Goal: Communication & Community: Answer question/provide support

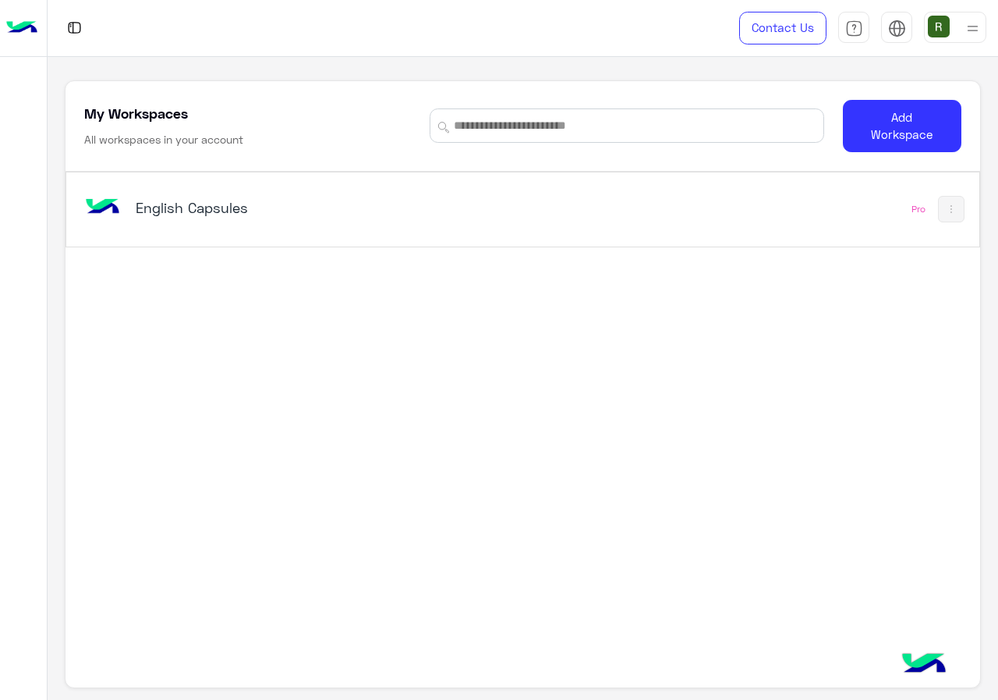
click at [264, 228] on div "English Capsules" at bounding box center [346, 208] width 530 height 45
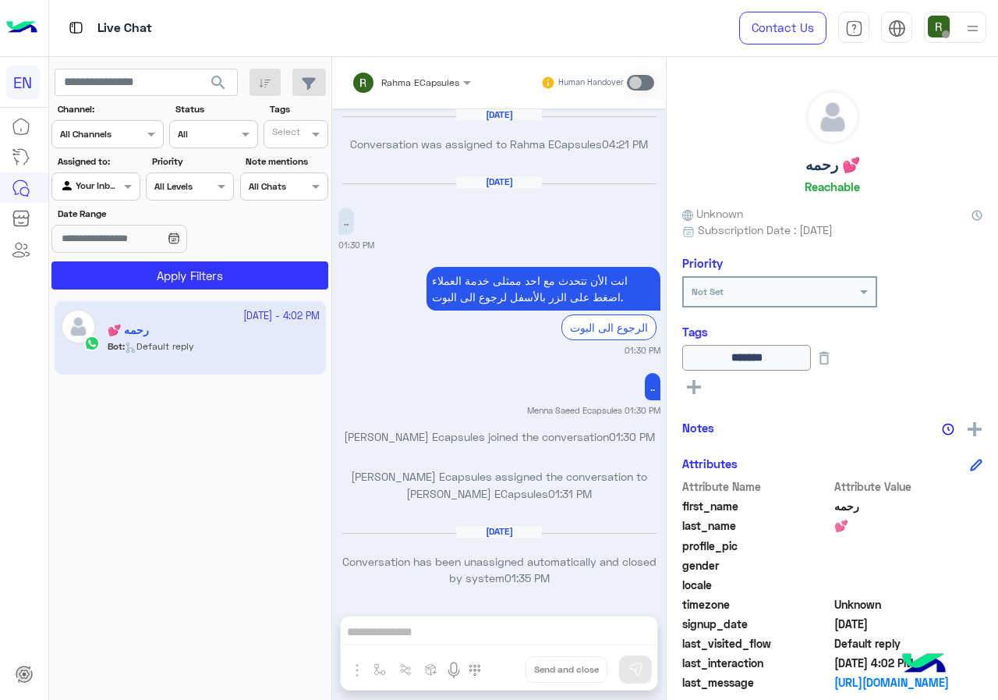
scroll to position [994, 0]
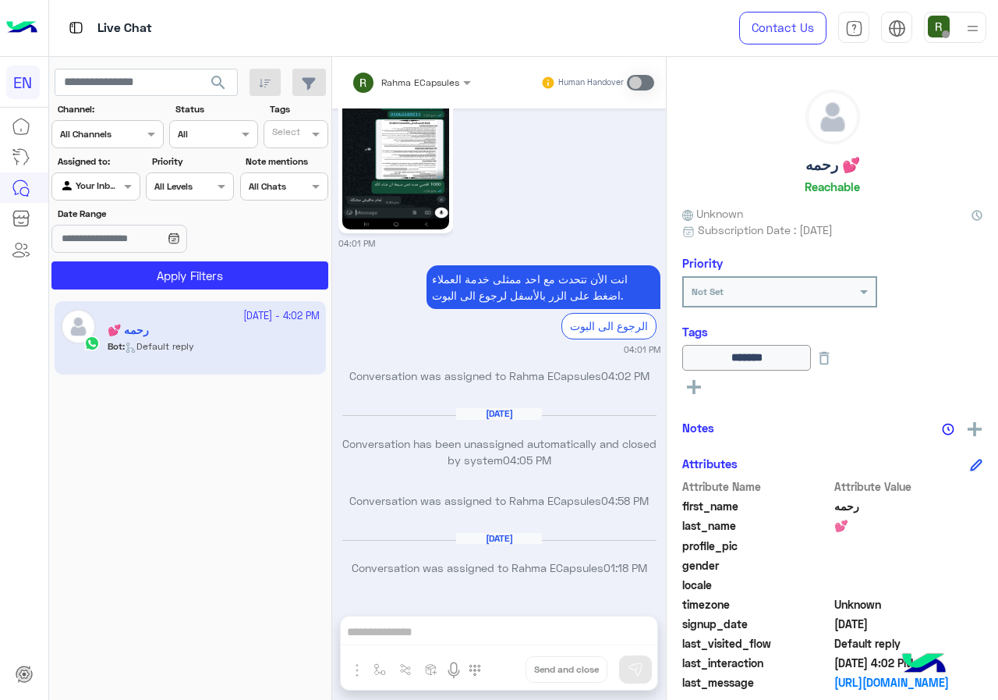
click at [111, 126] on input "text" at bounding box center [88, 133] width 57 height 14
click at [119, 196] on b "WhatsApp" at bounding box center [106, 194] width 54 height 13
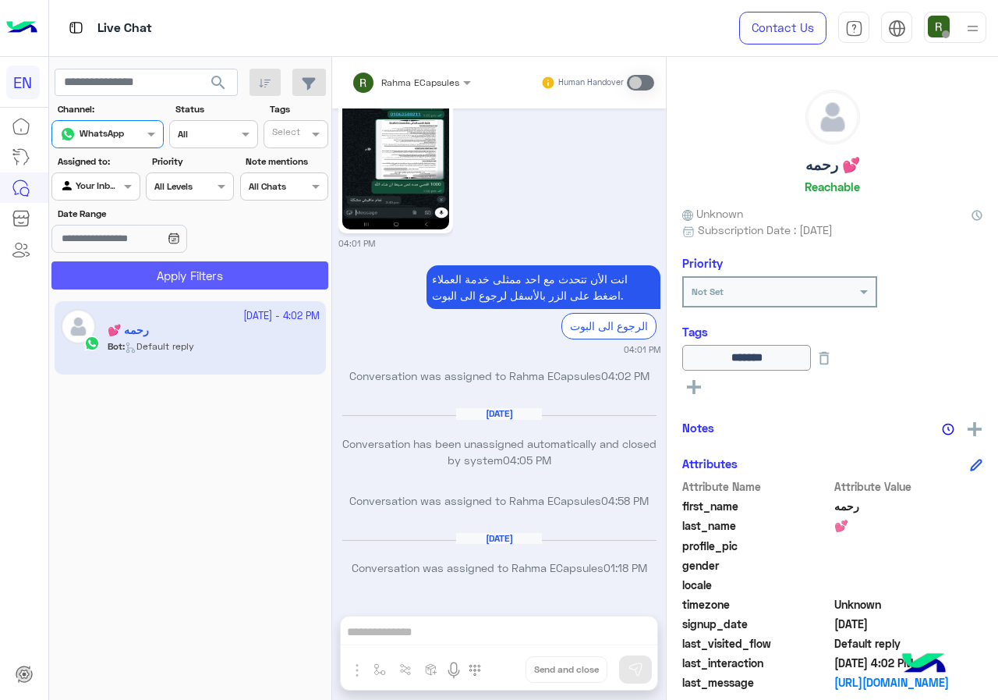
click at [190, 275] on button "Apply Filters" at bounding box center [189, 275] width 277 height 28
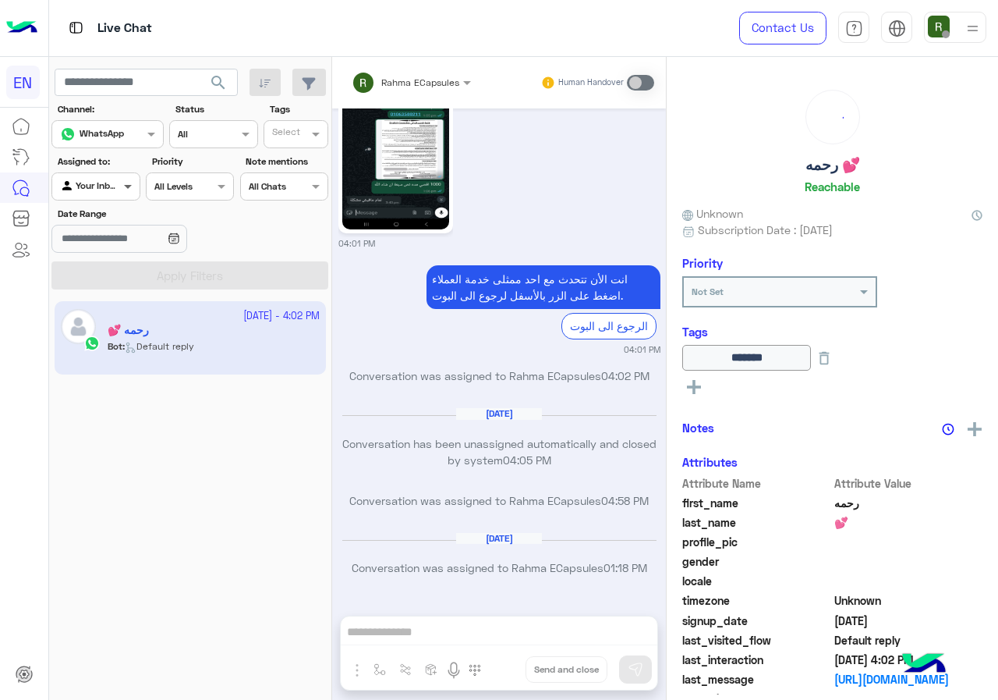
click at [122, 188] on span at bounding box center [129, 186] width 19 height 16
click at [104, 305] on b "Your Team" at bounding box center [101, 305] width 53 height 13
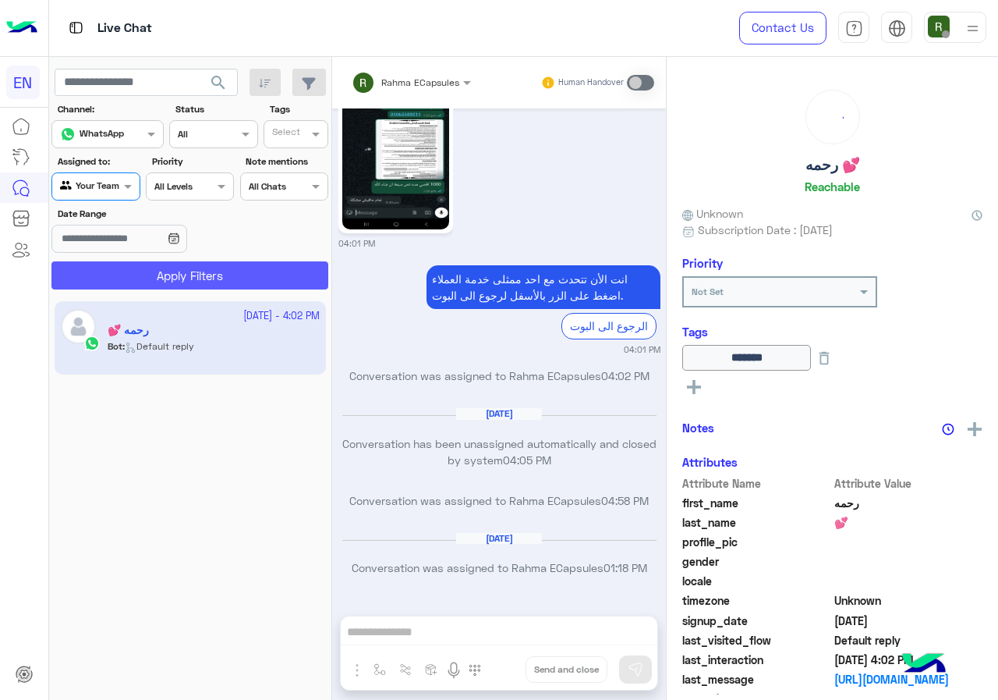
click at [136, 274] on button "Apply Filters" at bounding box center [189, 275] width 277 height 28
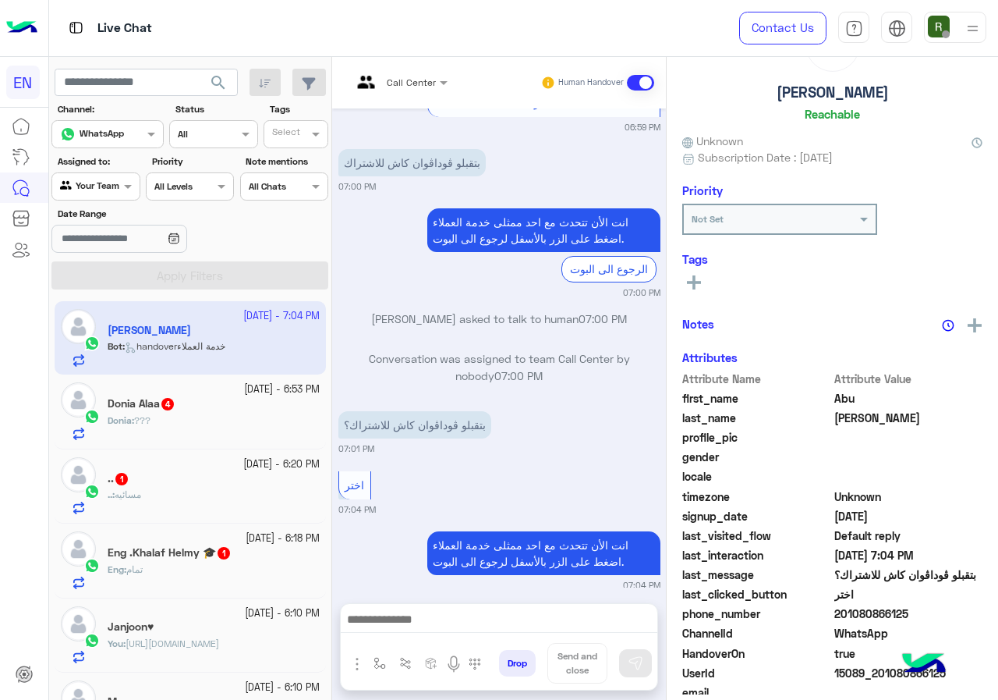
scroll to position [136, 0]
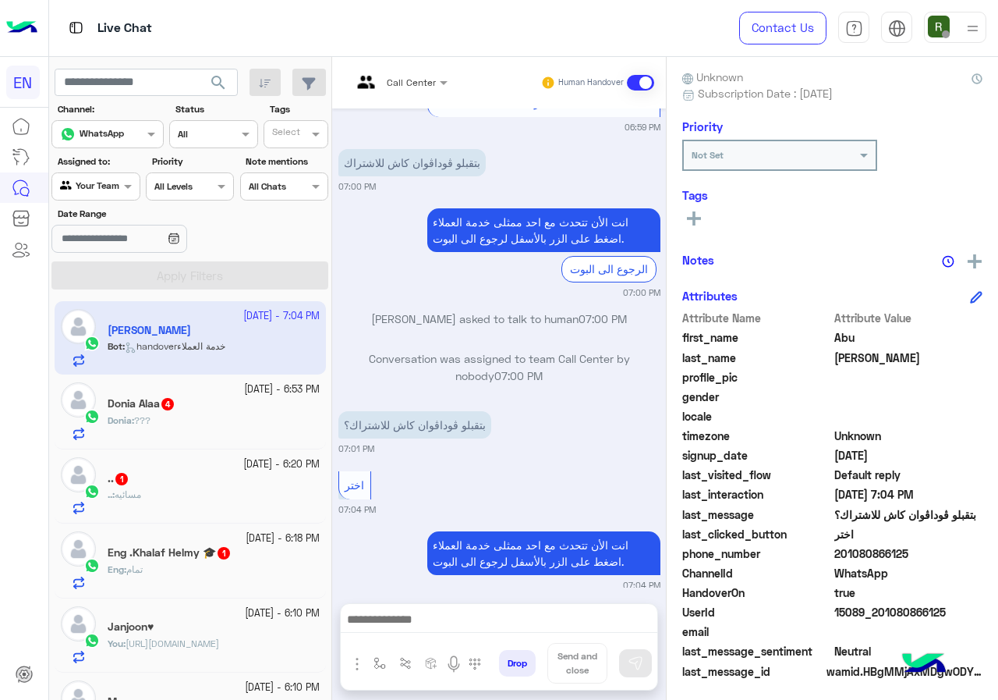
drag, startPoint x: 838, startPoint y: 555, endPoint x: 927, endPoint y: 551, distance: 89.0
click at [927, 551] on span "201080866125" at bounding box center [908, 553] width 149 height 16
copy span "01080866125"
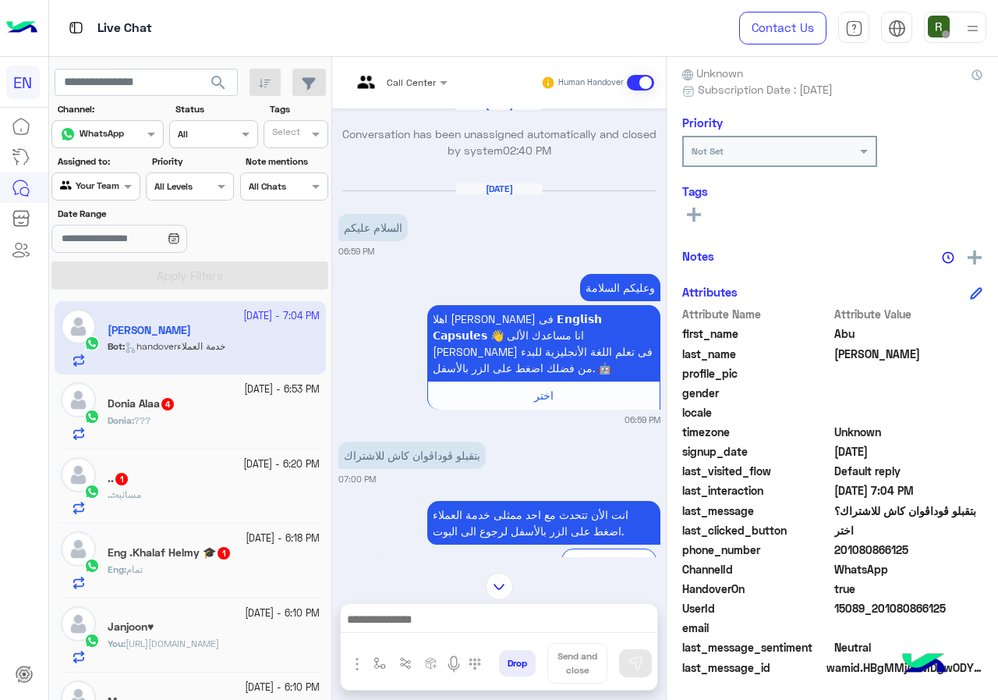
scroll to position [679, 0]
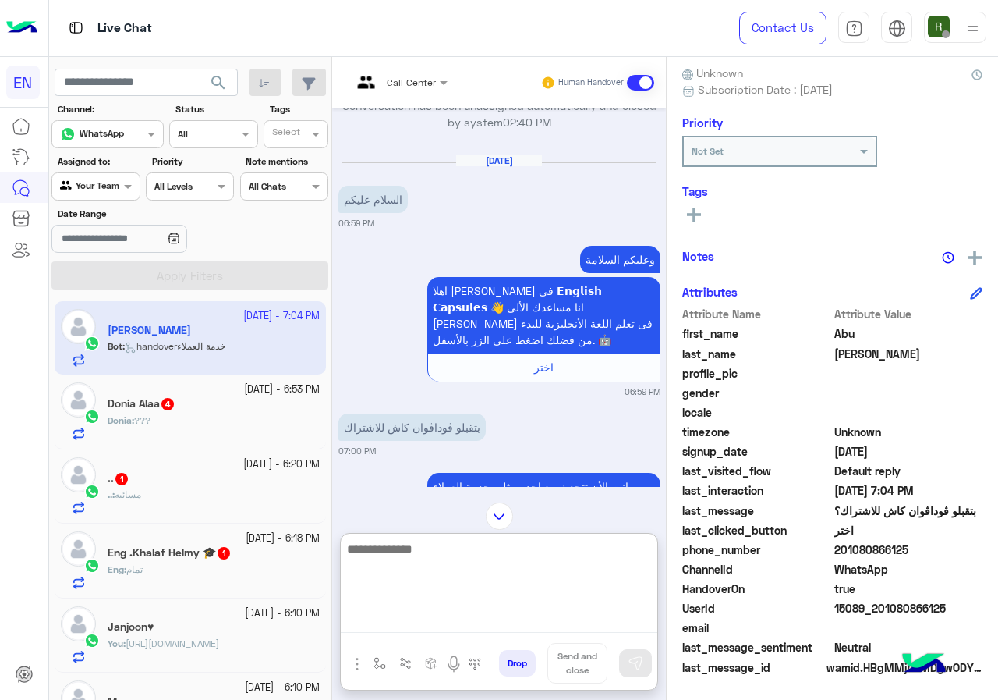
click at [476, 627] on textarea at bounding box center [499, 586] width 317 height 94
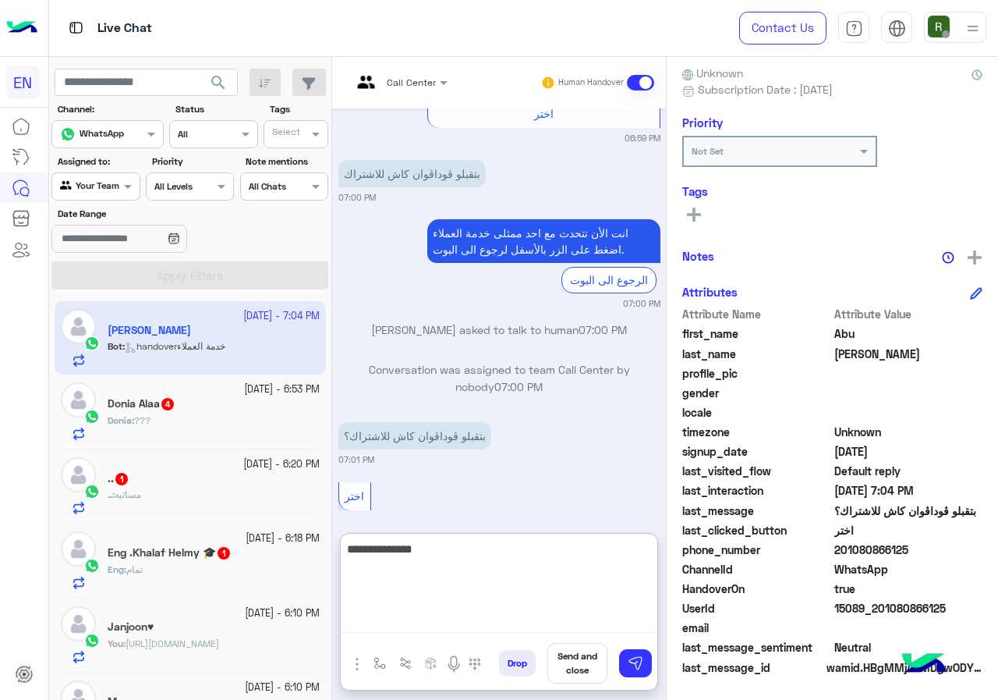
scroll to position [1013, 0]
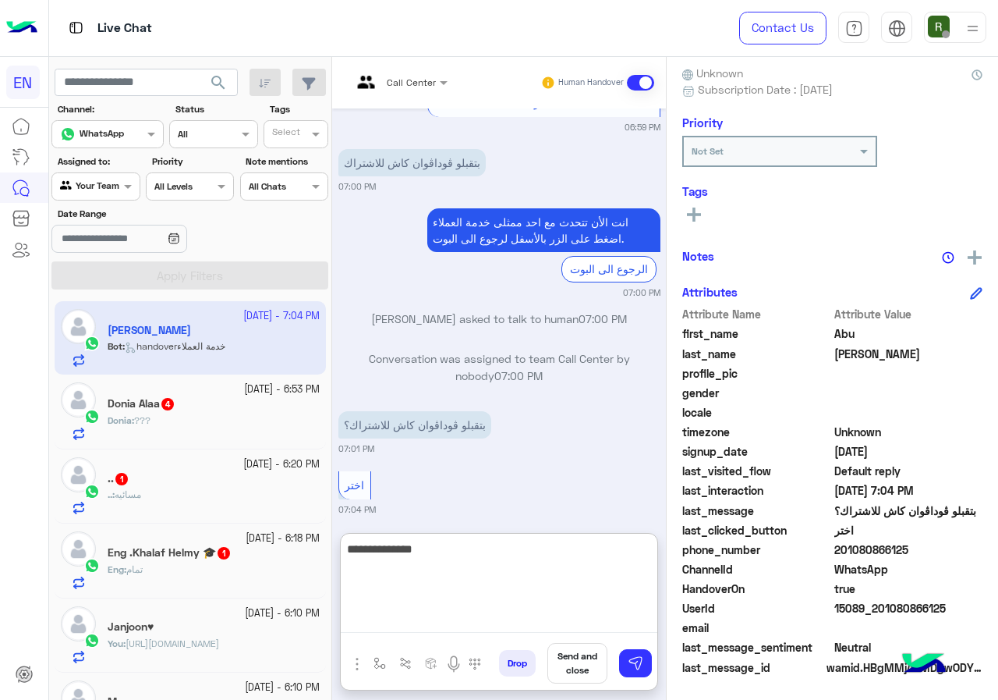
click at [490, 621] on textarea "**********" at bounding box center [499, 586] width 317 height 94
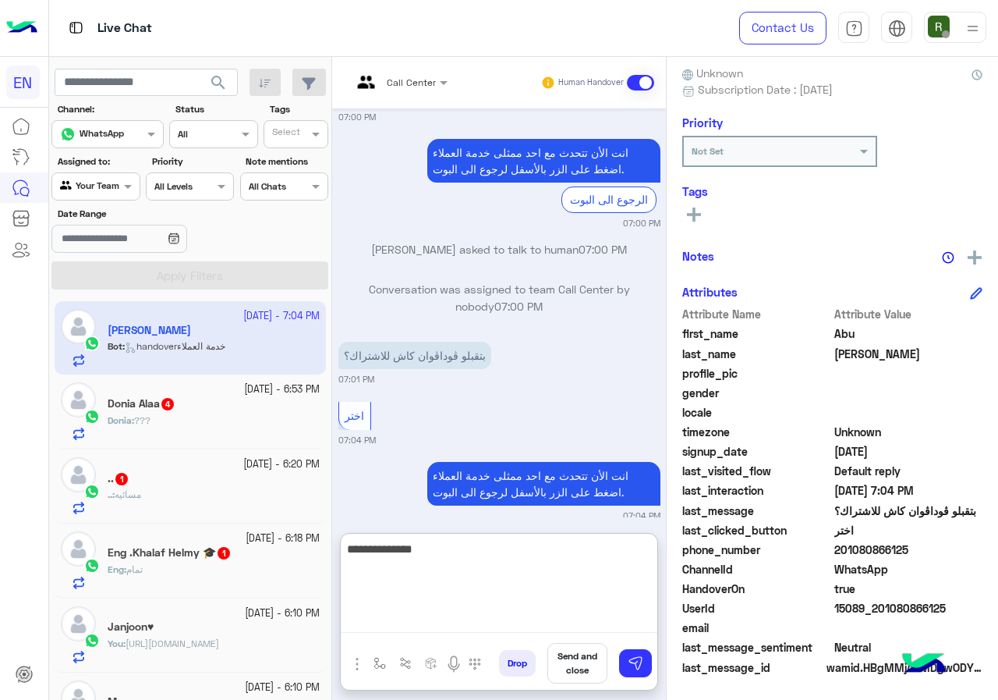
click at [508, 551] on textarea "**********" at bounding box center [499, 586] width 317 height 94
click at [540, 563] on textarea "**********" at bounding box center [499, 586] width 317 height 94
type textarea "**********"
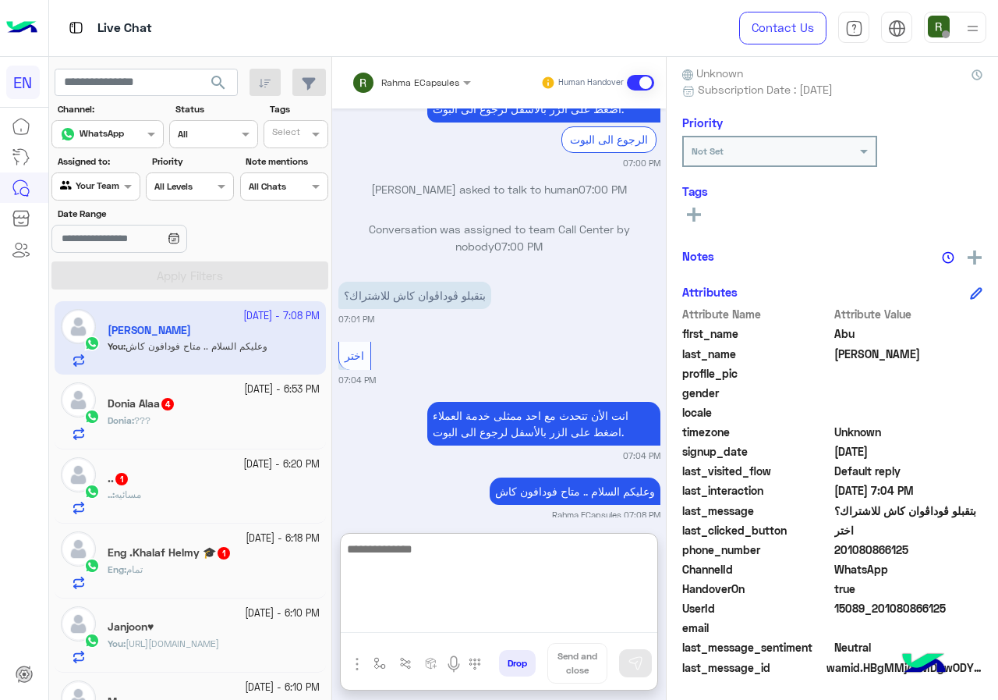
scroll to position [1113, 0]
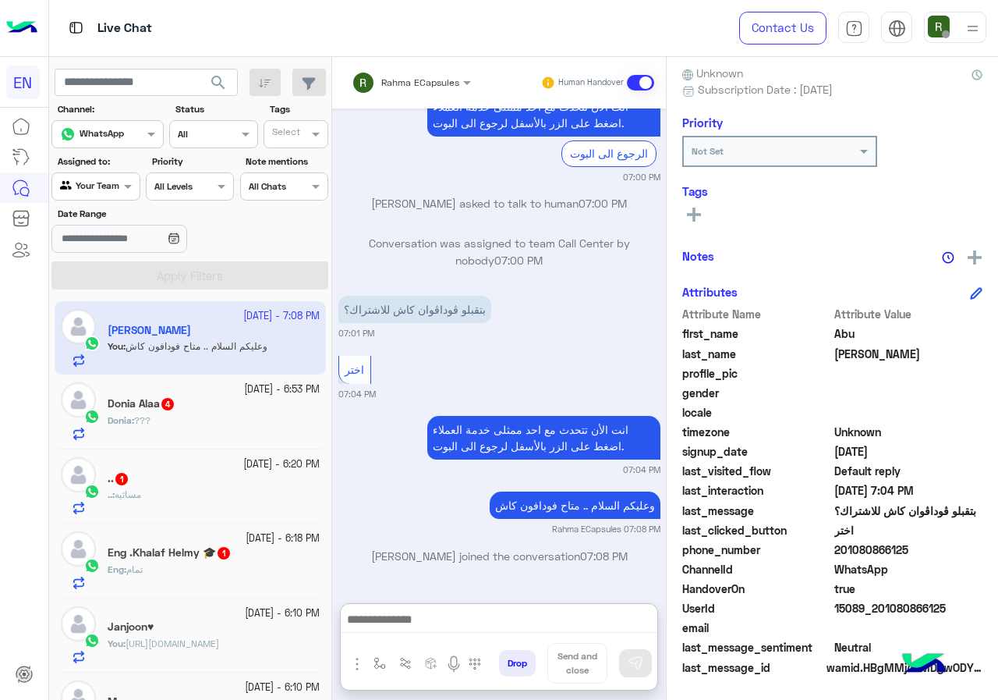
click at [244, 388] on small "15 October - 6:53 PM" at bounding box center [282, 389] width 76 height 15
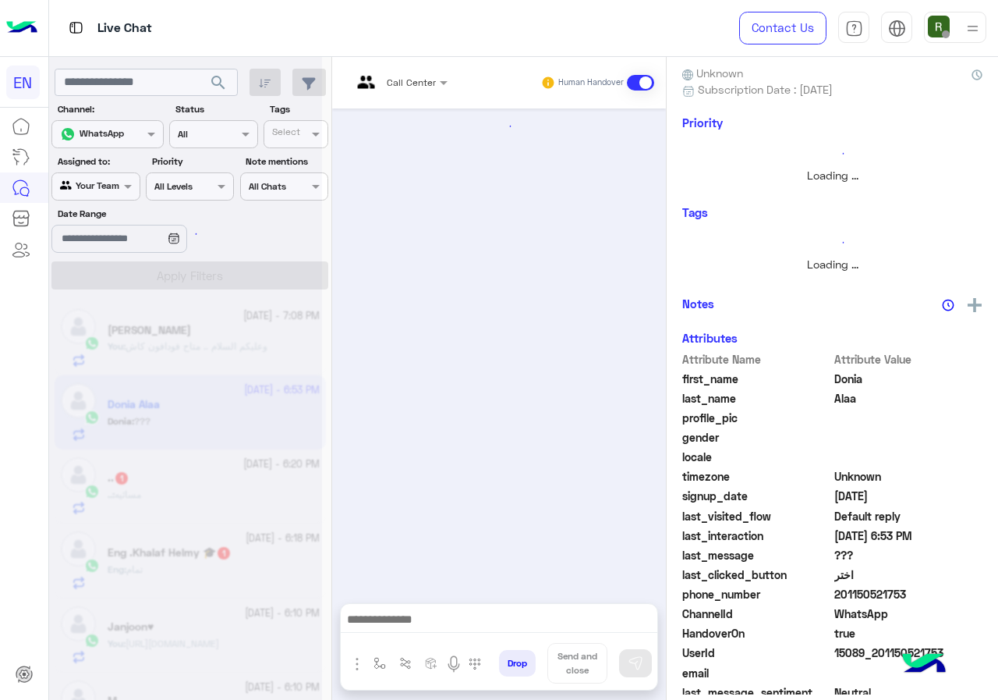
click at [221, 408] on div at bounding box center [185, 356] width 273 height 700
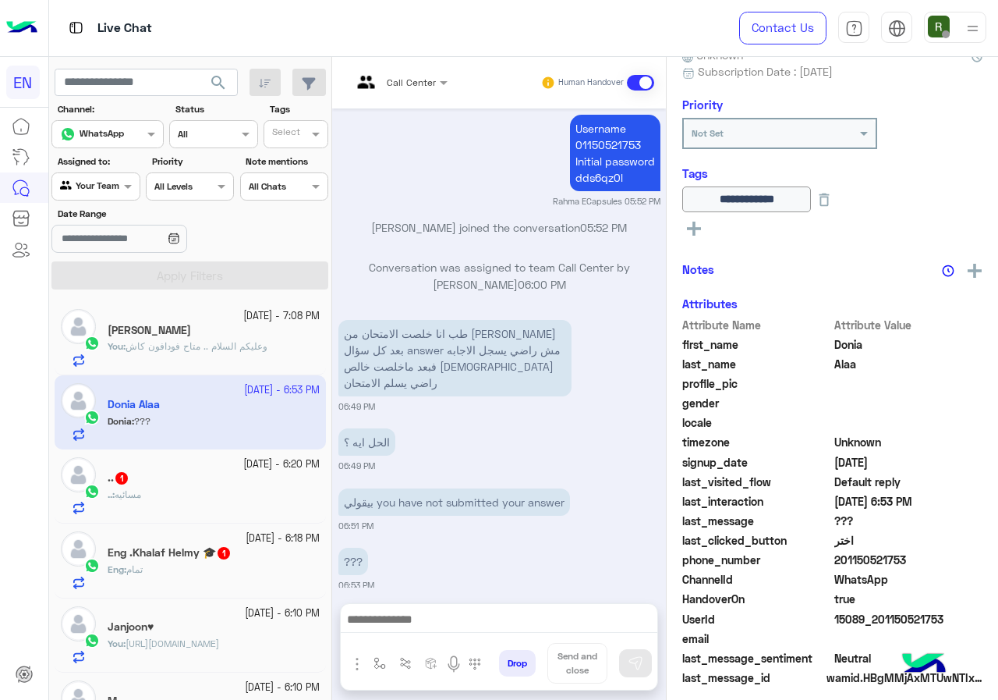
scroll to position [168, 0]
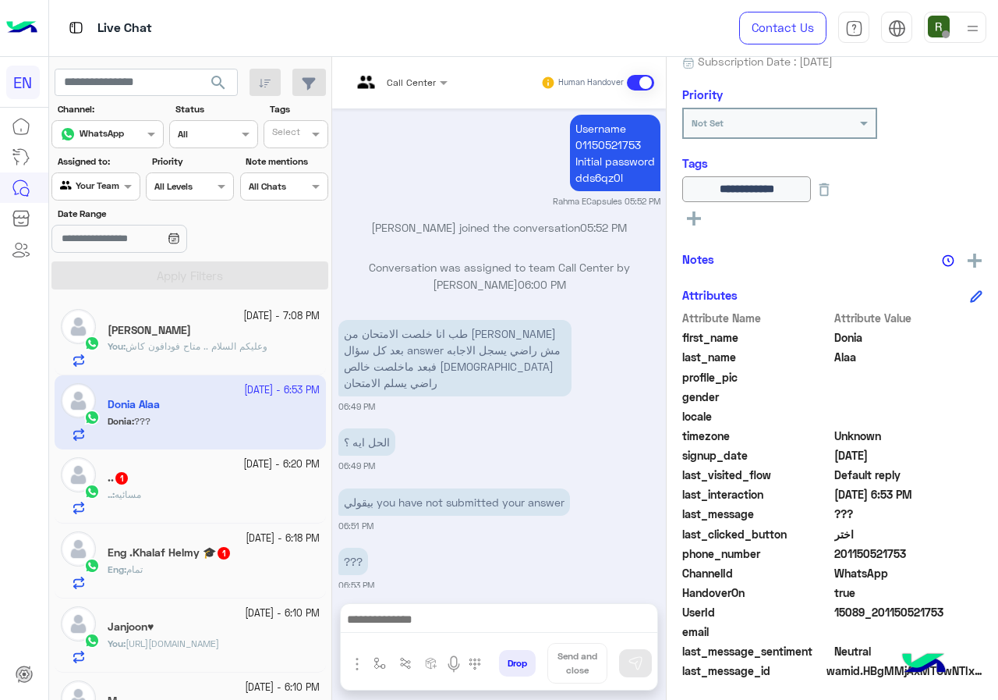
drag, startPoint x: 834, startPoint y: 547, endPoint x: 903, endPoint y: 554, distance: 69.1
click at [903, 554] on span "201150521753" at bounding box center [908, 553] width 149 height 16
click at [903, 555] on span "201150521753" at bounding box center [908, 553] width 149 height 16
drag, startPoint x: 838, startPoint y: 549, endPoint x: 926, endPoint y: 550, distance: 88.1
click at [926, 550] on span "201150521753" at bounding box center [908, 553] width 149 height 16
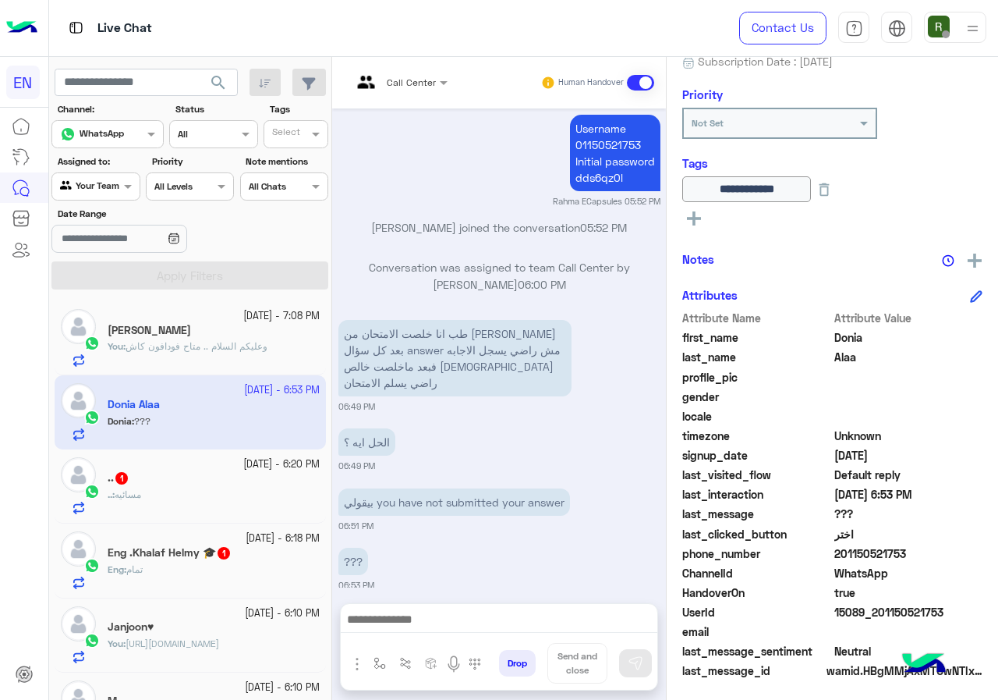
copy span "01150521753"
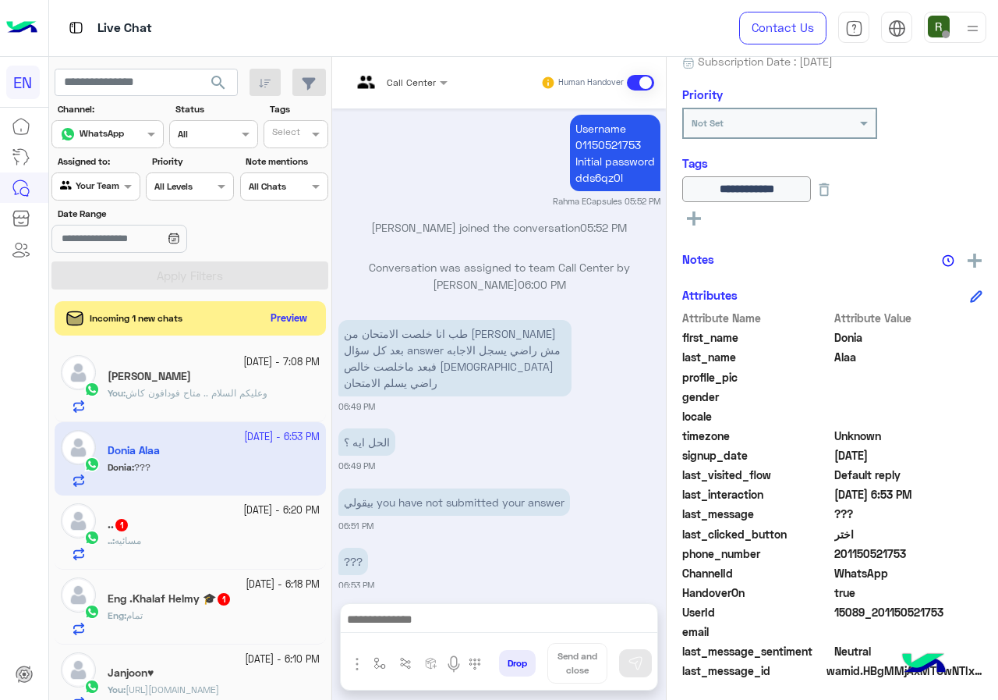
click at [492, 635] on div at bounding box center [499, 623] width 317 height 39
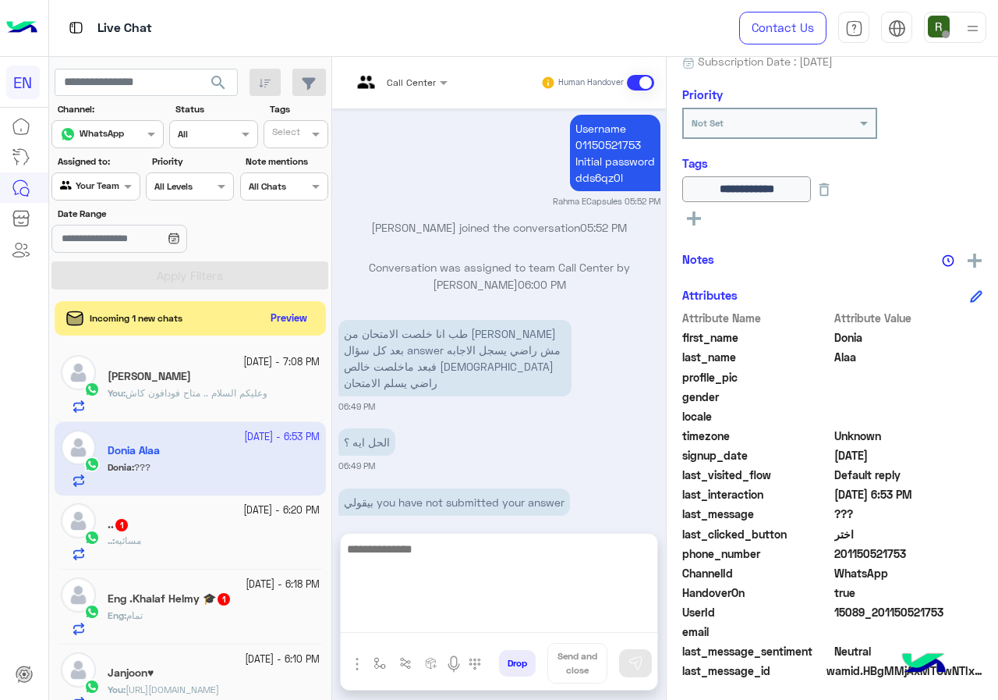
click at [493, 620] on textarea at bounding box center [499, 586] width 317 height 94
type textarea "**********"
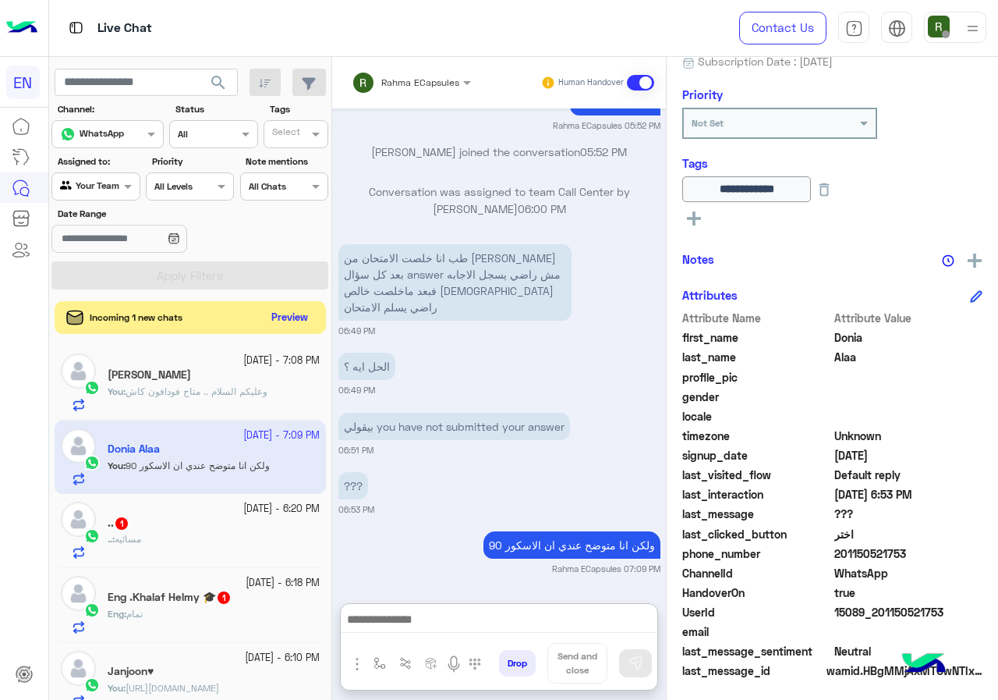
click at [278, 327] on button "Preview" at bounding box center [290, 317] width 48 height 21
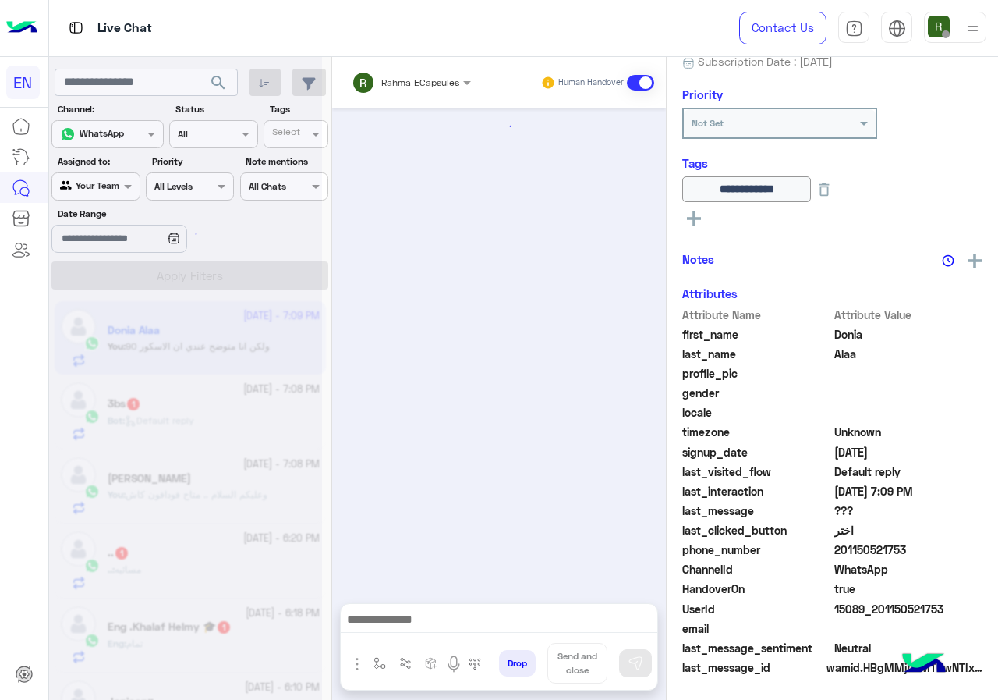
scroll to position [1121, 0]
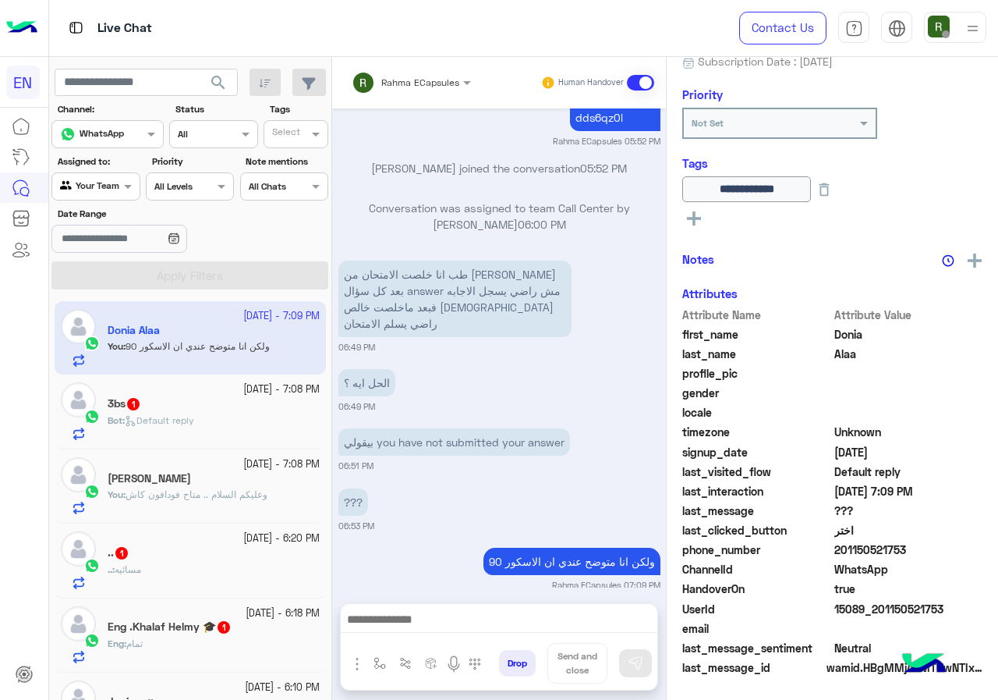
click at [193, 395] on div "[DATE] - 7:08 PM" at bounding box center [214, 389] width 212 height 15
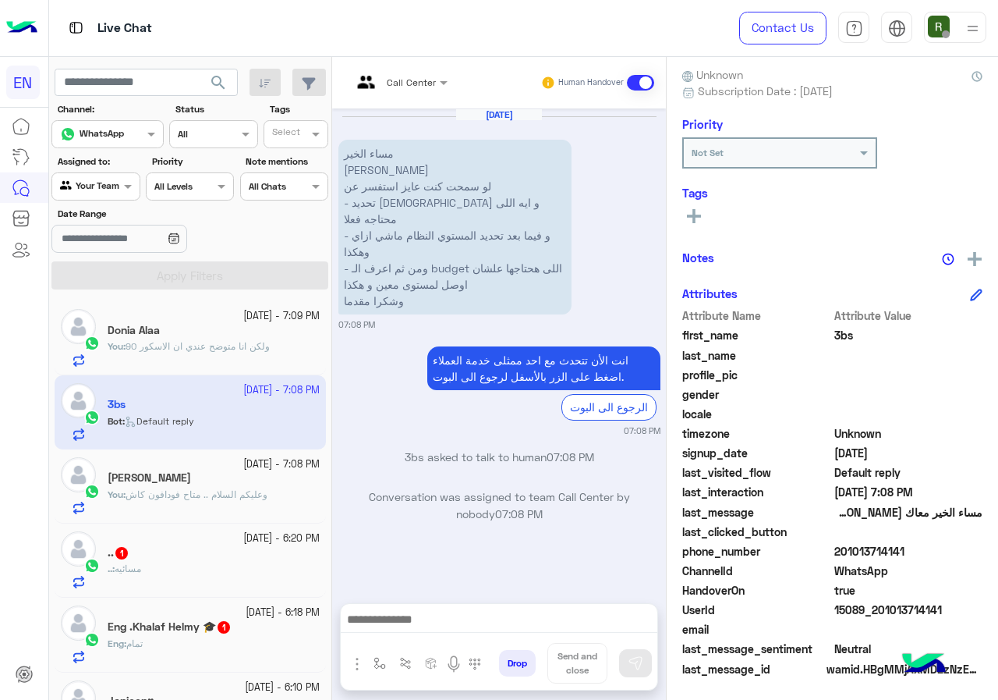
scroll to position [140, 0]
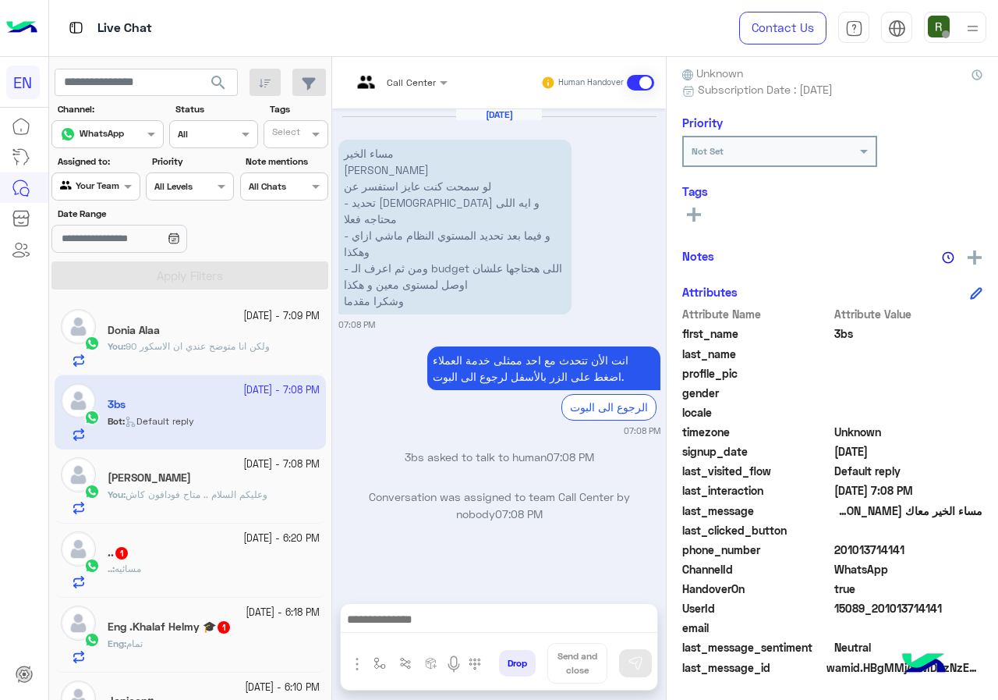
drag, startPoint x: 839, startPoint y: 545, endPoint x: 958, endPoint y: 552, distance: 119.5
click at [958, 552] on span "201013714141" at bounding box center [908, 549] width 149 height 16
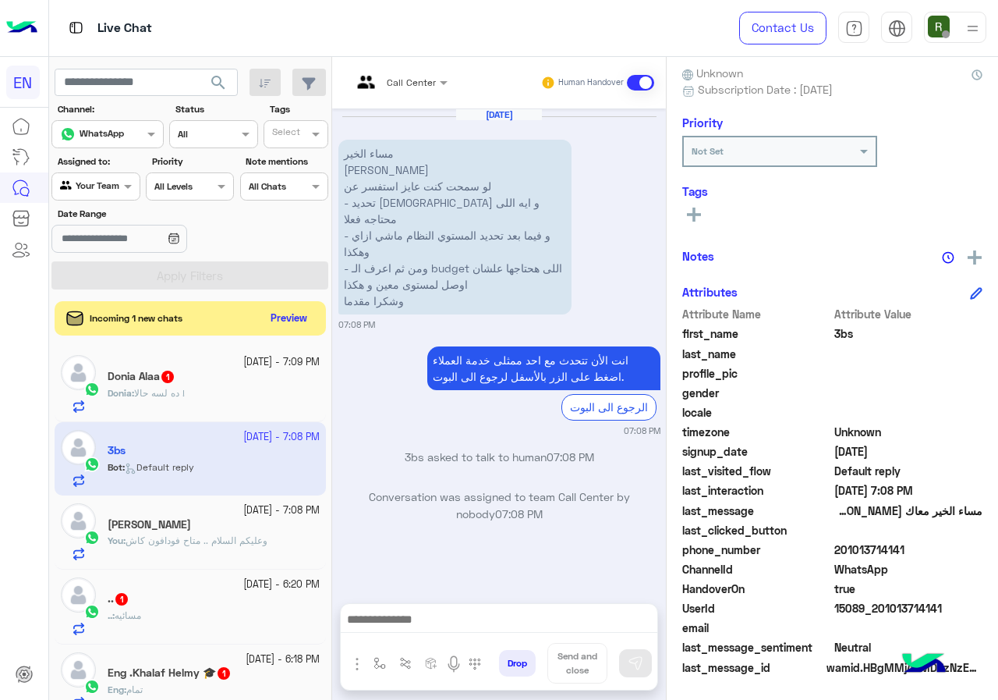
click at [415, 90] on div "Call Center" at bounding box center [394, 82] width 84 height 37
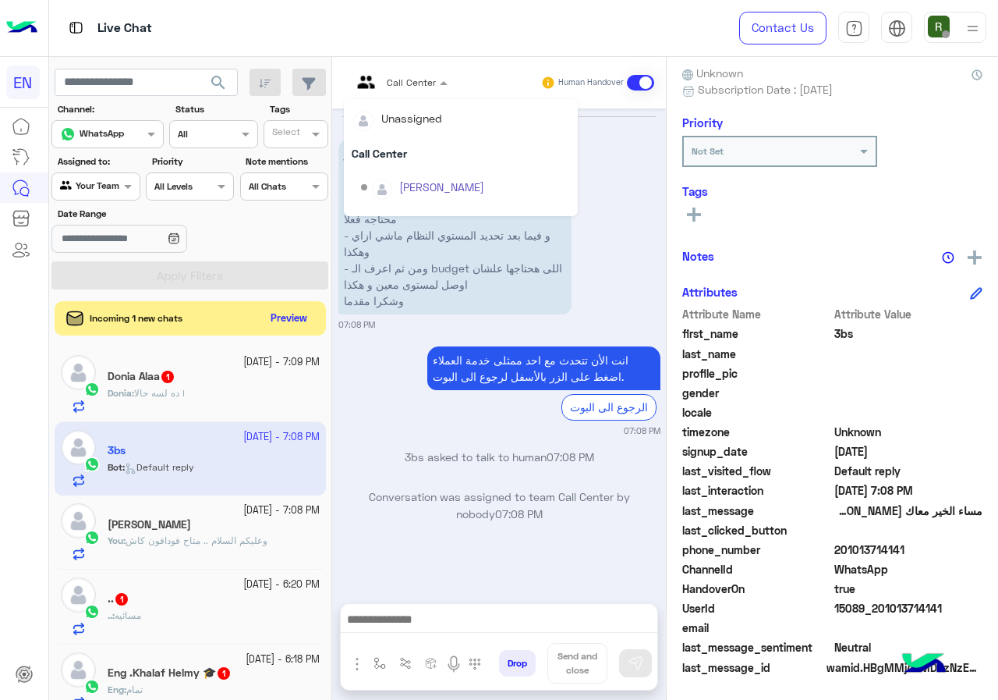
scroll to position [259, 0]
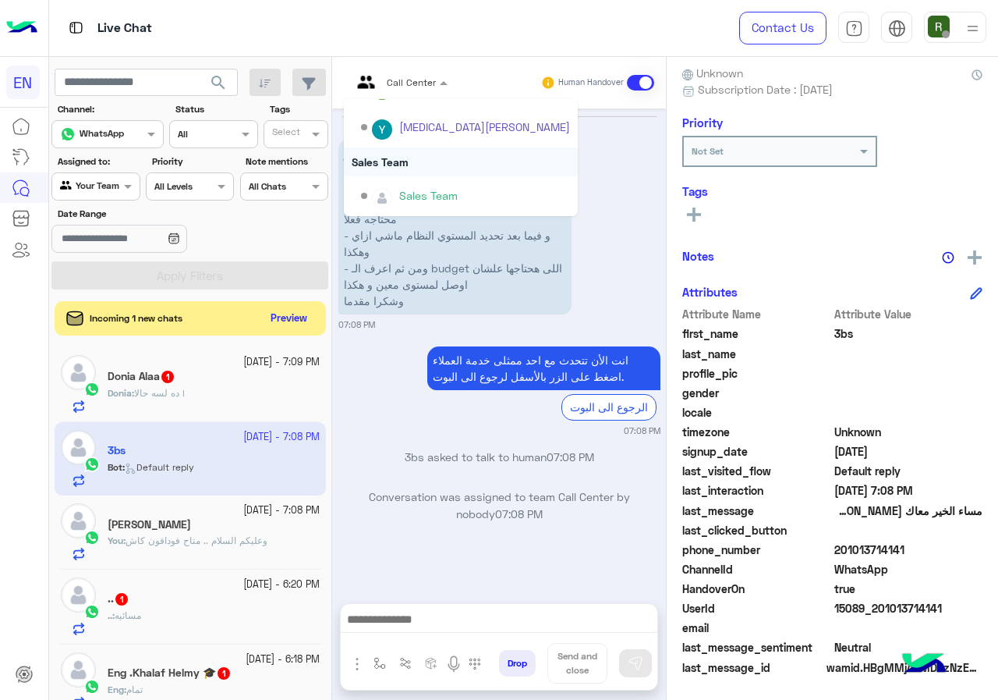
click at [420, 155] on div "Sales Team" at bounding box center [461, 161] width 234 height 29
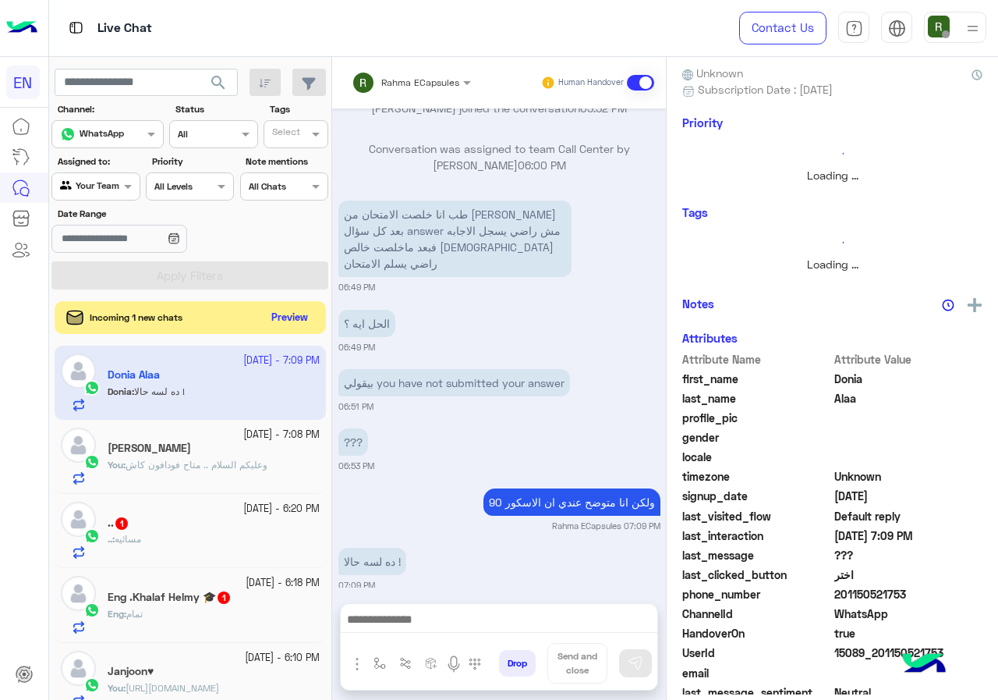
scroll to position [140, 0]
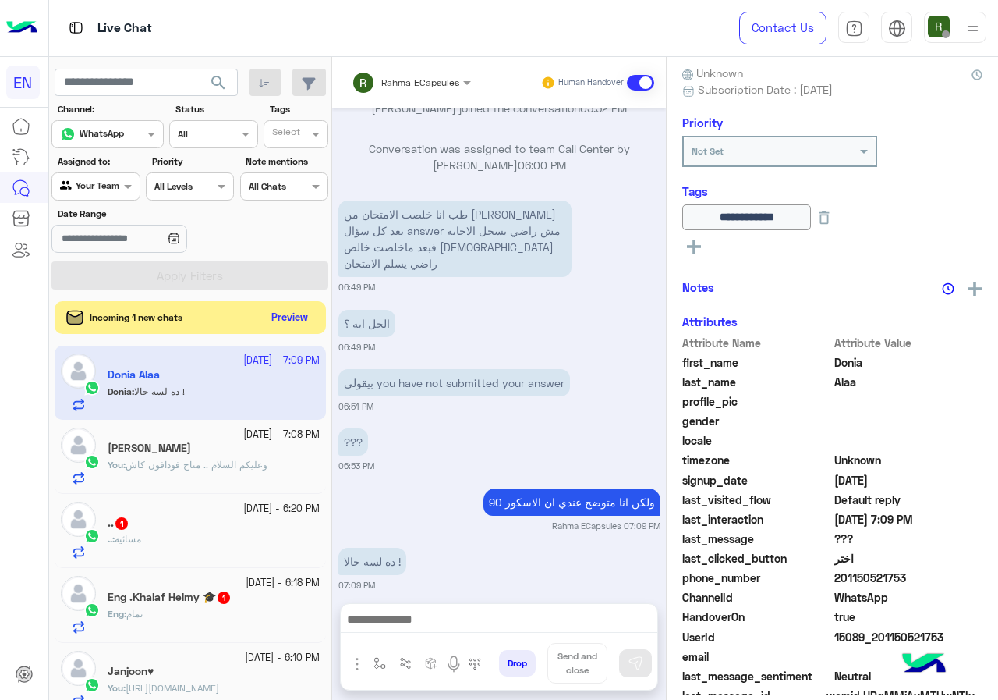
click at [288, 322] on button "Preview" at bounding box center [290, 317] width 48 height 21
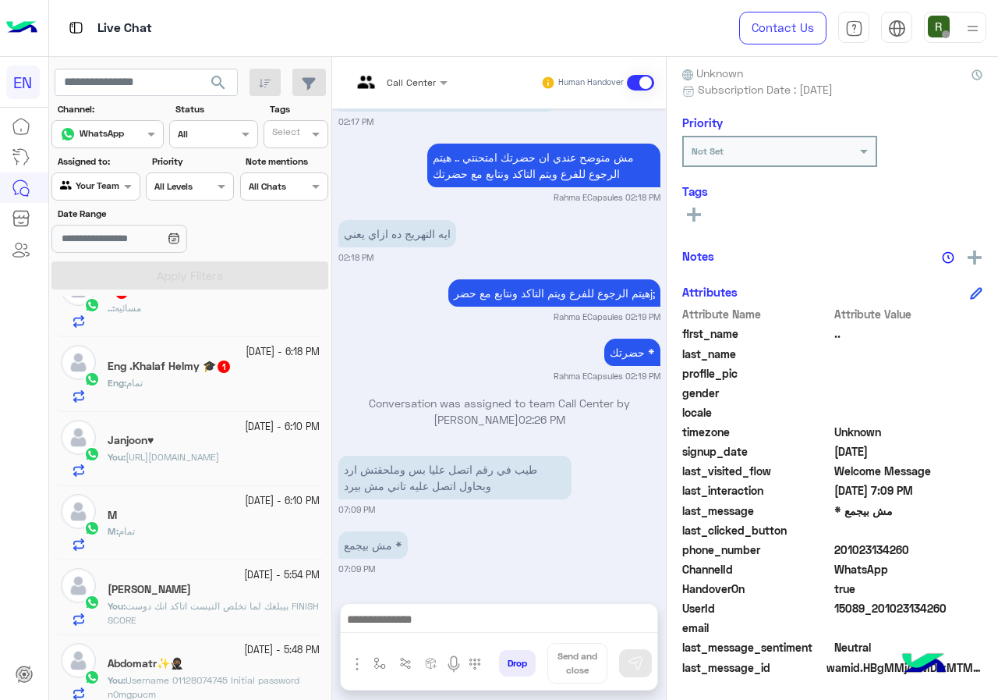
scroll to position [234, 0]
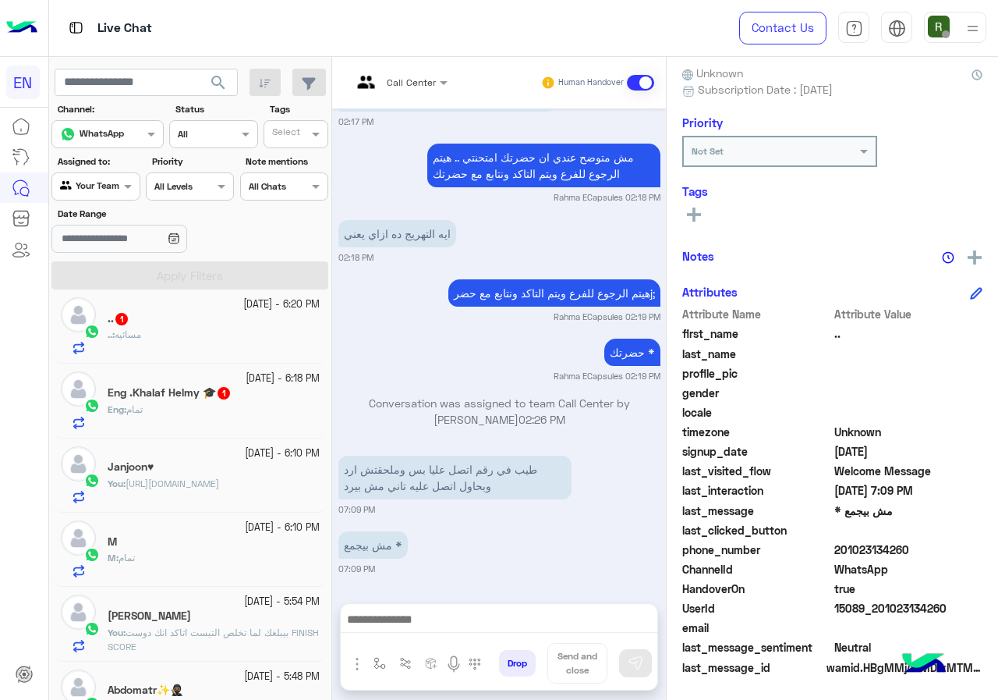
click at [201, 395] on h5 "Eng .Khalaf Helmy 🎓 1" at bounding box center [170, 392] width 124 height 13
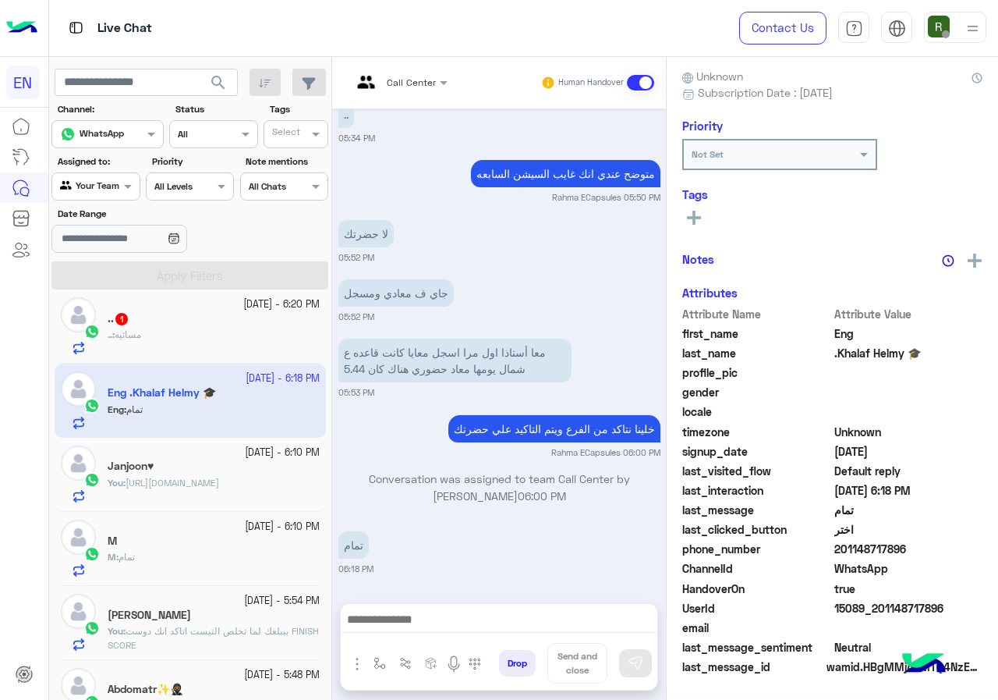
scroll to position [140, 0]
click at [910, 547] on span "201148717896" at bounding box center [908, 549] width 149 height 16
copy span "01148717896"
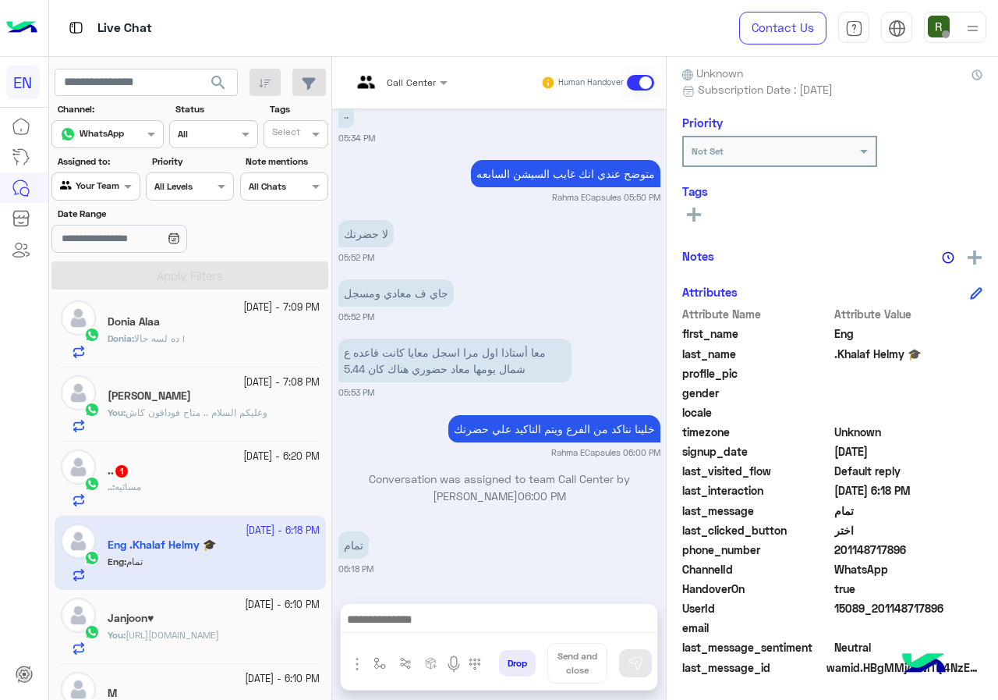
scroll to position [79, 0]
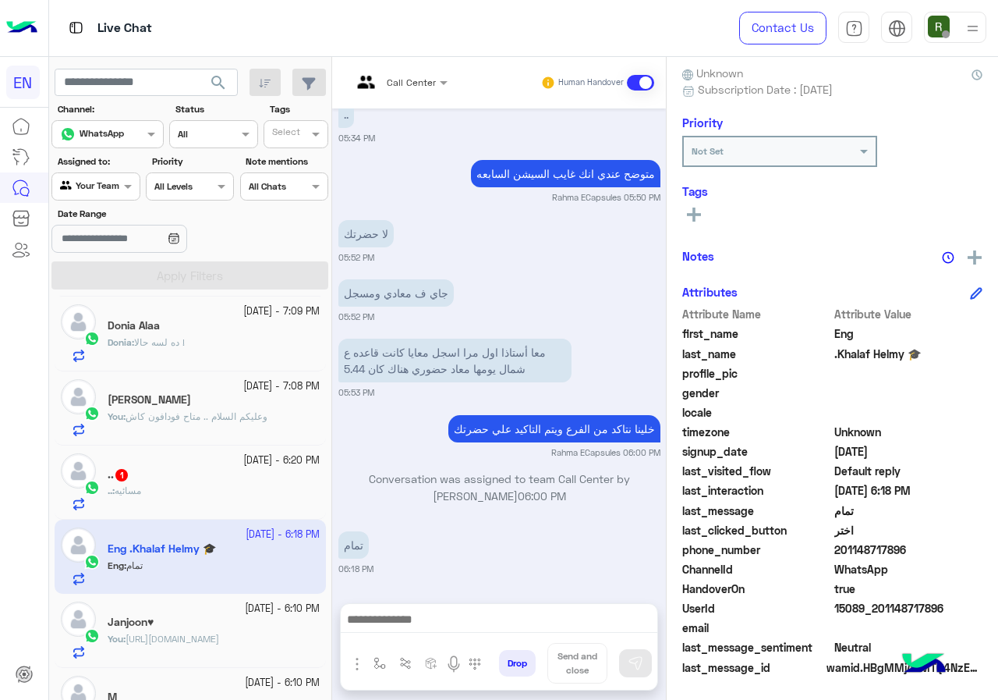
click at [177, 461] on div "15 October - 6:20 PM" at bounding box center [214, 460] width 212 height 15
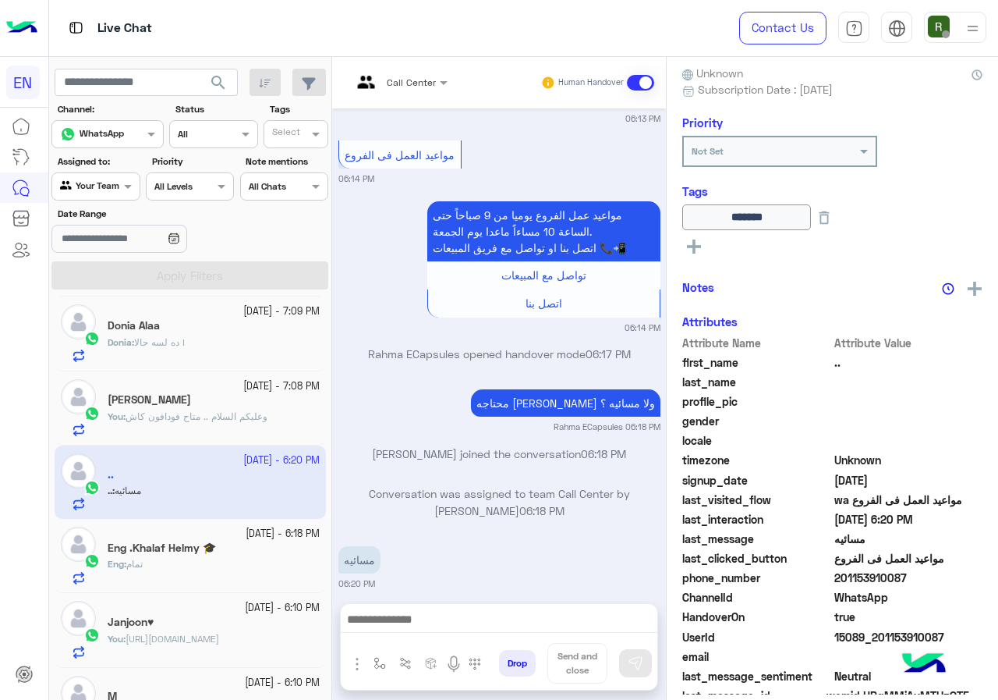
scroll to position [168, 0]
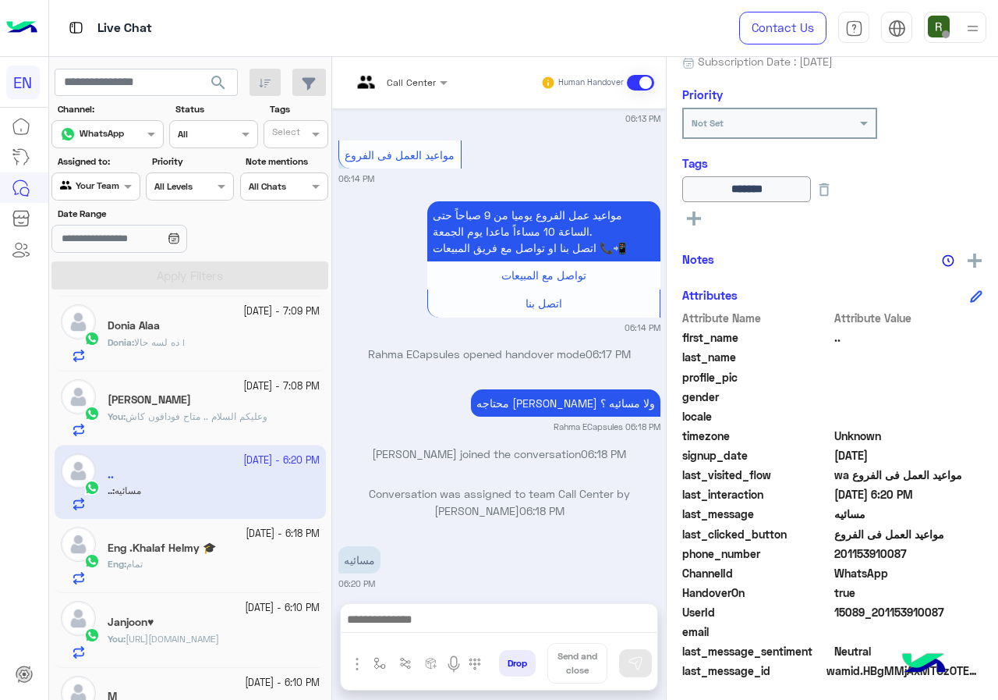
drag, startPoint x: 835, startPoint y: 544, endPoint x: 924, endPoint y: 566, distance: 91.7
click at [924, 566] on div "Attribute Name Attribute Value first_name .. last_name profile_pic gender local…" at bounding box center [832, 496] width 300 height 372
click at [896, 557] on span "201153910087" at bounding box center [908, 553] width 149 height 16
drag, startPoint x: 839, startPoint y: 547, endPoint x: 915, endPoint y: 550, distance: 75.7
click at [915, 550] on span "201153910087" at bounding box center [908, 553] width 149 height 16
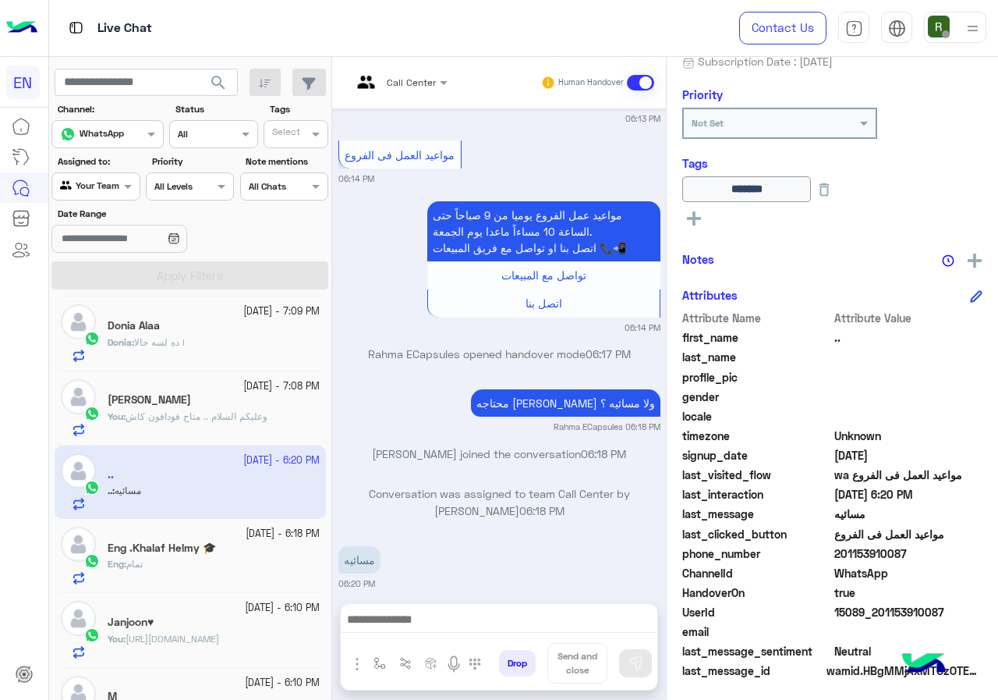
copy span "01153910087"
click at [474, 597] on div "Call Center Human Handover Oct 15, 2025 Conversation was assigned to team Sales…" at bounding box center [499, 381] width 334 height 649
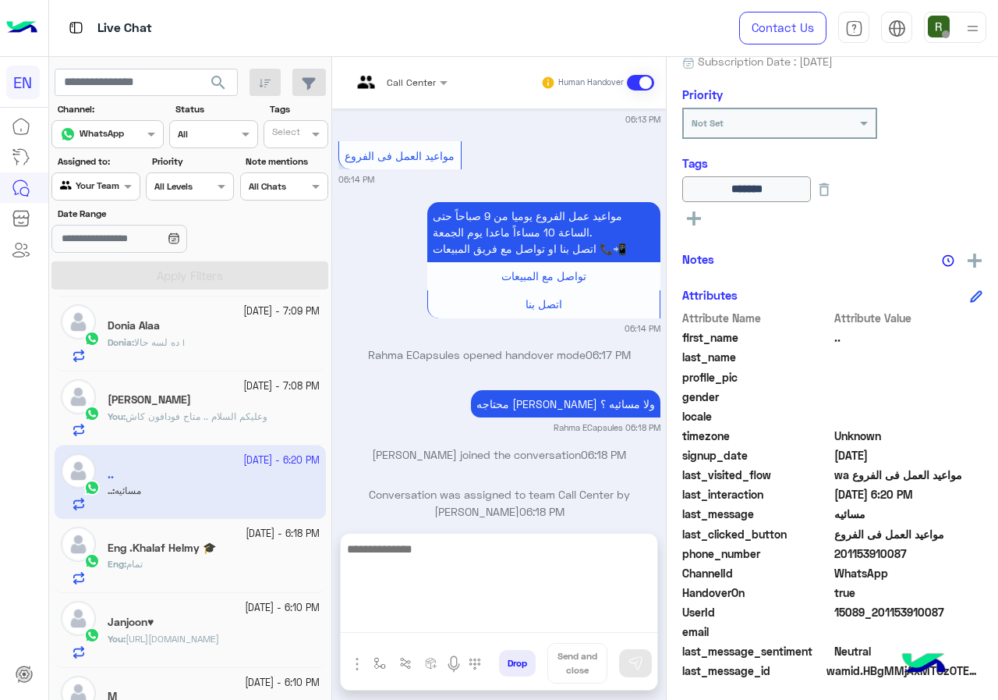
click at [439, 616] on textarea at bounding box center [499, 586] width 317 height 94
type textarea "*"
type textarea "**********"
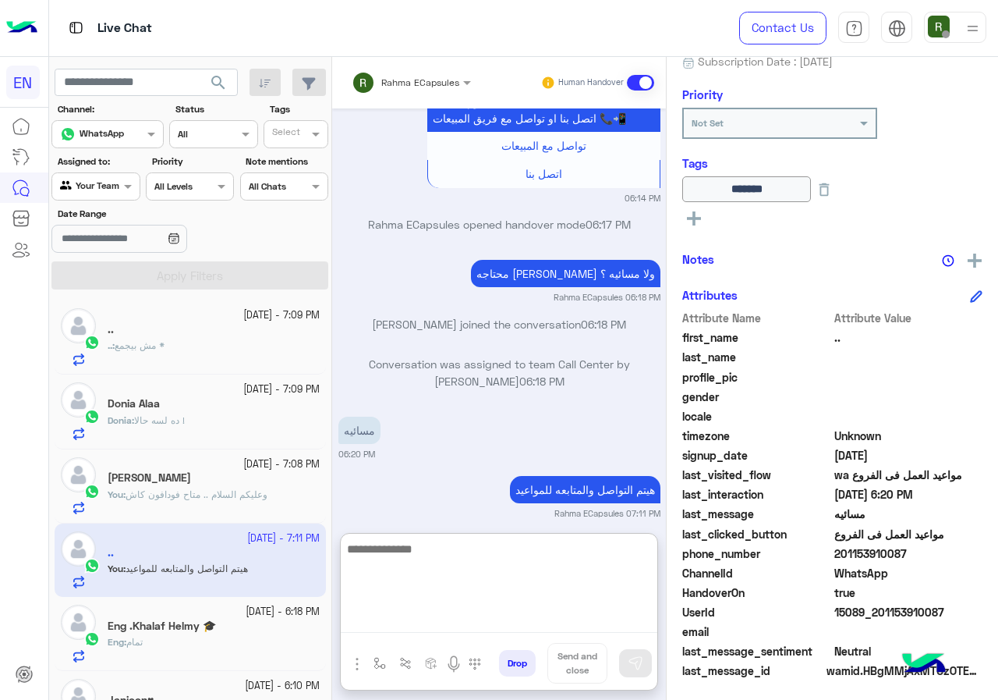
scroll to position [0, 0]
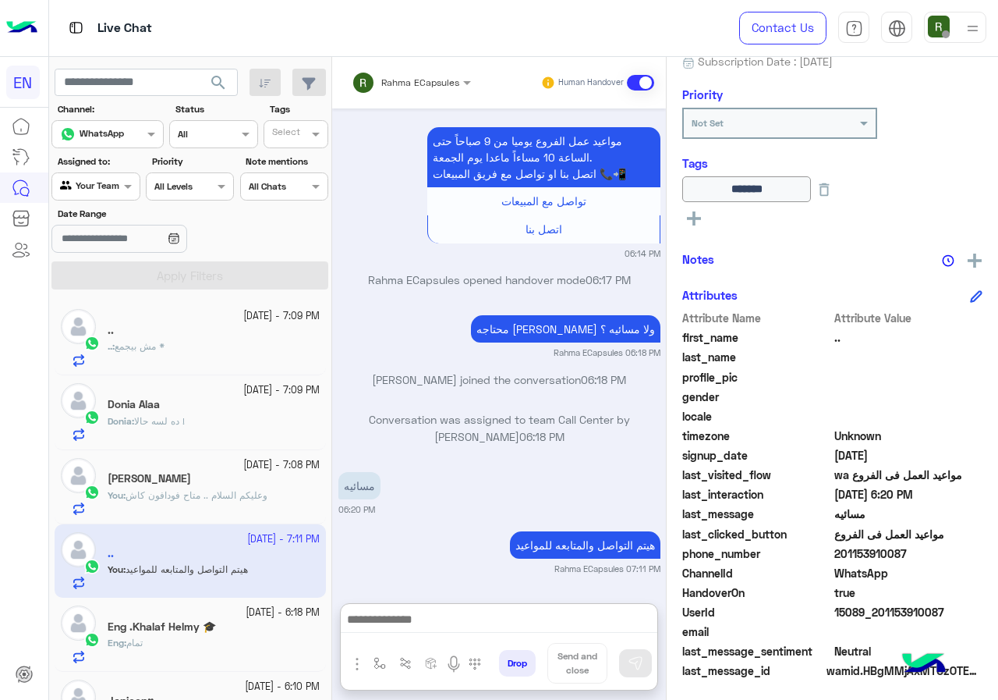
click at [197, 419] on div "Donia : ده لسه حالا !" at bounding box center [214, 427] width 212 height 27
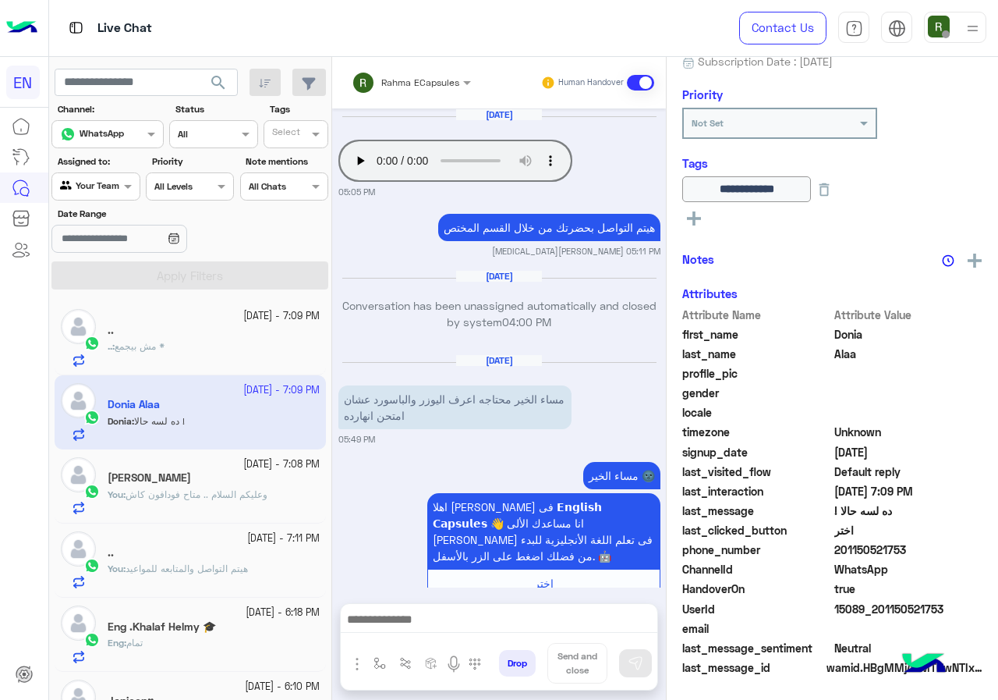
scroll to position [1121, 0]
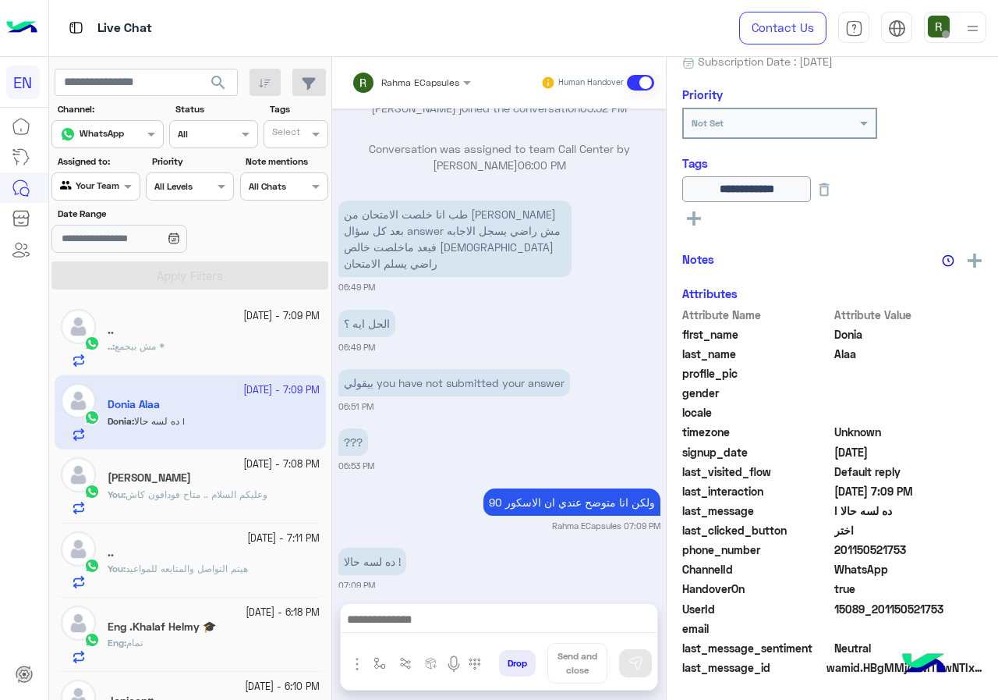
click at [473, 604] on div at bounding box center [499, 623] width 317 height 39
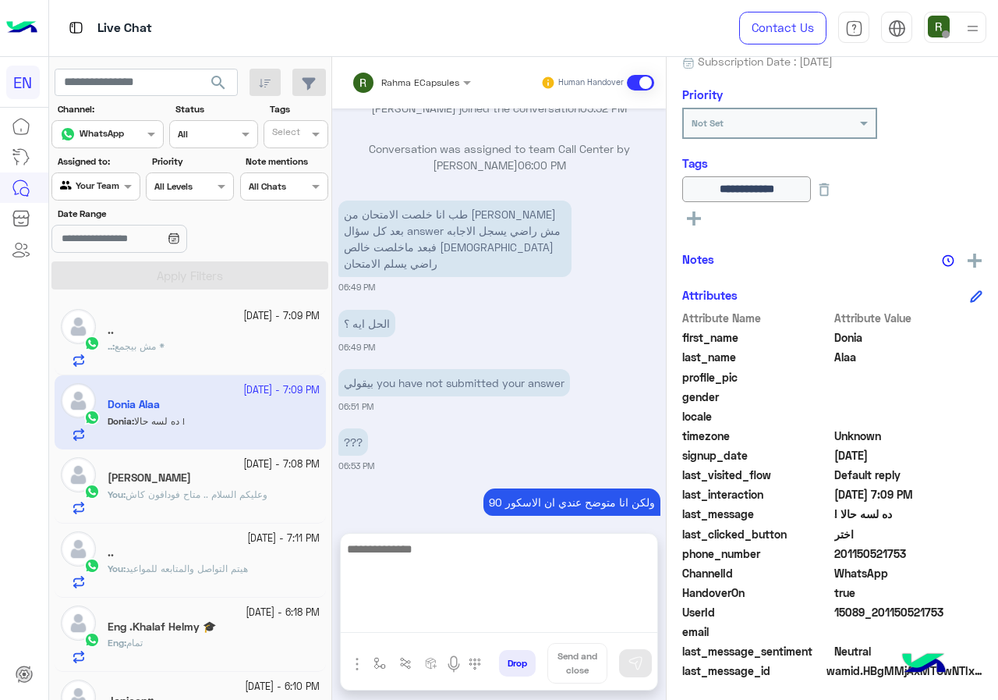
click at [462, 618] on textarea at bounding box center [499, 586] width 317 height 94
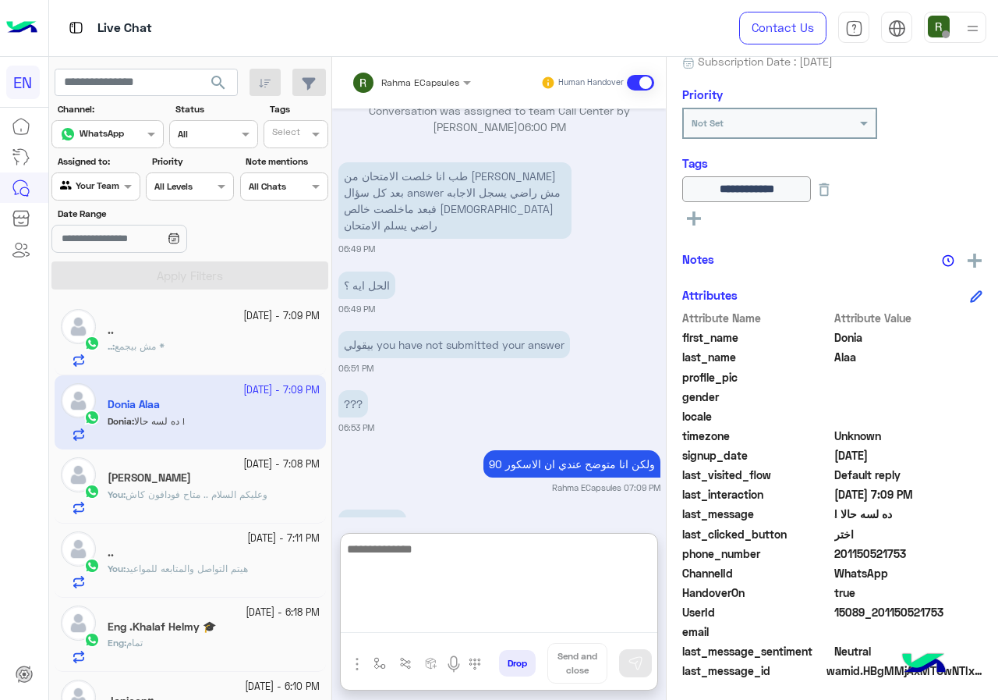
scroll to position [1191, 0]
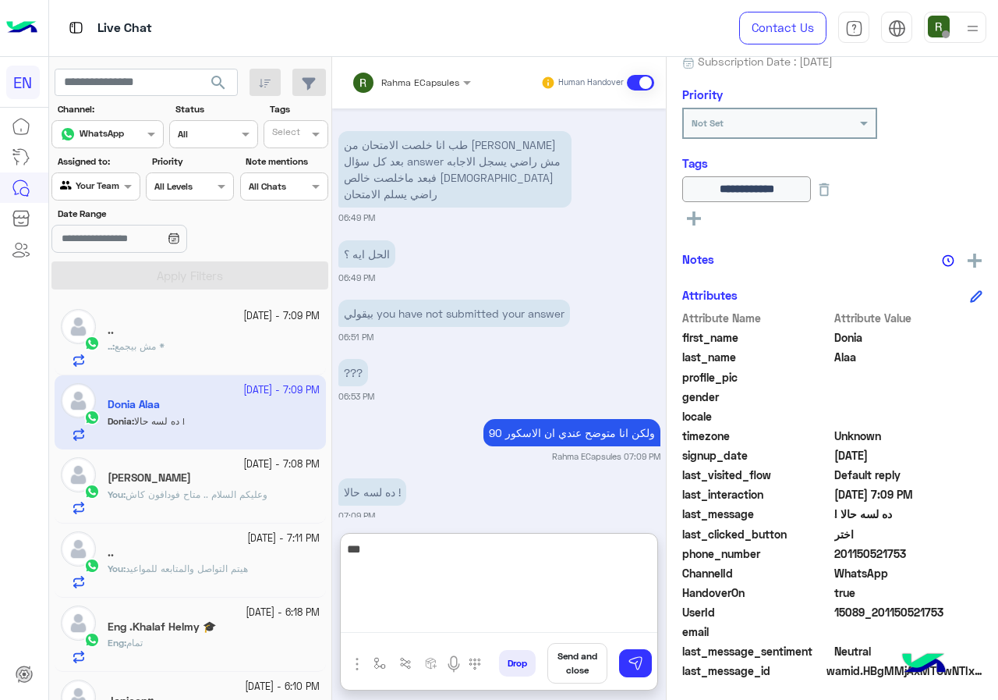
type textarea "****"
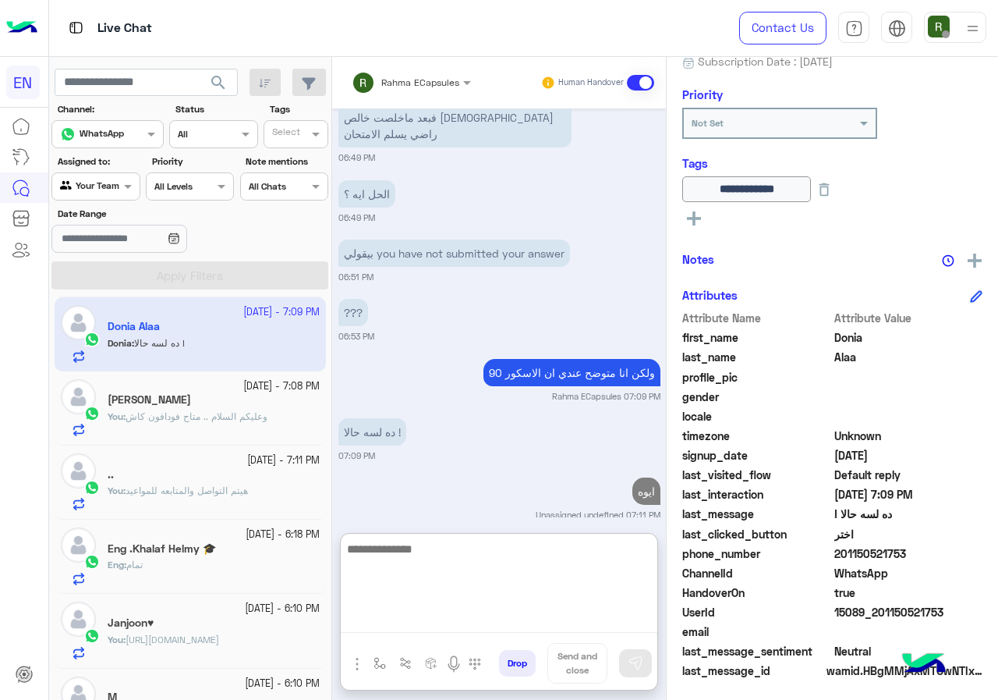
scroll to position [0, 0]
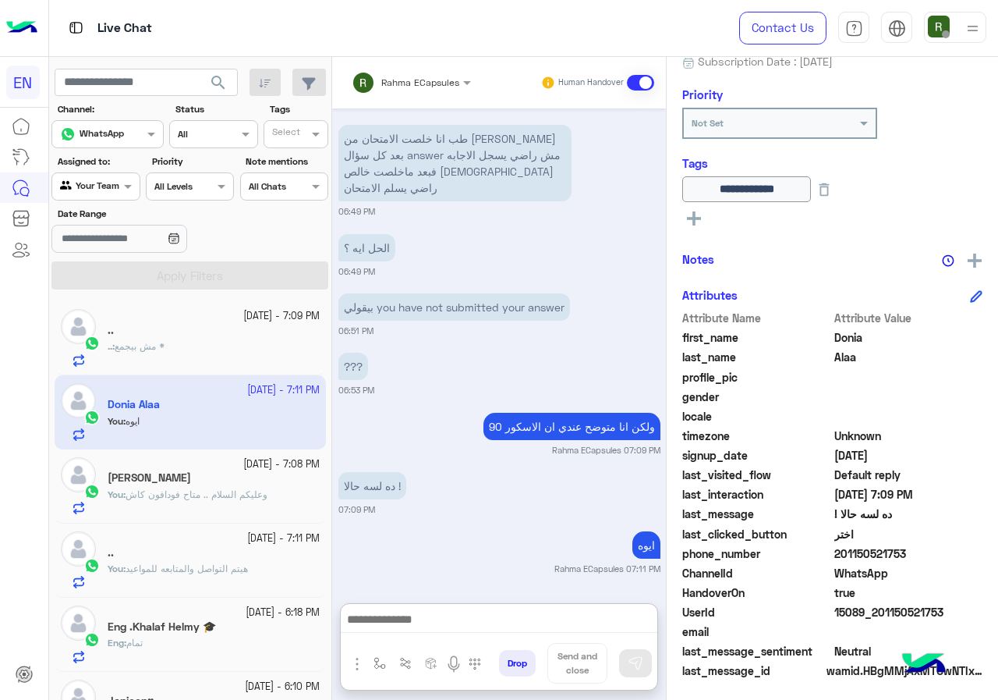
click at [239, 348] on div ".. : مش بيجمع *" at bounding box center [214, 352] width 212 height 27
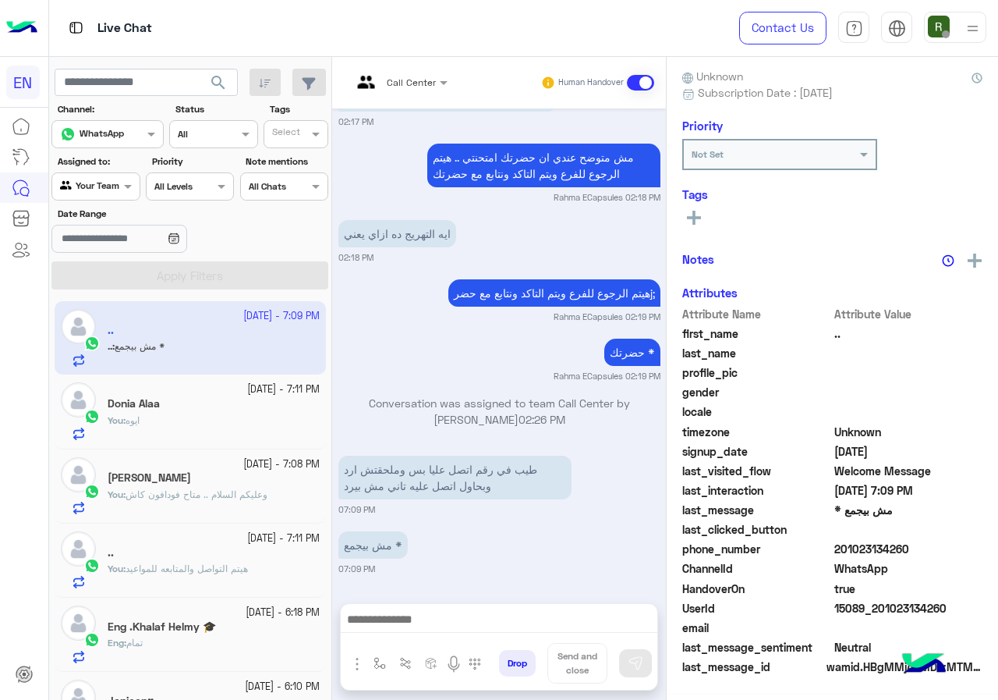
scroll to position [136, 0]
drag, startPoint x: 834, startPoint y: 554, endPoint x: 935, endPoint y: 550, distance: 100.7
click at [935, 550] on span "201023134260" at bounding box center [908, 549] width 149 height 16
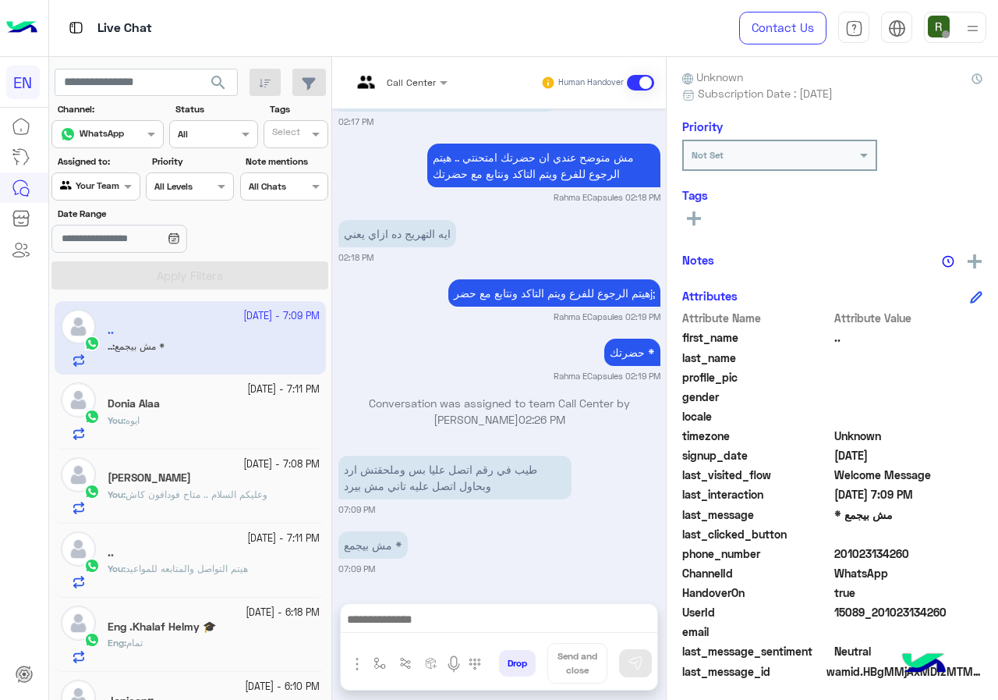
drag, startPoint x: 872, startPoint y: 550, endPoint x: 820, endPoint y: 575, distance: 57.9
click at [820, 575] on span "ChannelId" at bounding box center [756, 573] width 149 height 16
drag, startPoint x: 954, startPoint y: 556, endPoint x: 997, endPoint y: 560, distance: 43.8
click at [997, 560] on div ".. Reachable Unknown Subscription Date : 10/15/2025 Priority Not Set Tags See A…" at bounding box center [832, 375] width 331 height 637
drag, startPoint x: 787, startPoint y: 544, endPoint x: 840, endPoint y: 557, distance: 54.5
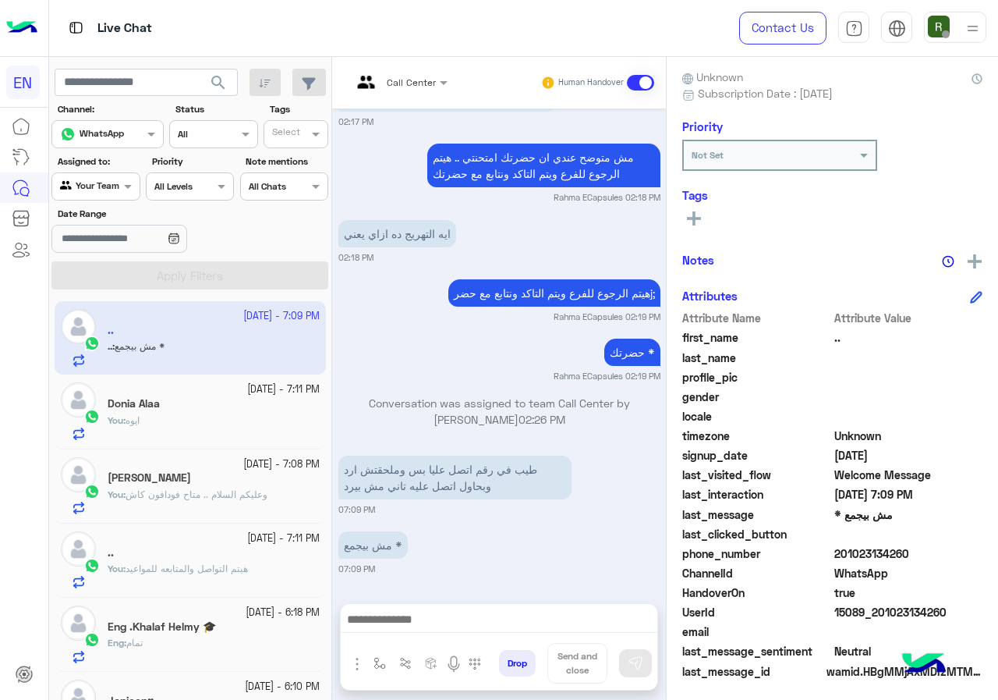
click at [841, 560] on span "201023134260" at bounding box center [908, 553] width 149 height 16
drag, startPoint x: 839, startPoint y: 556, endPoint x: 940, endPoint y: 557, distance: 101.4
click at [940, 557] on span "201023134260" at bounding box center [908, 553] width 149 height 16
copy span "01023134260"
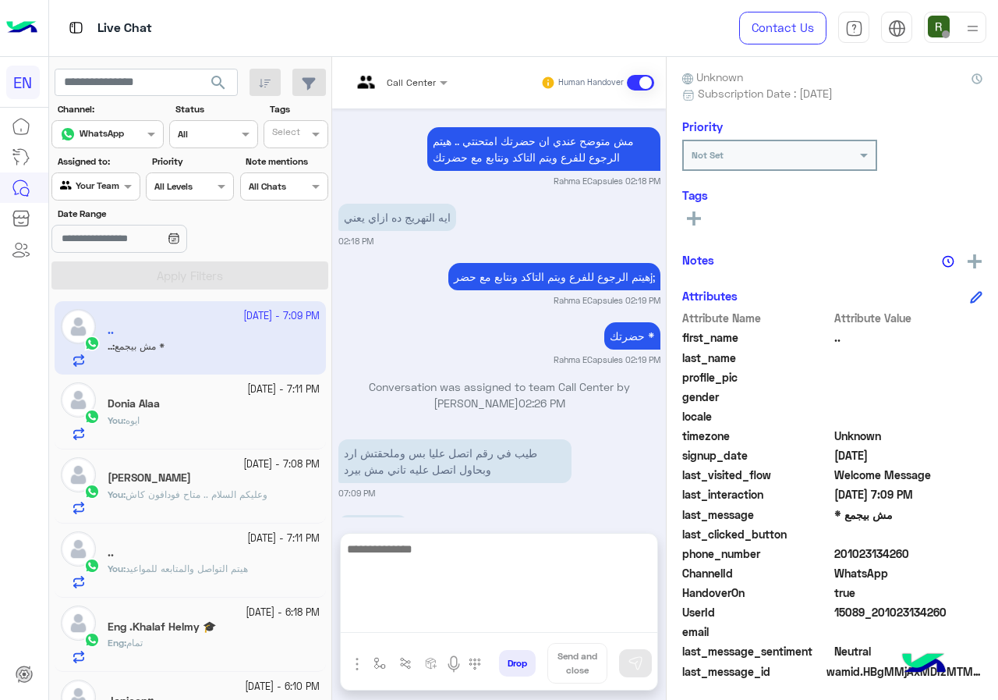
click at [398, 620] on textarea at bounding box center [499, 586] width 317 height 94
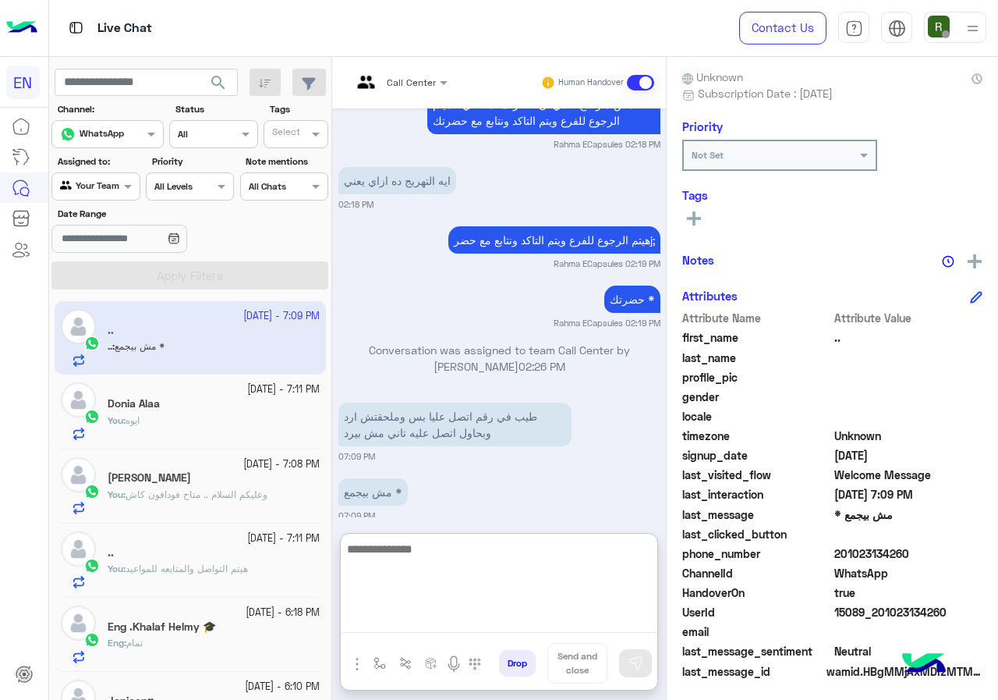
scroll to position [918, 0]
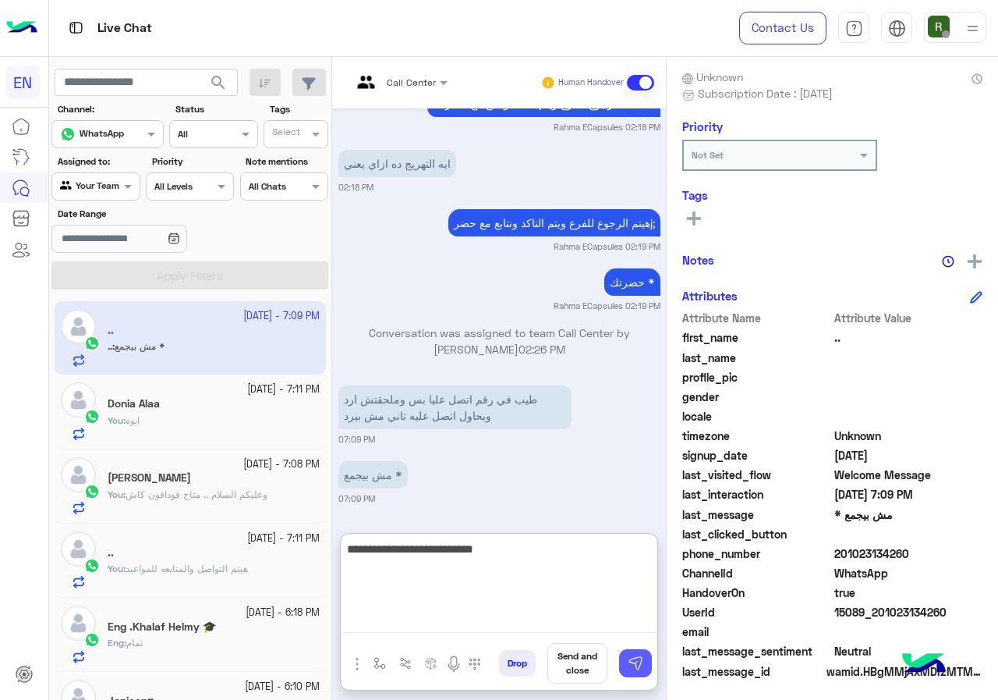
type textarea "**********"
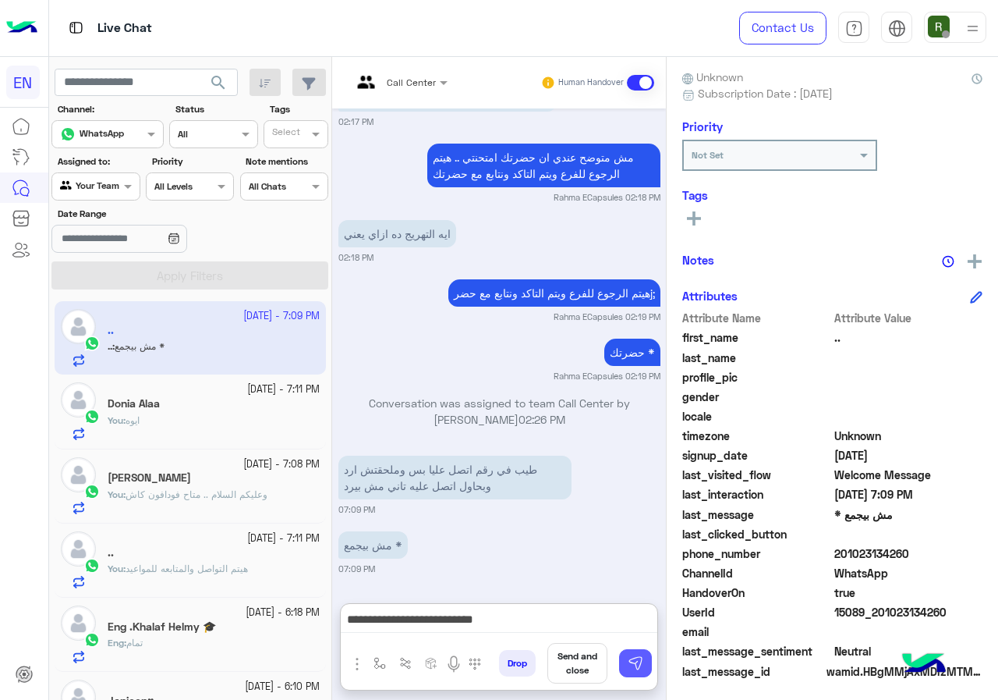
click at [622, 657] on button at bounding box center [635, 663] width 33 height 28
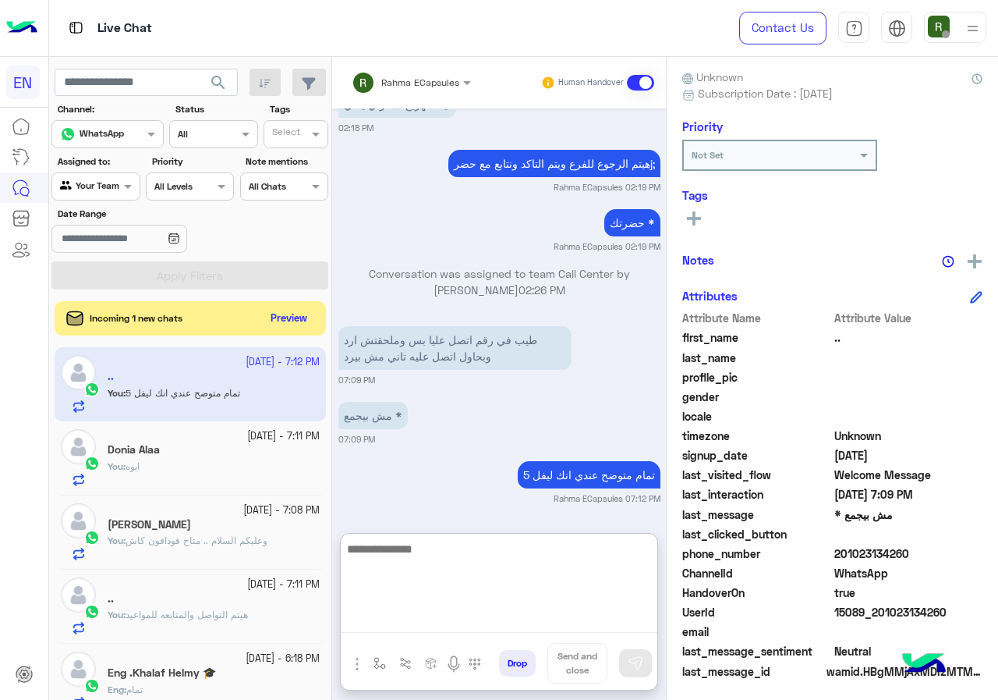
scroll to position [979, 0]
paste textarea "**********"
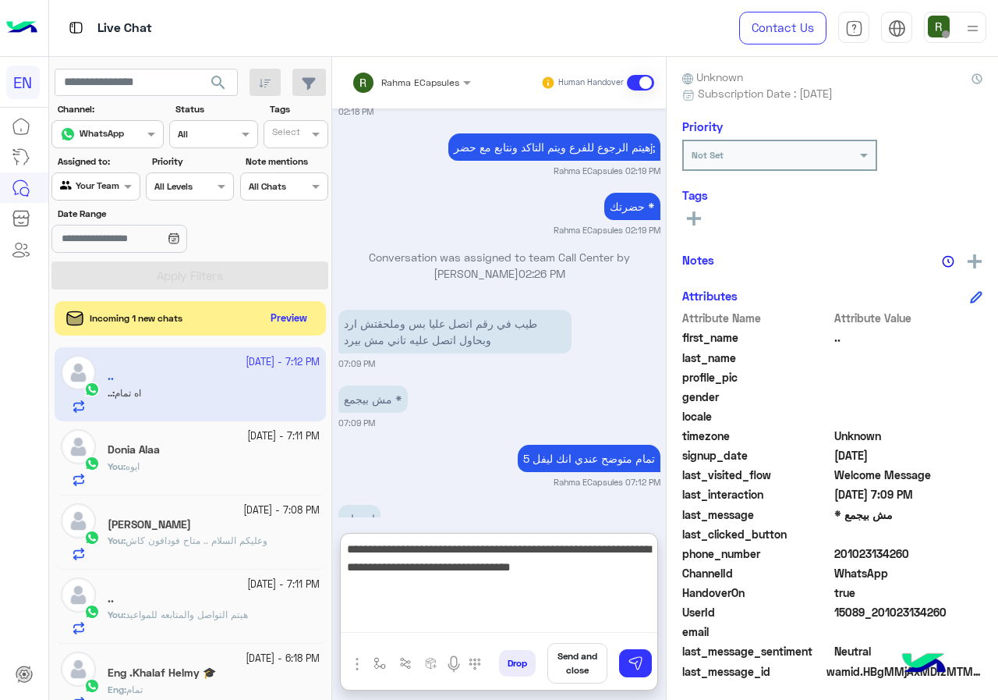
scroll to position [1040, 0]
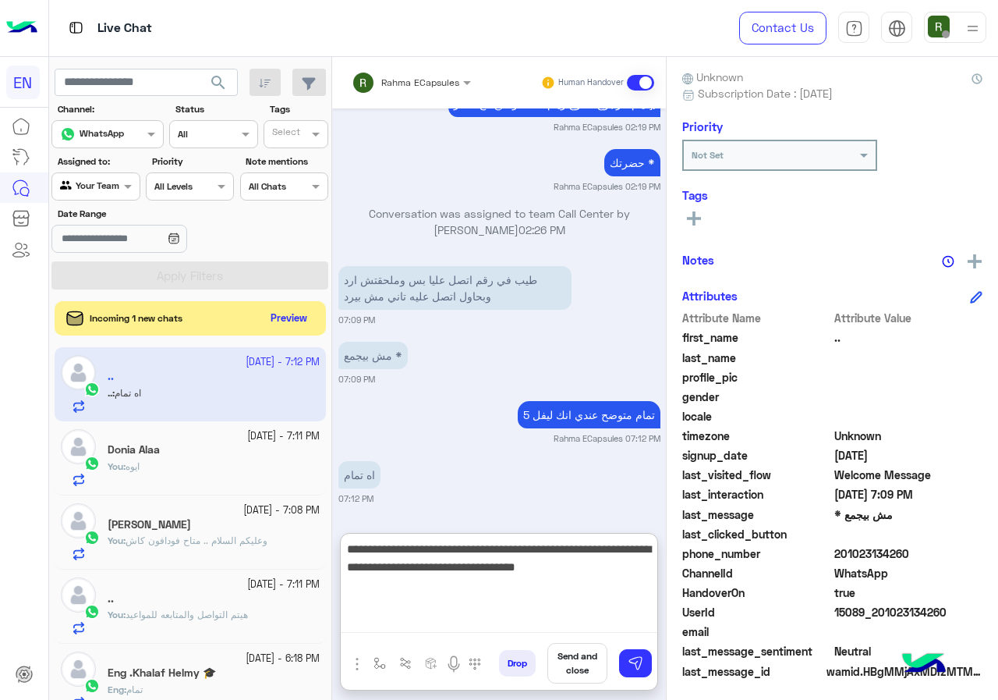
type textarea "**********"
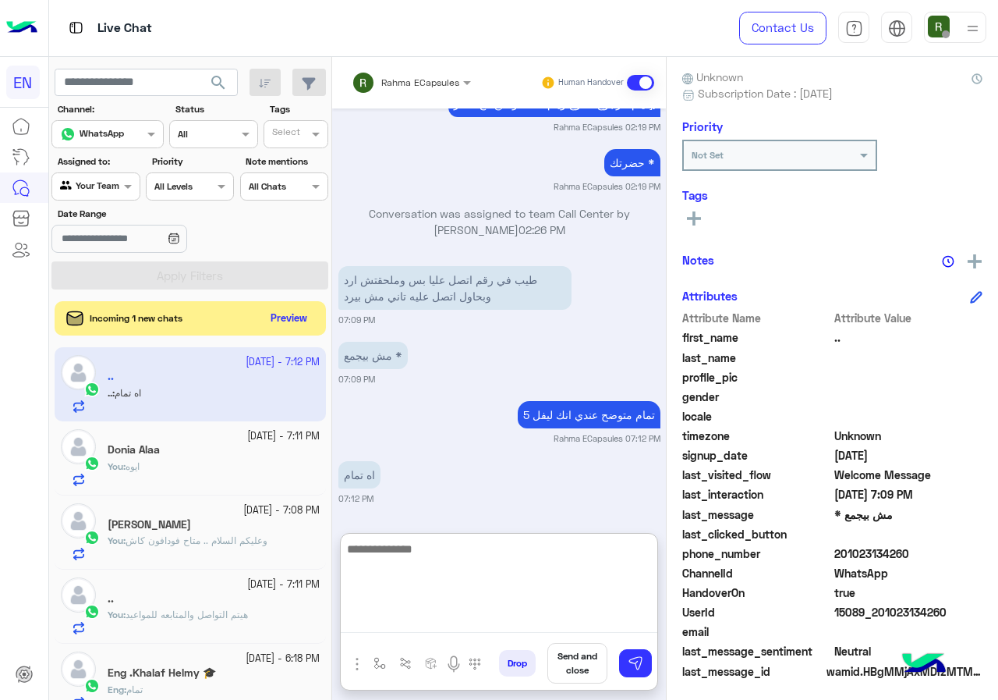
scroll to position [1132, 0]
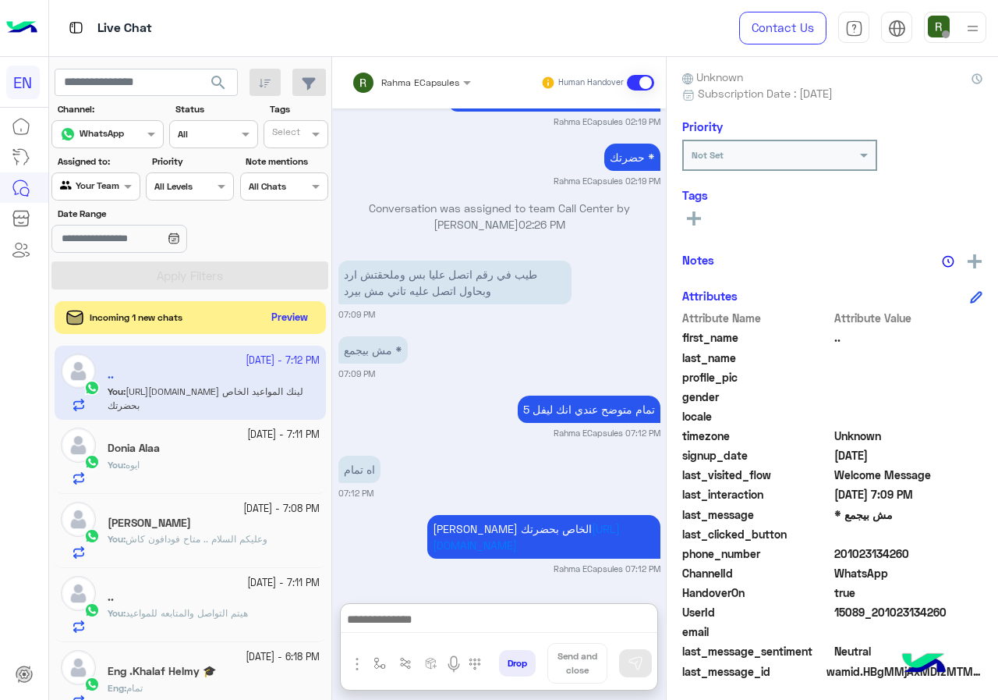
click at [280, 313] on button "Preview" at bounding box center [290, 317] width 48 height 21
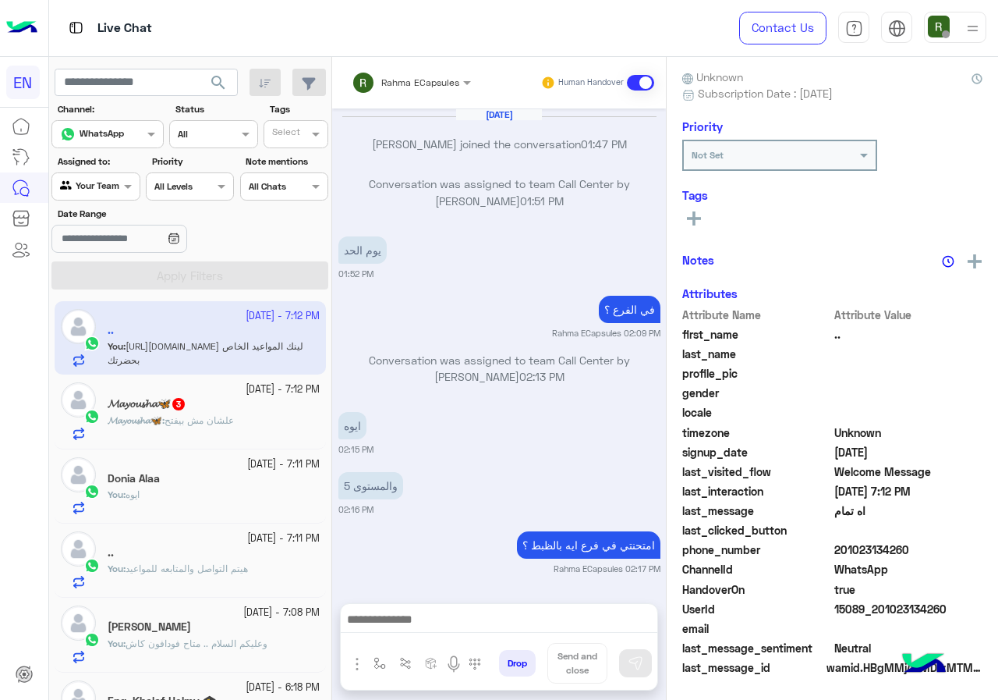
scroll to position [794, 0]
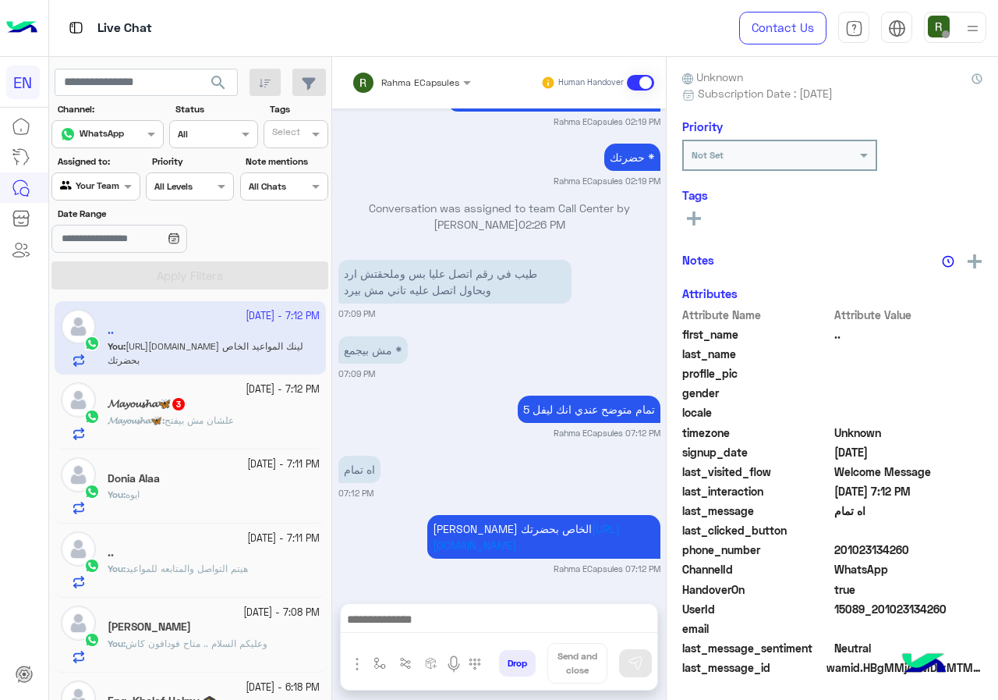
click at [212, 426] on p "𝓜𝓪𝔂𝓸𝓾𝓼𝓱𝓪🦋 : علشان مش بيفتح" at bounding box center [171, 420] width 126 height 14
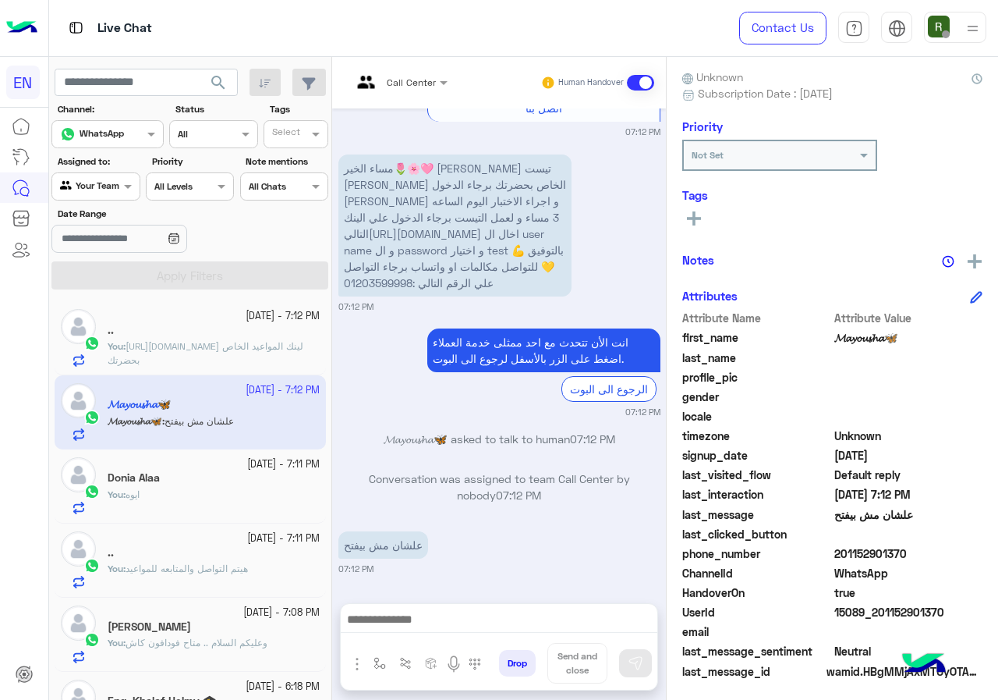
scroll to position [140, 0]
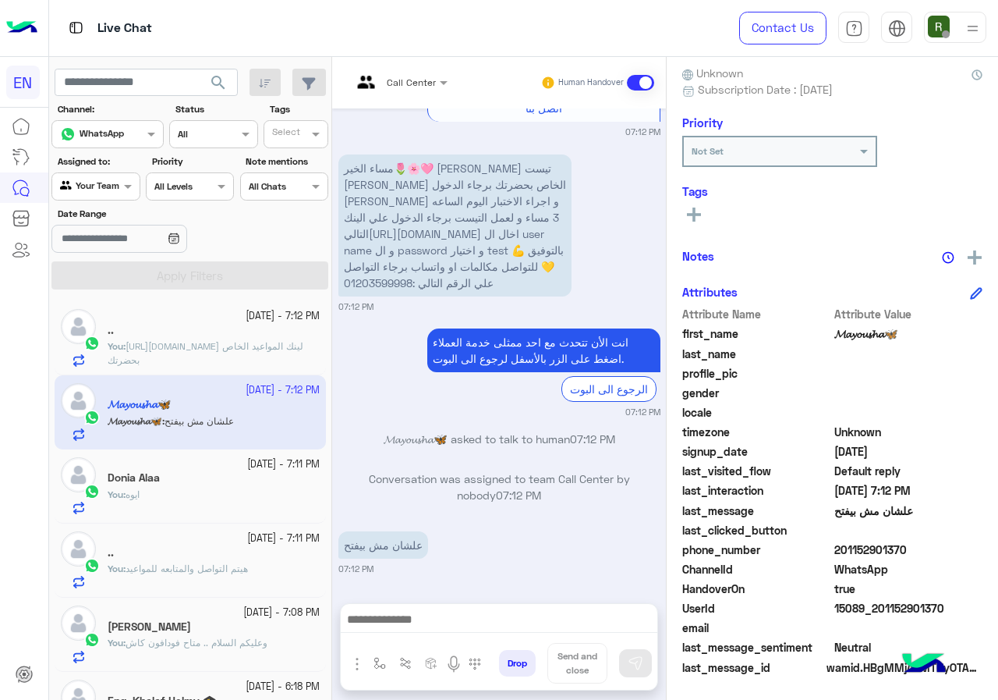
drag, startPoint x: 841, startPoint y: 550, endPoint x: 962, endPoint y: 550, distance: 120.9
click at [962, 550] on span "201152901370" at bounding box center [908, 549] width 149 height 16
copy span "01152901370"
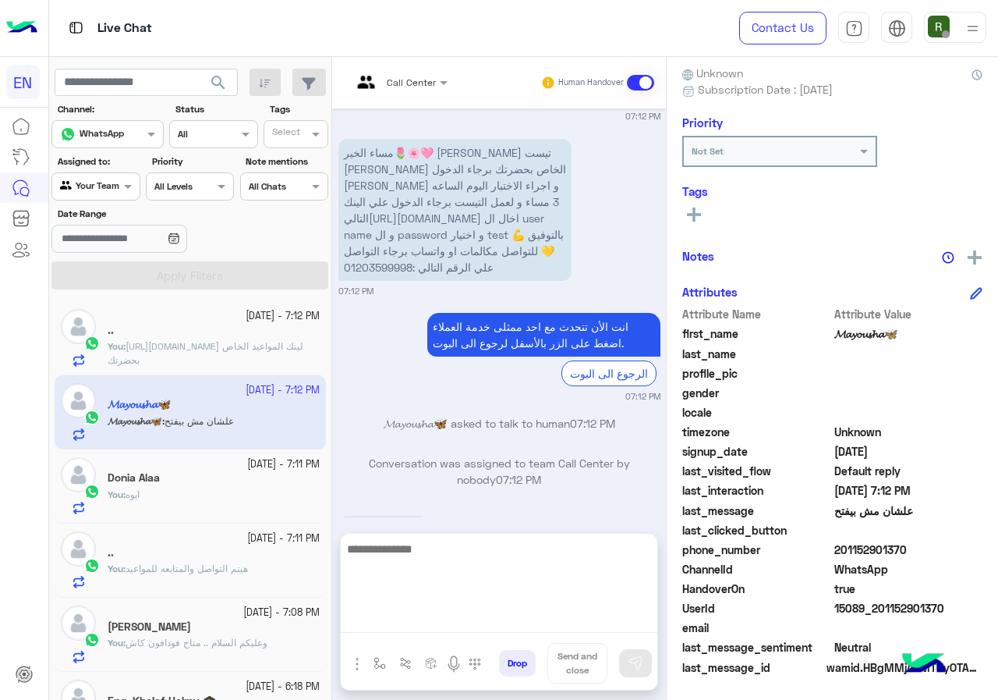
click at [497, 624] on textarea at bounding box center [499, 586] width 317 height 94
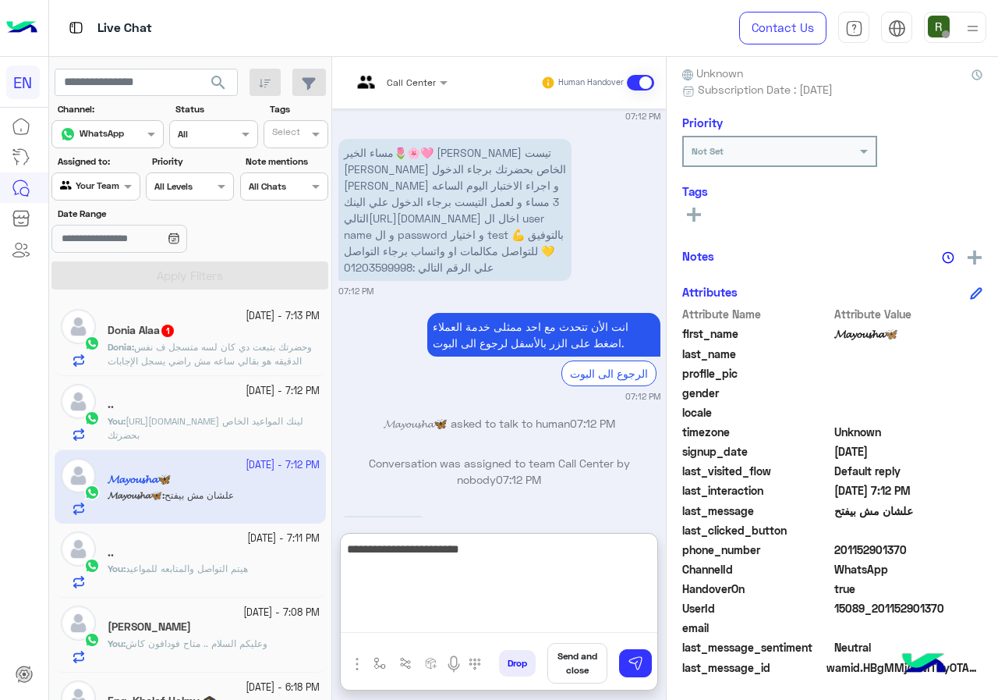
type textarea "**********"
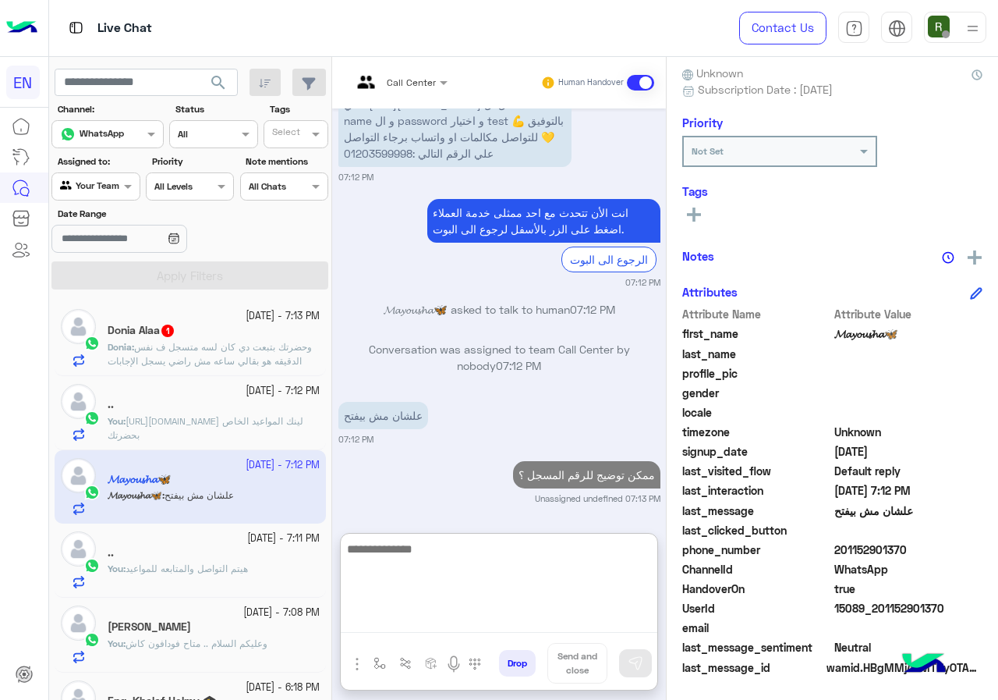
scroll to position [623, 0]
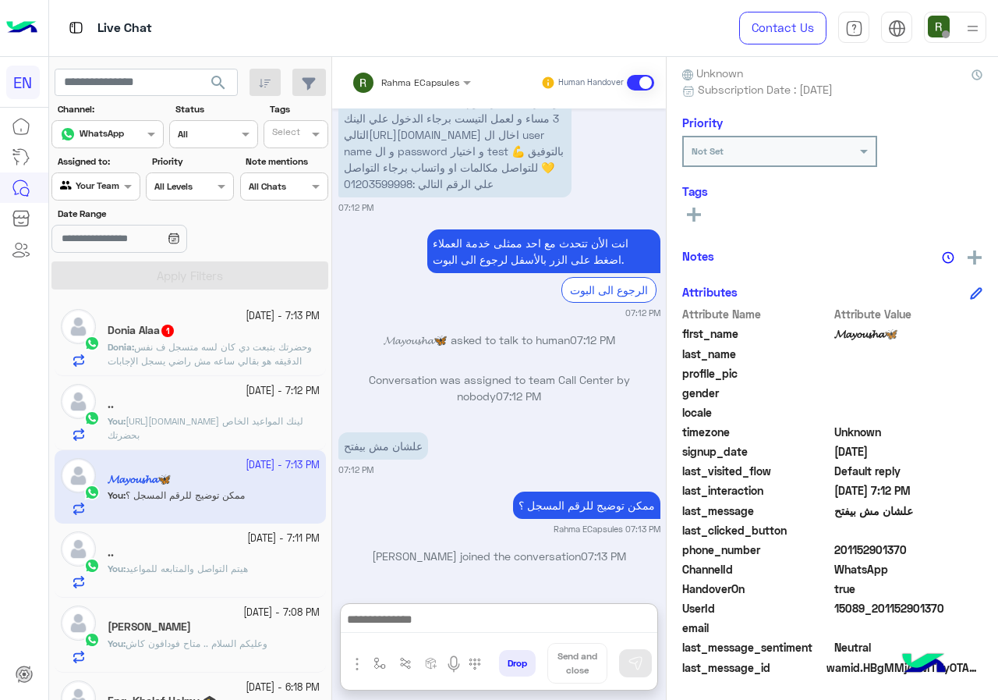
click at [179, 367] on p "Donia : وحضرتك بتبعت دي كان لسه متسجل ف نفس الدقيقه هو بقالي ساعه مش راضي يسجل …" at bounding box center [214, 354] width 212 height 28
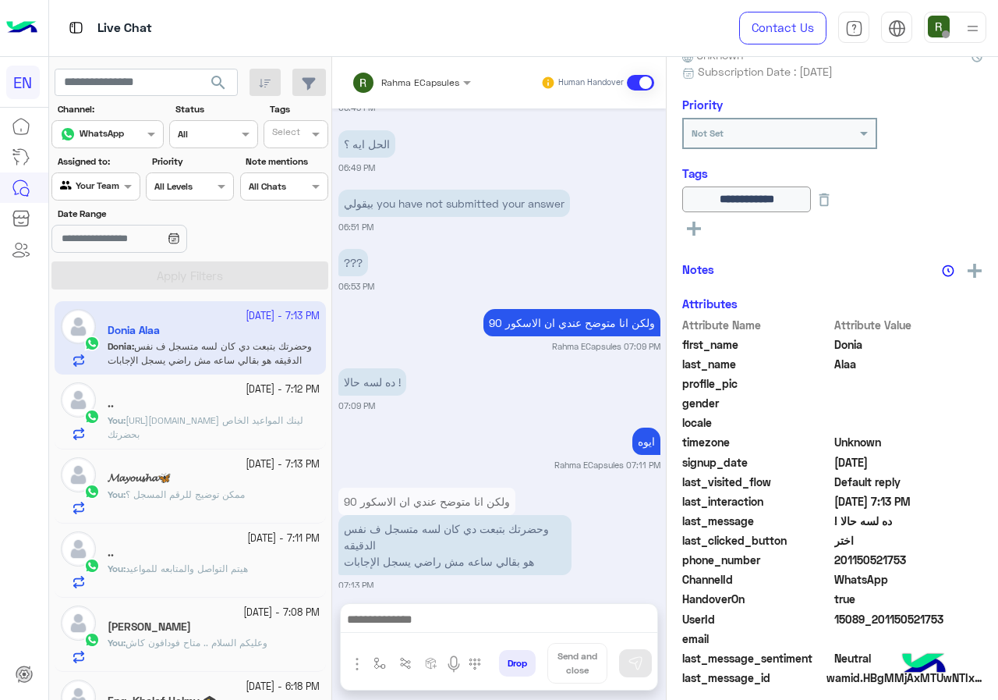
scroll to position [168, 0]
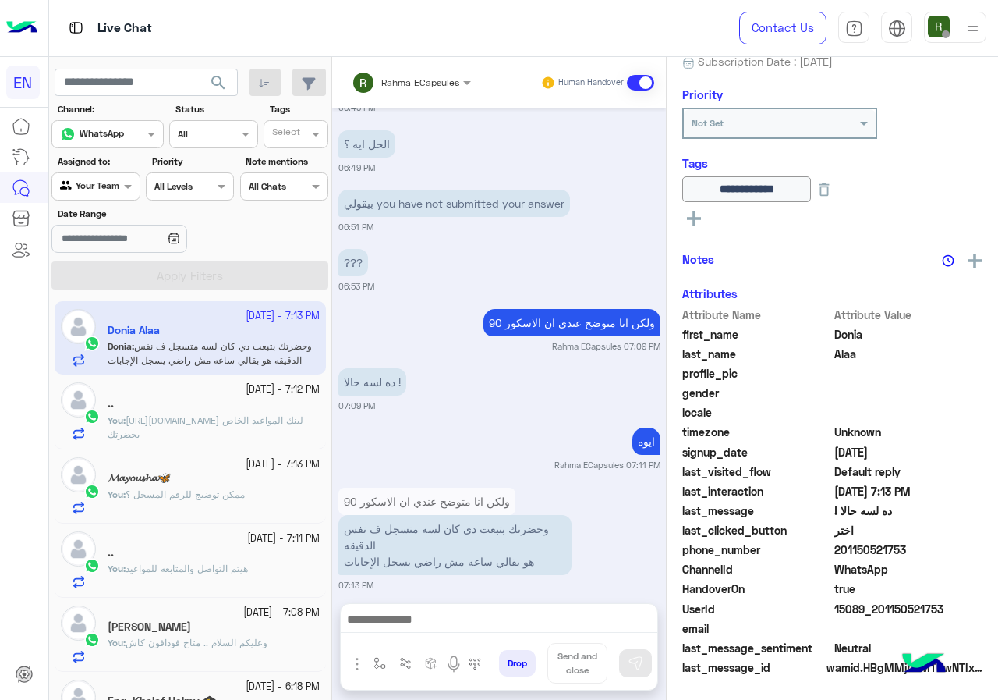
drag, startPoint x: 838, startPoint y: 551, endPoint x: 928, endPoint y: 555, distance: 89.8
click at [928, 555] on span "201150521753" at bounding box center [908, 549] width 149 height 16
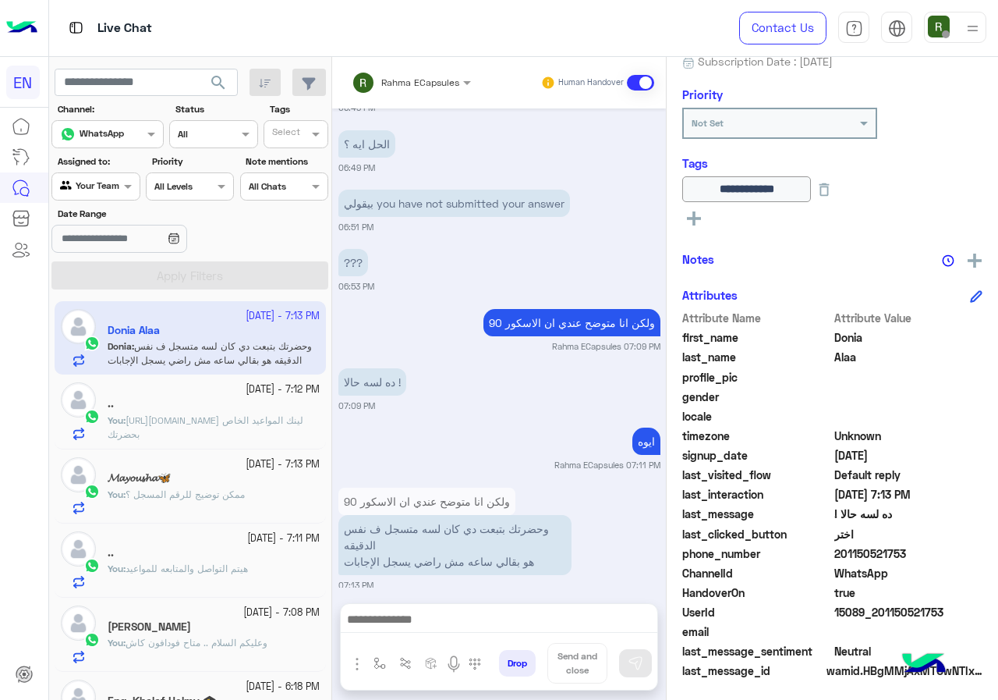
copy span "01150521753"
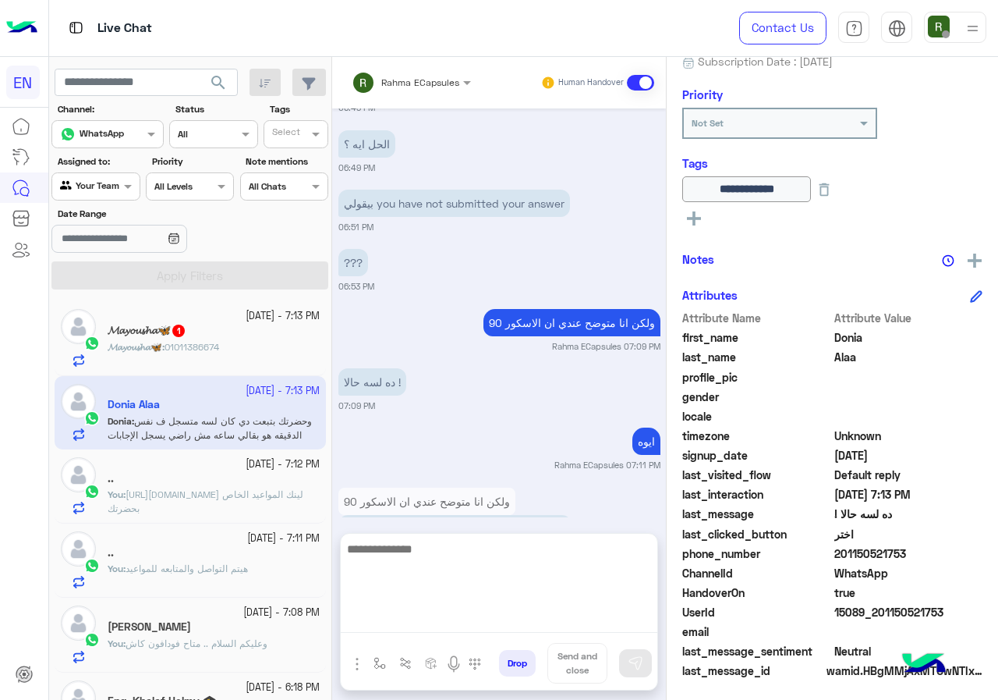
click at [482, 617] on textarea at bounding box center [499, 586] width 317 height 94
type textarea "**********"
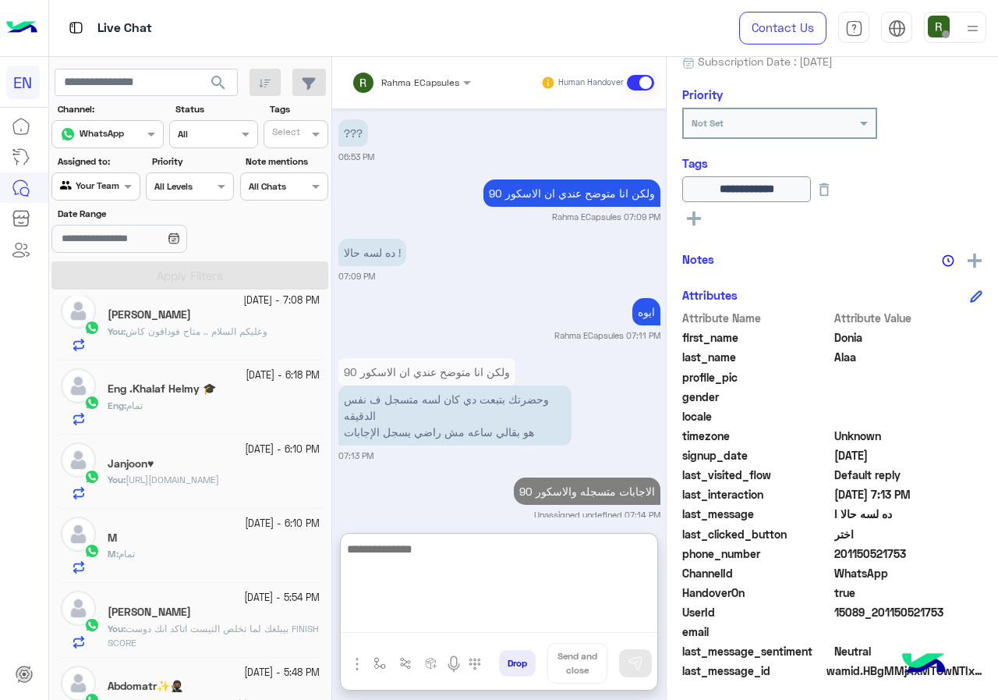
scroll to position [0, 0]
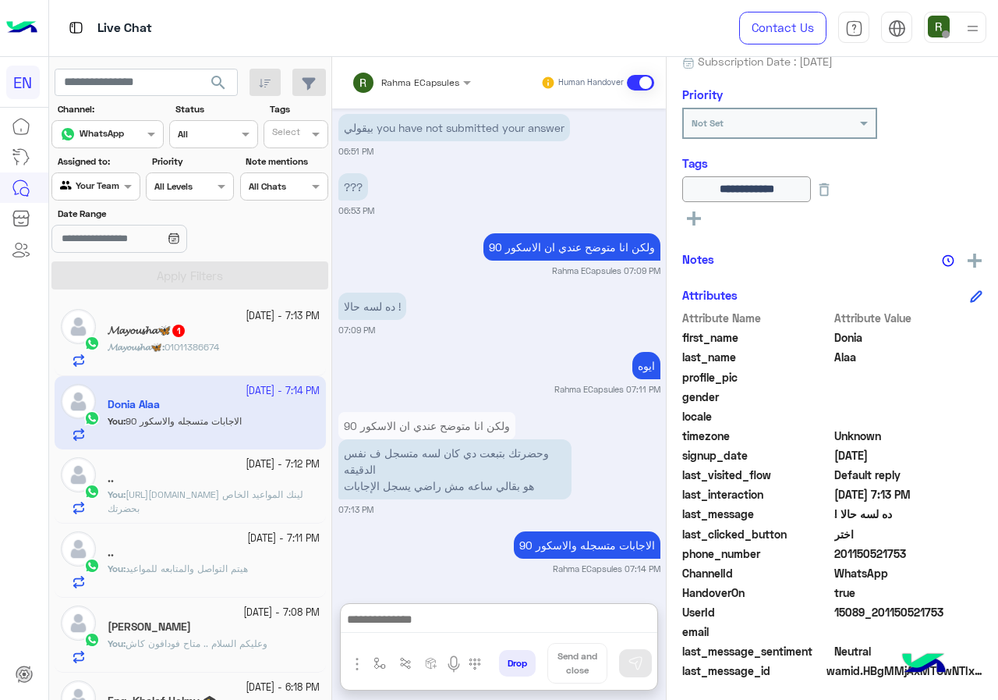
click at [143, 344] on span "𝓜𝓪𝔂𝓸𝓾𝓼𝓱𝓪🦋" at bounding box center [135, 347] width 55 height 12
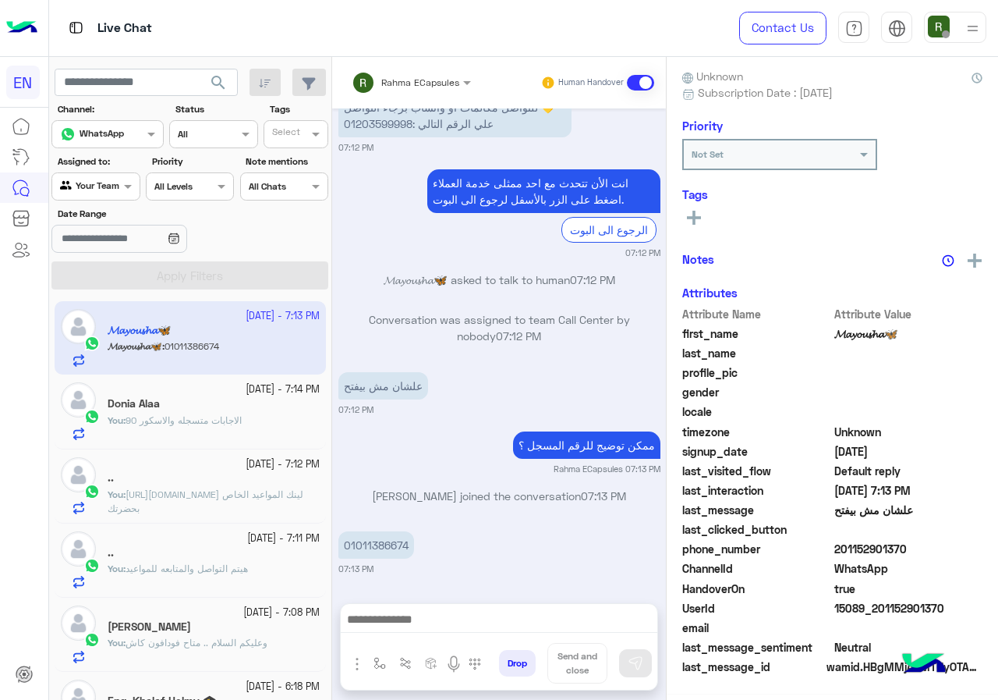
scroll to position [136, 0]
drag, startPoint x: 840, startPoint y: 552, endPoint x: 898, endPoint y: 550, distance: 58.5
click at [898, 550] on span "201152901370" at bounding box center [908, 549] width 149 height 16
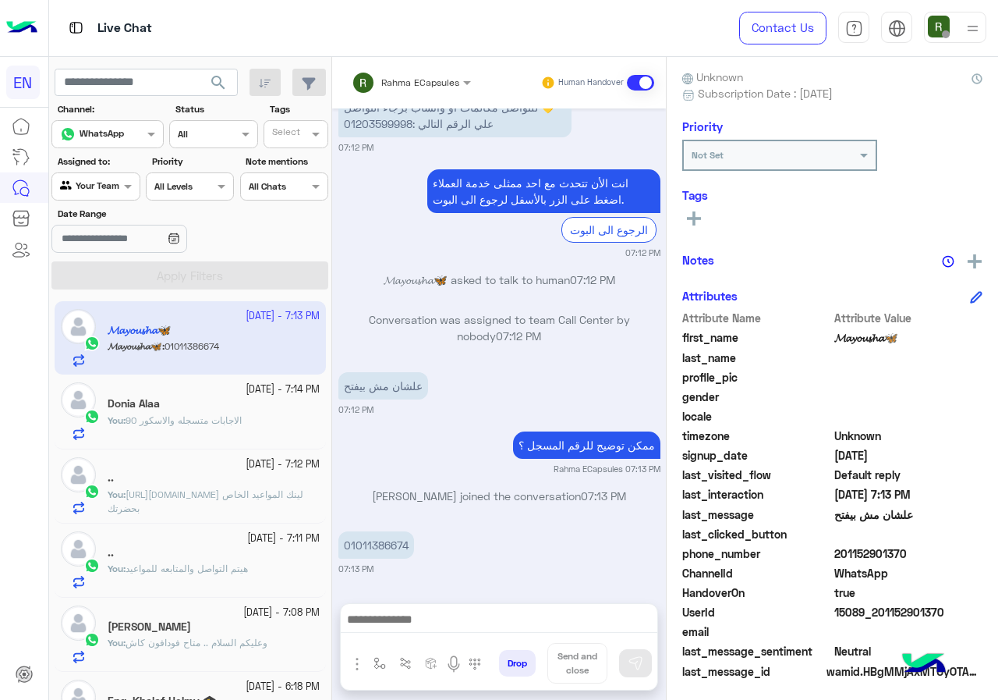
click at [882, 551] on span "201152901370" at bounding box center [908, 553] width 149 height 16
drag, startPoint x: 841, startPoint y: 554, endPoint x: 897, endPoint y: 549, distance: 55.6
click at [897, 549] on span "201152901370" at bounding box center [908, 553] width 149 height 16
click at [873, 558] on span "201152901370" at bounding box center [908, 553] width 149 height 16
click at [845, 548] on span "201152901370" at bounding box center [908, 553] width 149 height 16
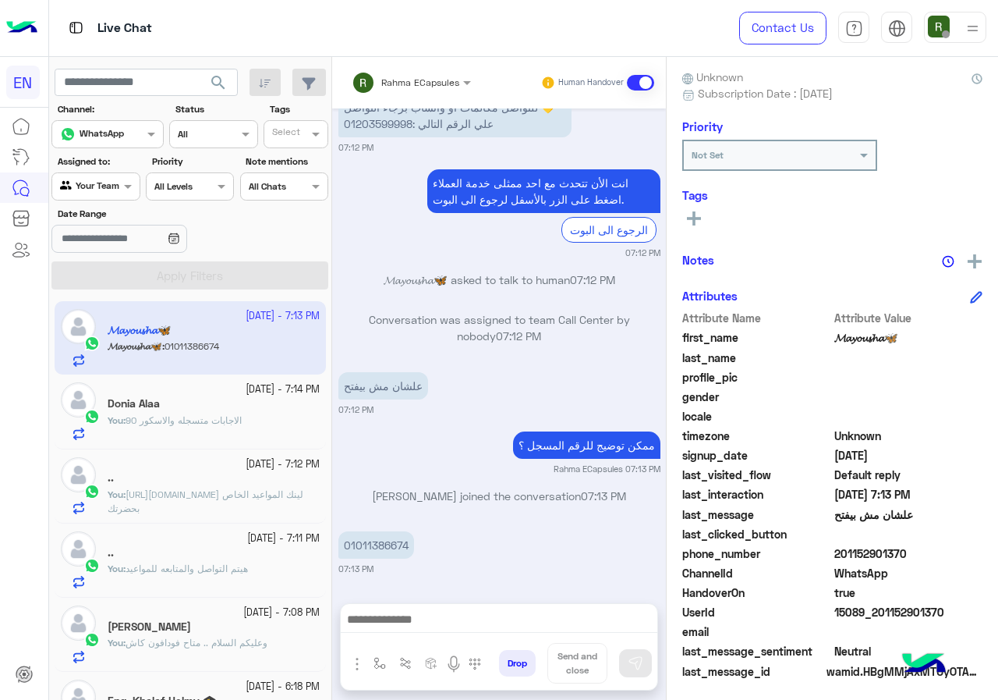
drag, startPoint x: 839, startPoint y: 551, endPoint x: 926, endPoint y: 554, distance: 87.4
click at [926, 554] on span "201152901370" at bounding box center [908, 553] width 149 height 16
copy span "01152901370"
click at [388, 545] on p "01011386674" at bounding box center [376, 544] width 76 height 27
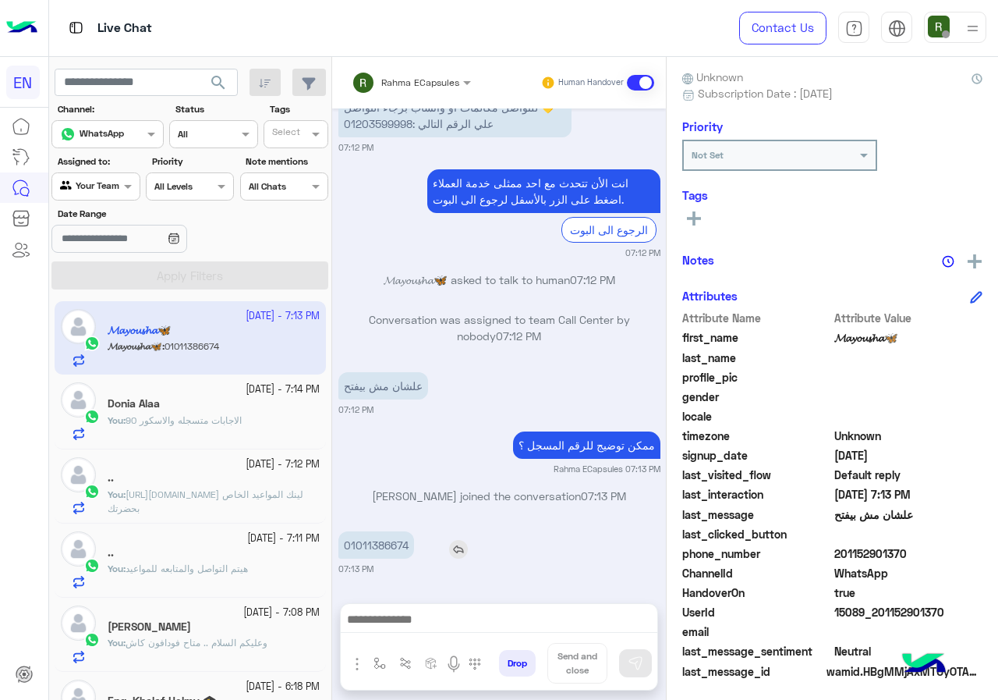
click at [388, 545] on p "01011386674" at bounding box center [376, 544] width 76 height 27
copy app-msgs-text
click at [390, 547] on p "01011386674" at bounding box center [376, 544] width 76 height 27
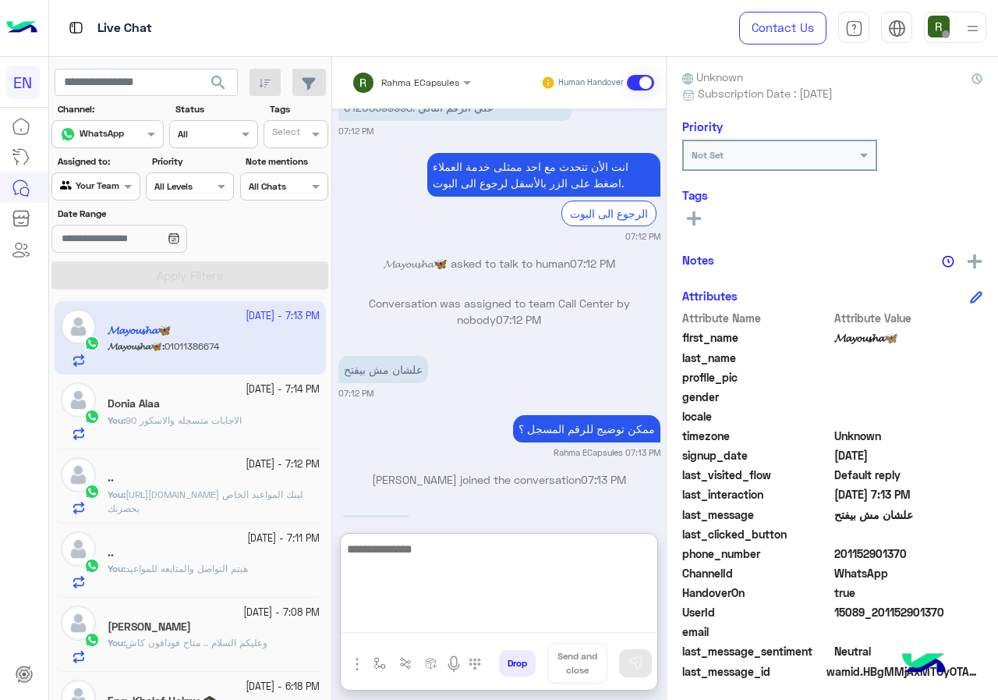
paste textarea "**********"
type textarea "**********"
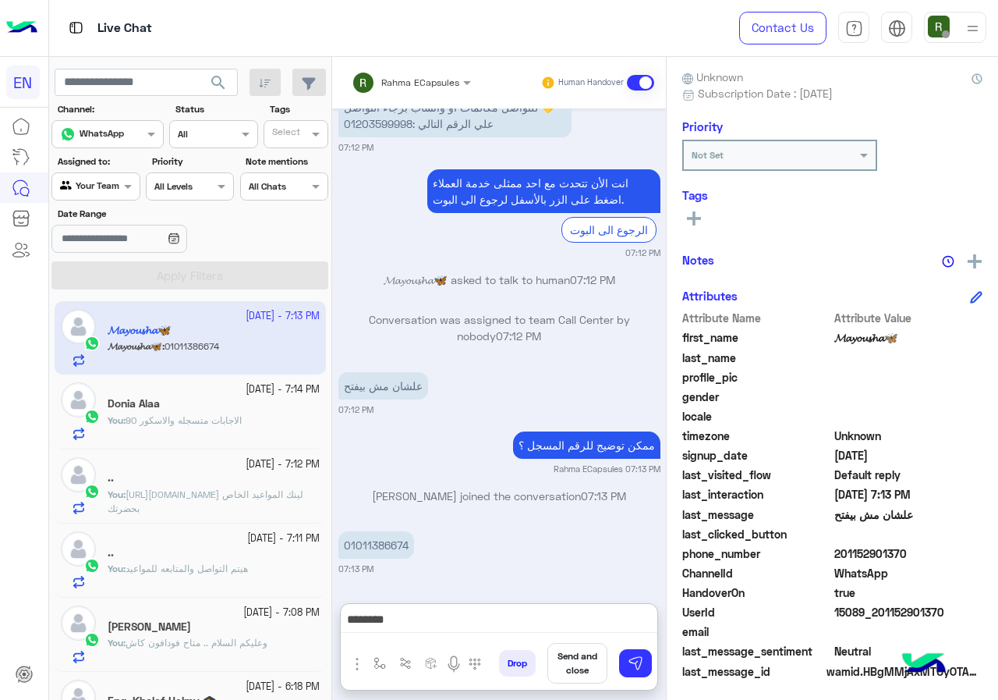
click at [642, 672] on div "Drop Send and close" at bounding box center [575, 666] width 165 height 47
click at [639, 671] on button at bounding box center [635, 663] width 33 height 28
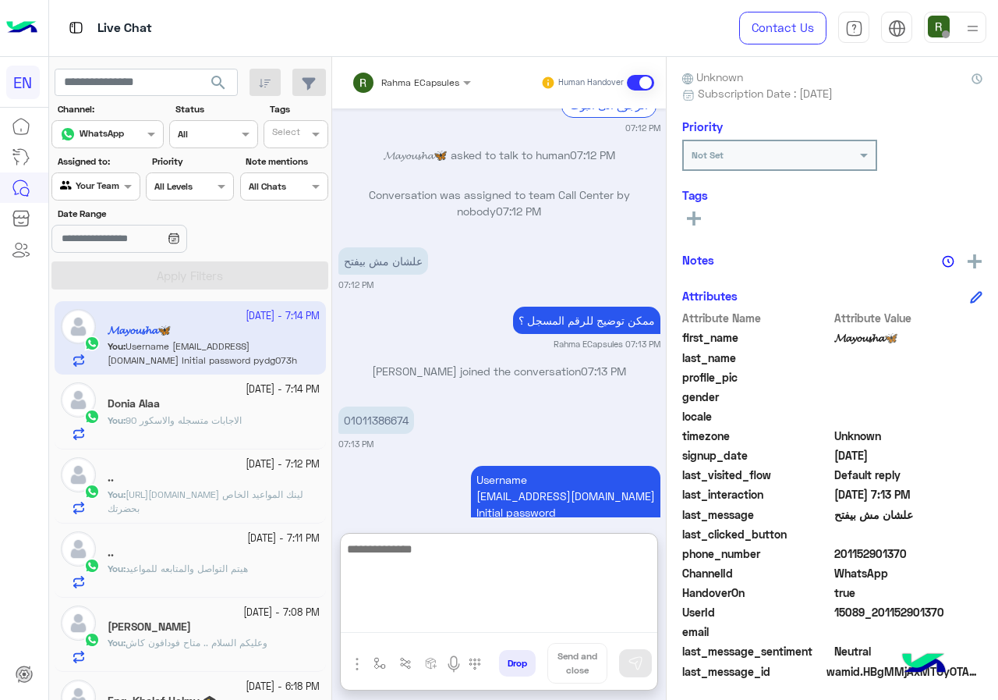
paste textarea "**********"
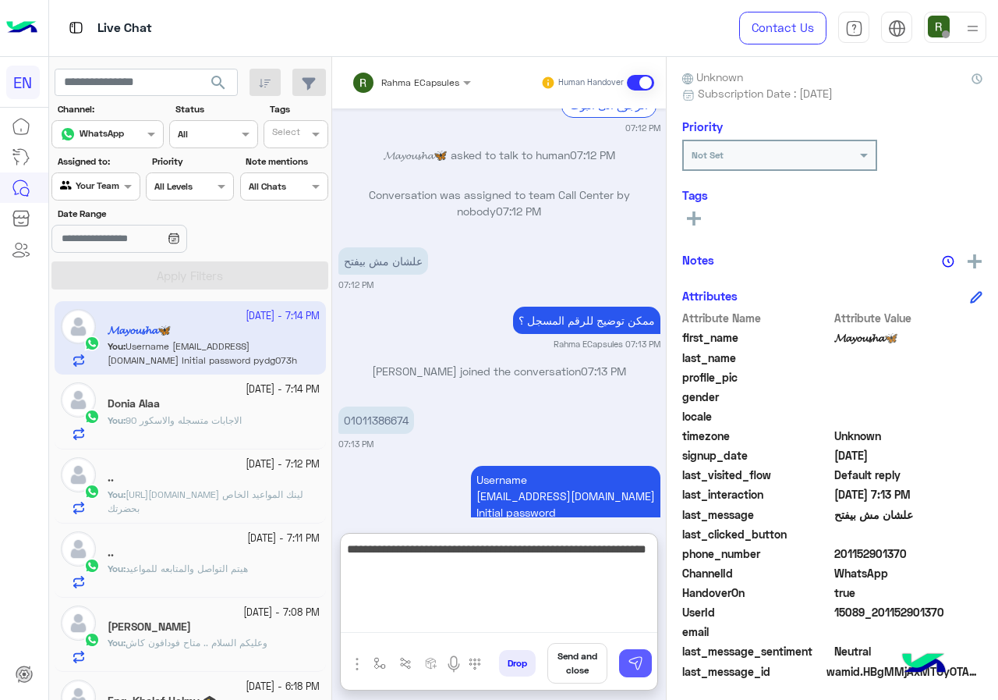
type textarea "**********"
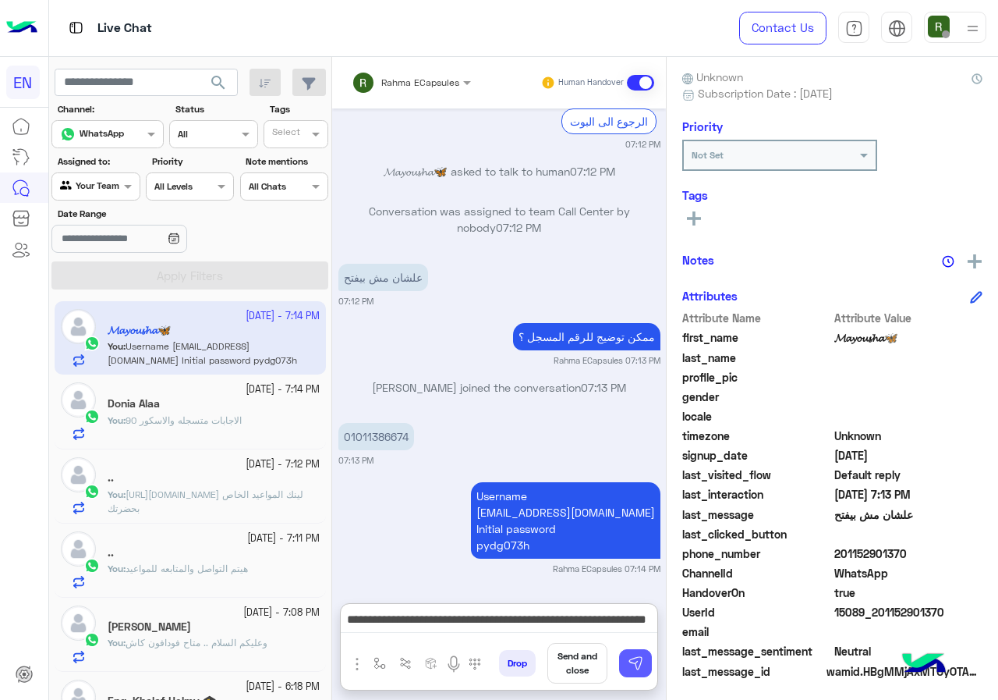
click at [640, 659] on img at bounding box center [636, 663] width 16 height 16
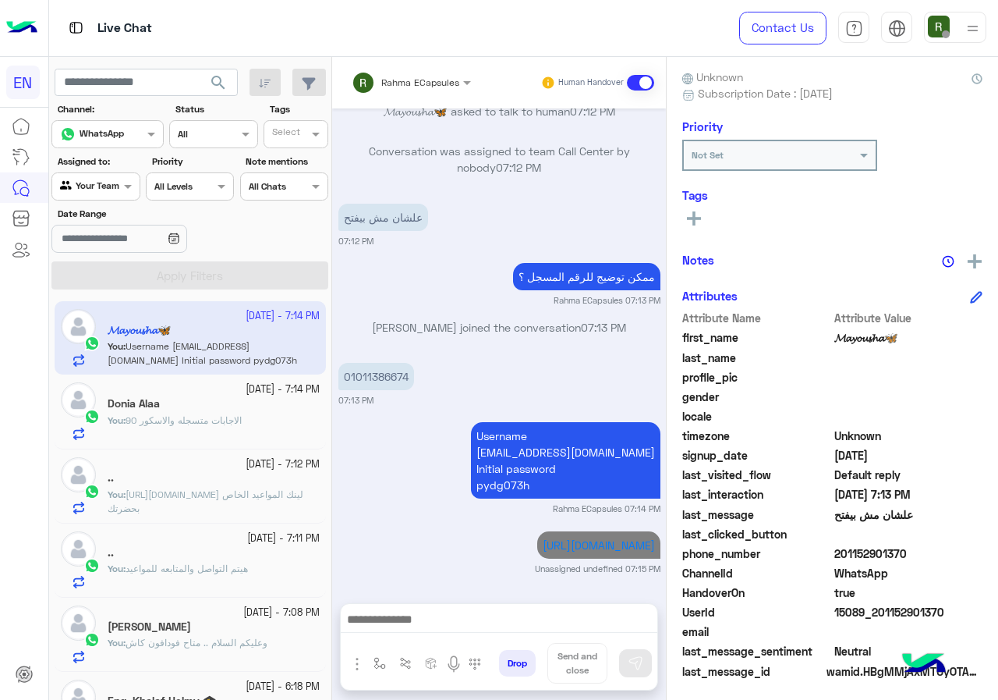
scroll to position [798, 0]
click at [100, 172] on div "Agent Filter Your Team" at bounding box center [95, 186] width 88 height 28
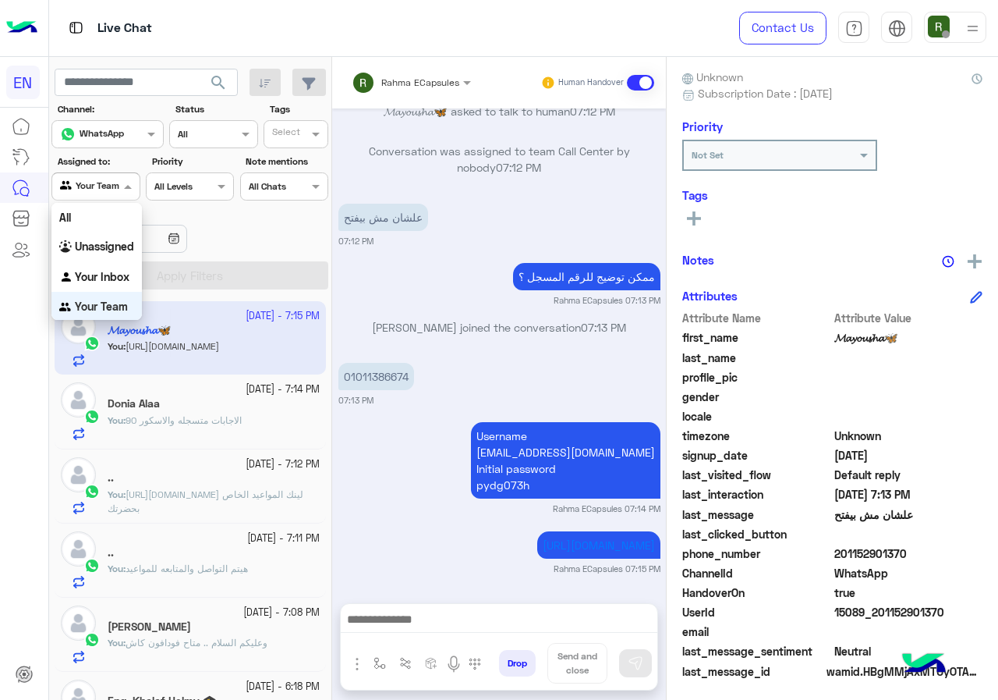
scroll to position [1, 0]
click at [103, 273] on b "Your Inbox" at bounding box center [102, 275] width 55 height 13
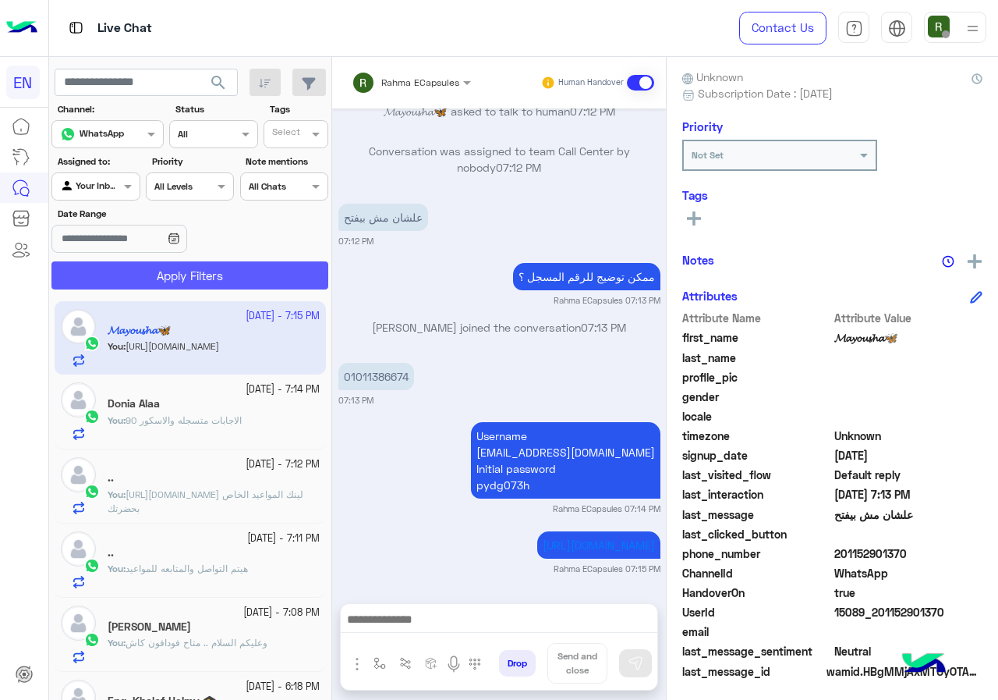
click at [110, 271] on button "Apply Filters" at bounding box center [189, 275] width 277 height 28
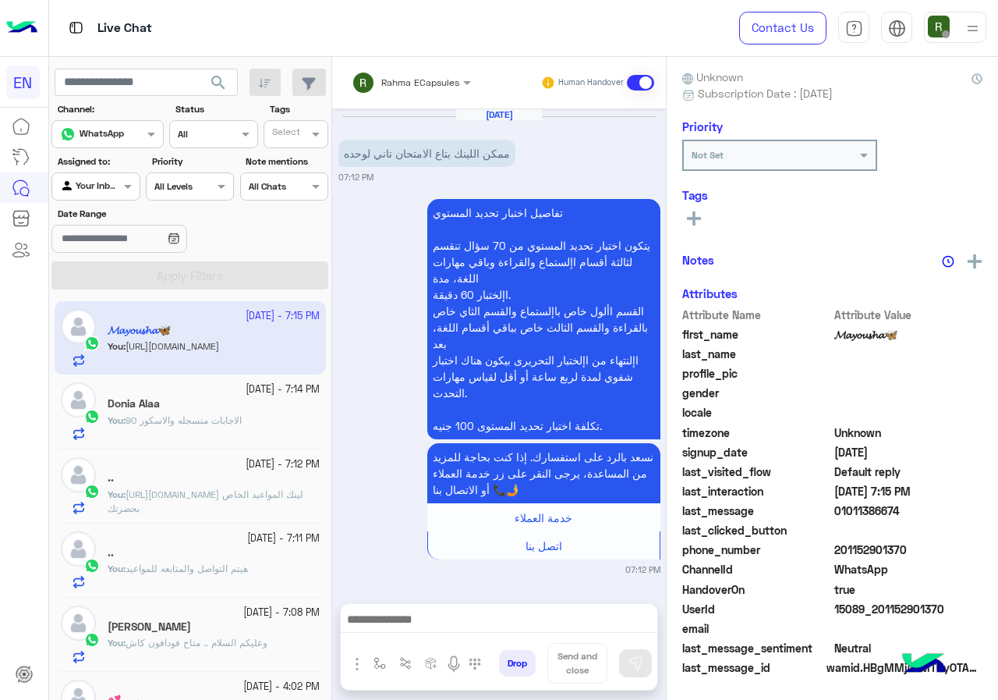
scroll to position [798, 0]
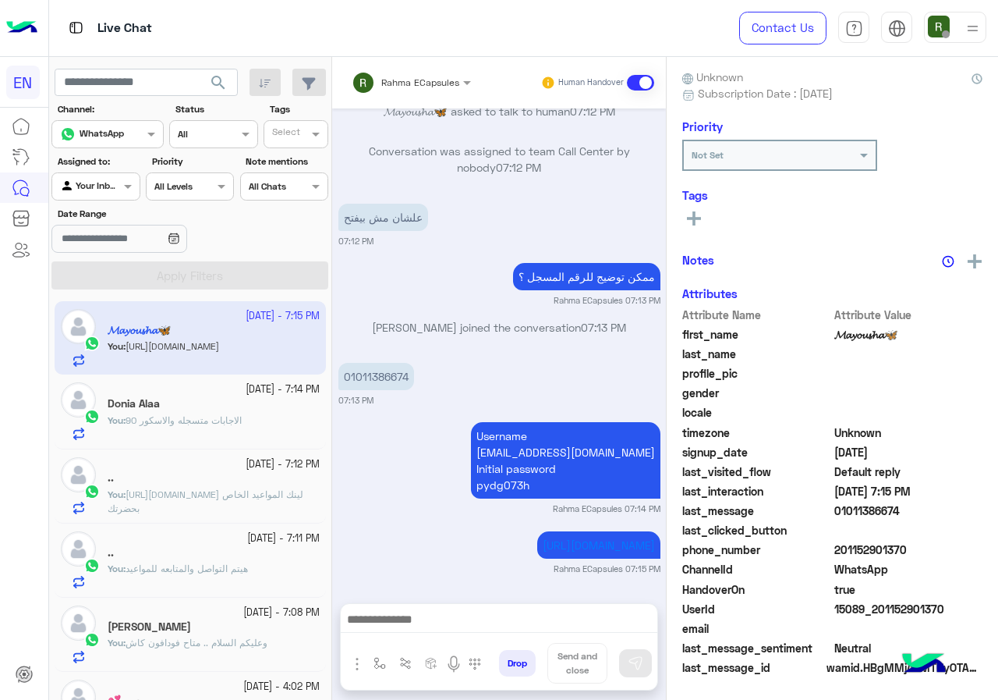
click at [431, 98] on div "Rahma ECapsules Human Handover" at bounding box center [499, 82] width 334 height 51
click at [429, 84] on input "text" at bounding box center [391, 80] width 79 height 14
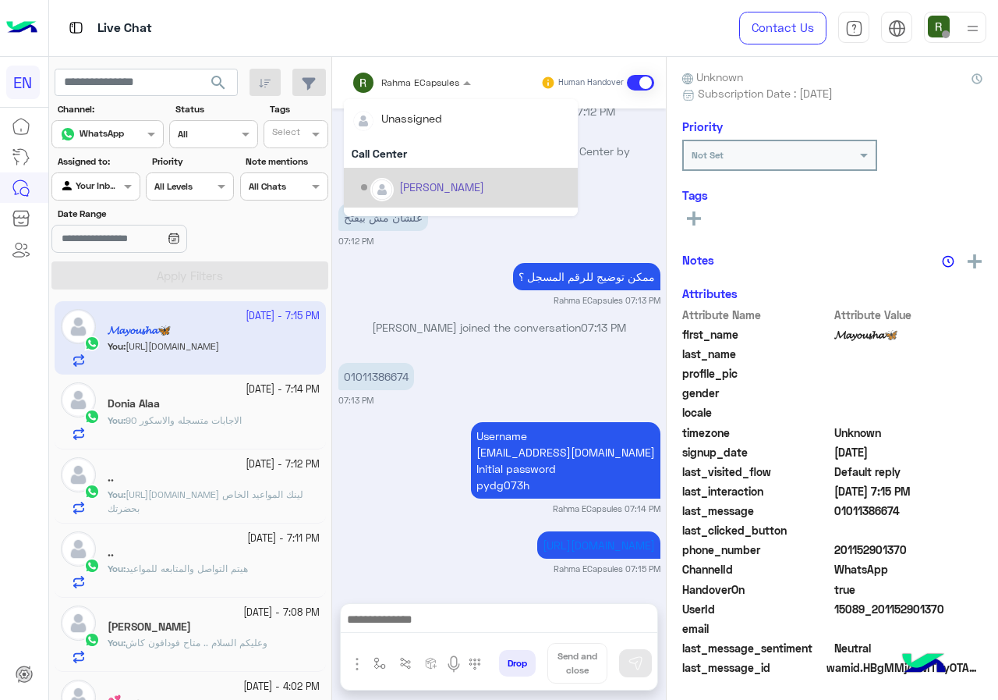
click at [395, 157] on div "Call Center" at bounding box center [461, 153] width 234 height 29
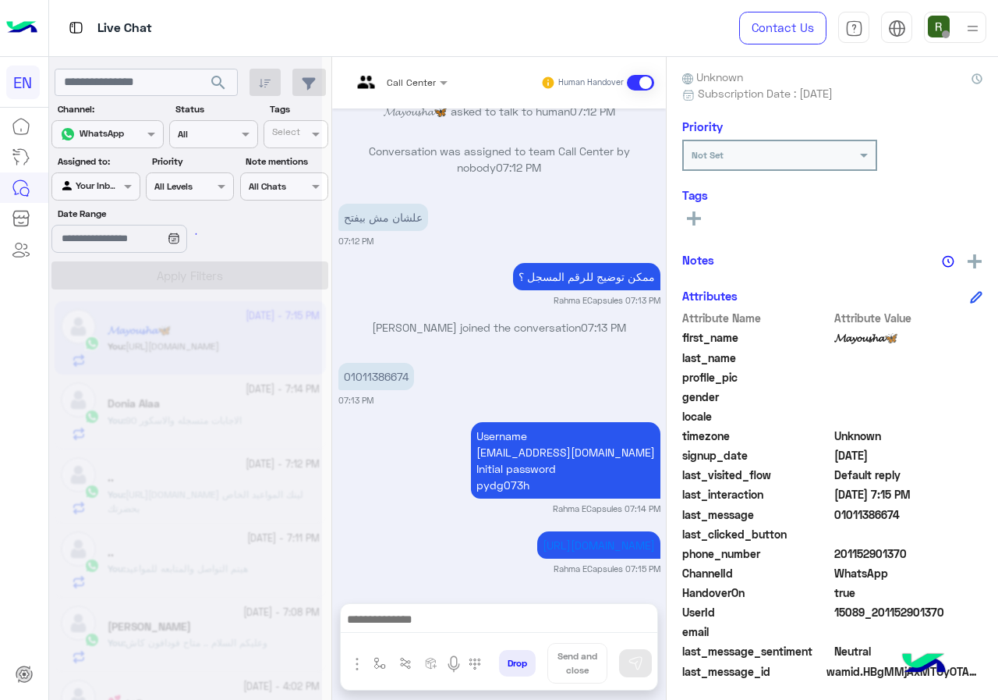
click at [400, 76] on input "text" at bounding box center [381, 80] width 58 height 14
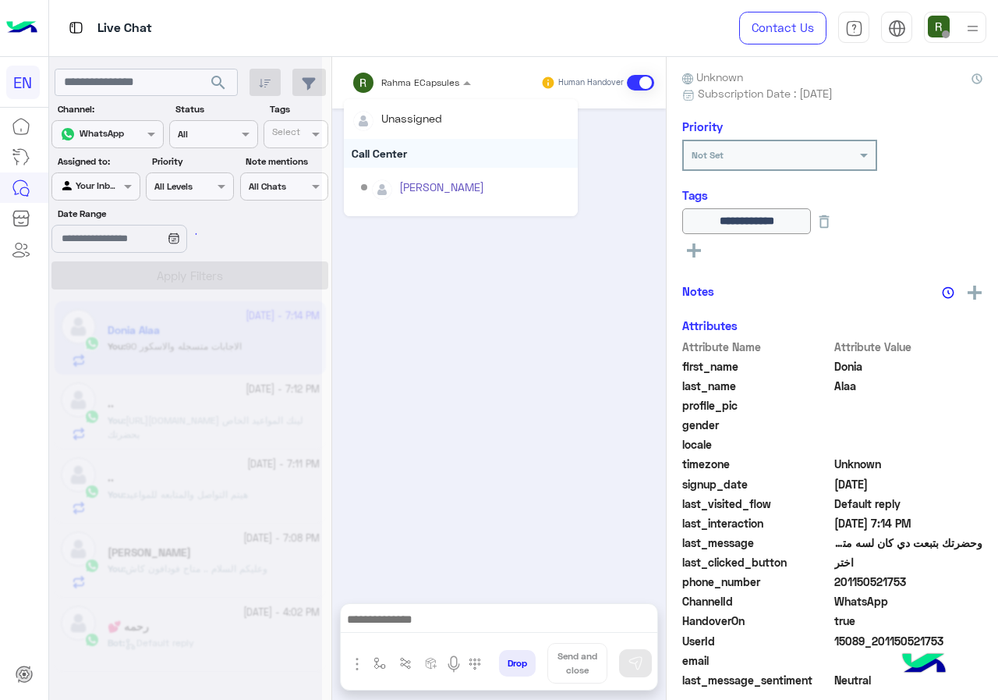
click at [402, 145] on div "Call Center" at bounding box center [461, 153] width 234 height 29
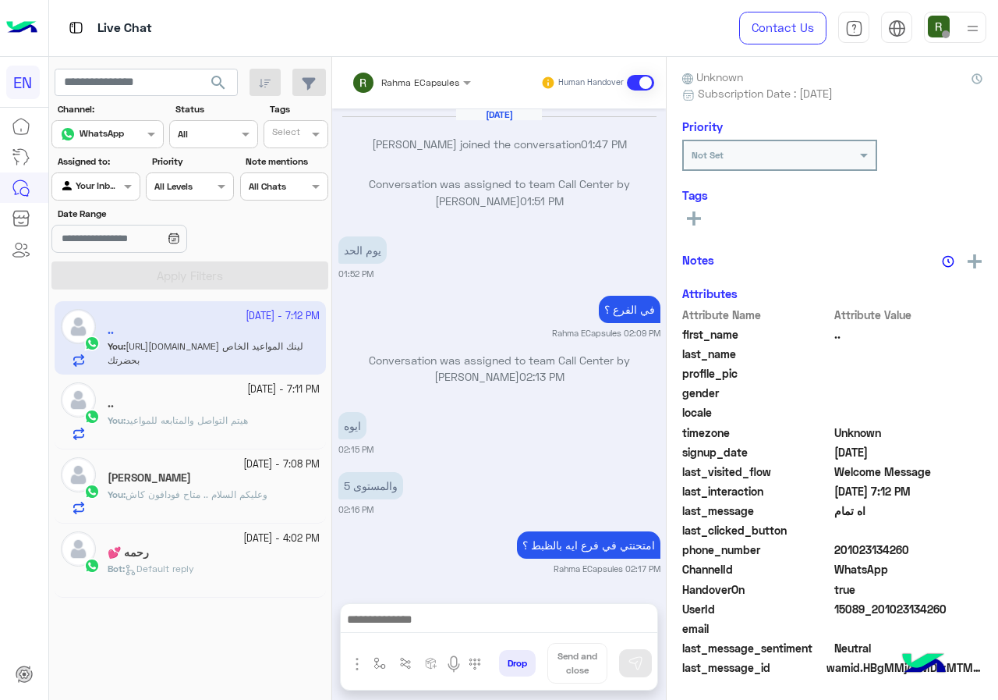
click at [406, 83] on input "text" at bounding box center [391, 80] width 79 height 14
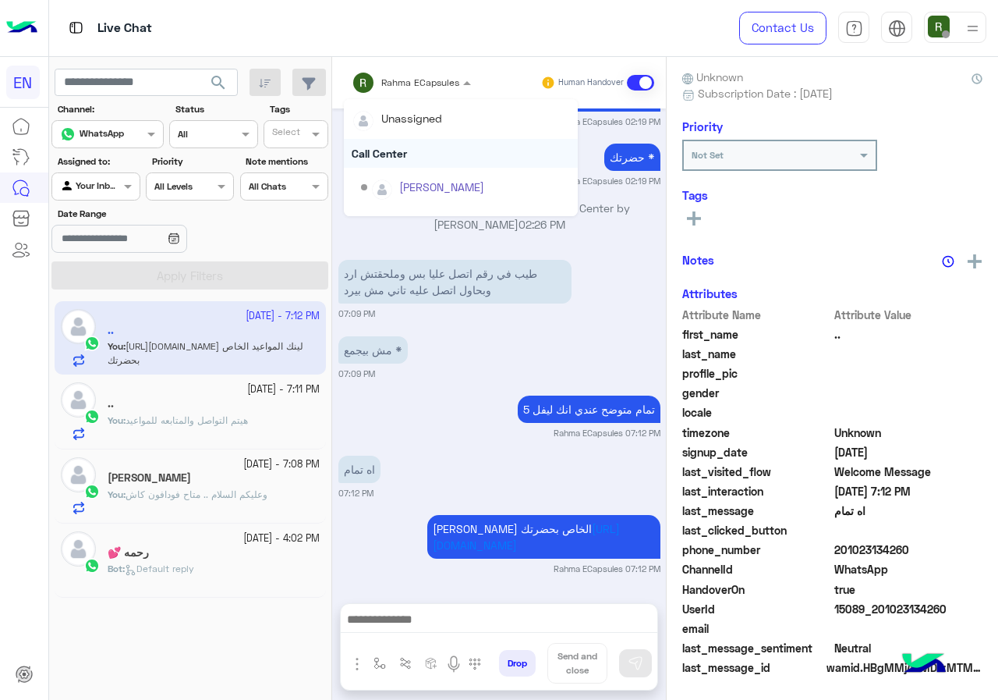
click at [402, 160] on div "Call Center" at bounding box center [461, 153] width 234 height 29
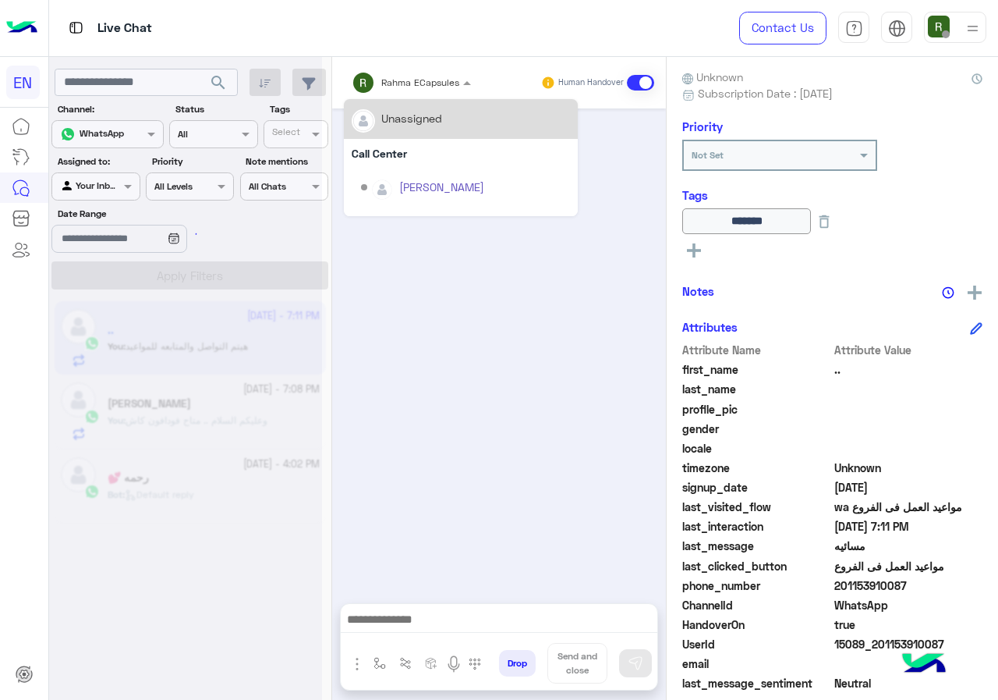
click at [402, 83] on input "text" at bounding box center [391, 80] width 79 height 14
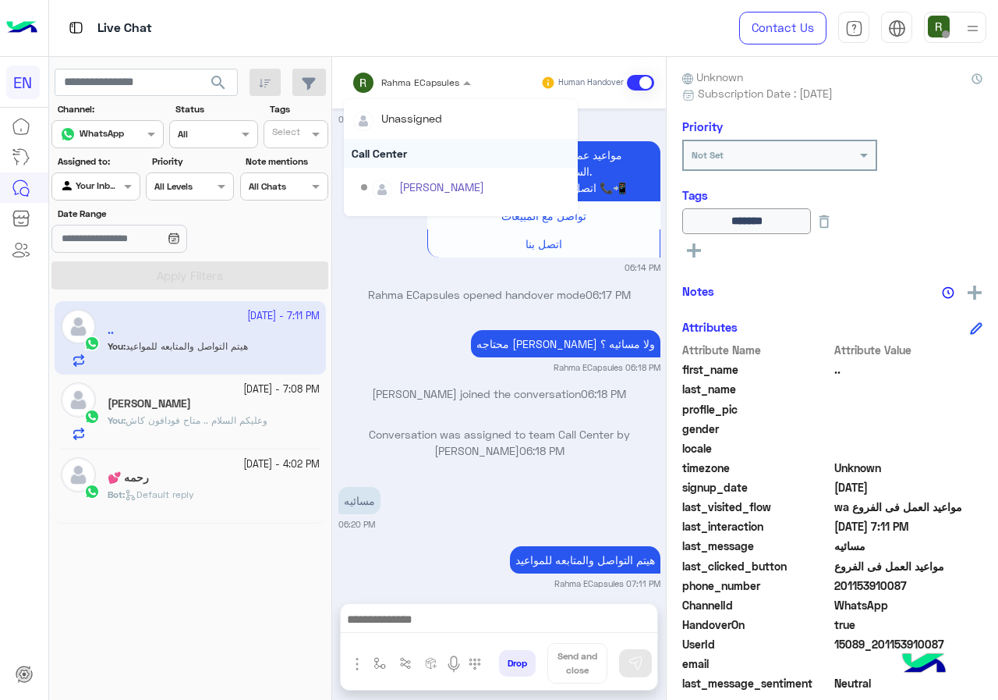
click at [406, 154] on div "Call Center" at bounding box center [461, 153] width 234 height 29
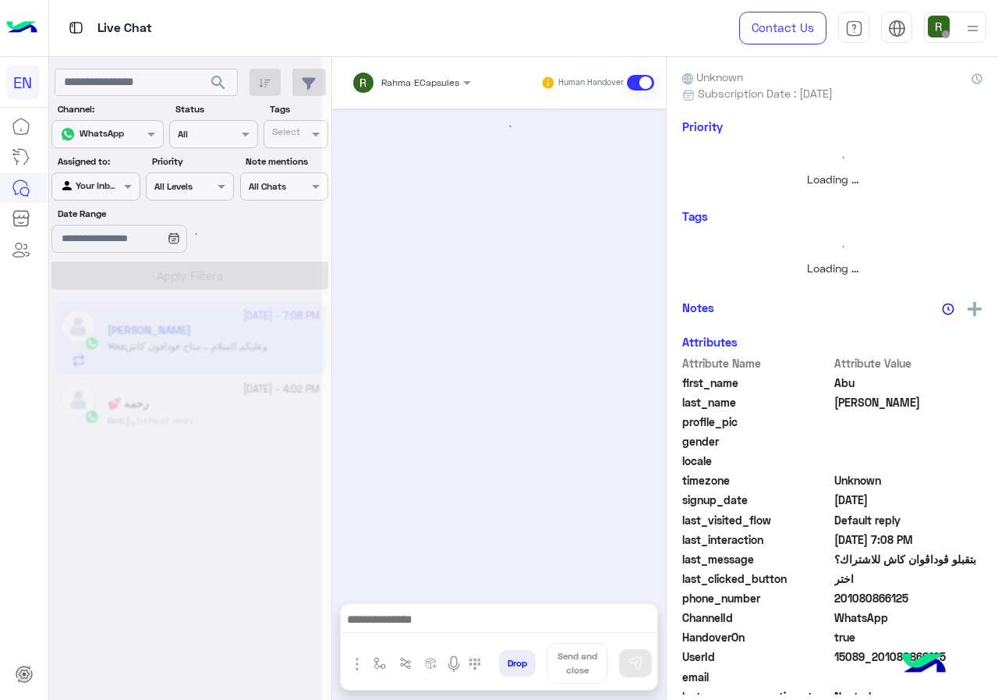
click at [406, 97] on div "Rahma ECapsules Human Handover" at bounding box center [499, 82] width 334 height 51
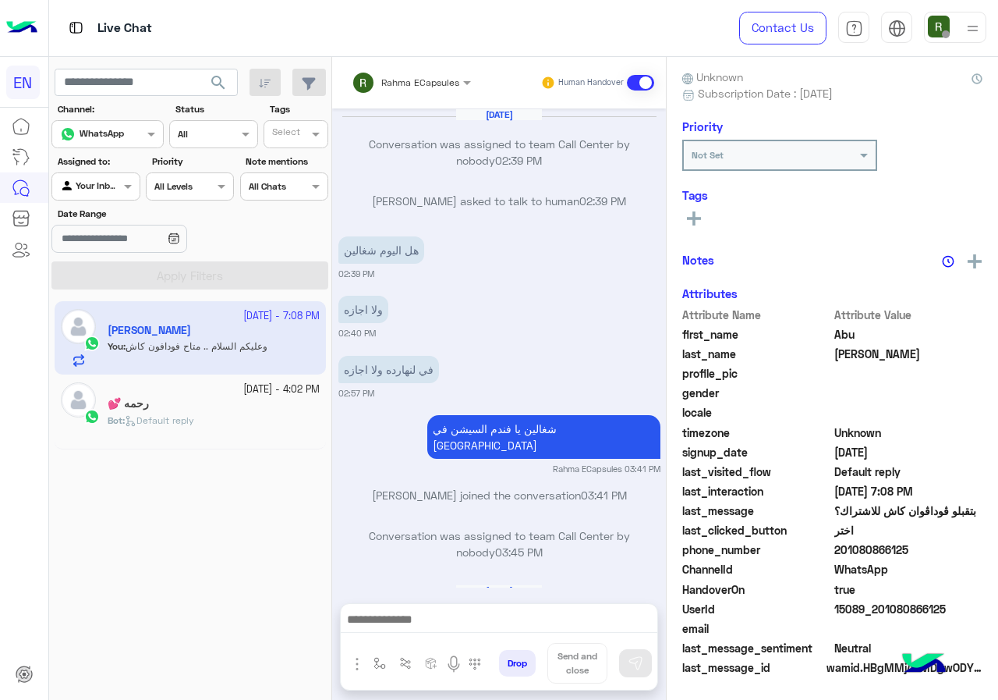
scroll to position [877, 0]
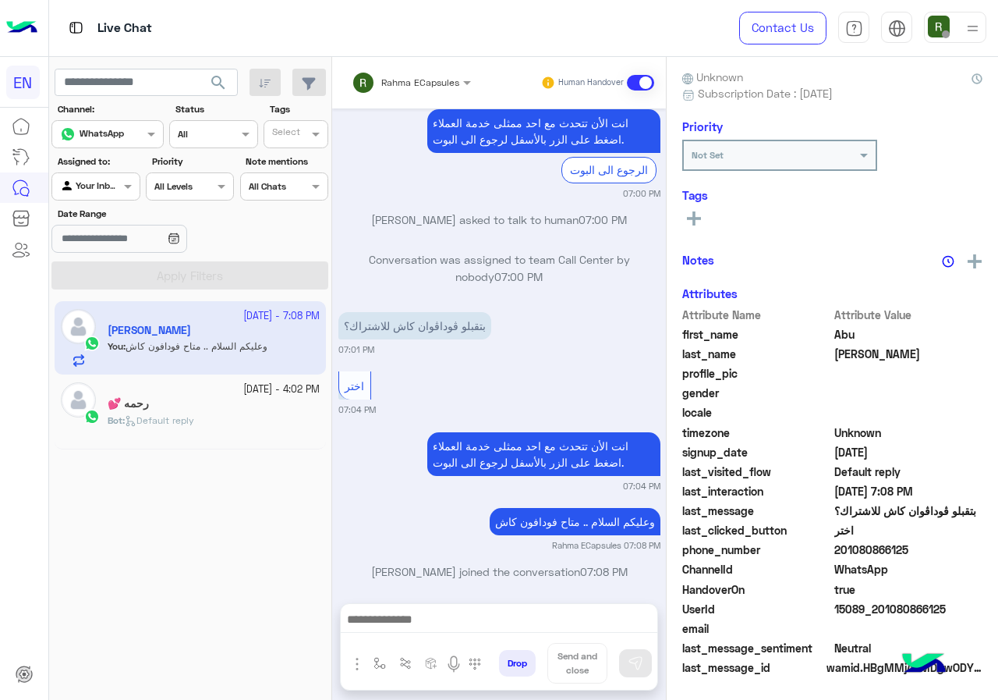
click at [398, 82] on input "text" at bounding box center [391, 80] width 79 height 14
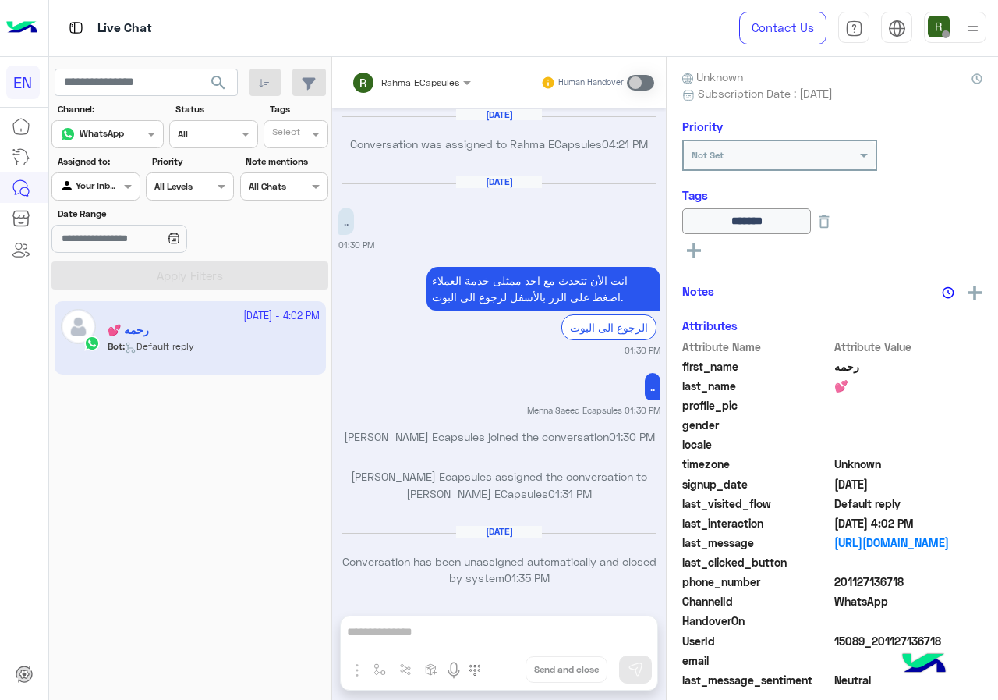
scroll to position [994, 0]
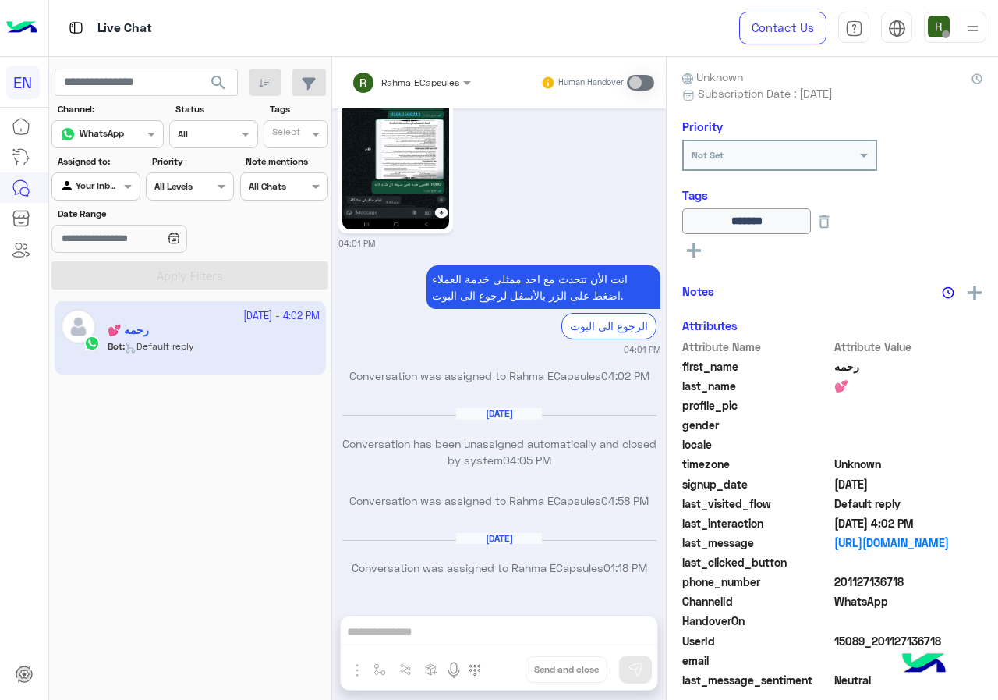
click at [118, 182] on div at bounding box center [95, 184] width 87 height 15
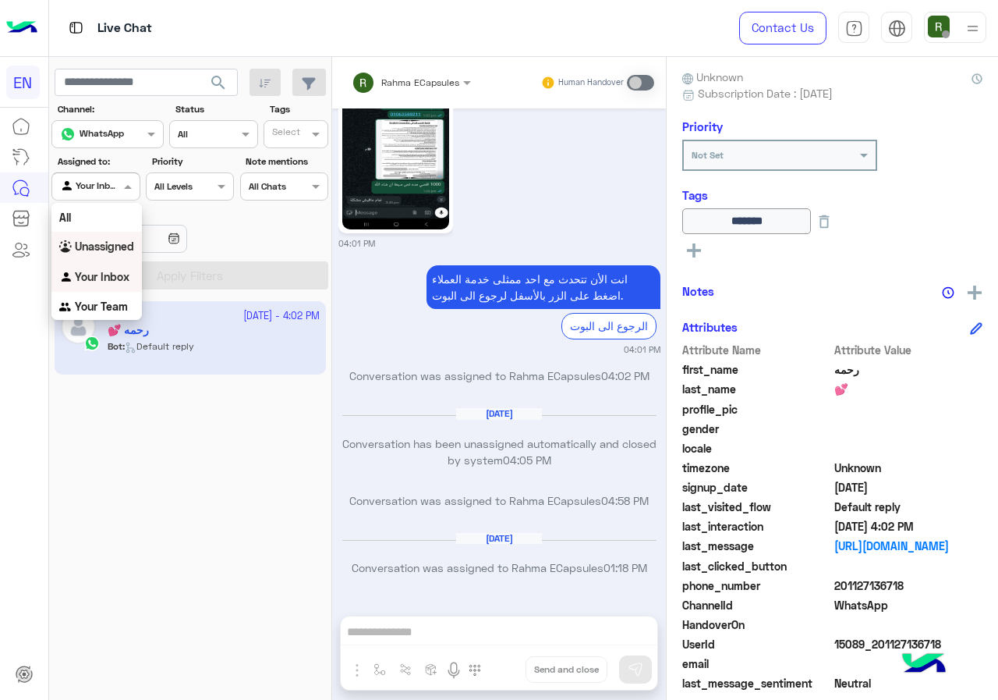
click at [116, 256] on div "Unassigned" at bounding box center [96, 247] width 90 height 30
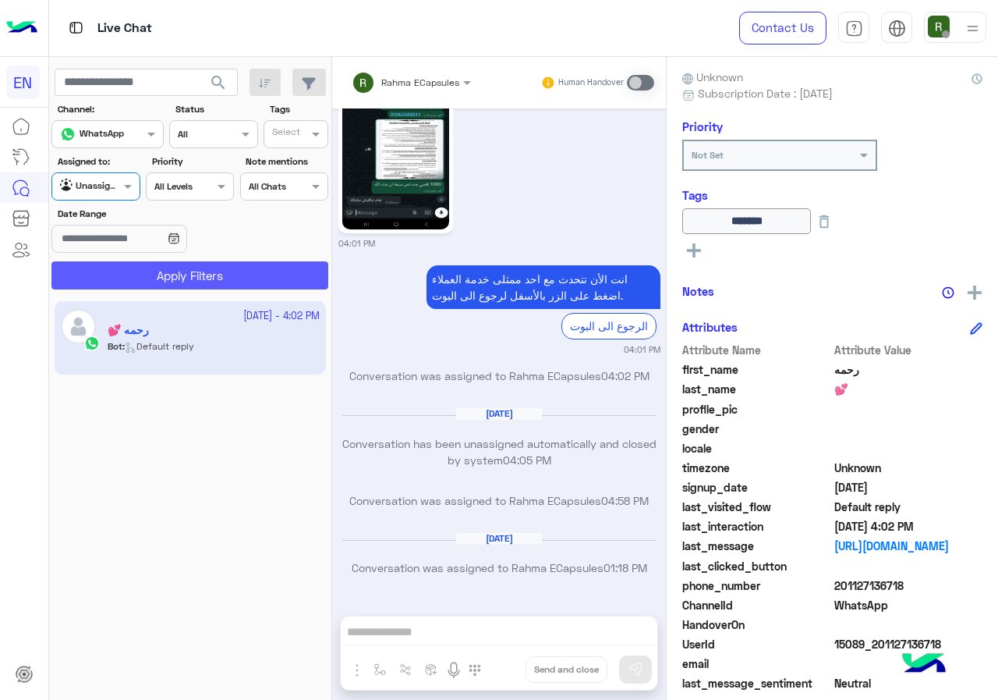
click at [151, 282] on button "Apply Filters" at bounding box center [189, 275] width 277 height 28
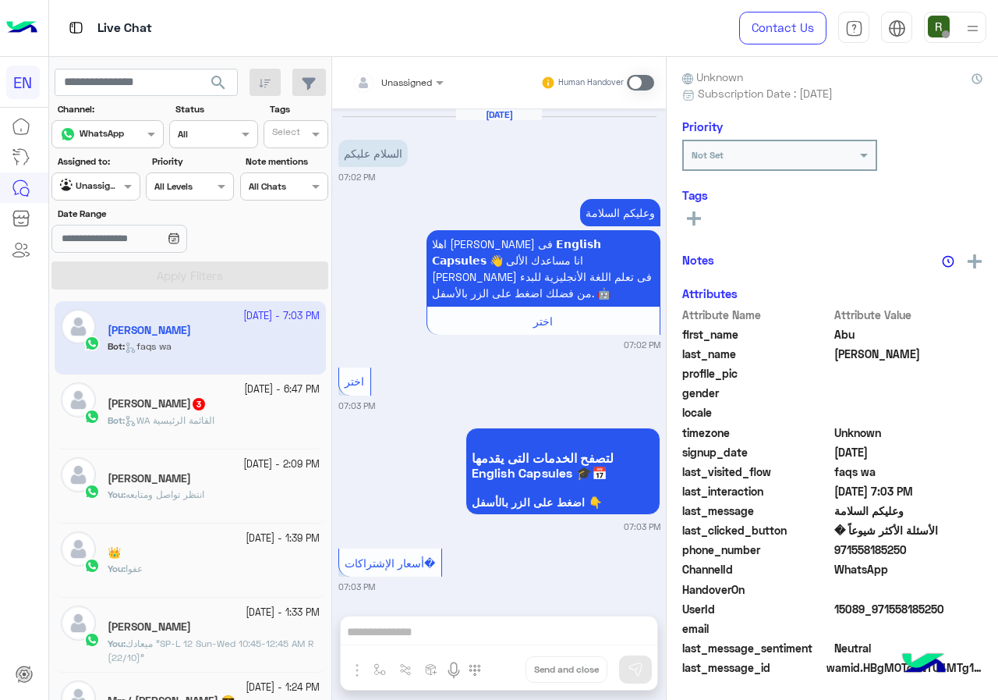
scroll to position [562, 0]
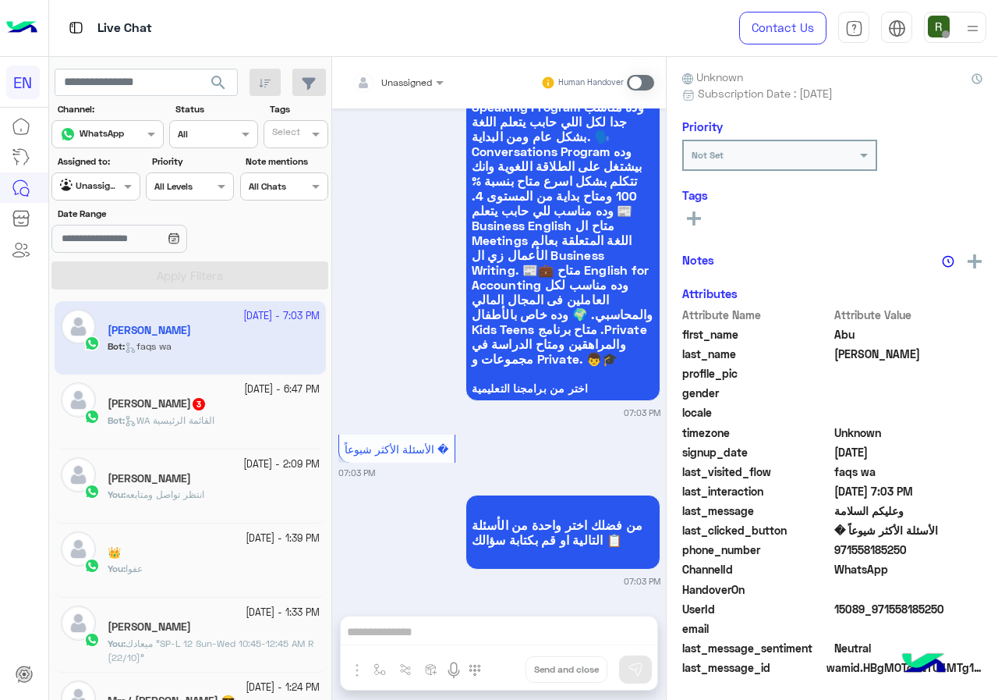
click at [859, 550] on span "971558185250" at bounding box center [908, 549] width 149 height 16
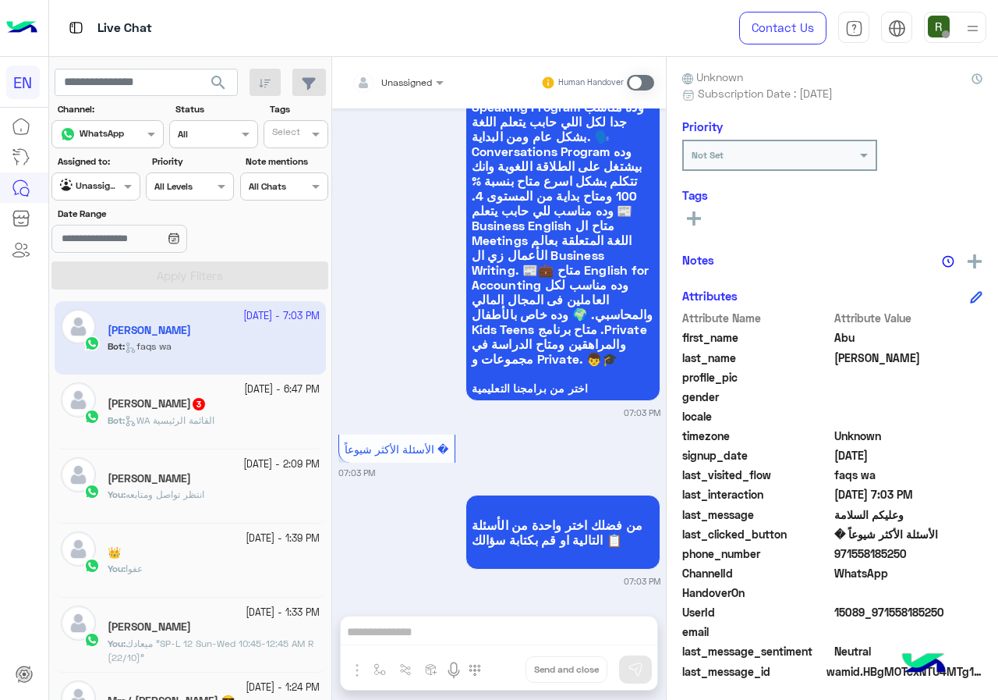
copy span "971558185250"
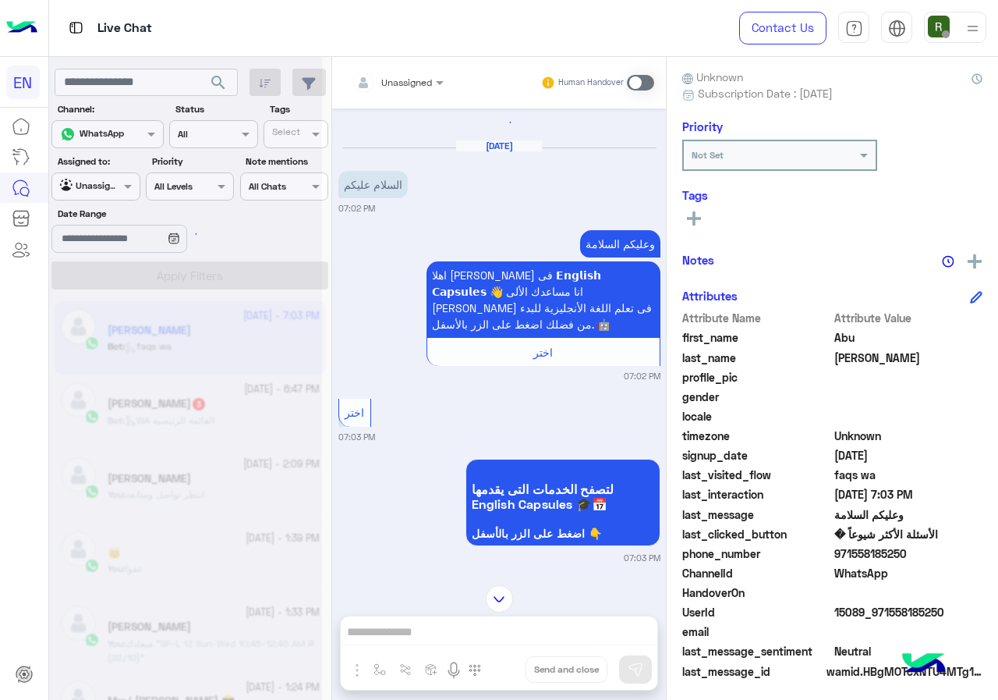
scroll to position [0, 0]
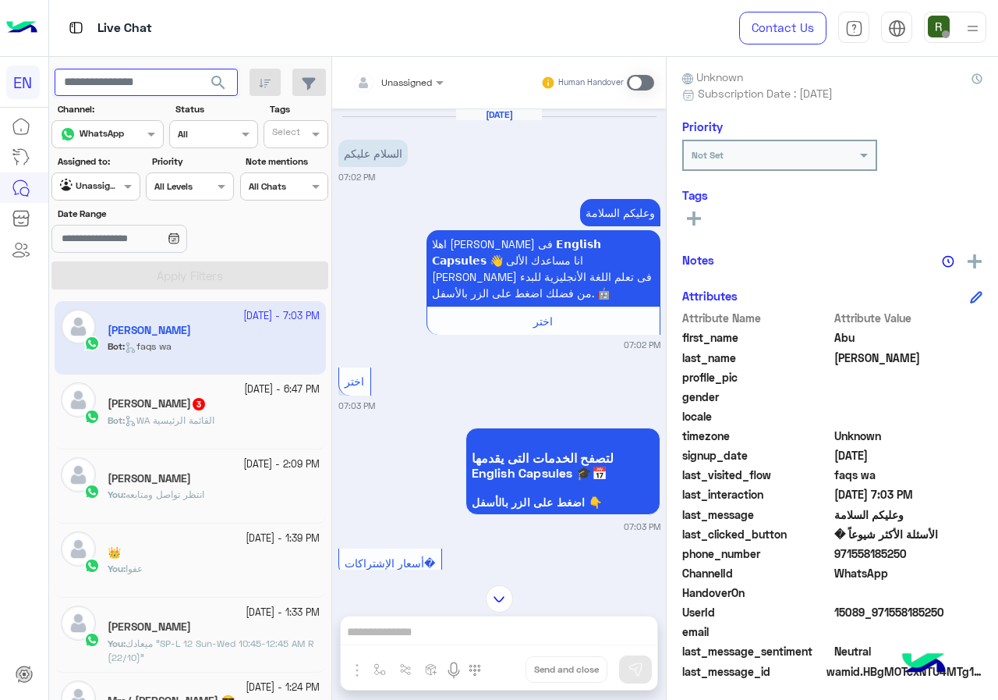
paste input "**********"
type input "**********"
click at [218, 74] on span "search" at bounding box center [218, 82] width 19 height 19
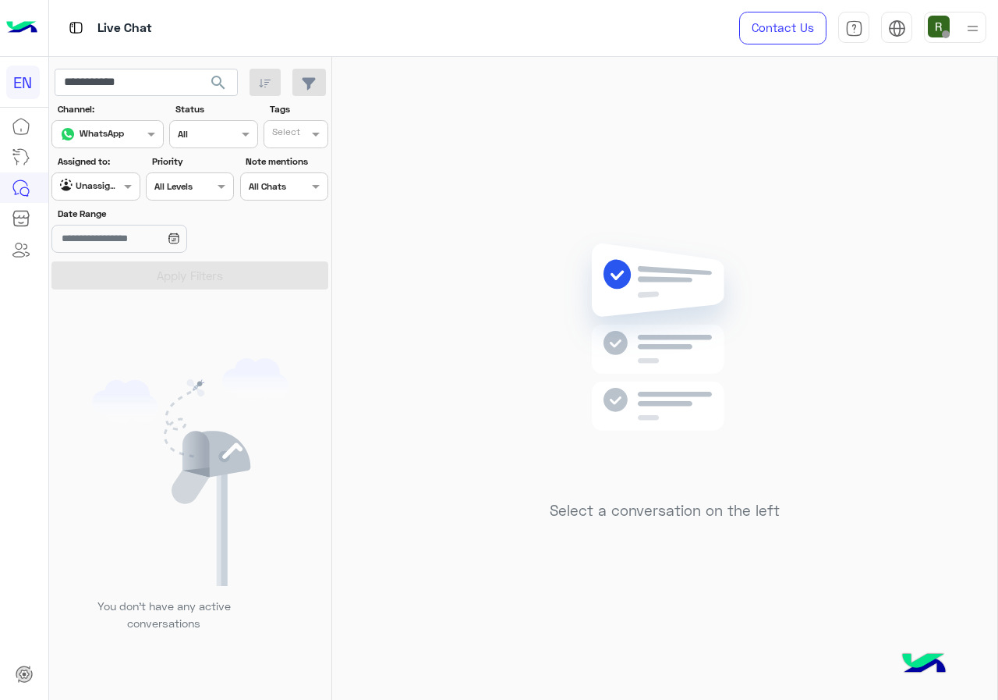
click at [109, 174] on div "Agent Filter Unassigned" at bounding box center [95, 186] width 88 height 28
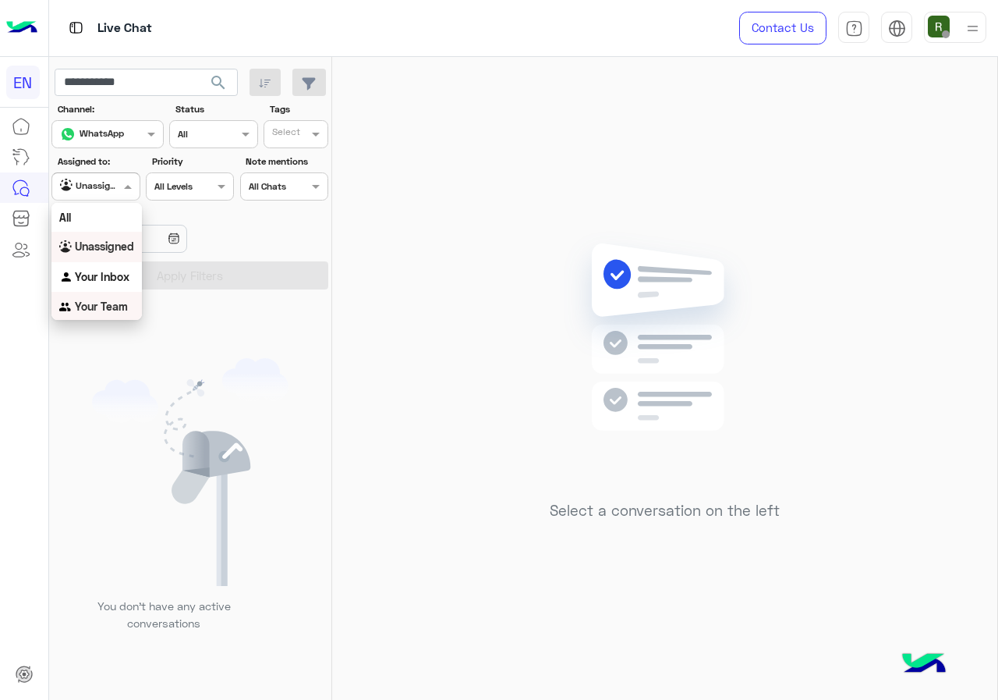
click at [117, 297] on div "Your Team" at bounding box center [96, 307] width 90 height 30
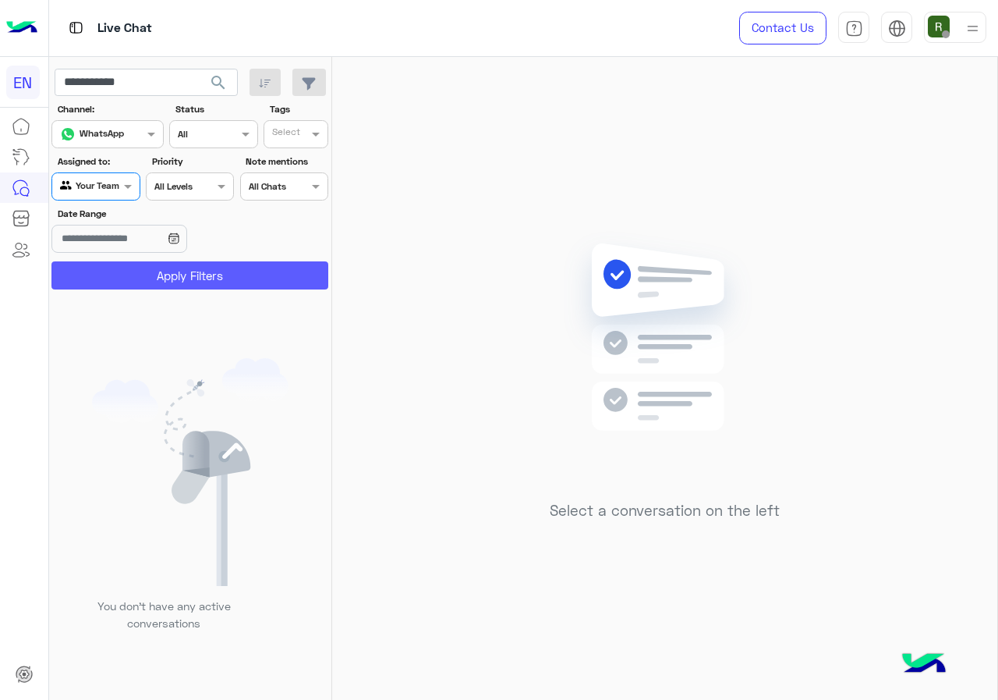
click at [140, 267] on button "Apply Filters" at bounding box center [189, 275] width 277 height 28
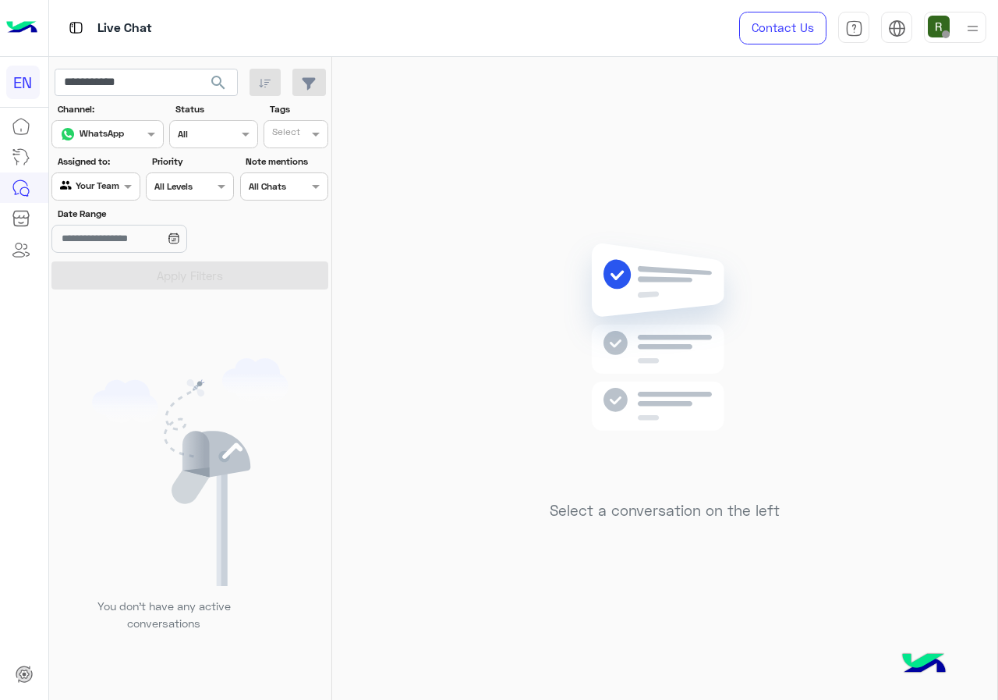
click at [111, 173] on div "Agent Filter Your Team" at bounding box center [95, 186] width 88 height 28
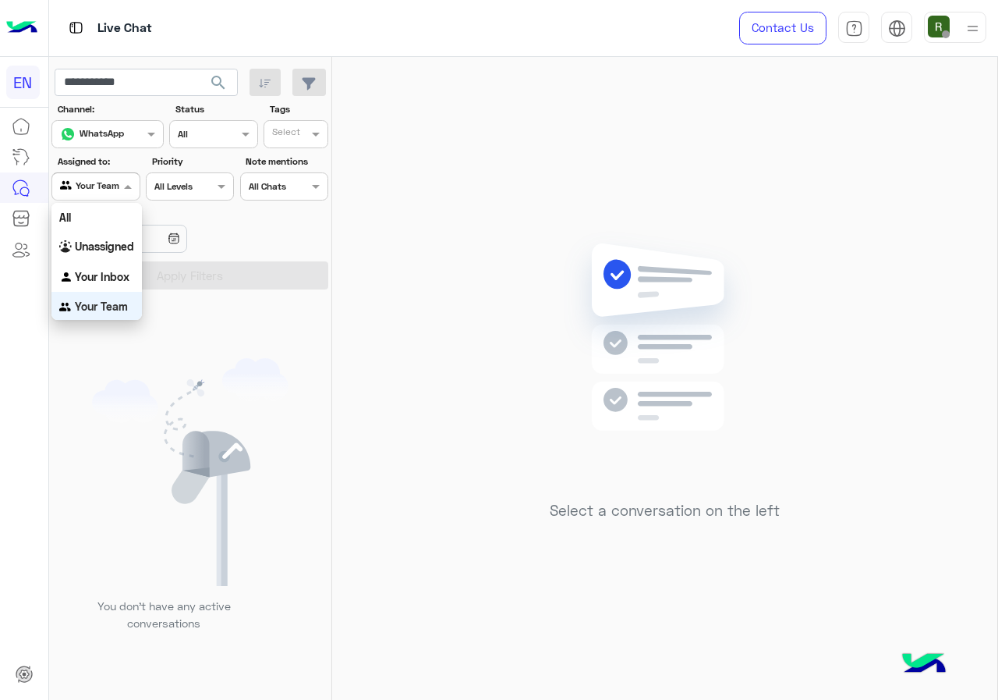
scroll to position [2, 0]
click at [116, 277] on b "Your Inbox" at bounding box center [102, 273] width 55 height 13
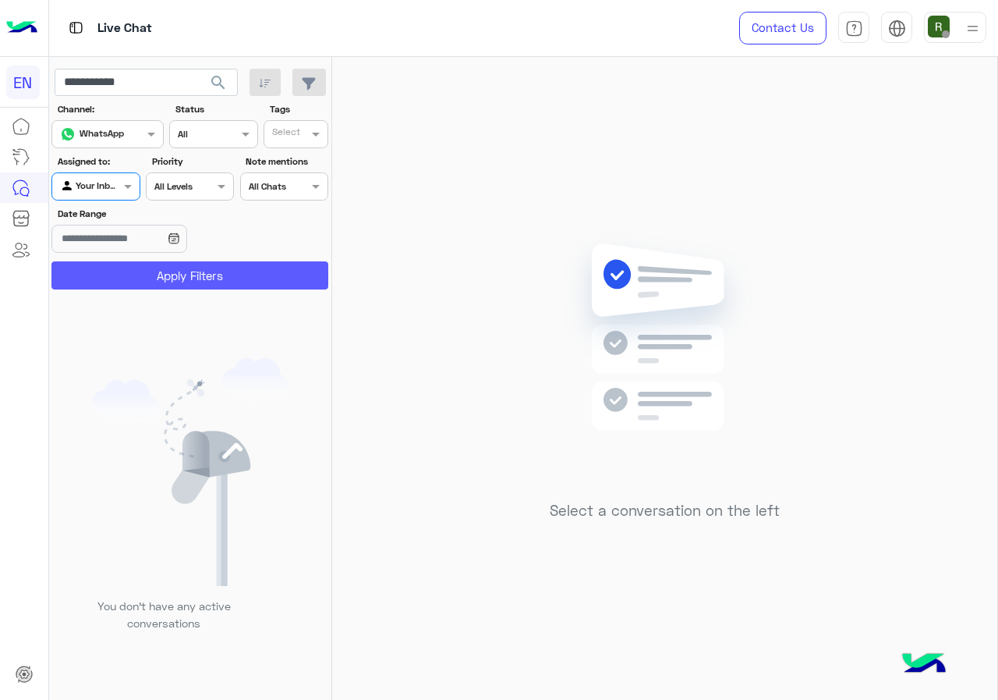
click at [136, 267] on button "Apply Filters" at bounding box center [189, 275] width 277 height 28
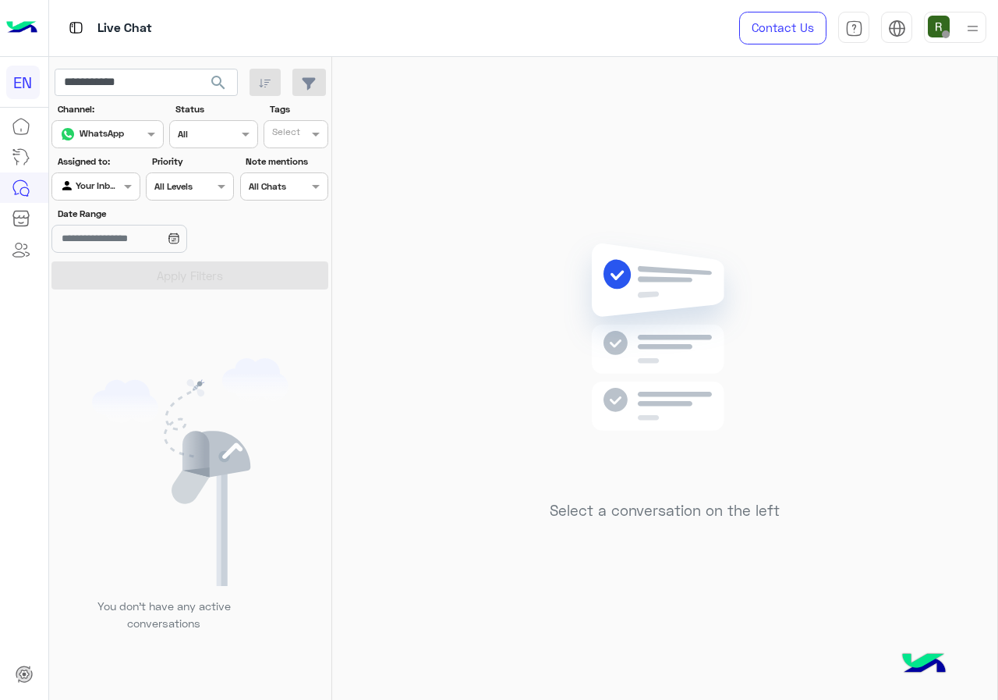
click at [225, 73] on span "search" at bounding box center [218, 82] width 19 height 19
click at [162, 83] on input "**********" at bounding box center [146, 83] width 183 height 28
click at [233, 80] on button "search" at bounding box center [219, 86] width 38 height 34
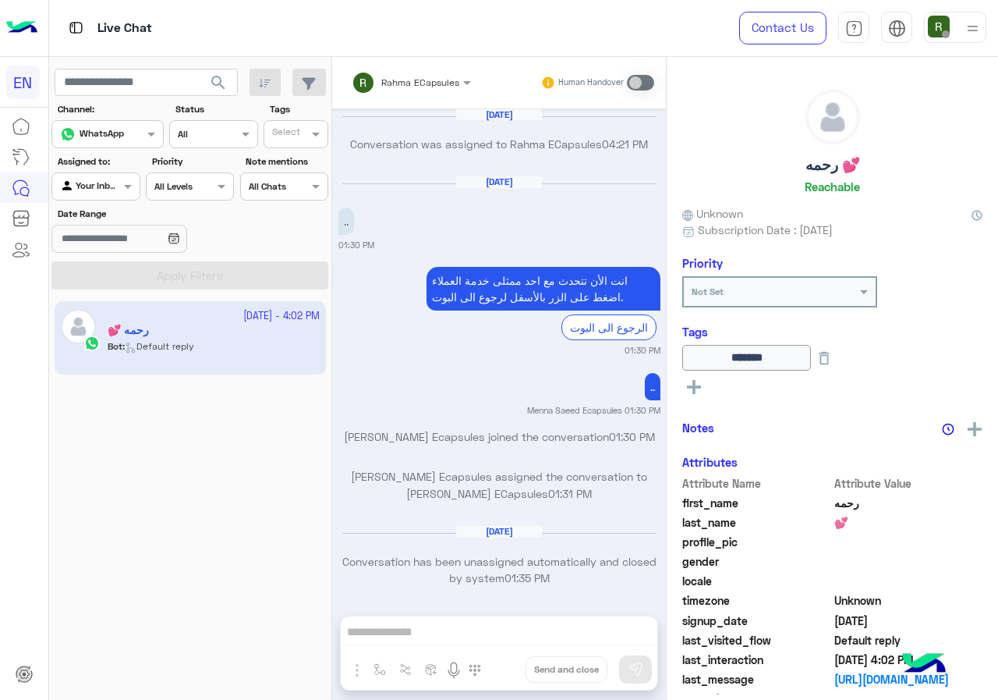
scroll to position [994, 0]
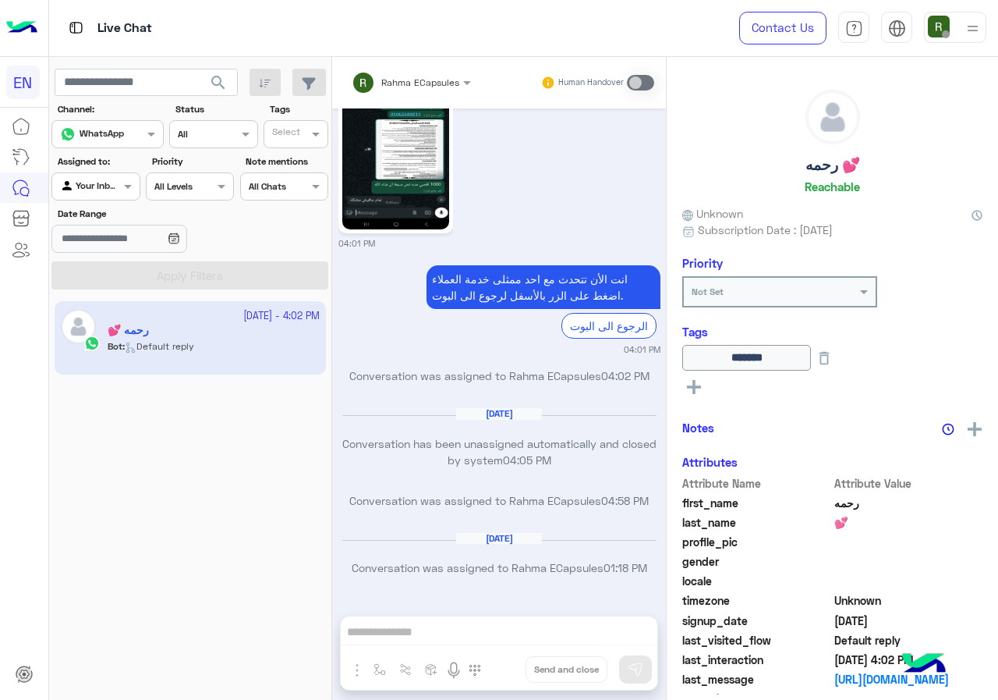
click at [98, 181] on div at bounding box center [95, 184] width 87 height 15
click at [100, 305] on b "Your Team" at bounding box center [101, 305] width 53 height 13
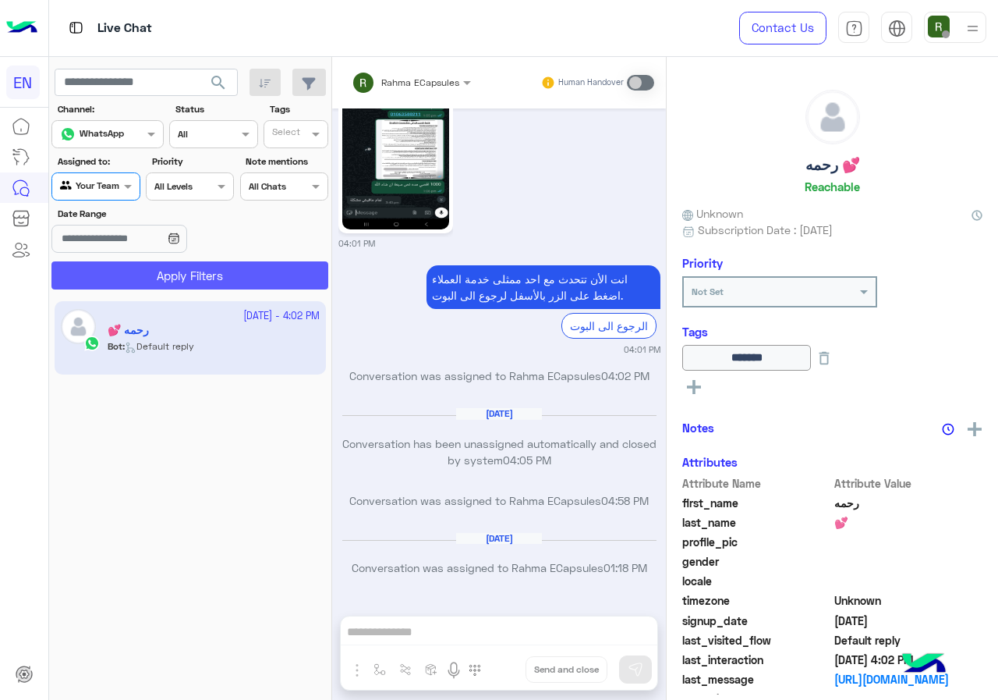
click at [103, 289] on button "Apply Filters" at bounding box center [189, 275] width 277 height 28
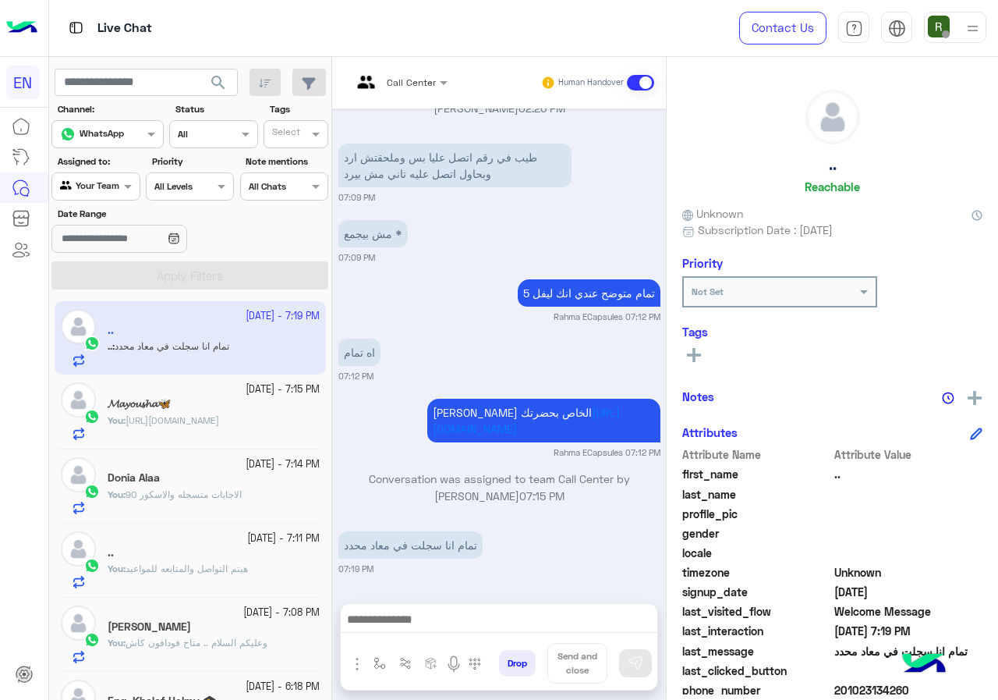
scroll to position [140, 0]
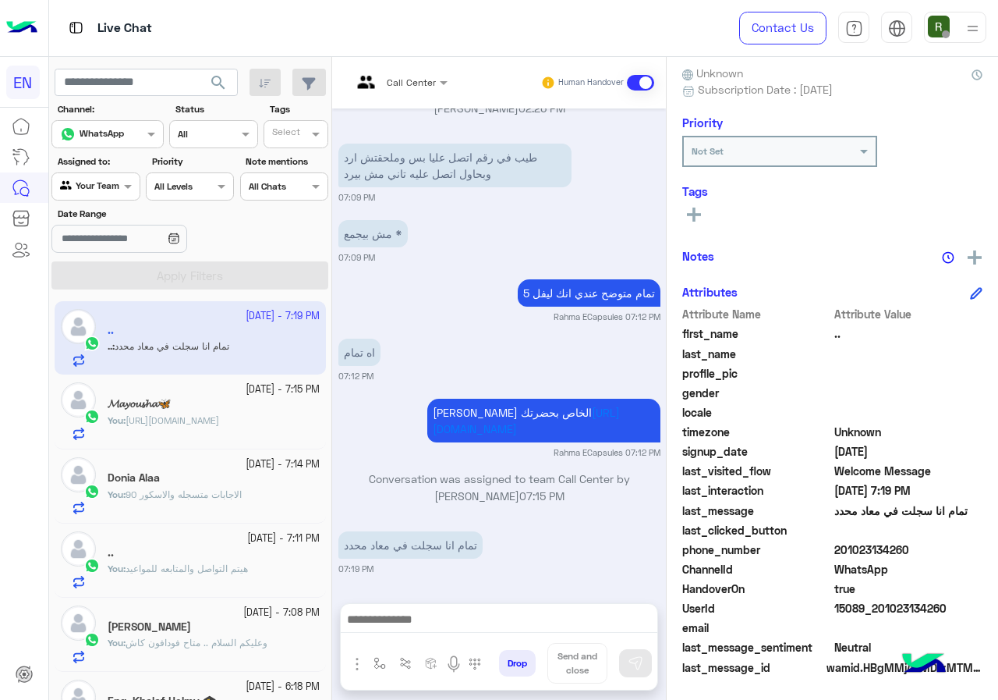
drag, startPoint x: 838, startPoint y: 550, endPoint x: 946, endPoint y: 549, distance: 107.6
click at [946, 549] on span "201023134260" at bounding box center [908, 549] width 149 height 16
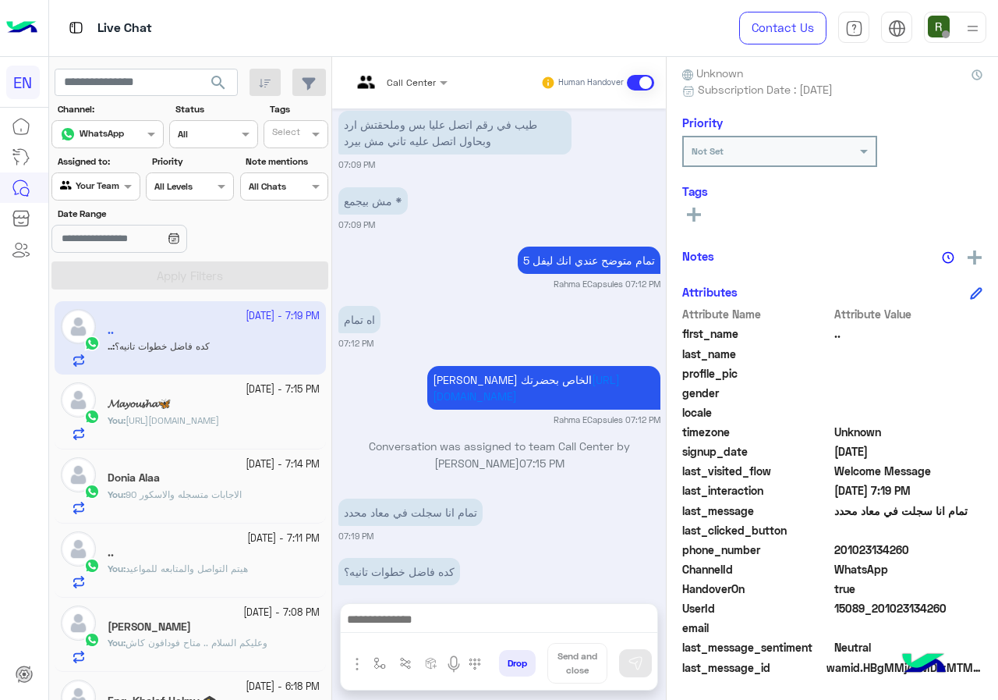
scroll to position [873, 0]
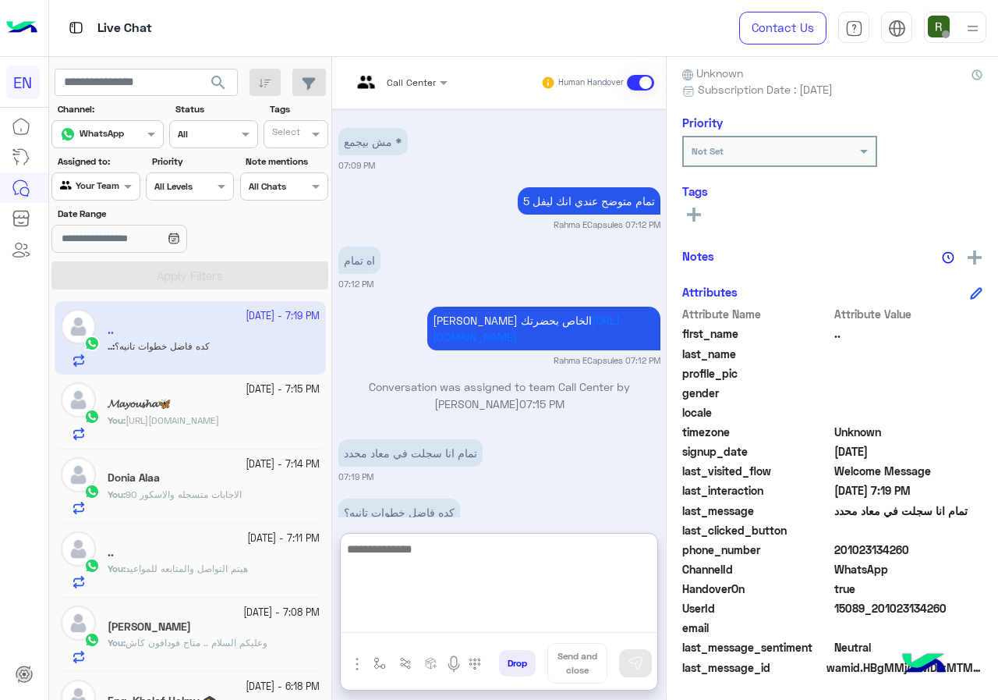
drag, startPoint x: 434, startPoint y: 607, endPoint x: 428, endPoint y: 618, distance: 12.2
paste textarea "**********"
drag, startPoint x: 388, startPoint y: 547, endPoint x: 406, endPoint y: 549, distance: 17.2
click at [406, 549] on textarea "**********" at bounding box center [499, 586] width 317 height 94
click at [622, 563] on textarea "**********" at bounding box center [499, 586] width 317 height 94
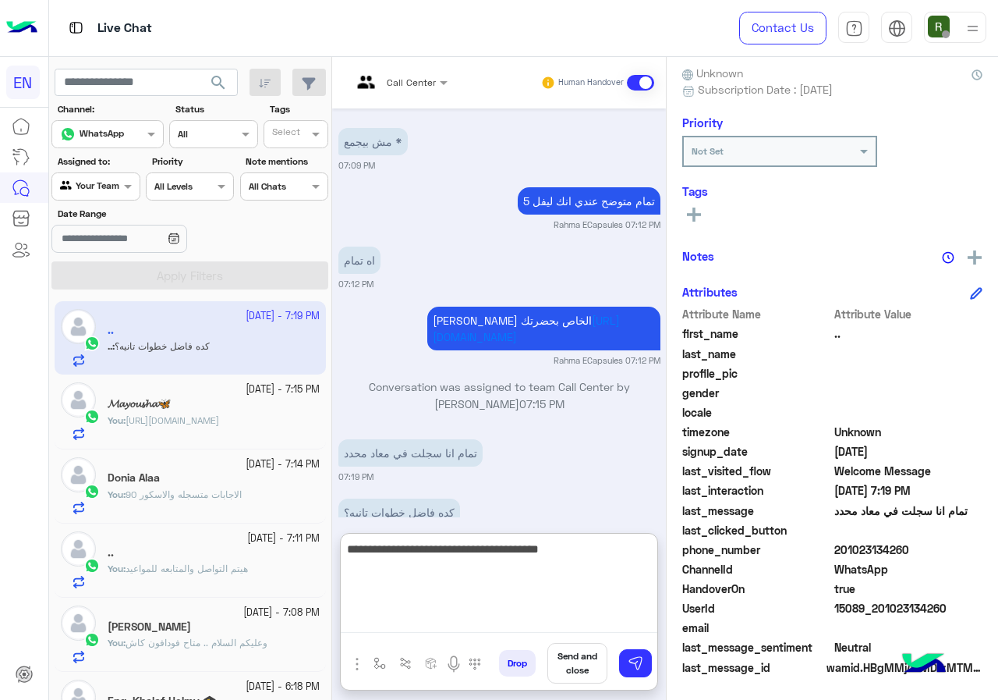
type textarea "**********"
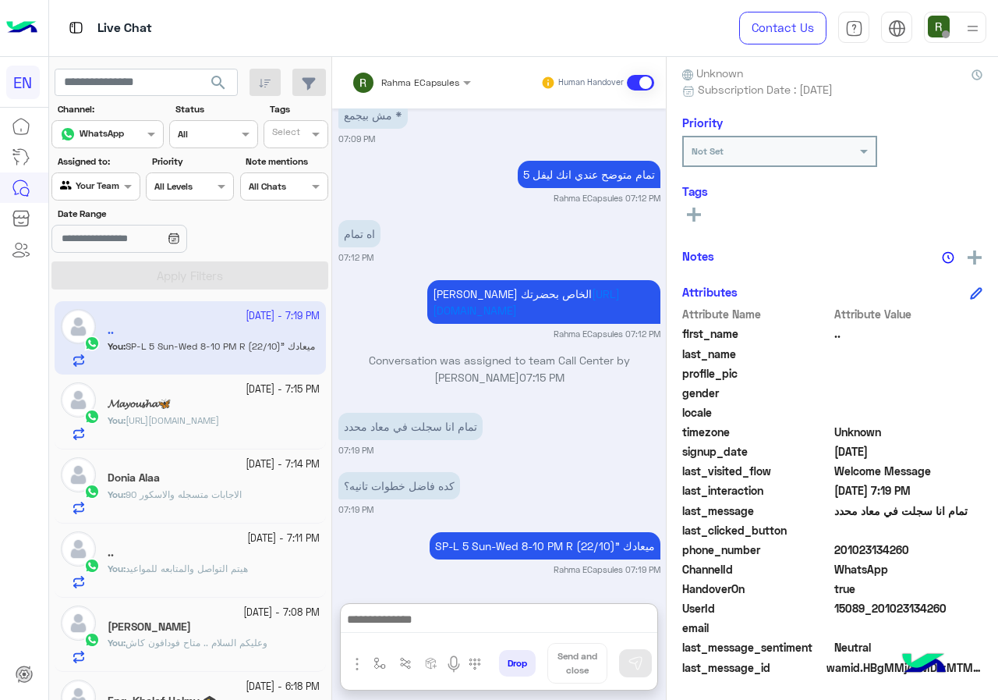
click at [109, 176] on div "Agent Filter Your Team" at bounding box center [95, 186] width 88 height 28
click at [104, 282] on b "Your Inbox" at bounding box center [102, 275] width 55 height 13
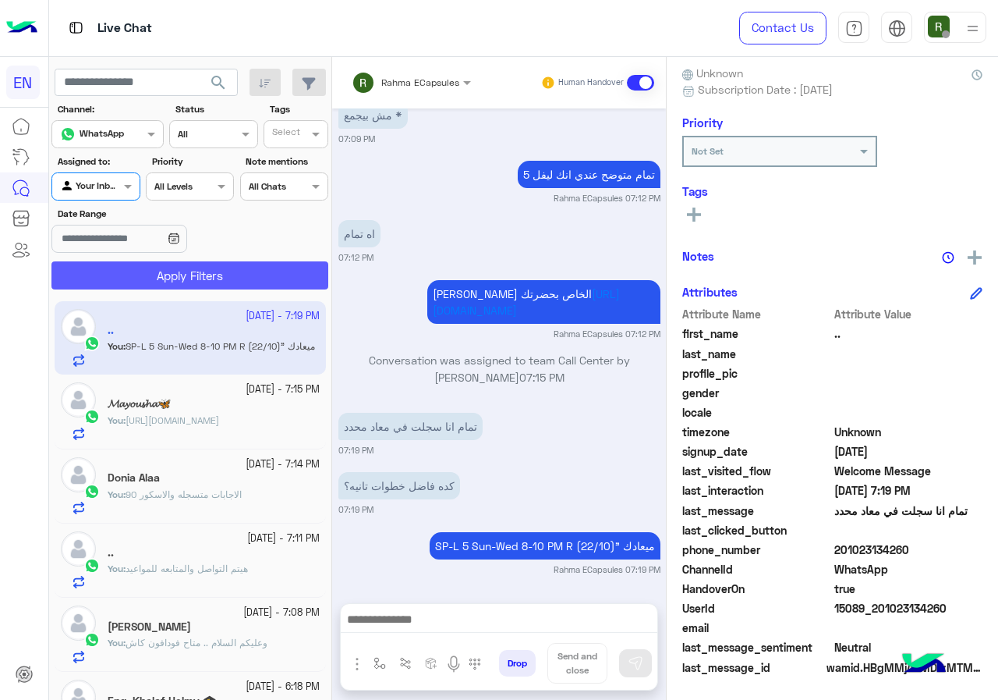
click at [109, 281] on button "Apply Filters" at bounding box center [189, 275] width 277 height 28
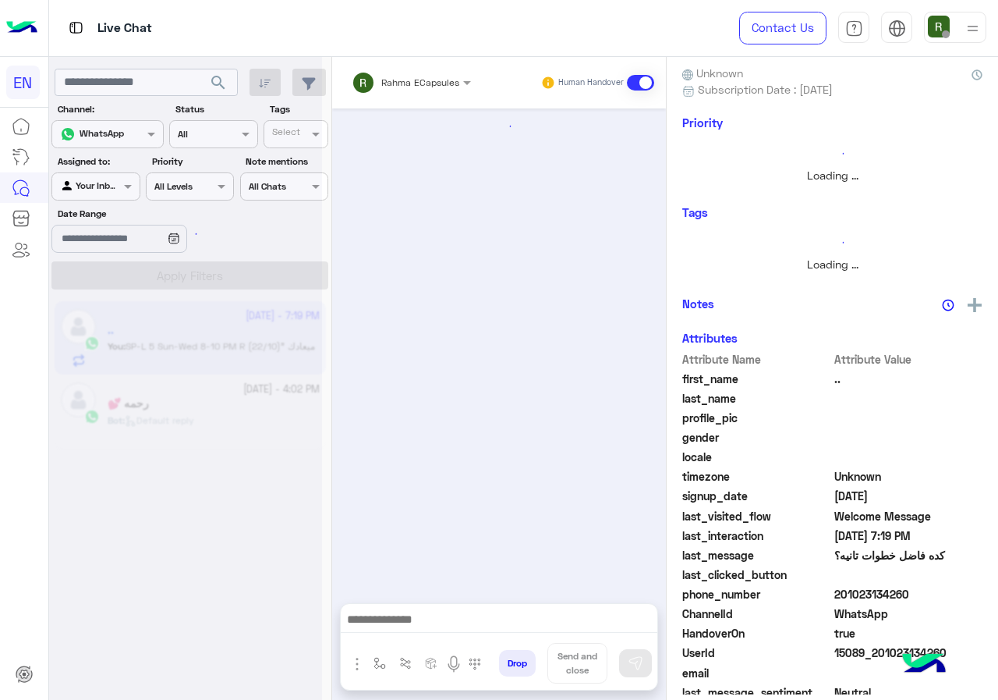
scroll to position [0, 0]
click at [403, 75] on input "text" at bounding box center [391, 80] width 79 height 14
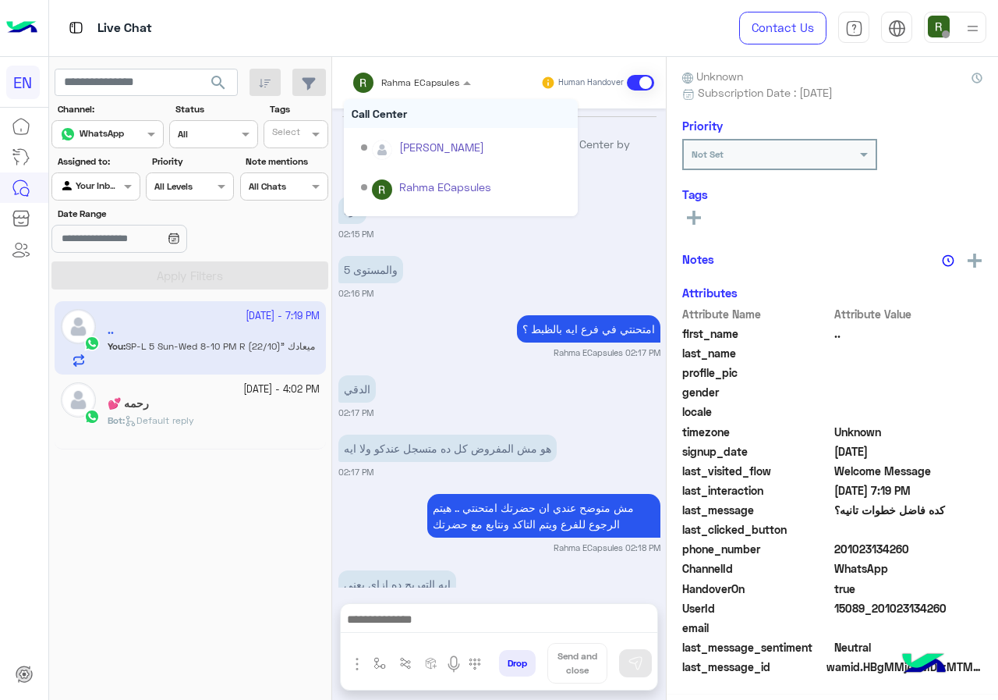
scroll to position [830, 0]
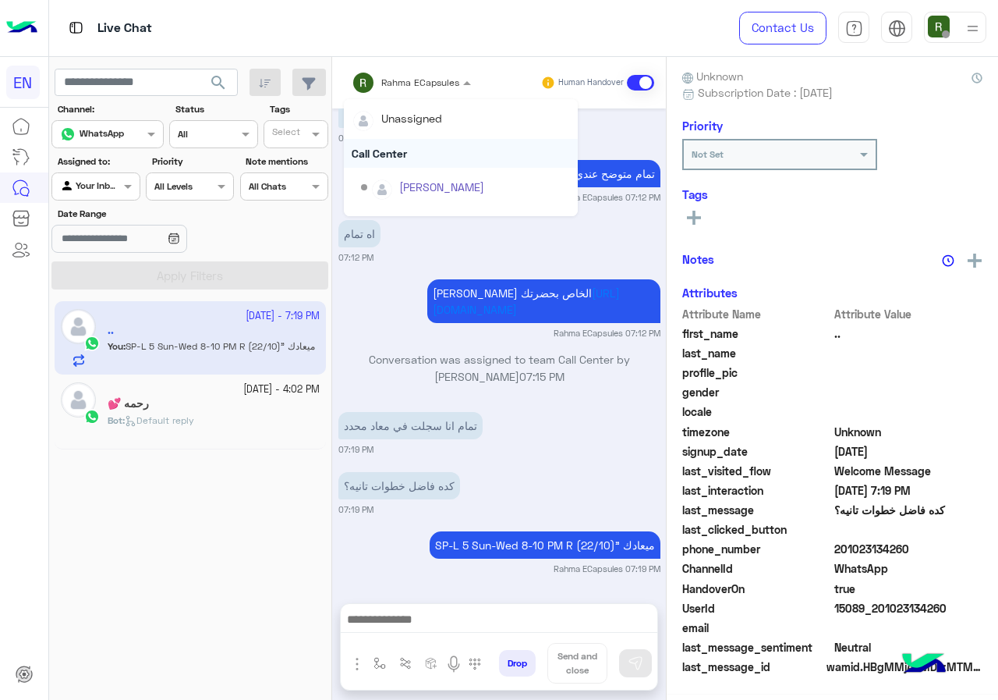
click at [417, 144] on div "Call Center" at bounding box center [461, 153] width 234 height 29
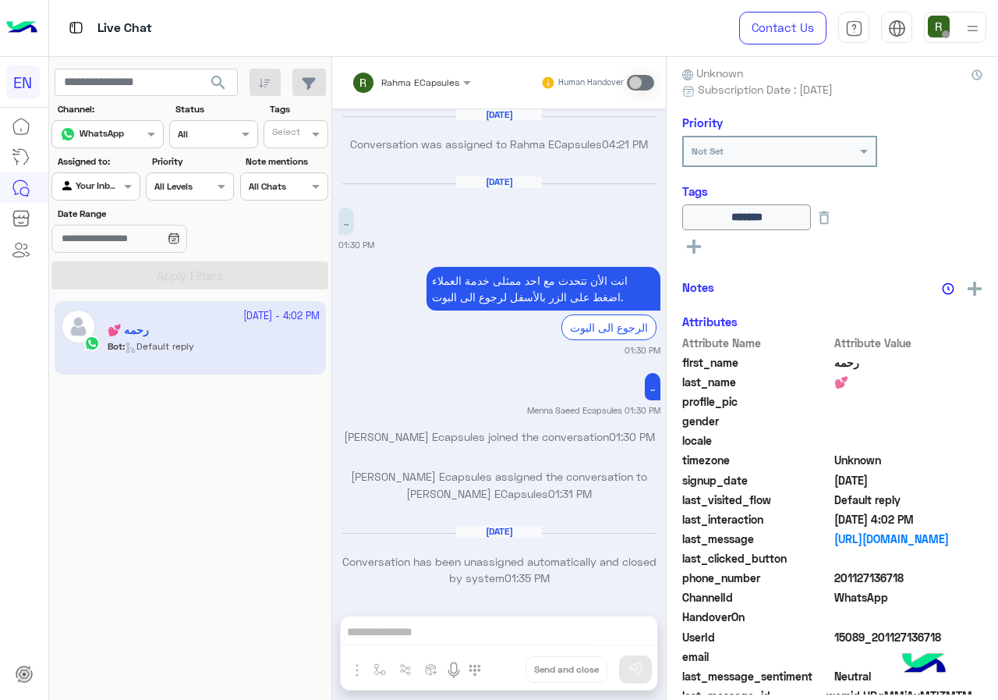
click at [128, 192] on span at bounding box center [129, 186] width 19 height 16
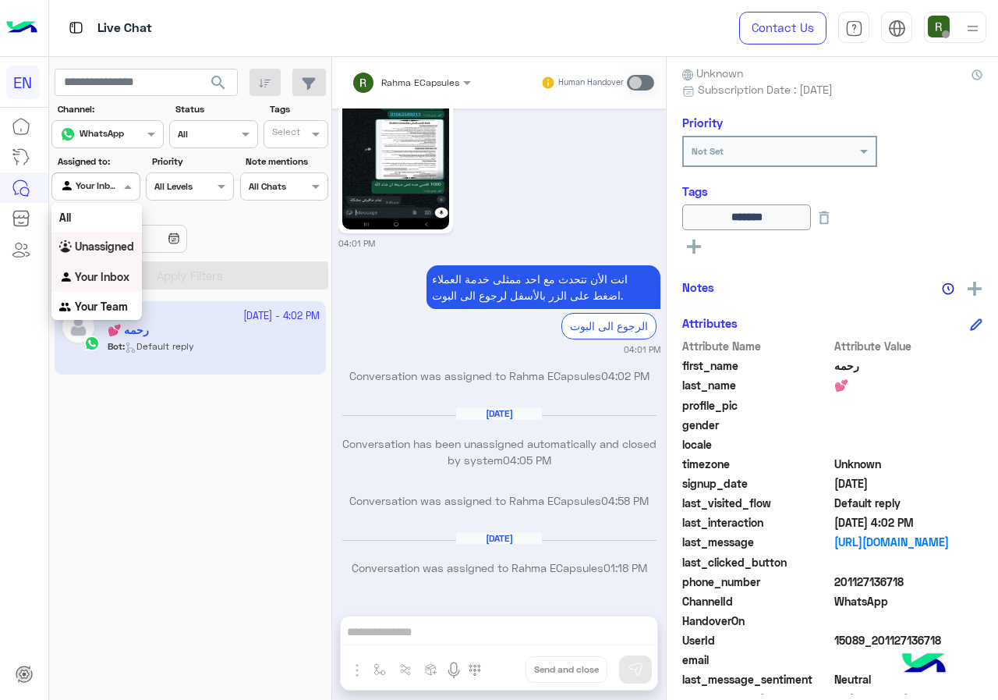
click at [121, 244] on b "Unassigned" at bounding box center [104, 245] width 59 height 13
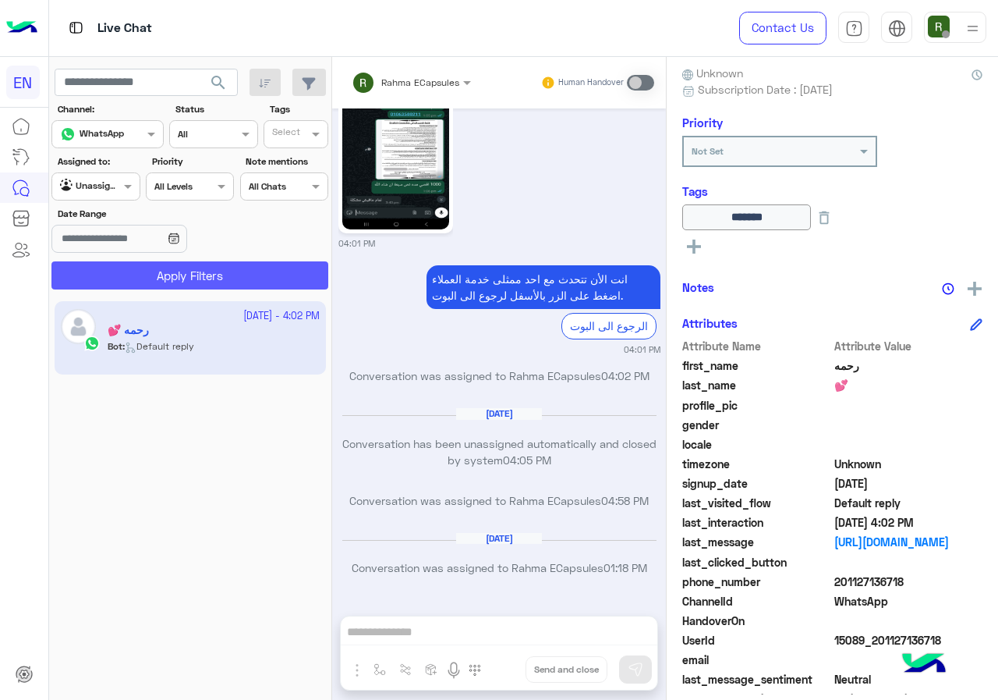
click at [131, 269] on button "Apply Filters" at bounding box center [189, 275] width 277 height 28
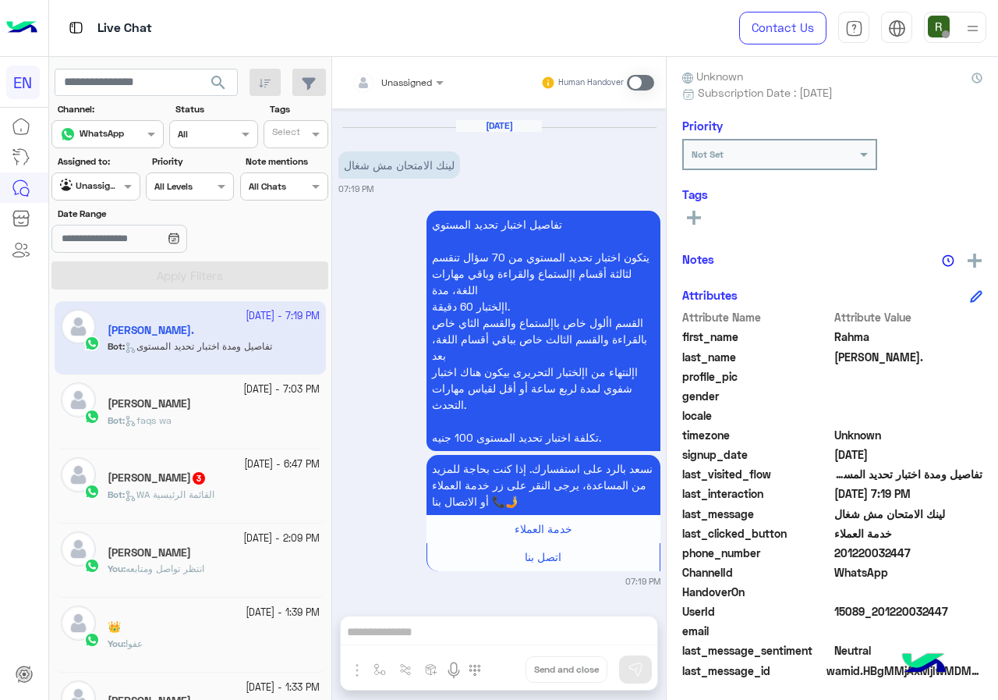
scroll to position [140, 0]
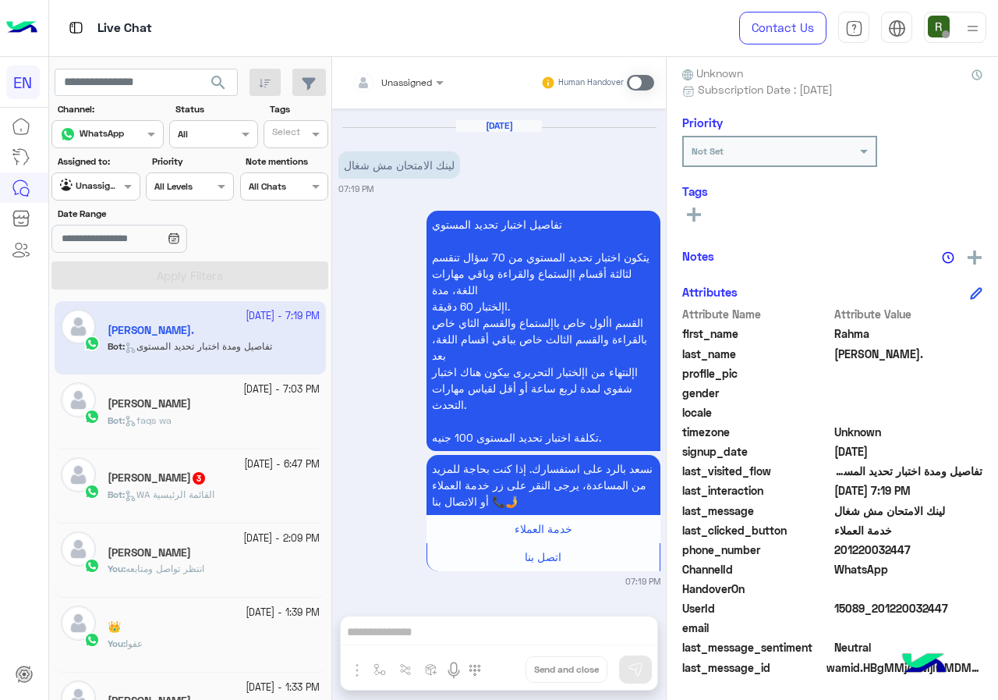
drag, startPoint x: 901, startPoint y: 549, endPoint x: 938, endPoint y: 552, distance: 36.8
click at [938, 552] on span "201220032447" at bounding box center [908, 549] width 149 height 16
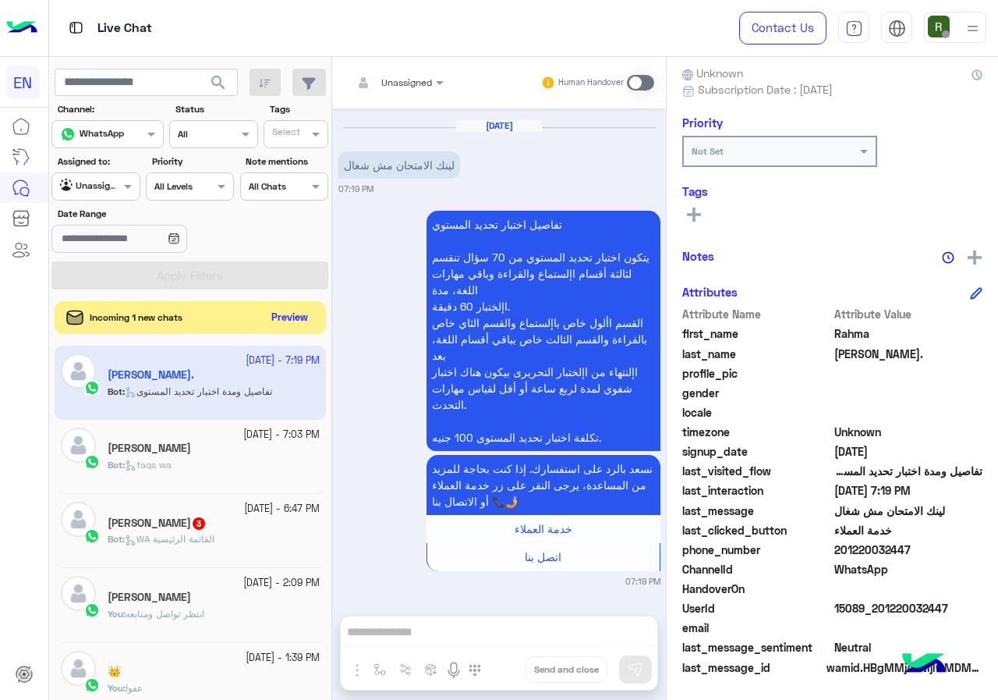
click at [293, 324] on button "Preview" at bounding box center [290, 317] width 48 height 21
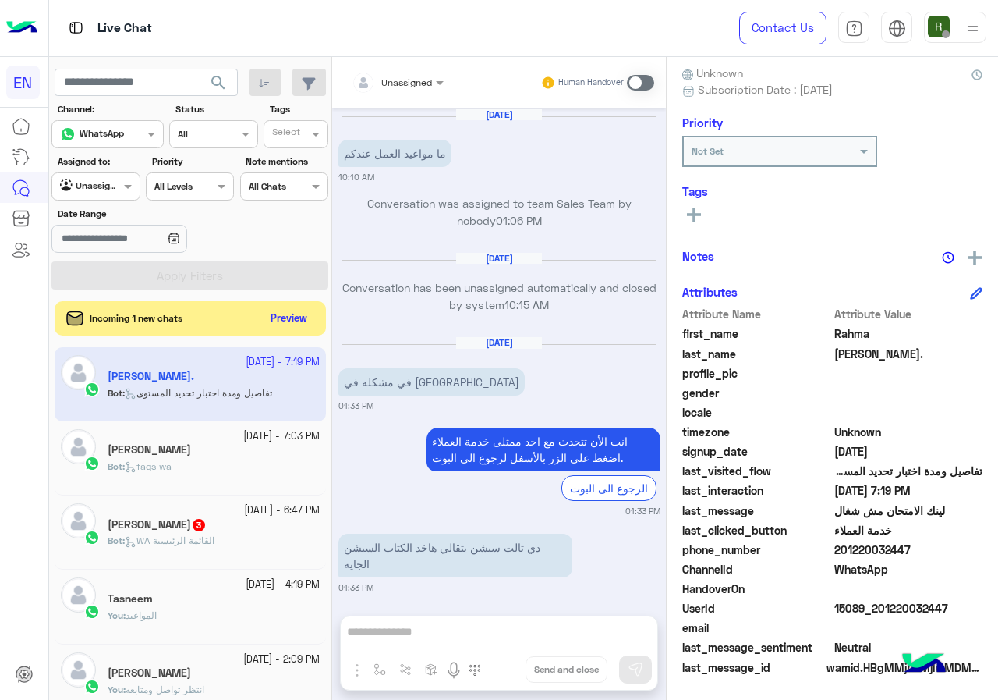
scroll to position [1918, 0]
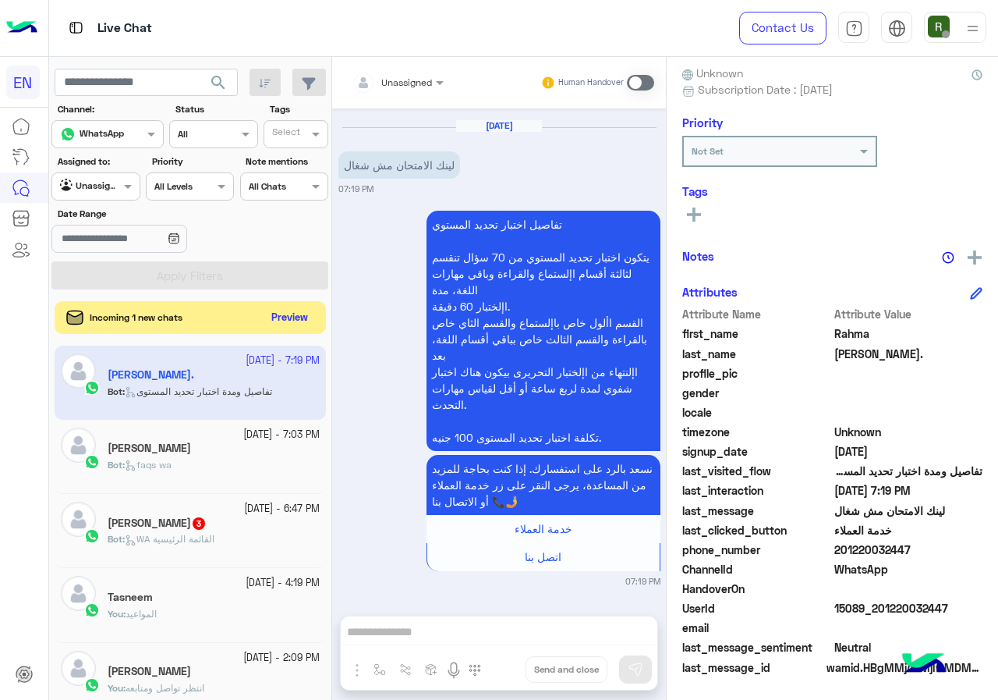
click at [282, 313] on button "Preview" at bounding box center [290, 317] width 48 height 21
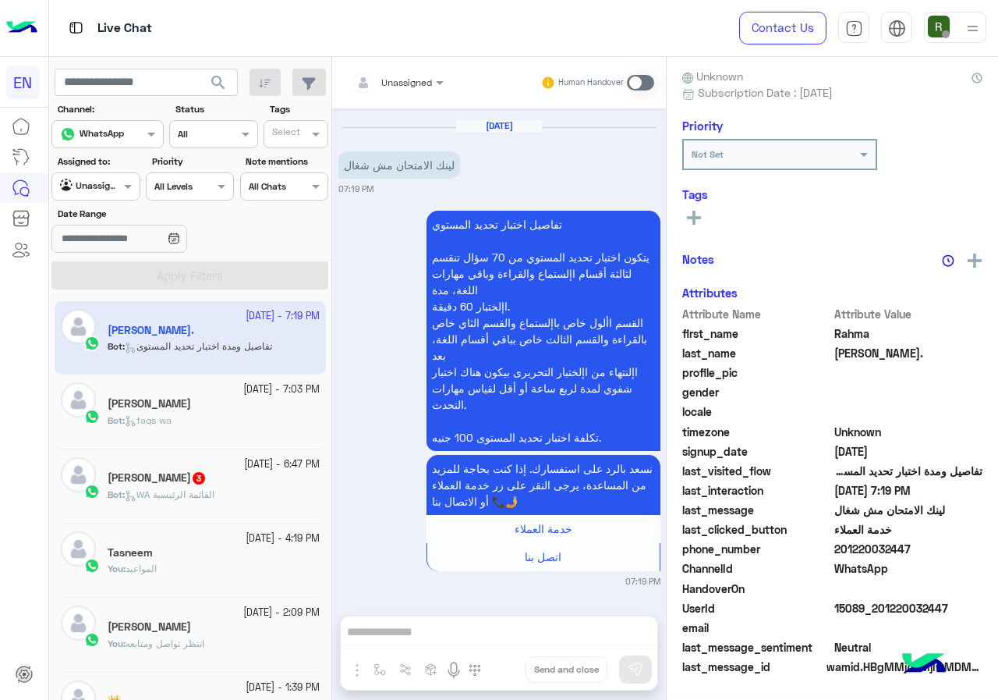
click at [119, 167] on label "Assigned to:" at bounding box center [98, 161] width 80 height 14
click at [114, 184] on div at bounding box center [95, 184] width 87 height 15
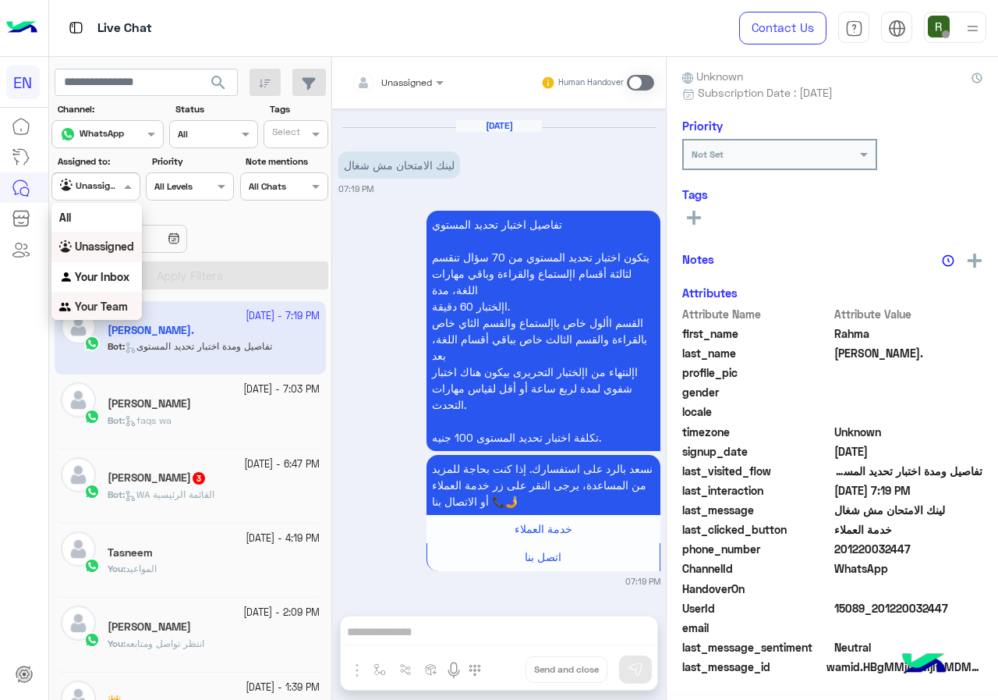
click at [114, 303] on b "Your Team" at bounding box center [101, 305] width 53 height 13
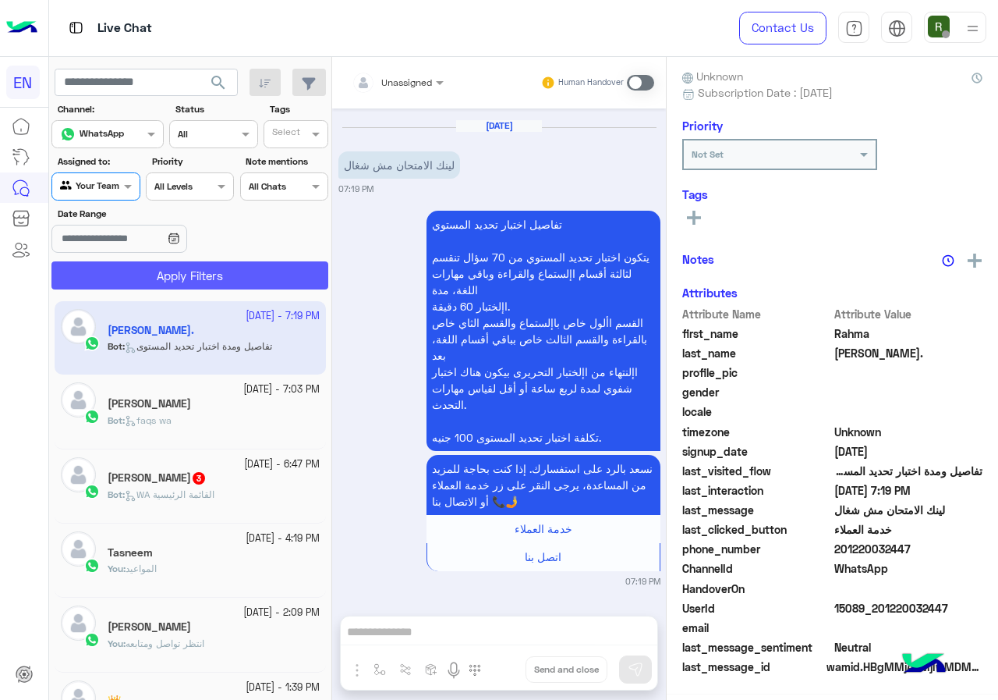
click at [129, 285] on button "Apply Filters" at bounding box center [189, 275] width 277 height 28
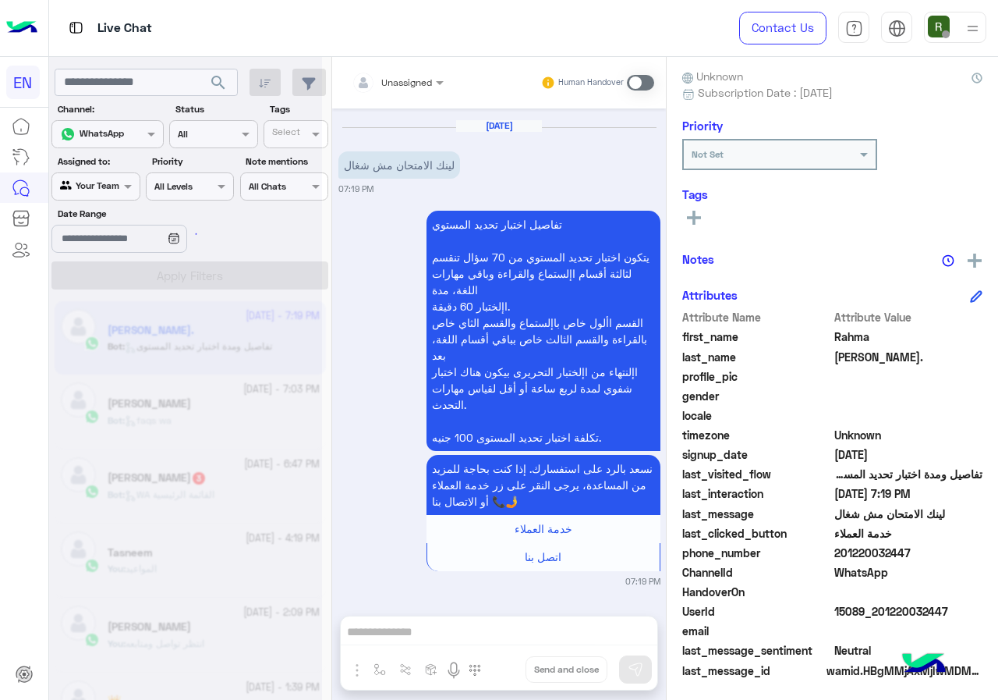
scroll to position [140, 0]
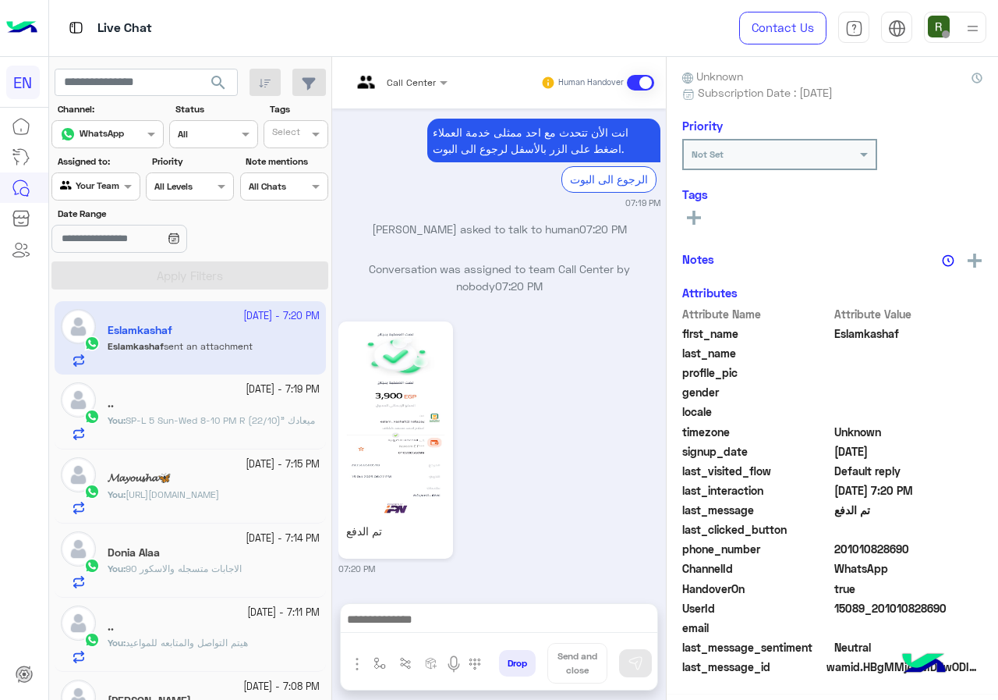
scroll to position [137, 0]
click at [419, 418] on img at bounding box center [395, 420] width 107 height 190
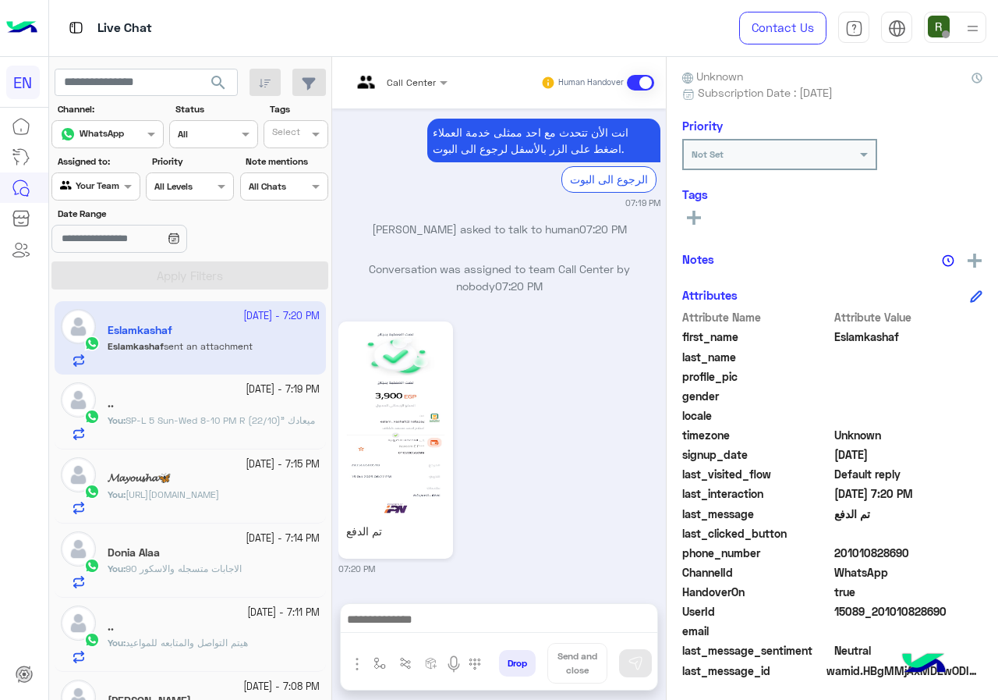
scroll to position [140, 0]
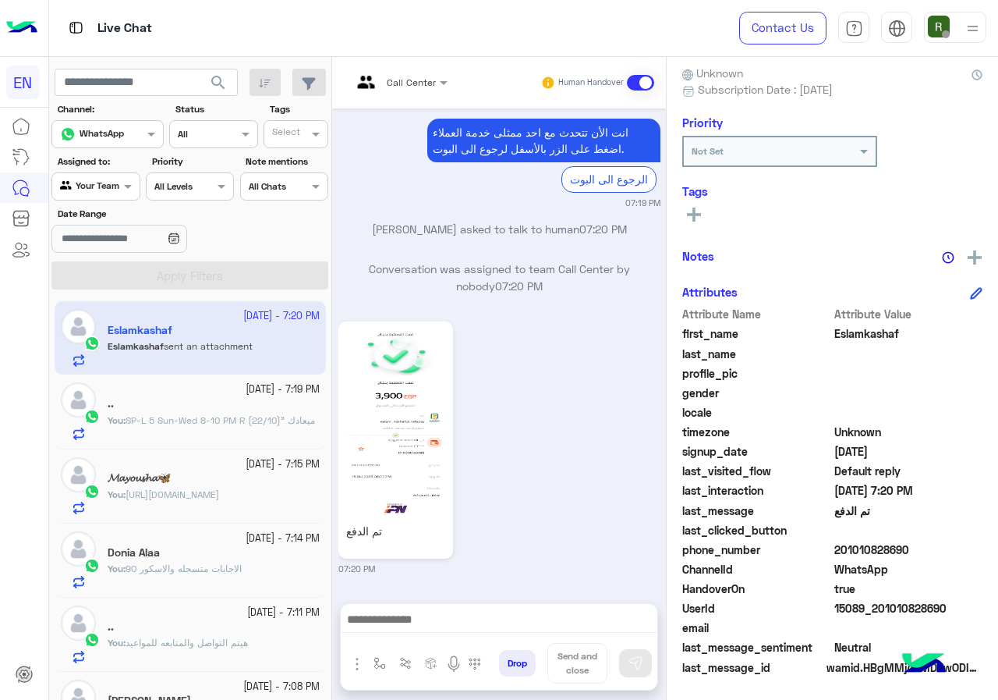
drag, startPoint x: 835, startPoint y: 549, endPoint x: 915, endPoint y: 550, distance: 79.5
click at [915, 550] on span "201010828690" at bounding box center [908, 549] width 149 height 16
drag, startPoint x: 889, startPoint y: 549, endPoint x: 505, endPoint y: 338, distance: 438.3
click at [505, 338] on div "تم الدفع" at bounding box center [440, 439] width 204 height 237
click at [388, 352] on img at bounding box center [395, 420] width 107 height 190
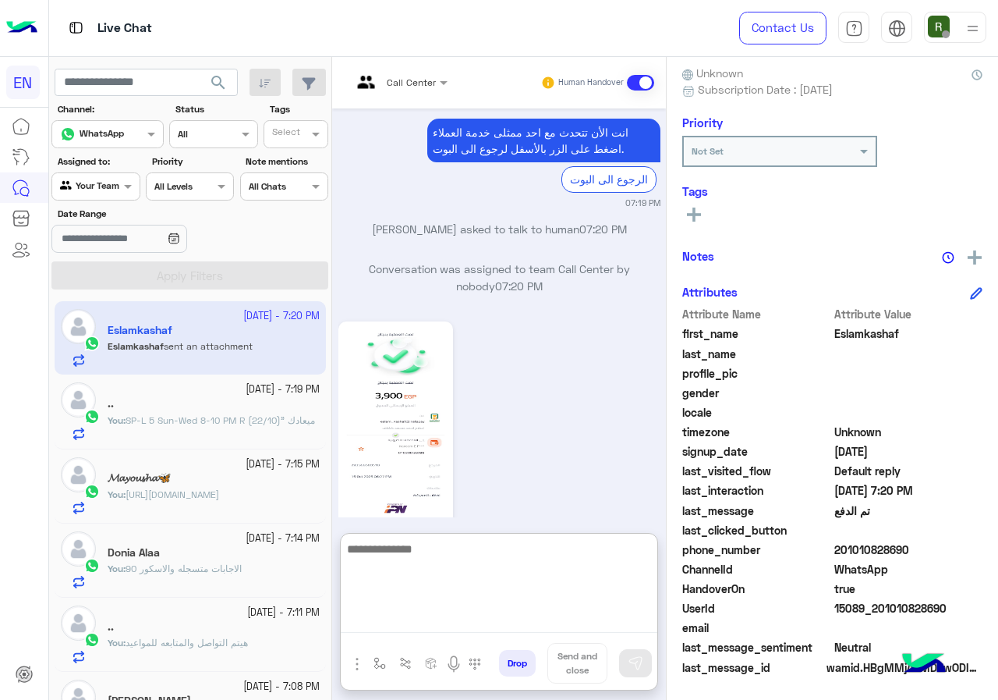
paste textarea "**********"
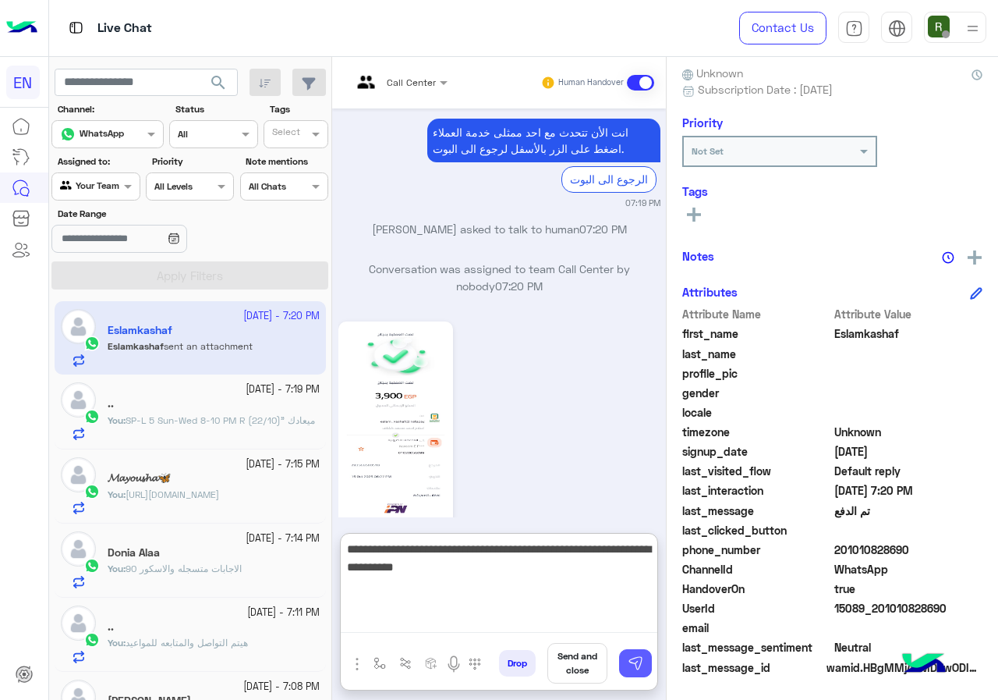
type textarea "**********"
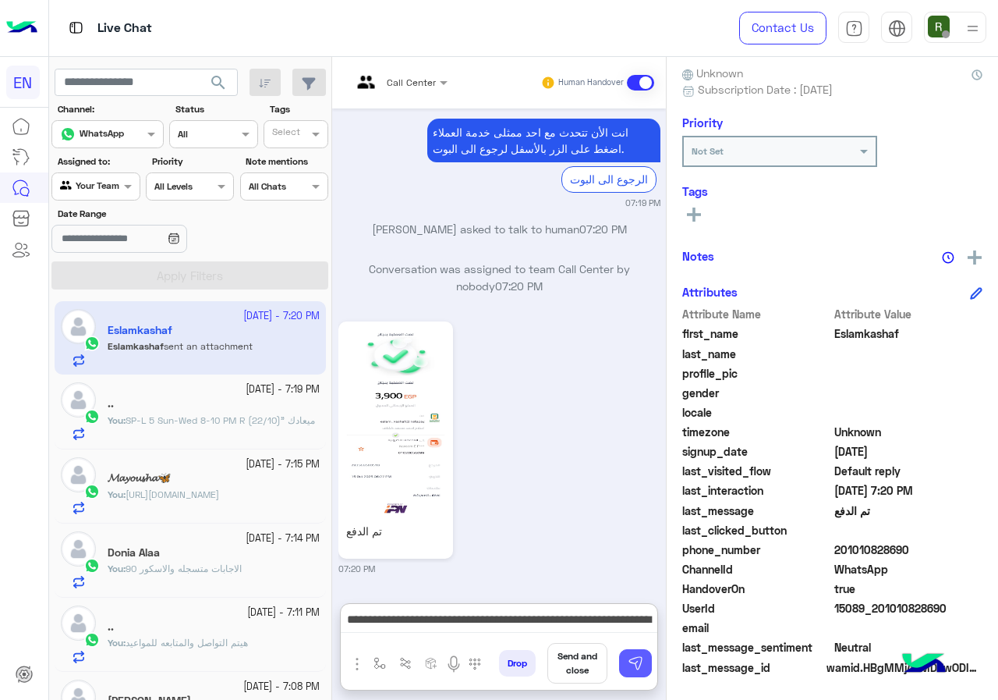
click at [642, 664] on img at bounding box center [636, 663] width 16 height 16
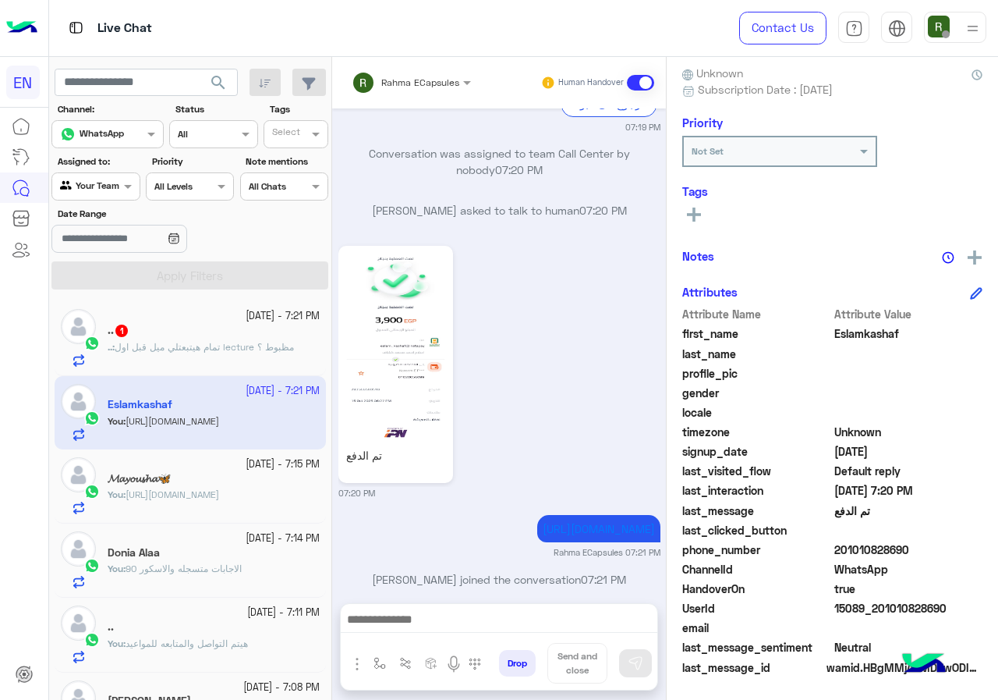
scroll to position [197, 0]
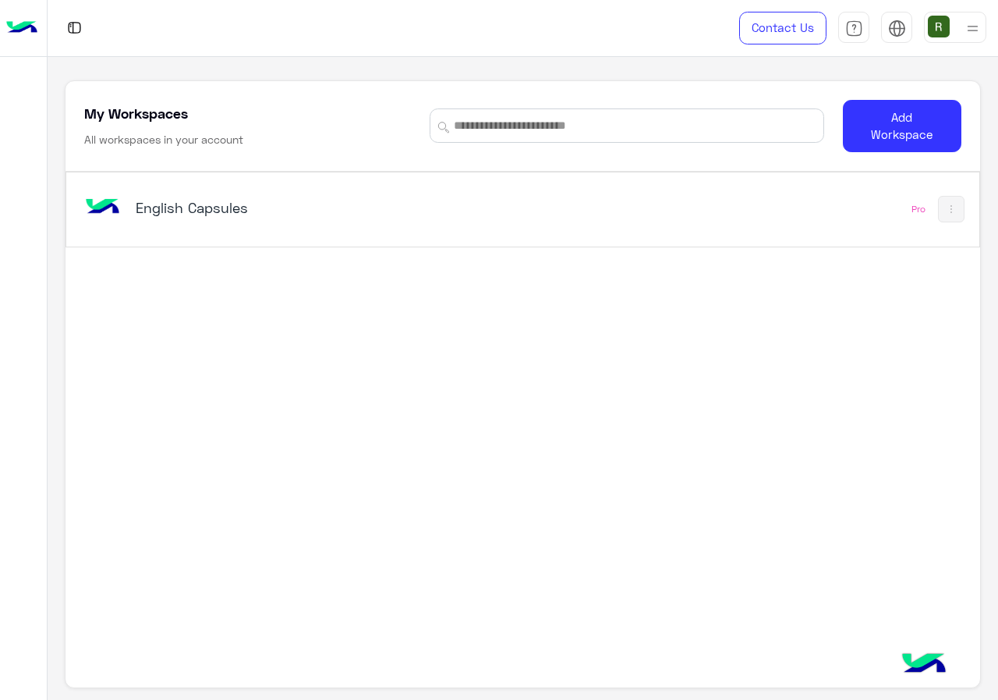
click at [292, 190] on div "English Capsules" at bounding box center [346, 208] width 530 height 45
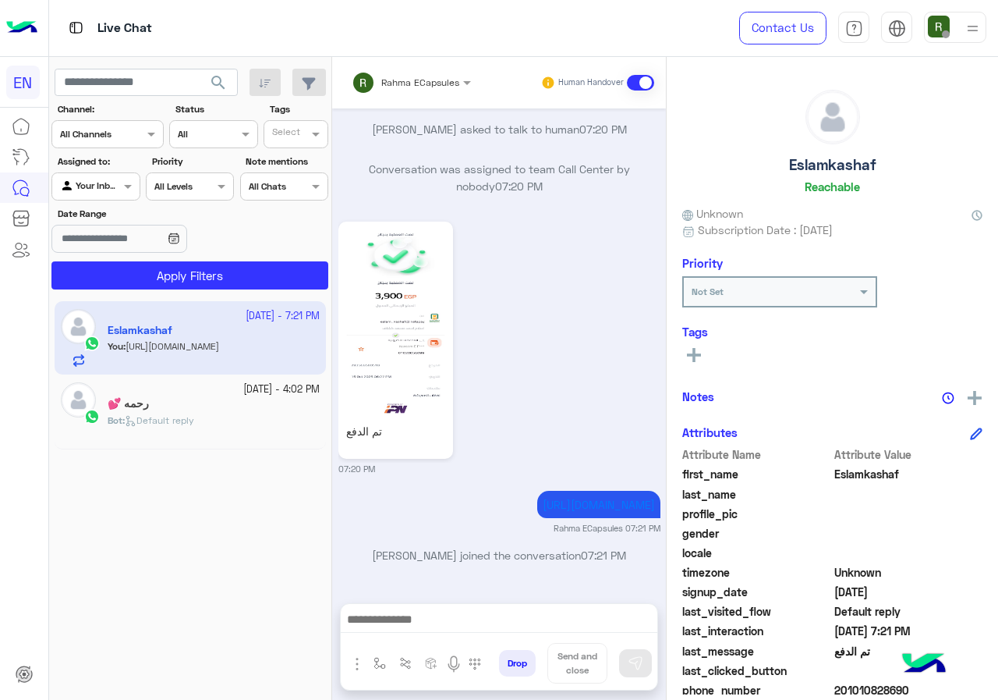
click at [399, 91] on div "Rahma ECapsules" at bounding box center [406, 82] width 108 height 31
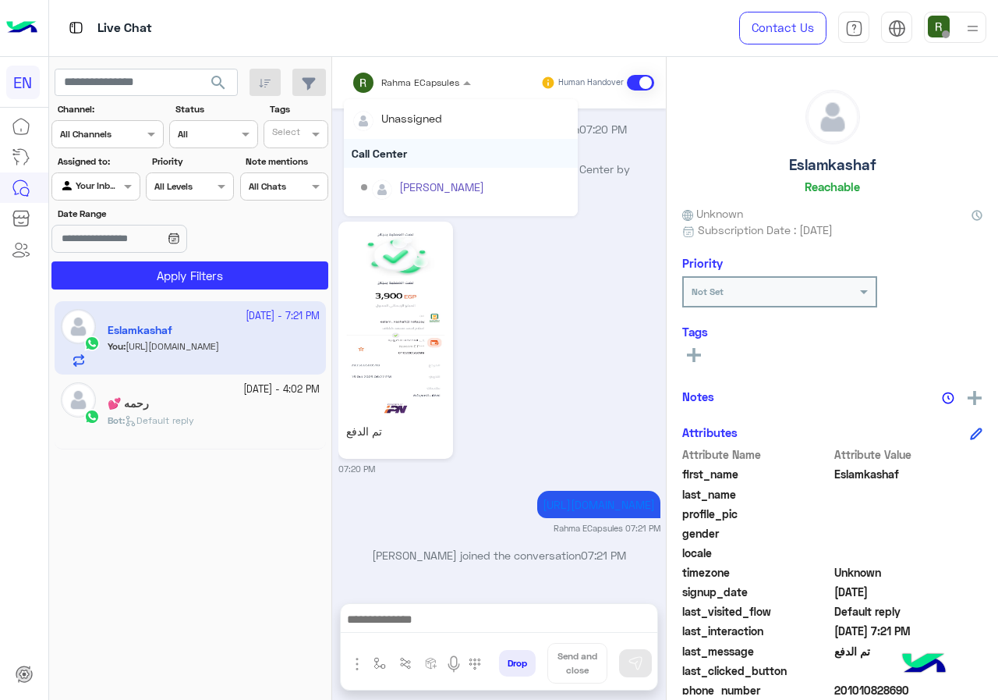
click at [420, 141] on div "Call Center" at bounding box center [461, 153] width 234 height 29
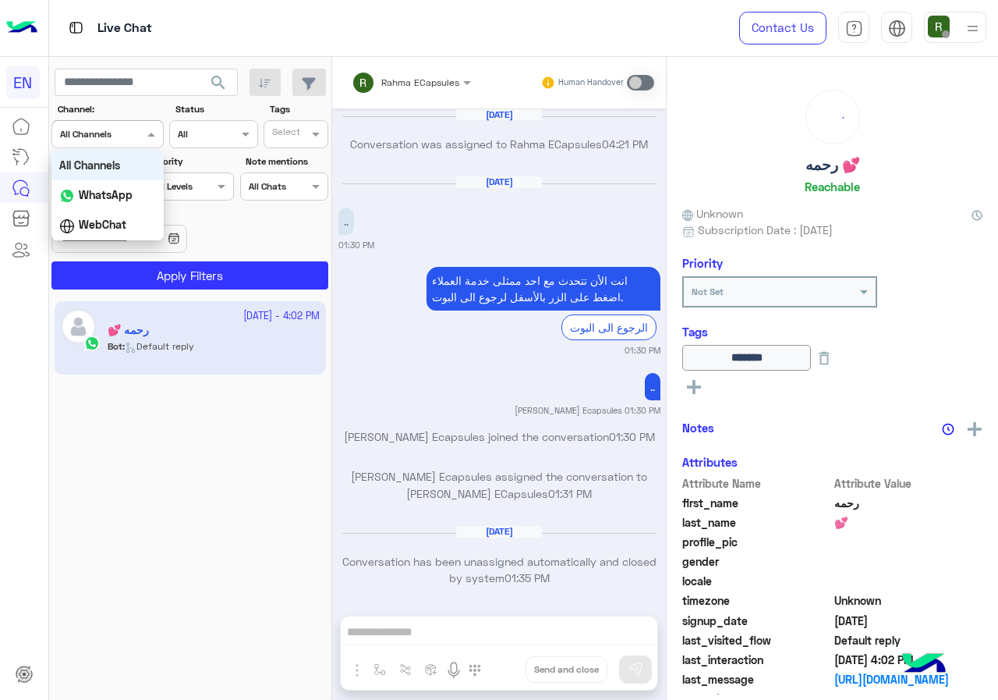
click at [126, 133] on div at bounding box center [107, 132] width 111 height 15
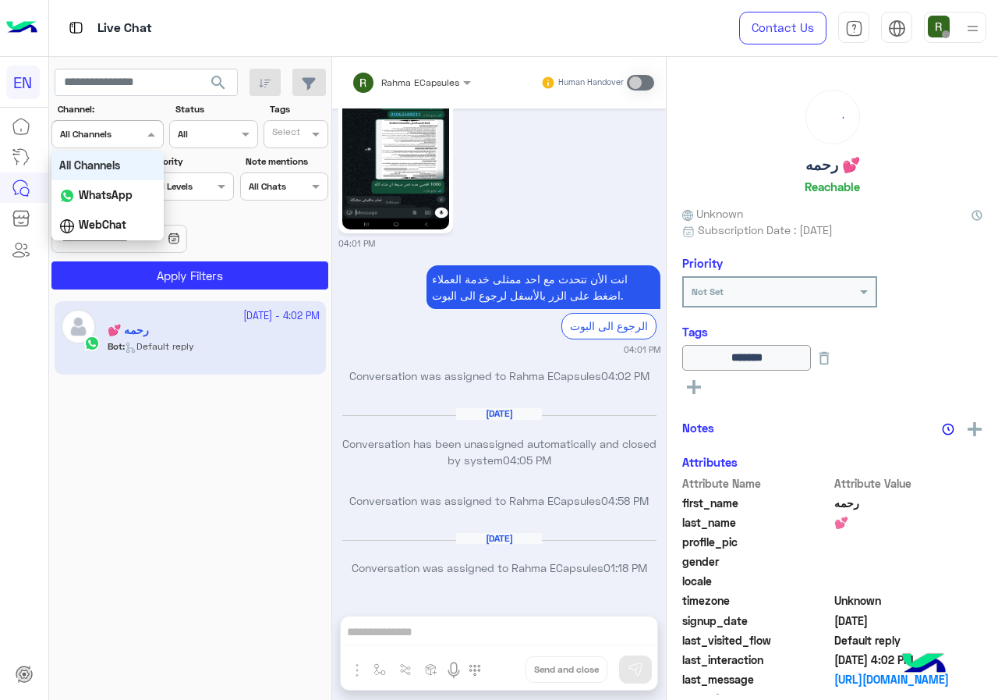
click at [122, 188] on b "WhatsApp" at bounding box center [106, 194] width 54 height 13
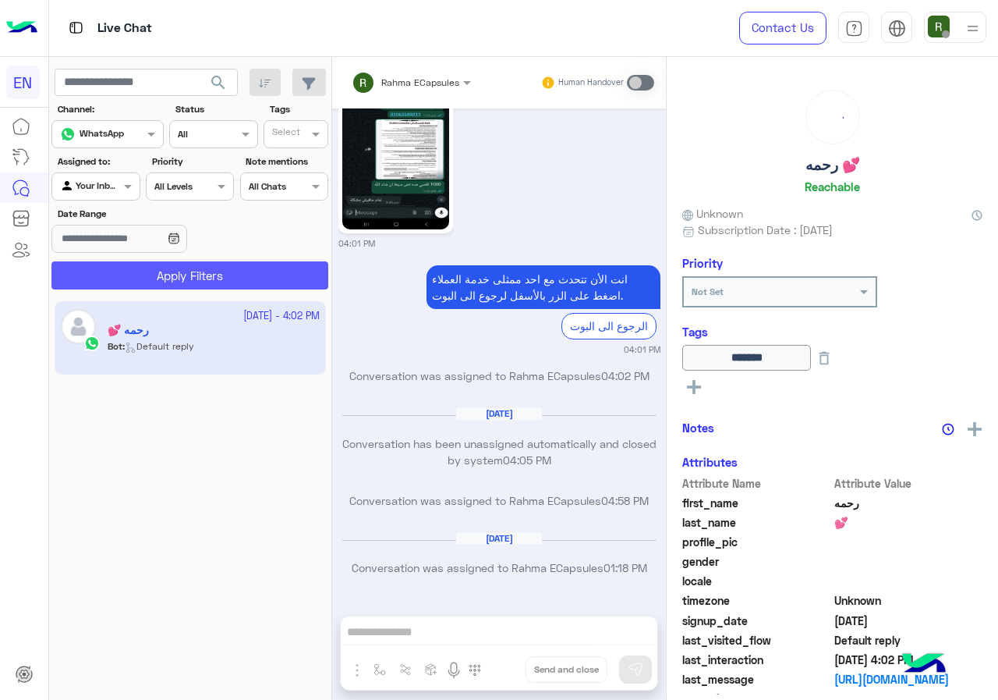
click at [156, 263] on button "Apply Filters" at bounding box center [189, 275] width 277 height 28
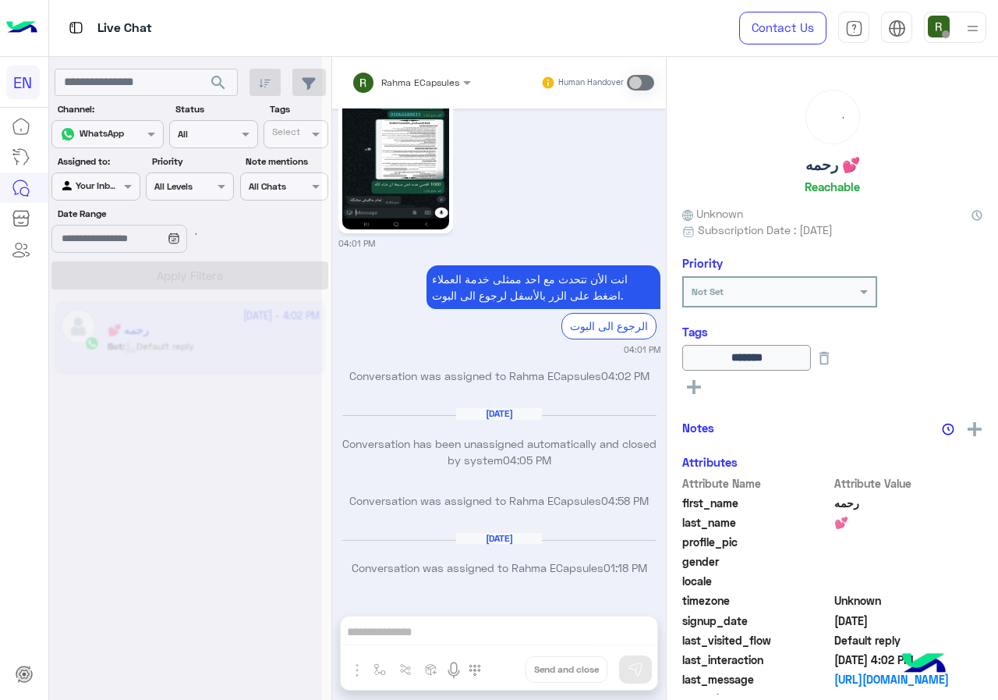
scroll to position [0, 0]
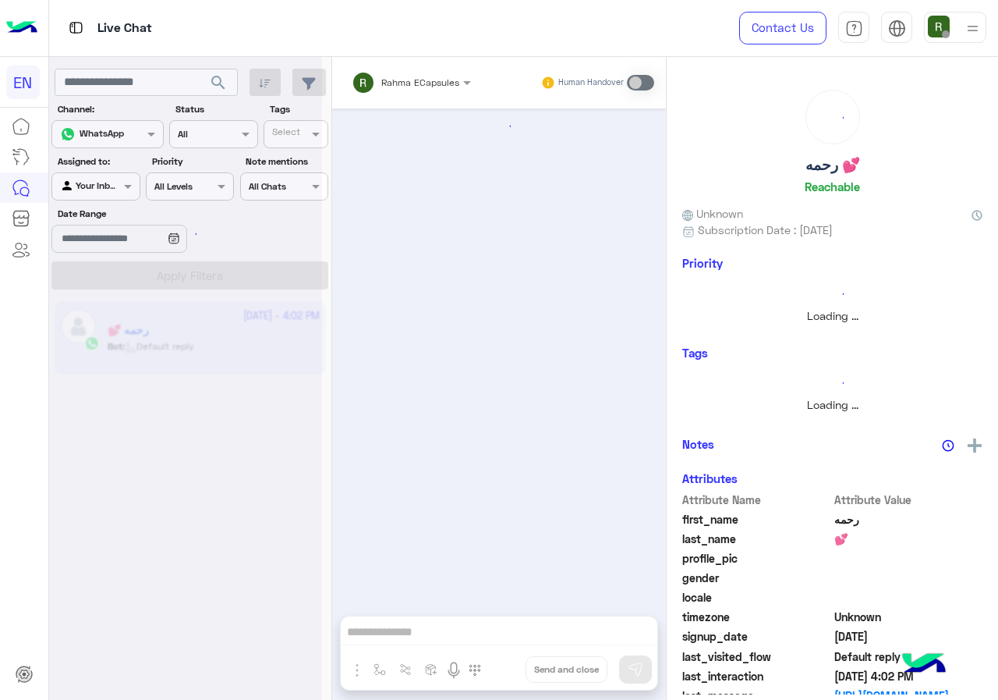
click at [125, 193] on span at bounding box center [129, 186] width 19 height 16
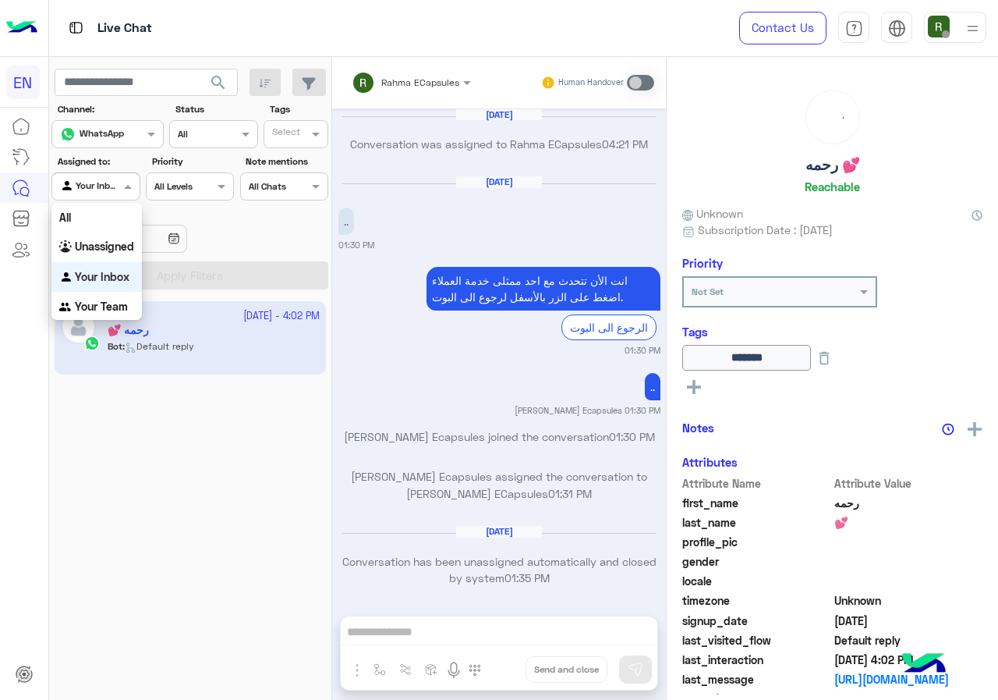
scroll to position [994, 0]
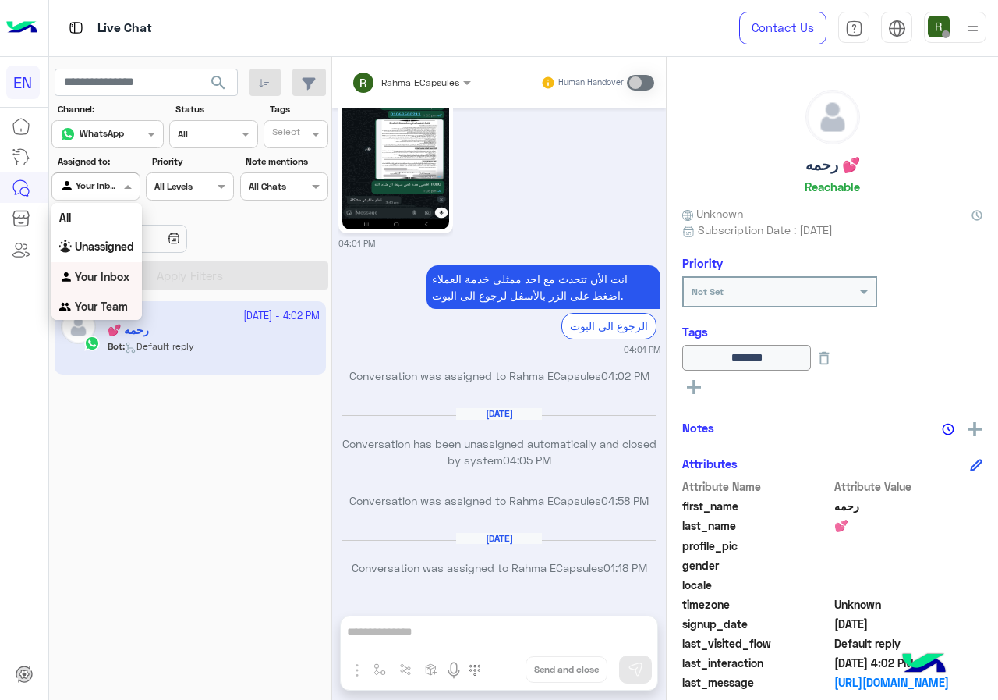
click at [112, 303] on b "Your Team" at bounding box center [101, 305] width 53 height 13
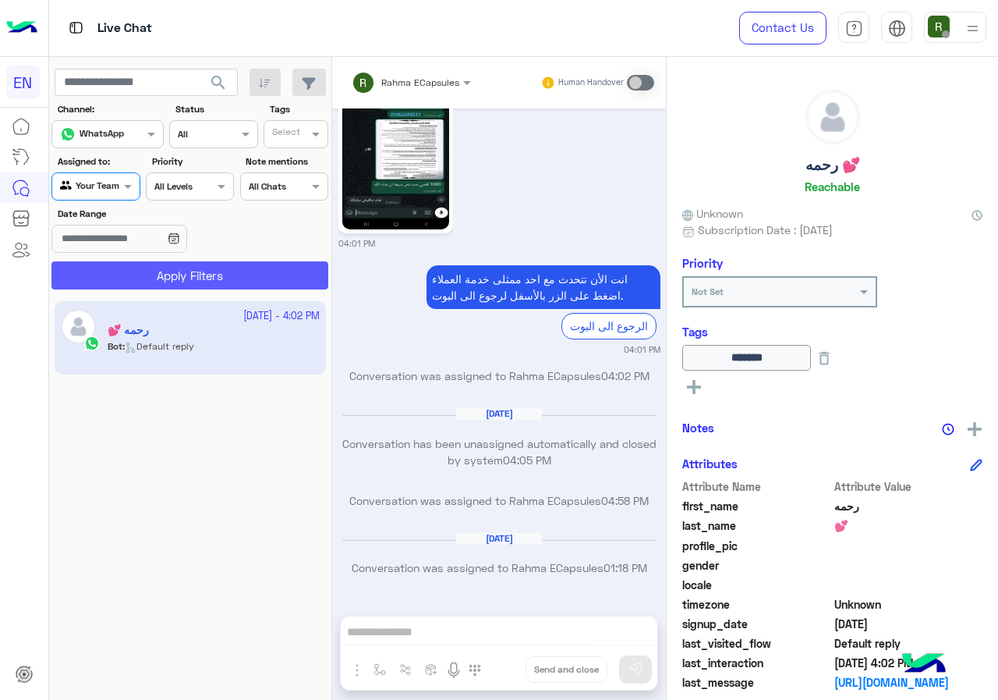
click at [137, 279] on button "Apply Filters" at bounding box center [189, 275] width 277 height 28
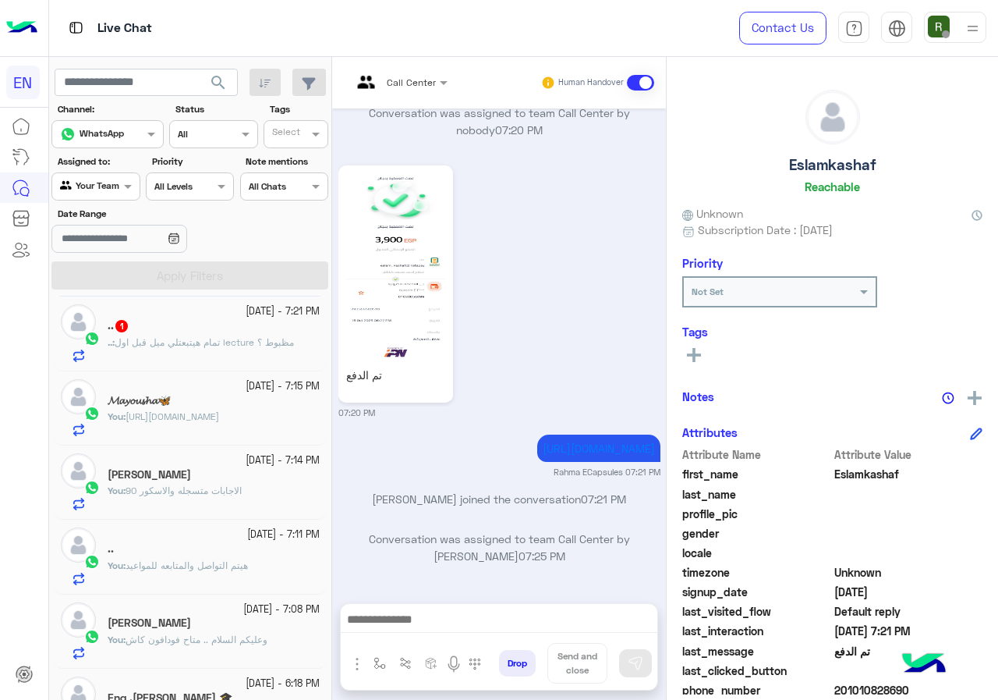
scroll to position [156, 0]
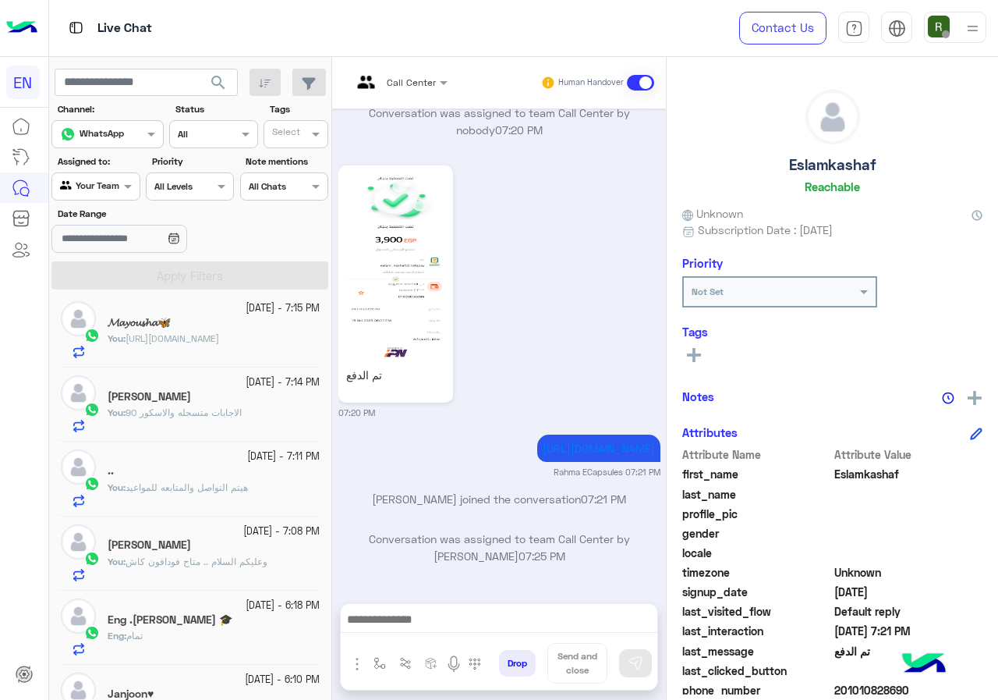
click at [267, 498] on div "You : هيتم التواصل والمتابعه للمواعيد" at bounding box center [214, 493] width 212 height 27
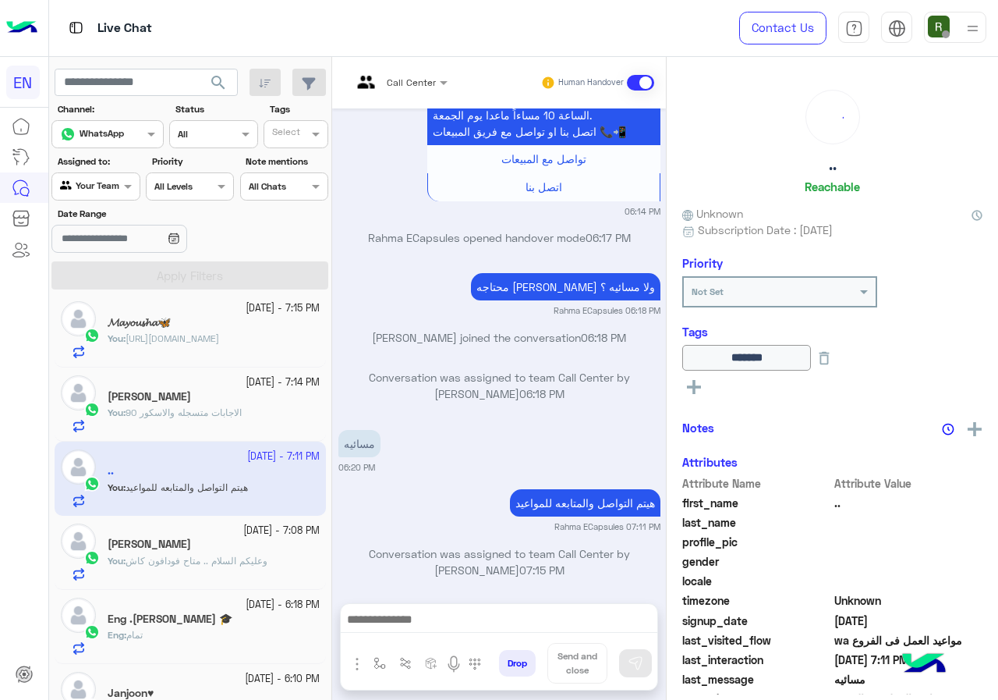
scroll to position [313, 0]
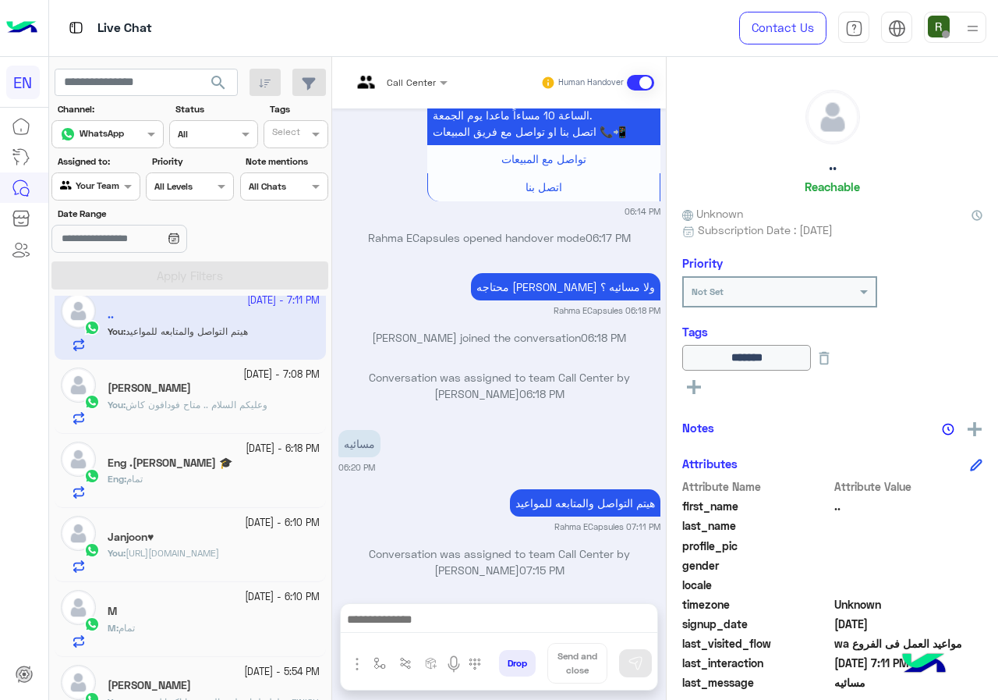
click at [201, 481] on div "Eng : تمام" at bounding box center [214, 485] width 212 height 27
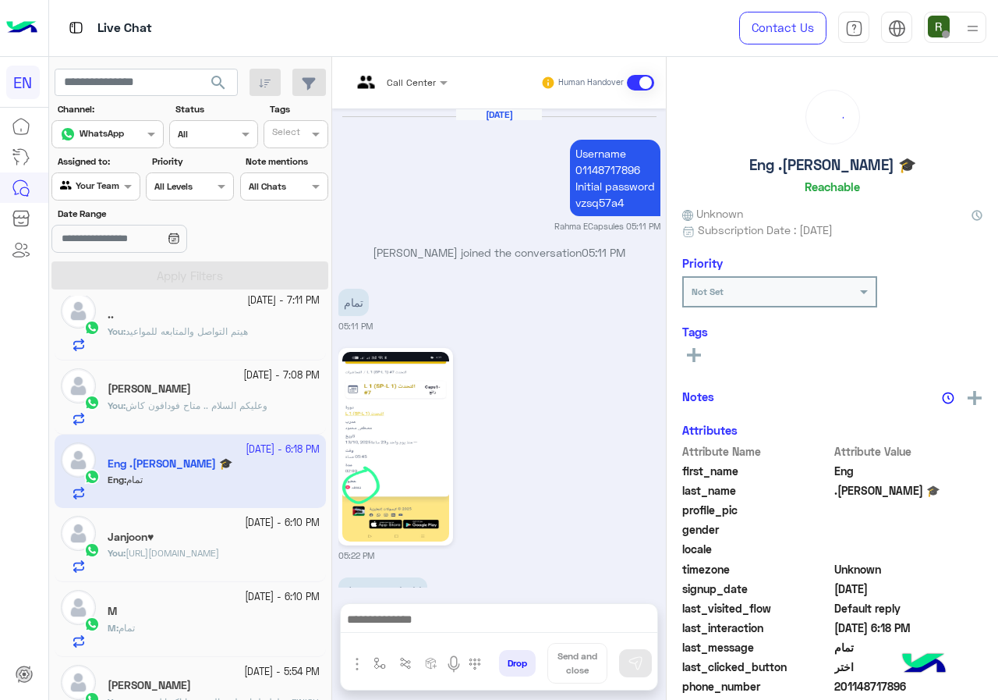
scroll to position [1145, 0]
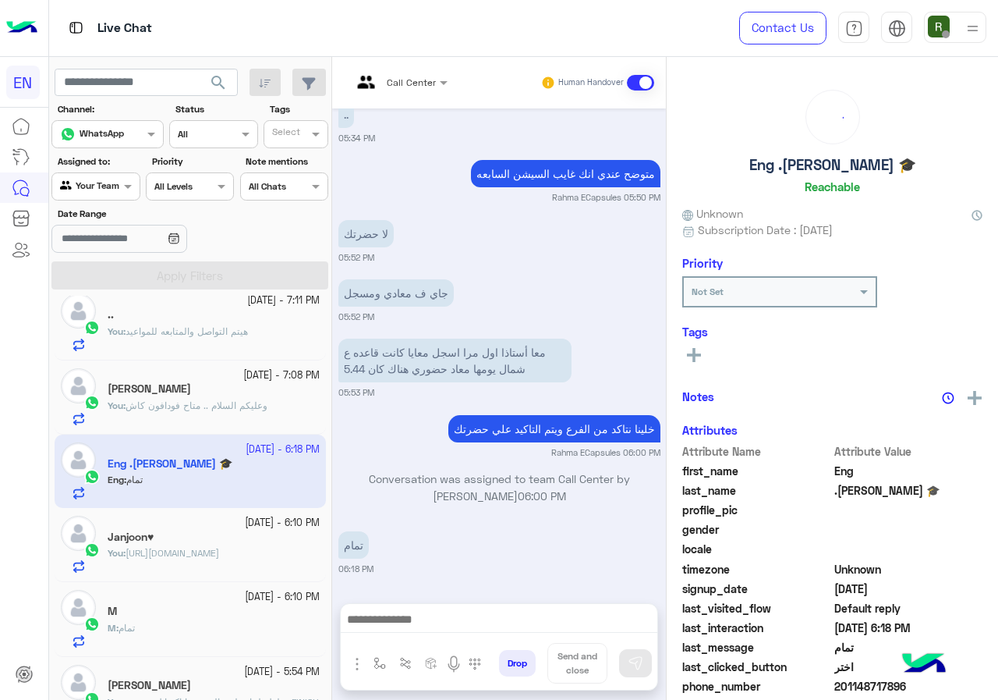
click at [433, 605] on div at bounding box center [499, 623] width 317 height 39
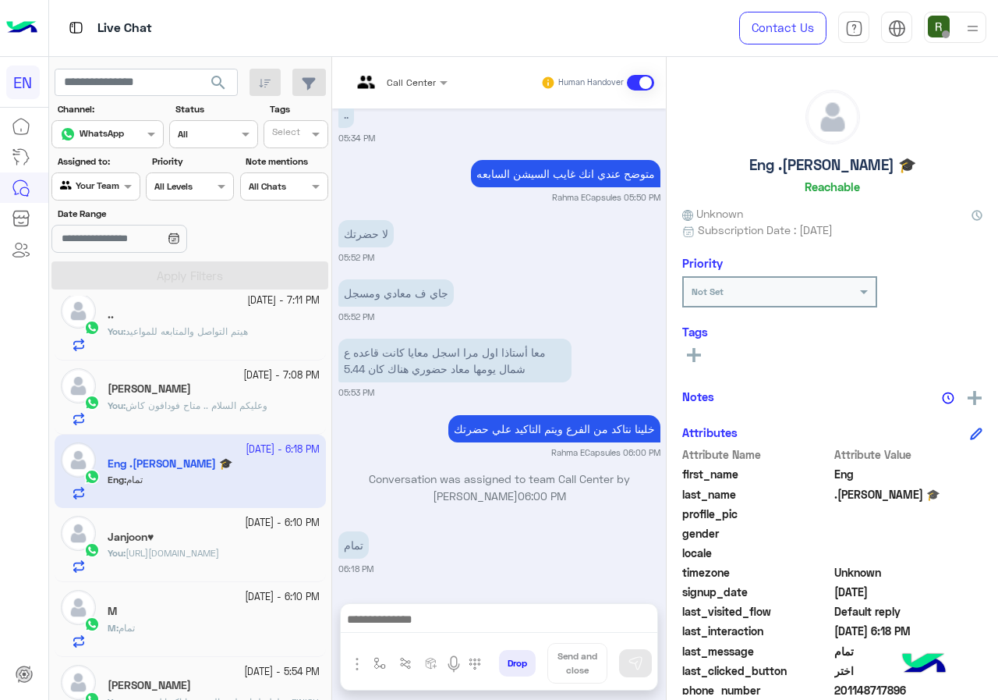
click at [430, 606] on div at bounding box center [499, 623] width 317 height 39
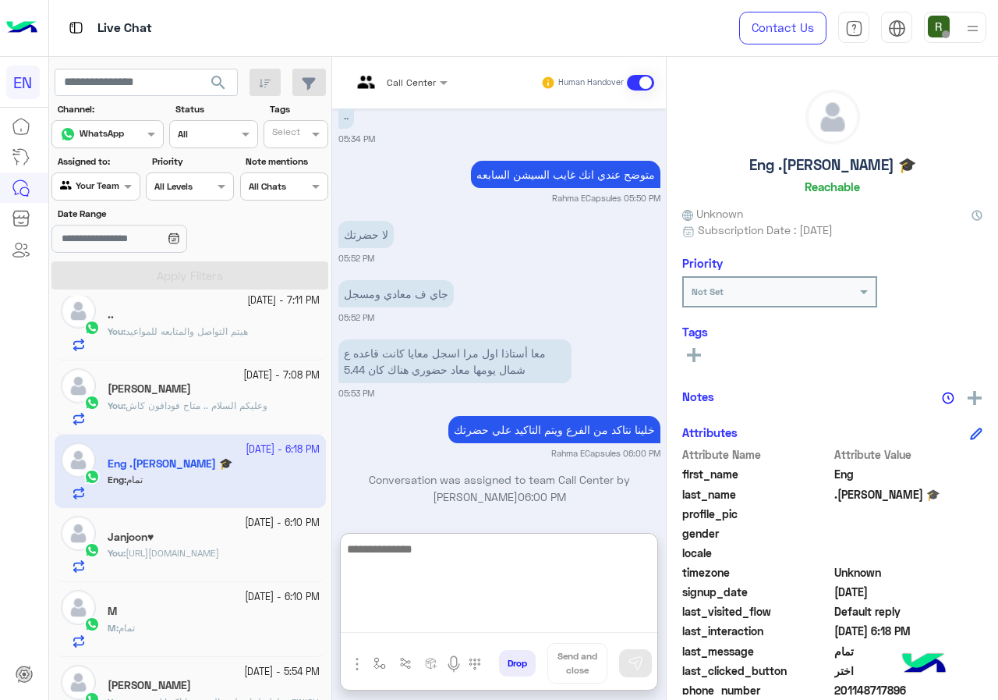
click at [424, 612] on textarea at bounding box center [499, 586] width 317 height 94
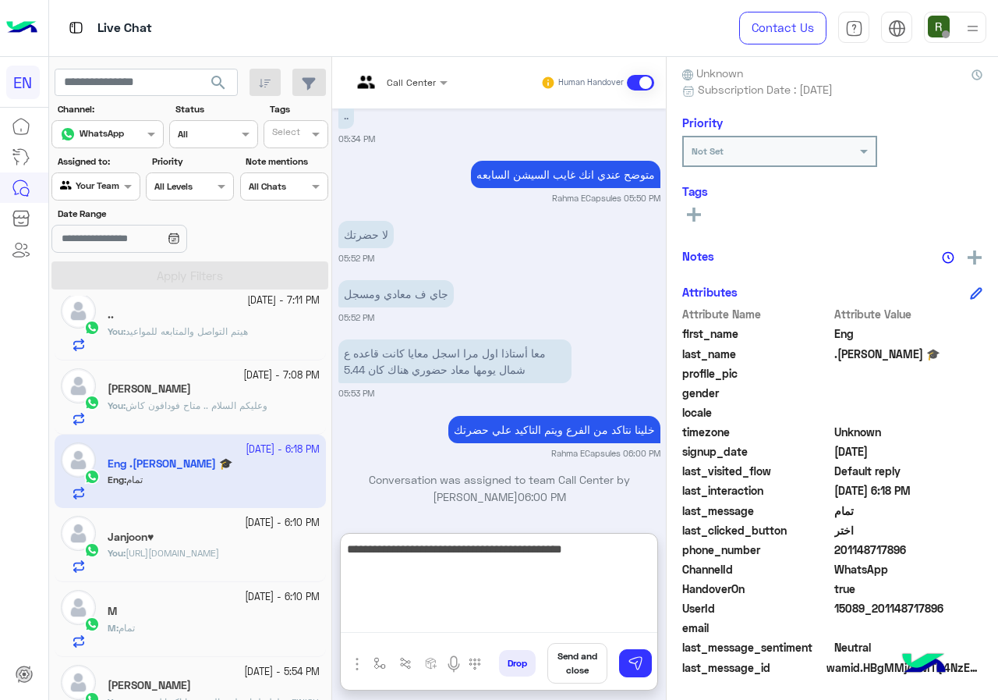
type textarea "**********"
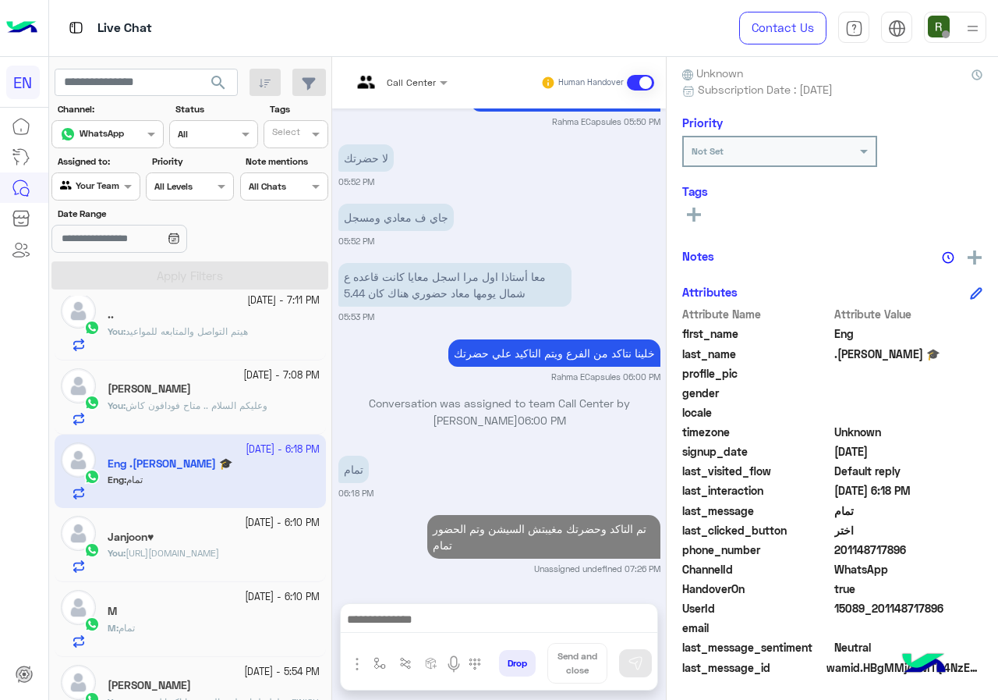
scroll to position [1220, 0]
drag, startPoint x: 840, startPoint y: 555, endPoint x: 927, endPoint y: 550, distance: 87.5
click at [927, 550] on span "201148717896" at bounding box center [908, 549] width 149 height 16
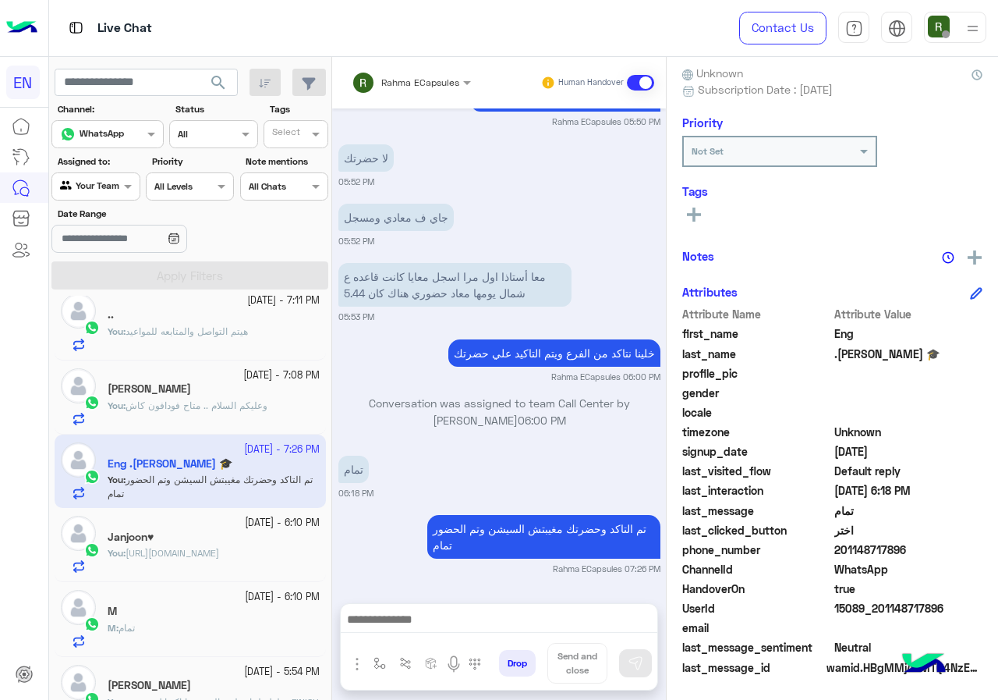
copy span "01148717896"
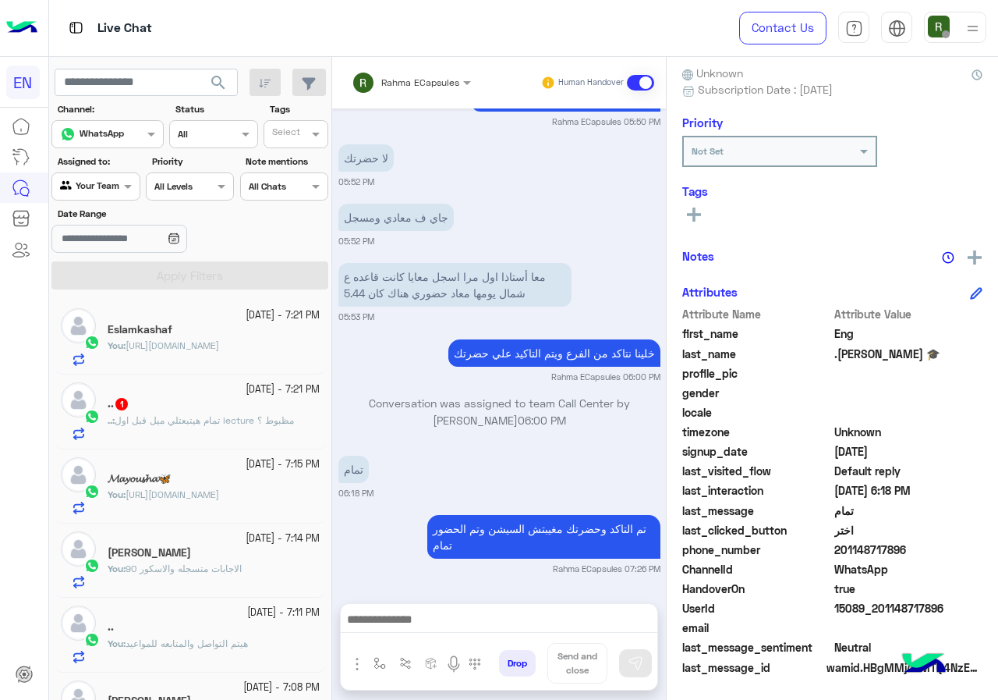
scroll to position [0, 0]
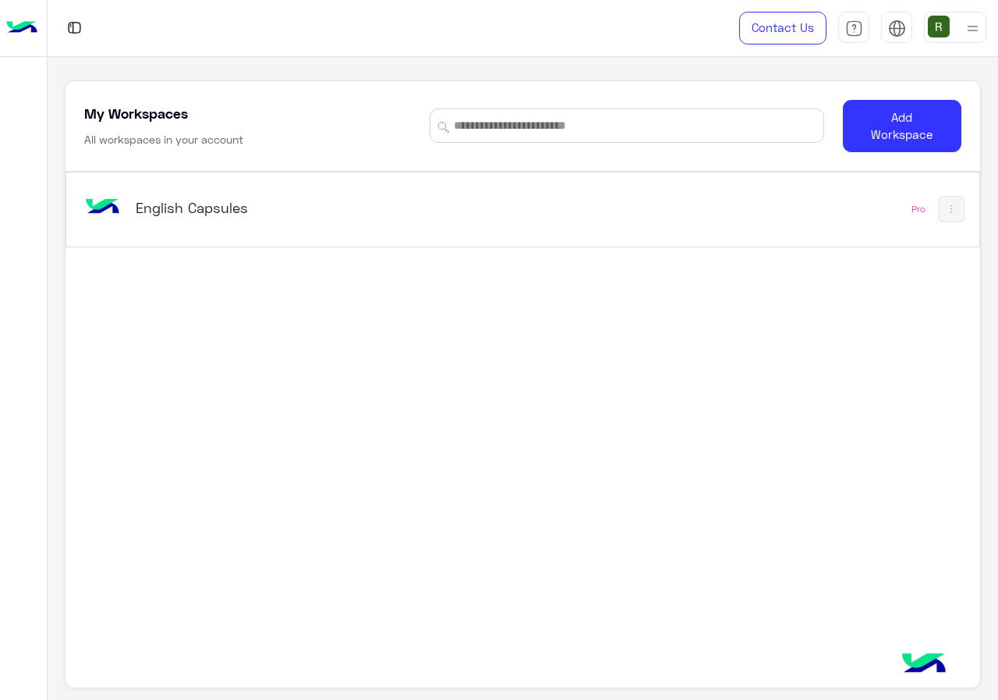
click at [283, 229] on div "English Capsules" at bounding box center [346, 208] width 530 height 45
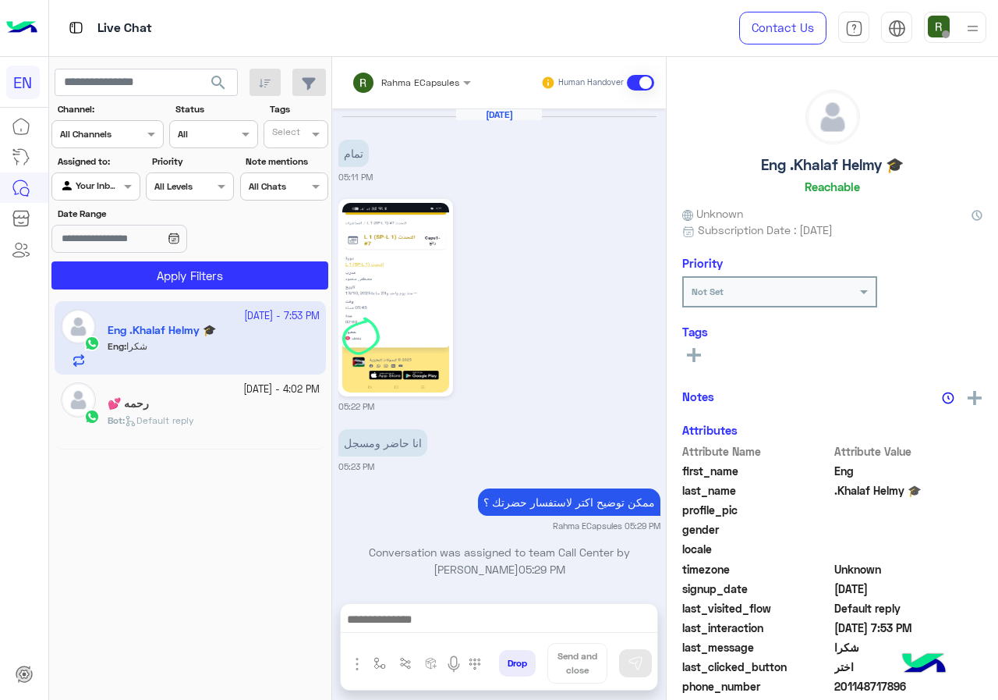
scroll to position [1132, 0]
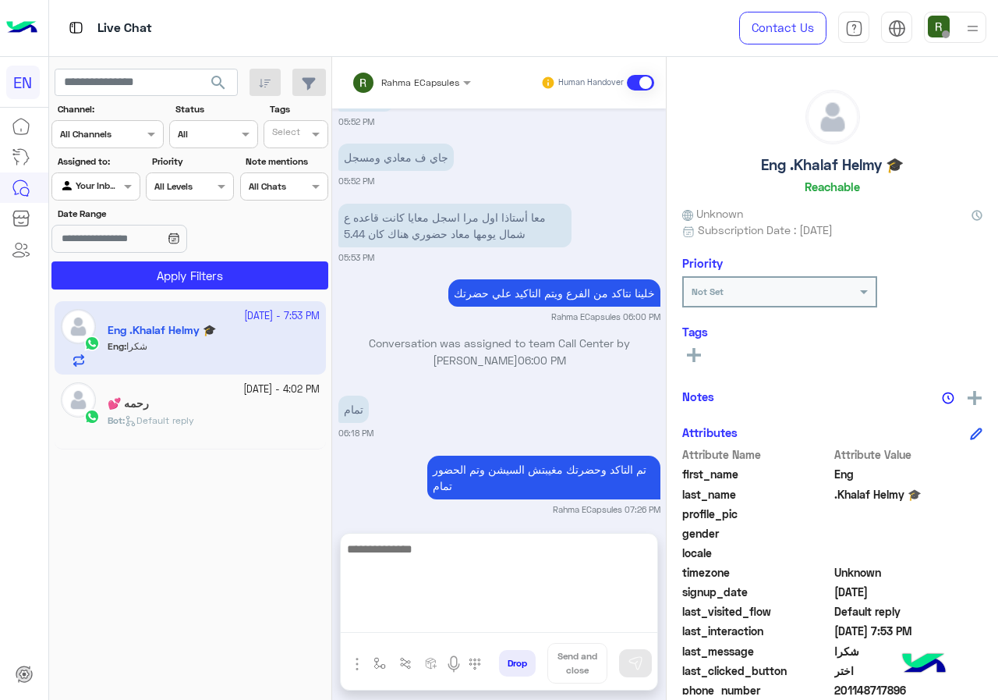
click at [415, 624] on textarea at bounding box center [499, 586] width 317 height 94
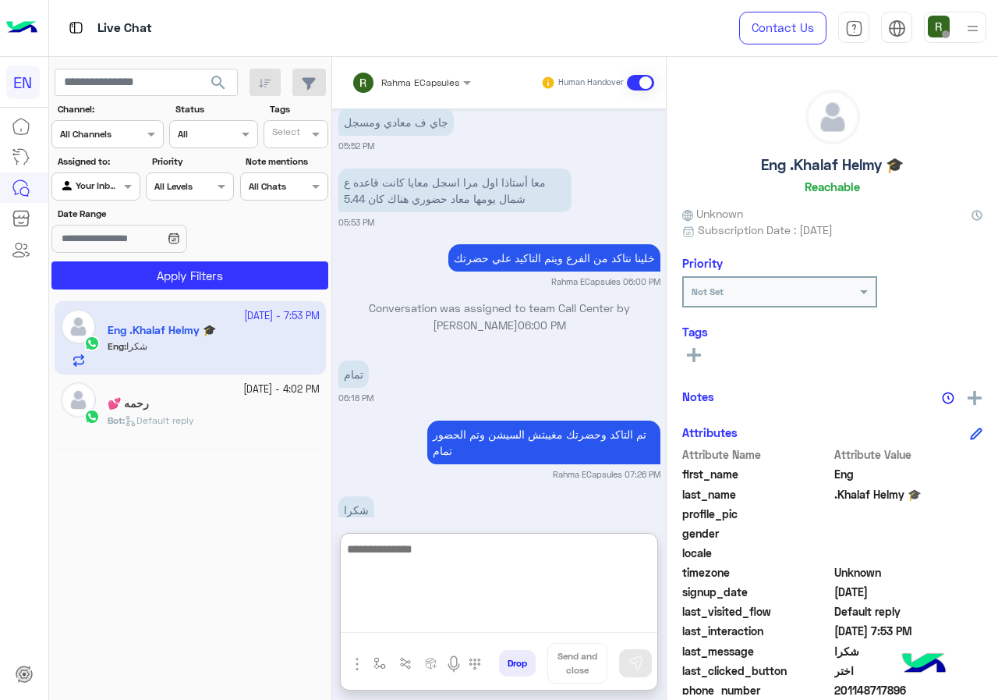
scroll to position [1201, 0]
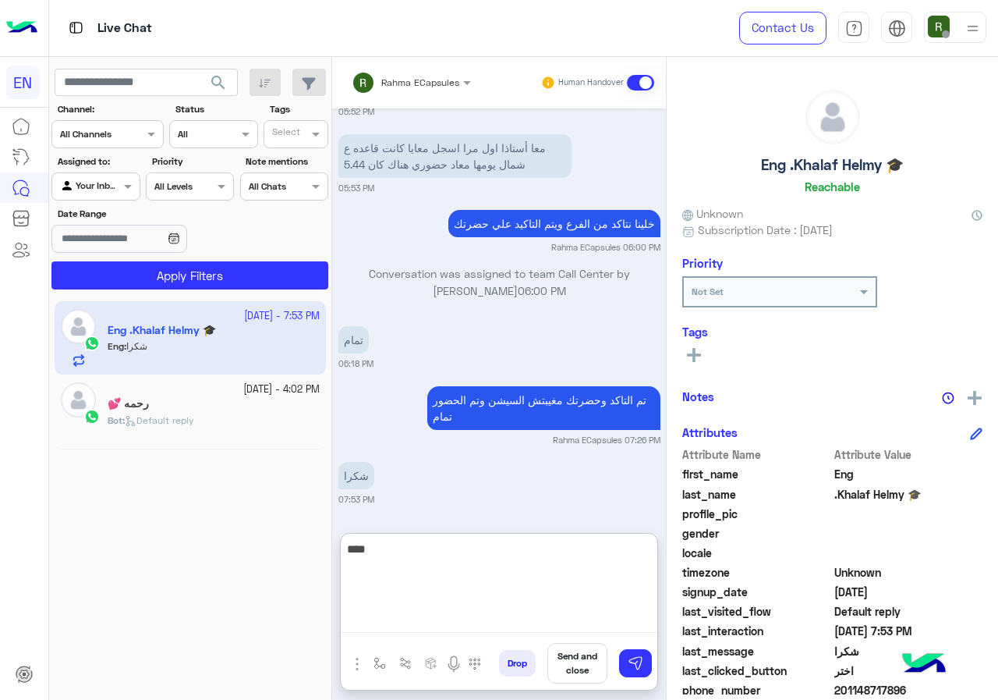
type textarea "****"
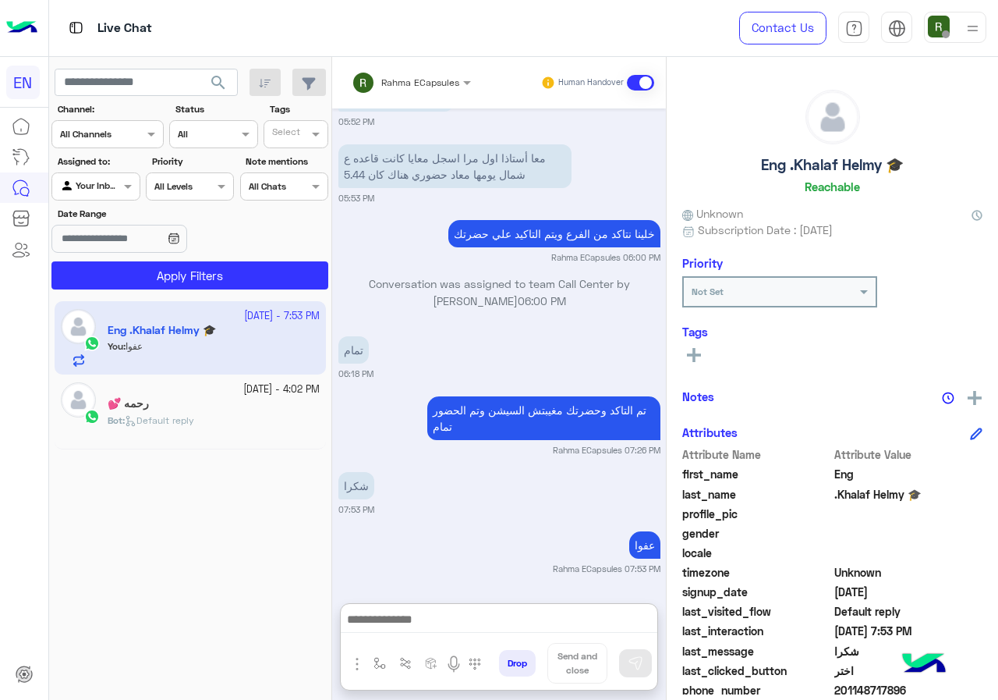
click at [426, 76] on input "text" at bounding box center [391, 80] width 79 height 14
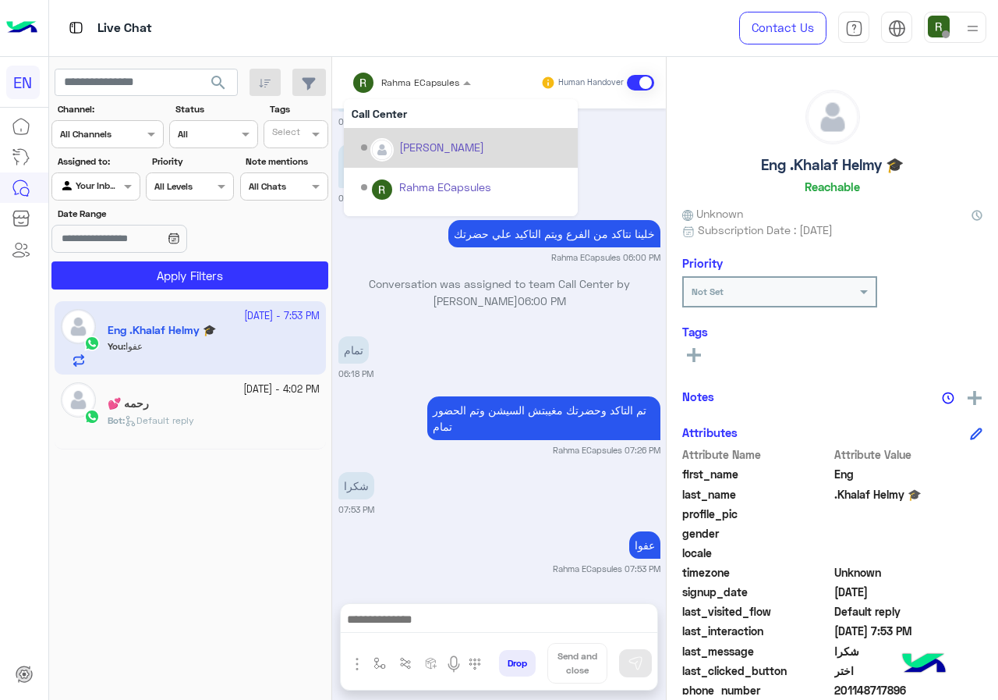
scroll to position [1191, 0]
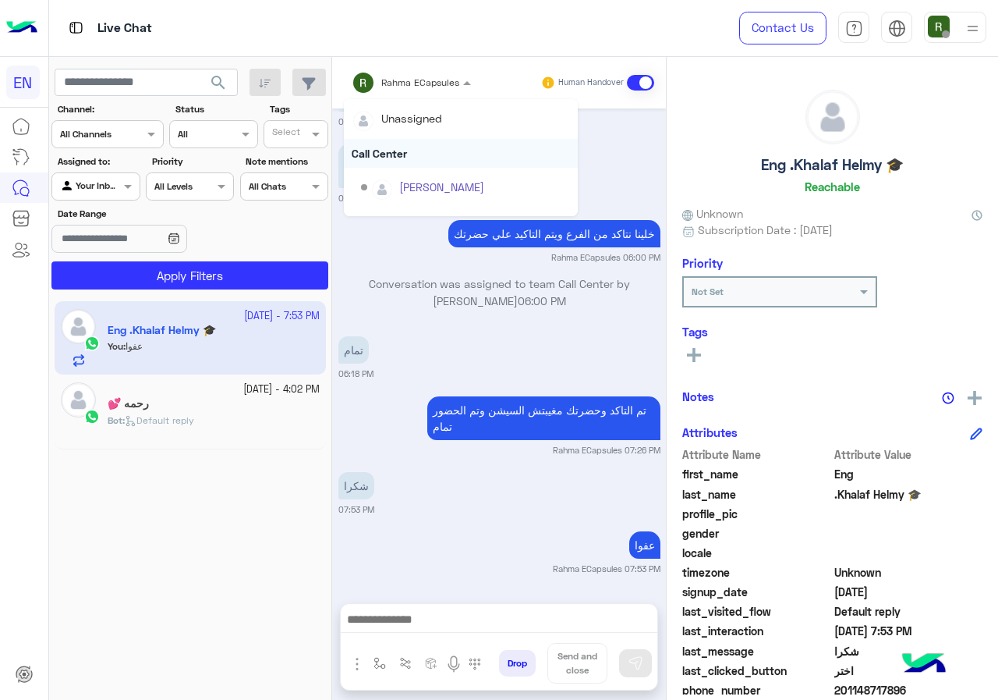
click at [424, 158] on div "Call Center" at bounding box center [461, 153] width 234 height 29
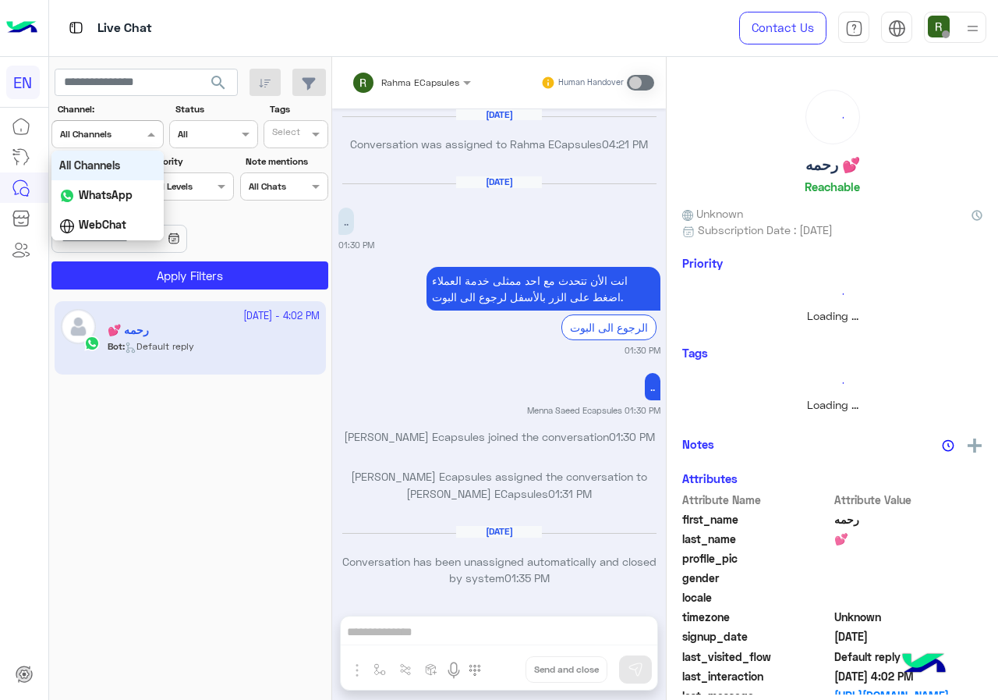
click at [112, 134] on input "text" at bounding box center [88, 133] width 57 height 14
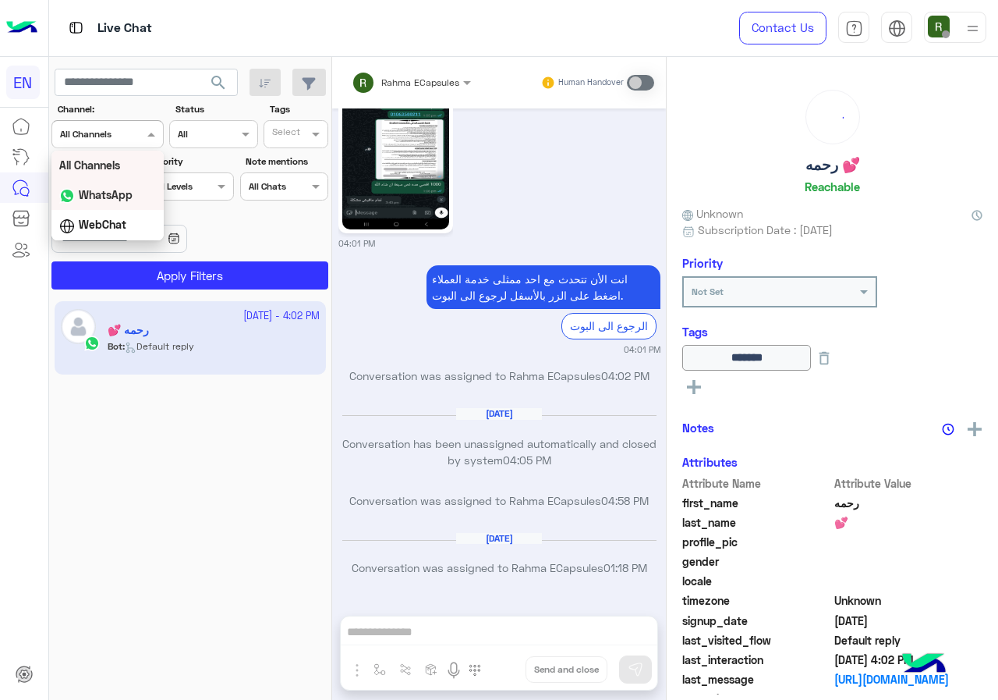
click at [117, 200] on b "WhatsApp" at bounding box center [106, 194] width 54 height 13
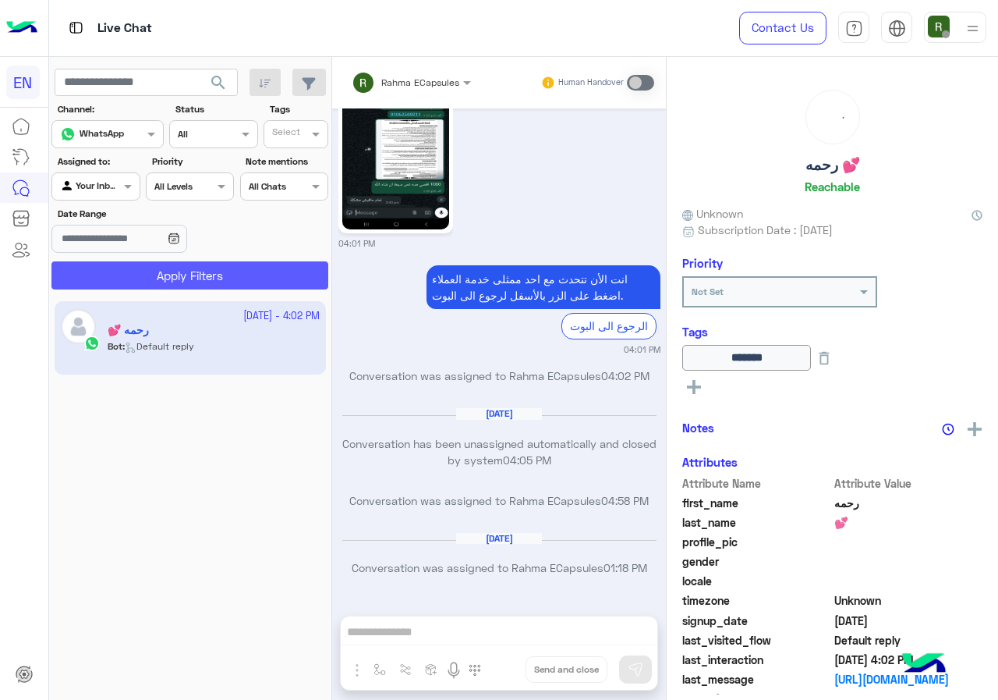
click at [128, 270] on button "Apply Filters" at bounding box center [189, 275] width 277 height 28
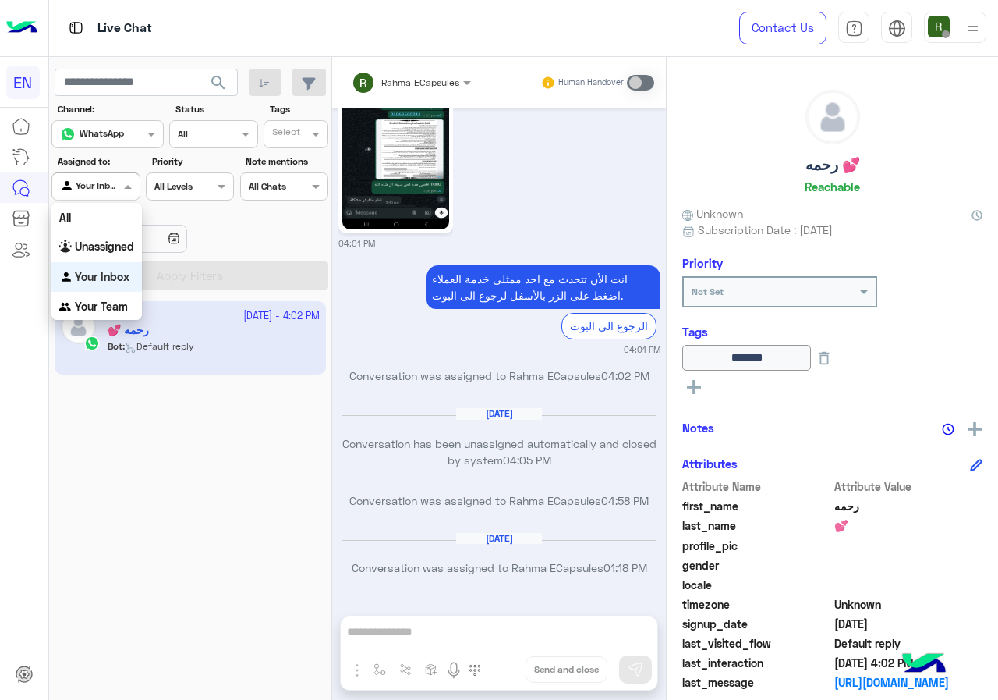
click at [105, 193] on div "Your Inbox" at bounding box center [89, 187] width 59 height 16
click at [107, 308] on b "Your Team" at bounding box center [101, 305] width 53 height 13
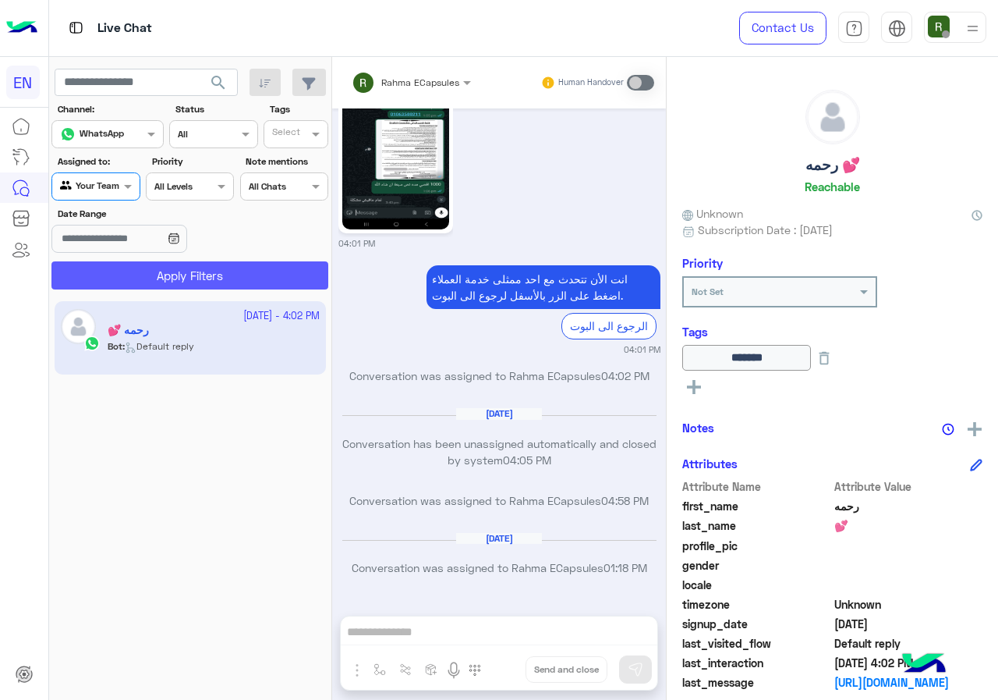
click at [134, 264] on button "Apply Filters" at bounding box center [189, 275] width 277 height 28
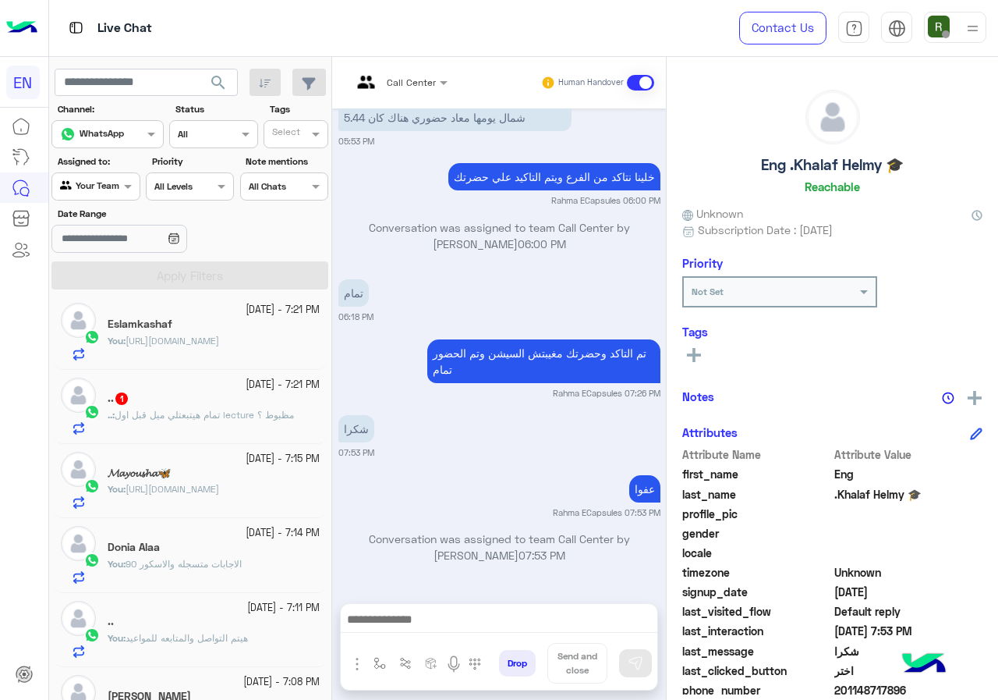
scroll to position [156, 0]
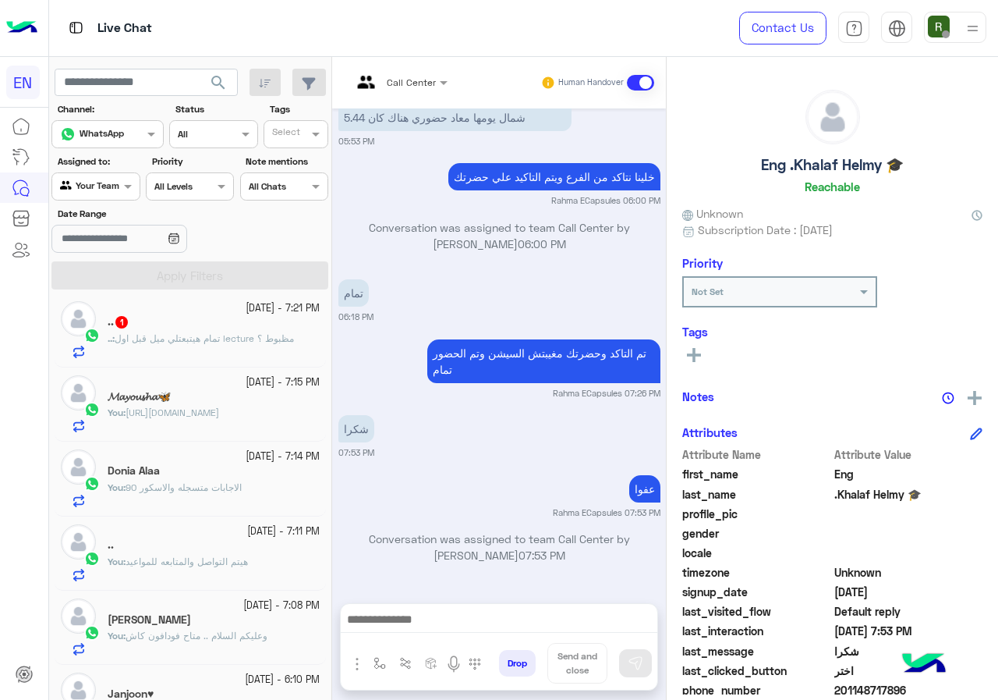
click at [238, 336] on span "تمام هيتبعتلي ميل قبل اول lecture مظبوط ؟" at bounding box center [204, 338] width 179 height 12
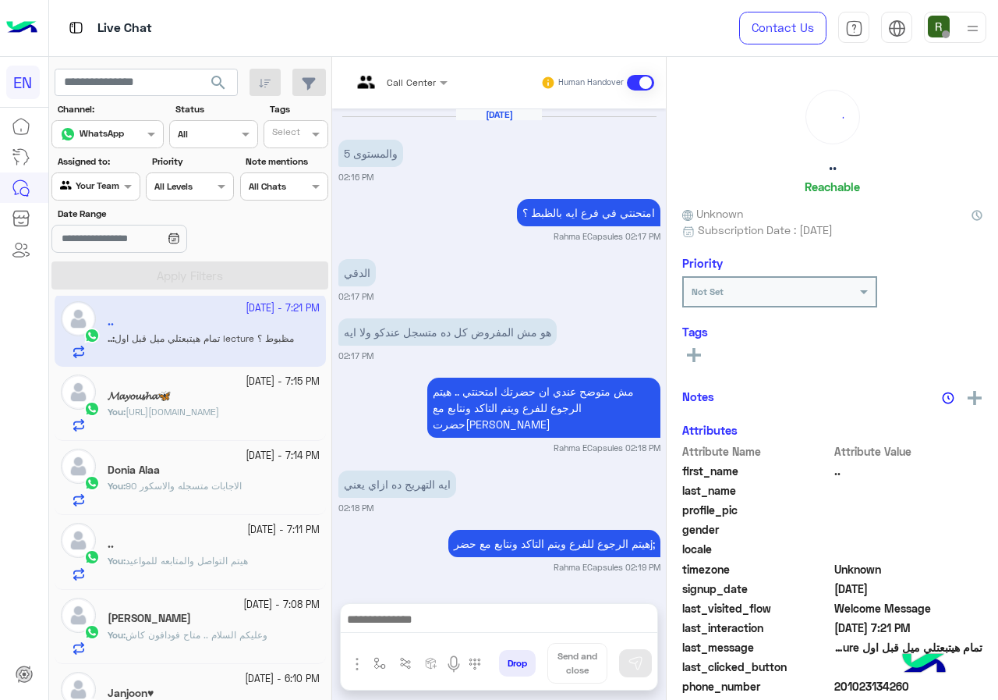
scroll to position [830, 0]
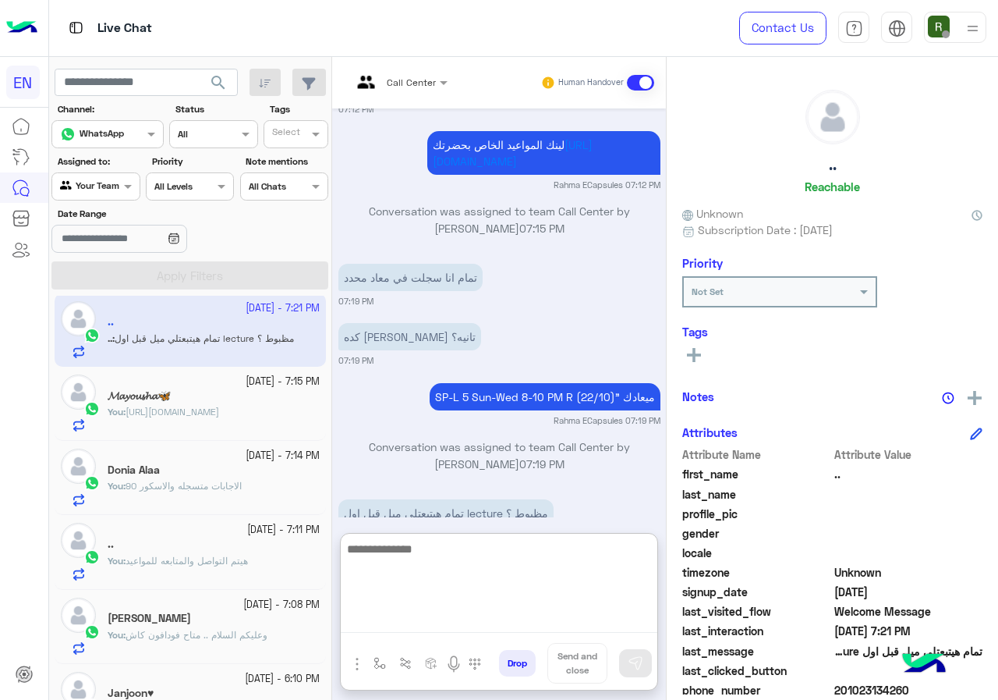
click at [490, 624] on textarea at bounding box center [499, 586] width 317 height 94
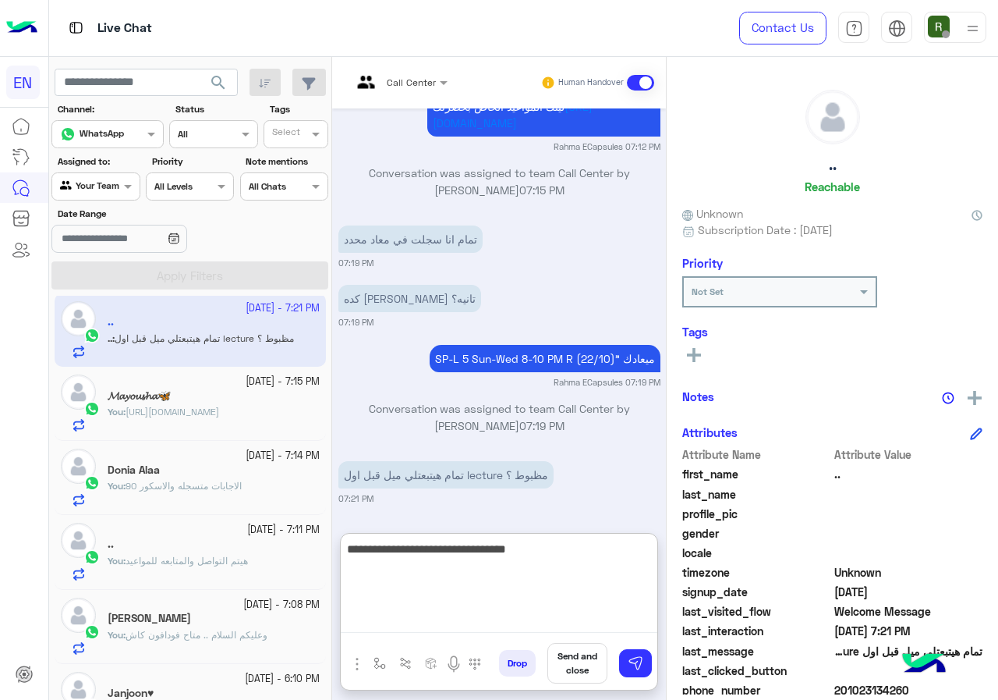
type textarea "**********"
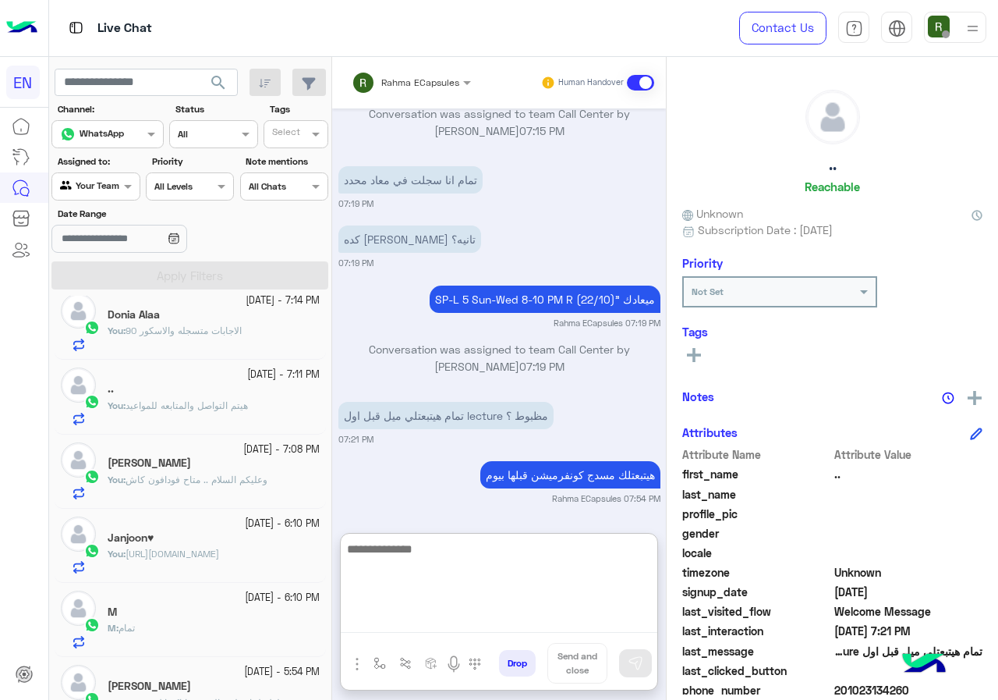
scroll to position [0, 0]
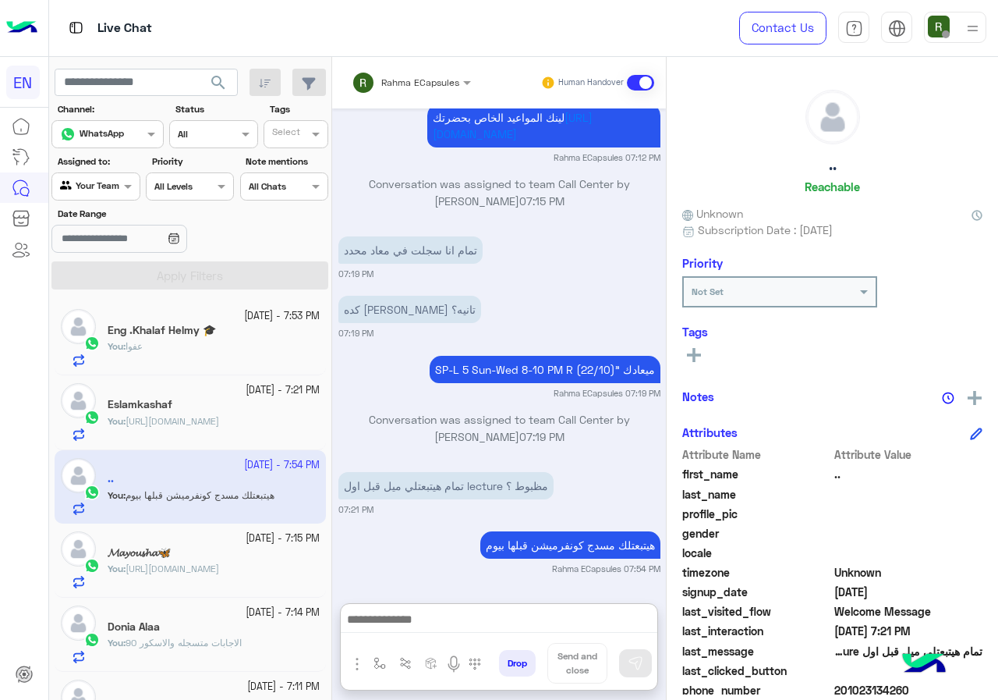
click at [95, 183] on input "text" at bounding box center [78, 185] width 36 height 14
click at [104, 278] on b "Your Inbox" at bounding box center [102, 275] width 55 height 13
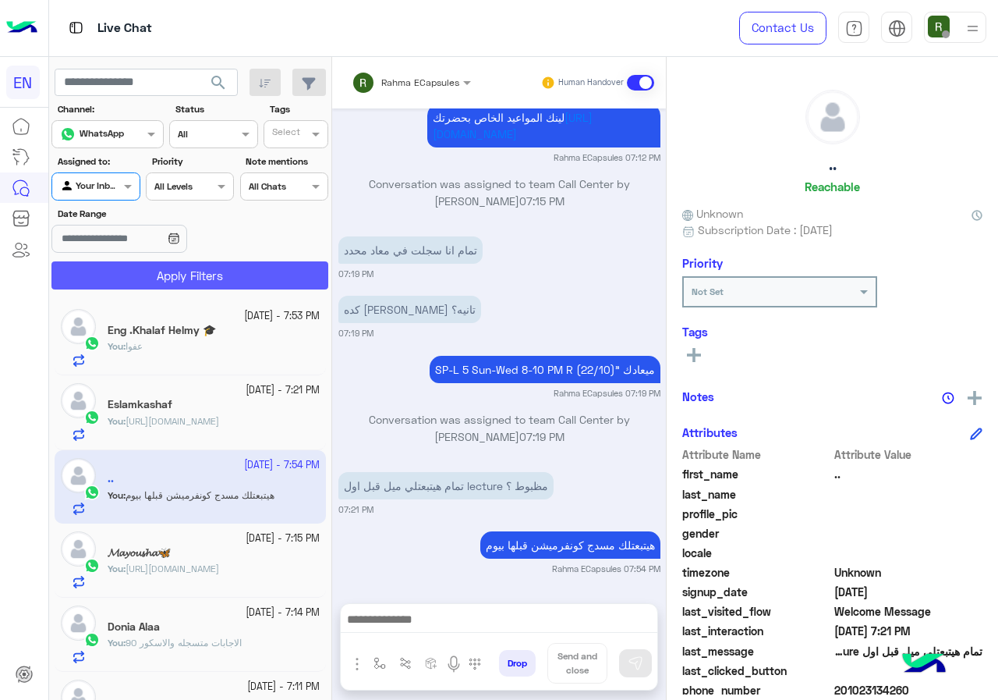
click at [157, 265] on button "Apply Filters" at bounding box center [189, 275] width 277 height 28
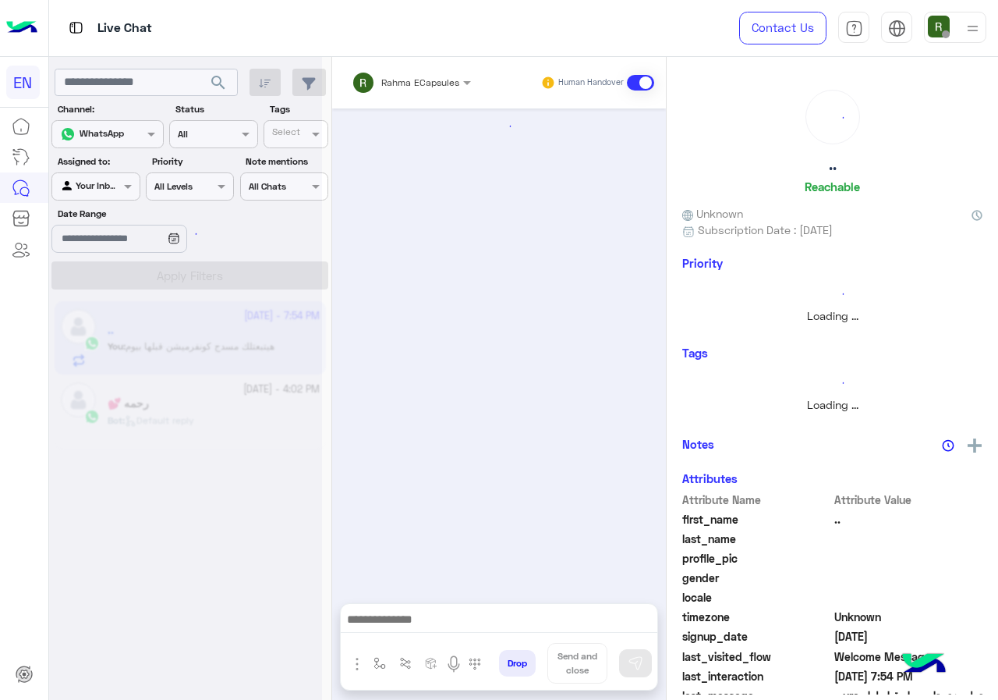
scroll to position [830, 0]
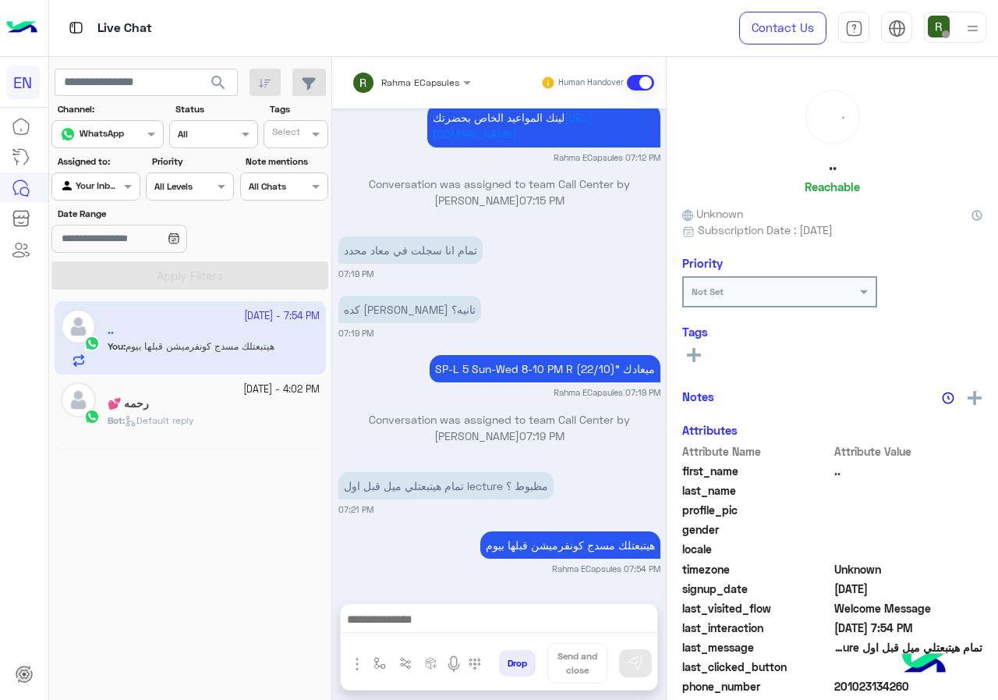
click at [385, 83] on input "text" at bounding box center [391, 80] width 79 height 14
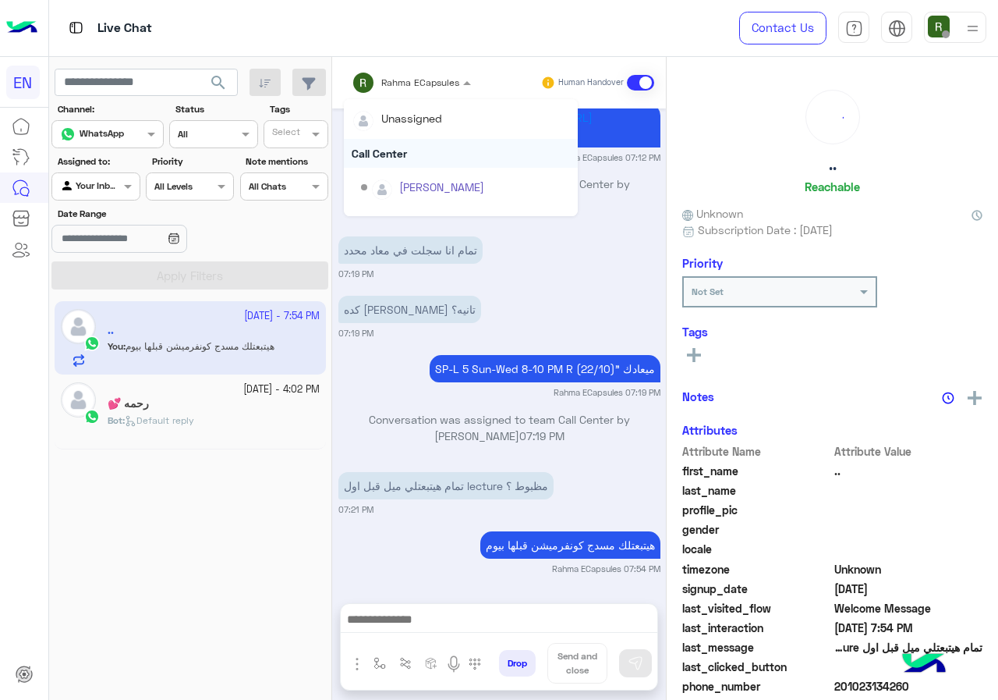
click at [393, 148] on div "Call Center" at bounding box center [461, 153] width 234 height 29
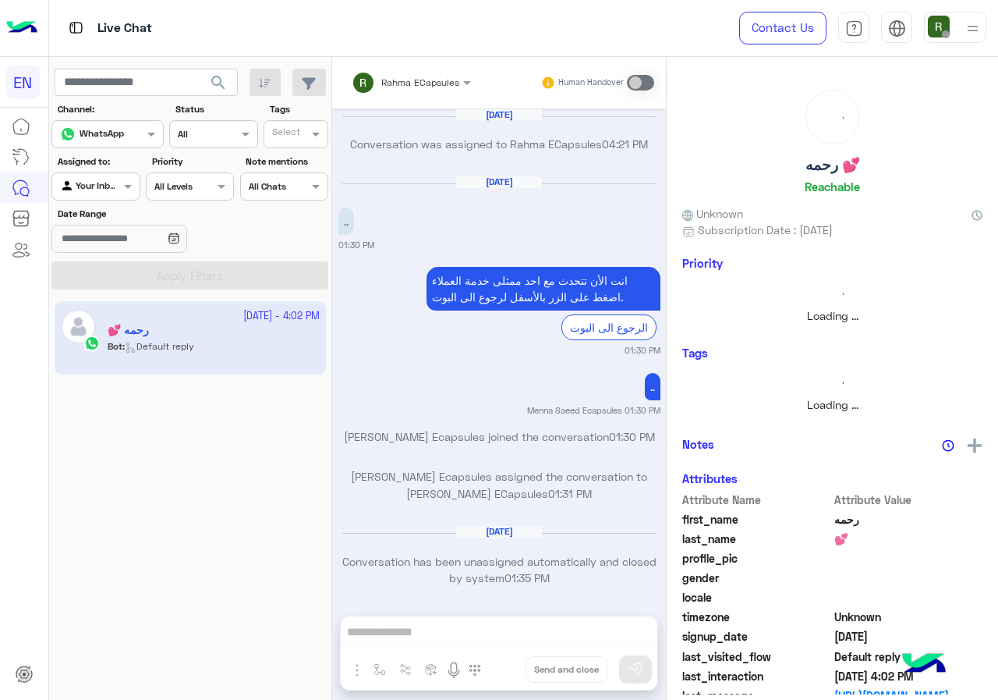
scroll to position [994, 0]
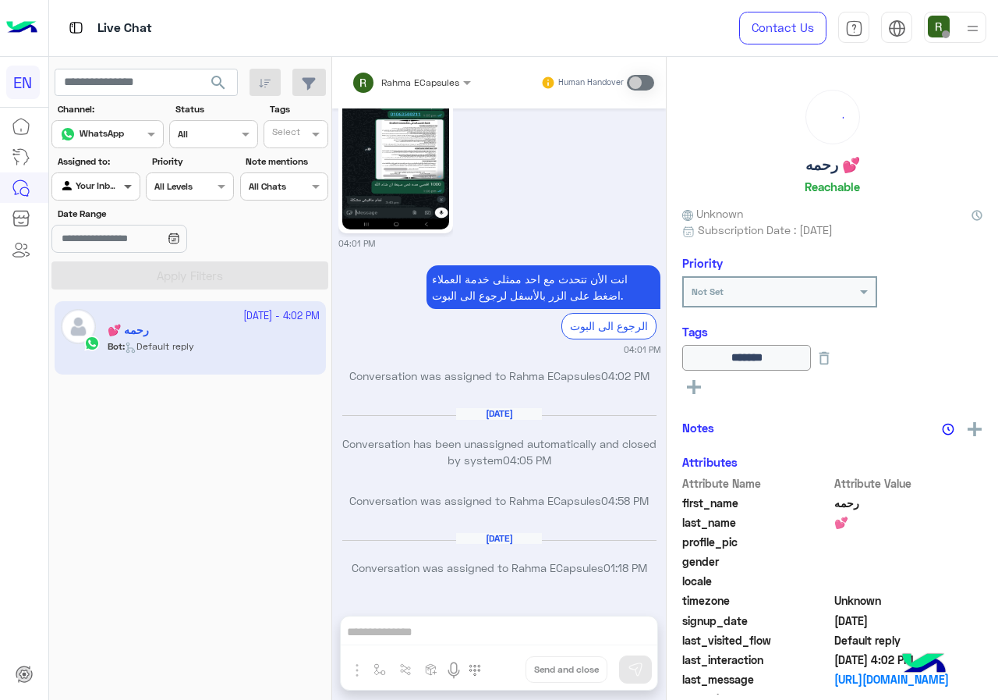
click at [122, 185] on span at bounding box center [129, 186] width 19 height 16
click at [125, 252] on b "Unassigned" at bounding box center [104, 245] width 59 height 13
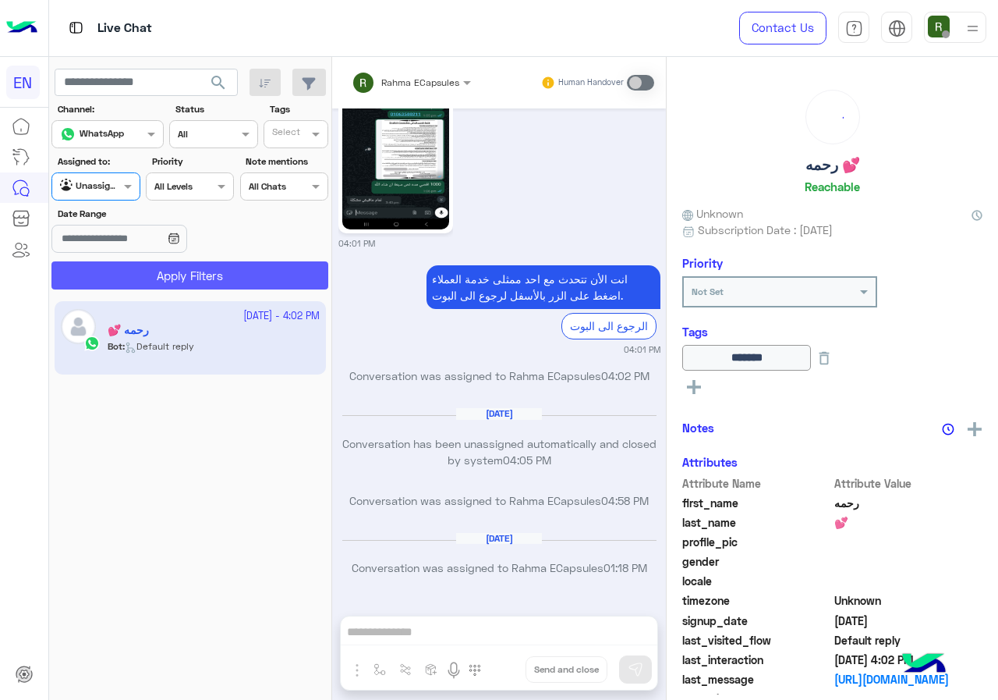
click at [136, 270] on button "Apply Filters" at bounding box center [189, 275] width 277 height 28
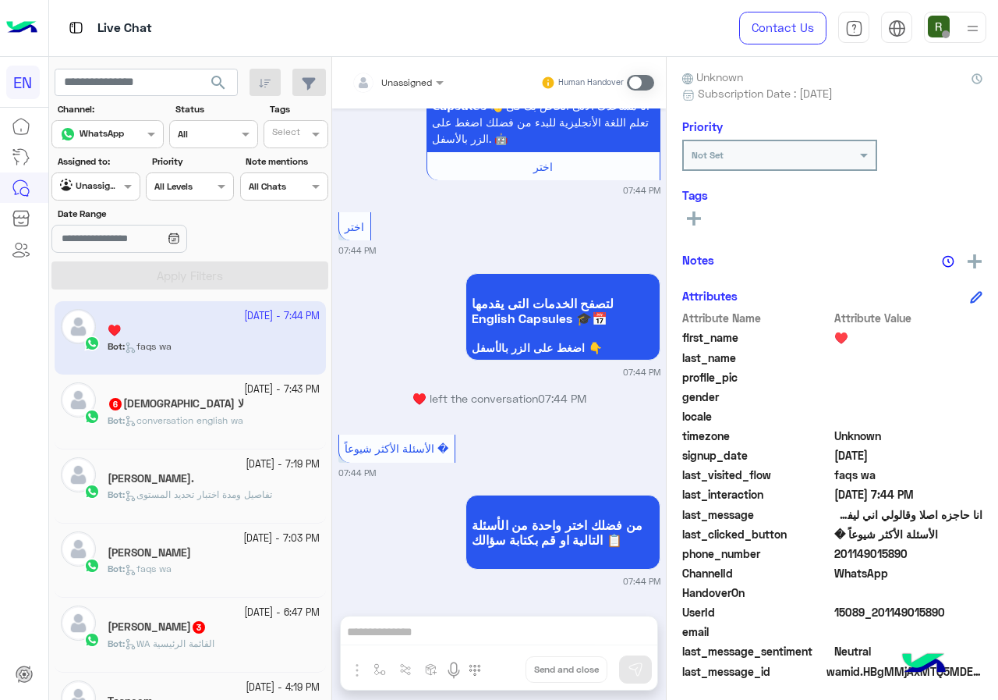
drag, startPoint x: 839, startPoint y: 551, endPoint x: 905, endPoint y: 554, distance: 66.4
click at [905, 554] on span "201149015890" at bounding box center [908, 553] width 149 height 16
copy span "01149015890"
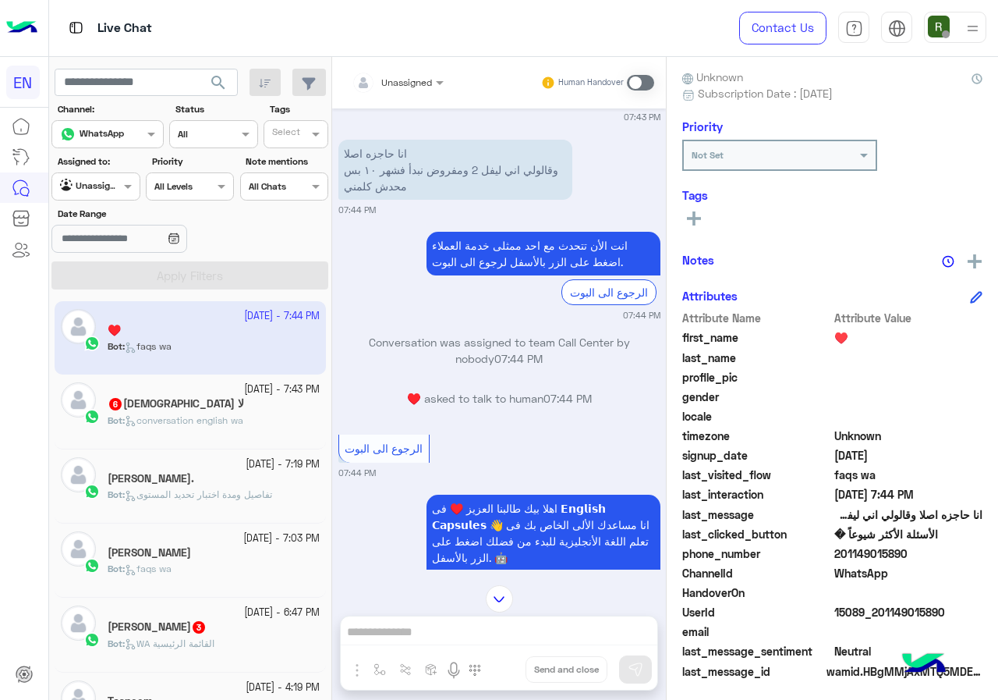
scroll to position [577, 0]
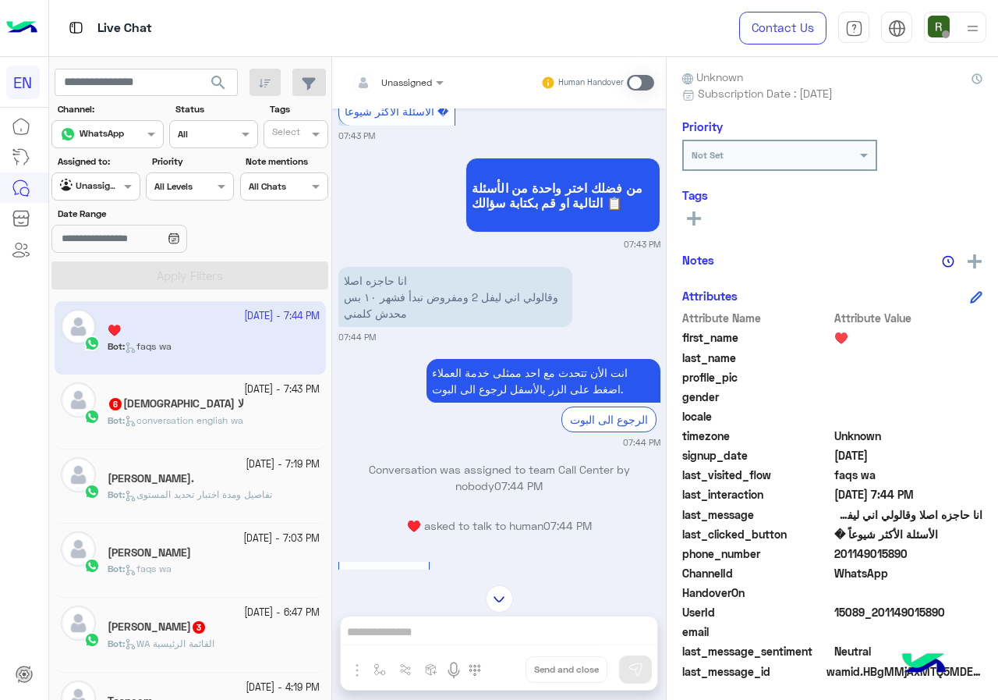
drag, startPoint x: 486, startPoint y: 632, endPoint x: 646, endPoint y: 76, distance: 579.3
click at [646, 76] on span at bounding box center [640, 83] width 27 height 16
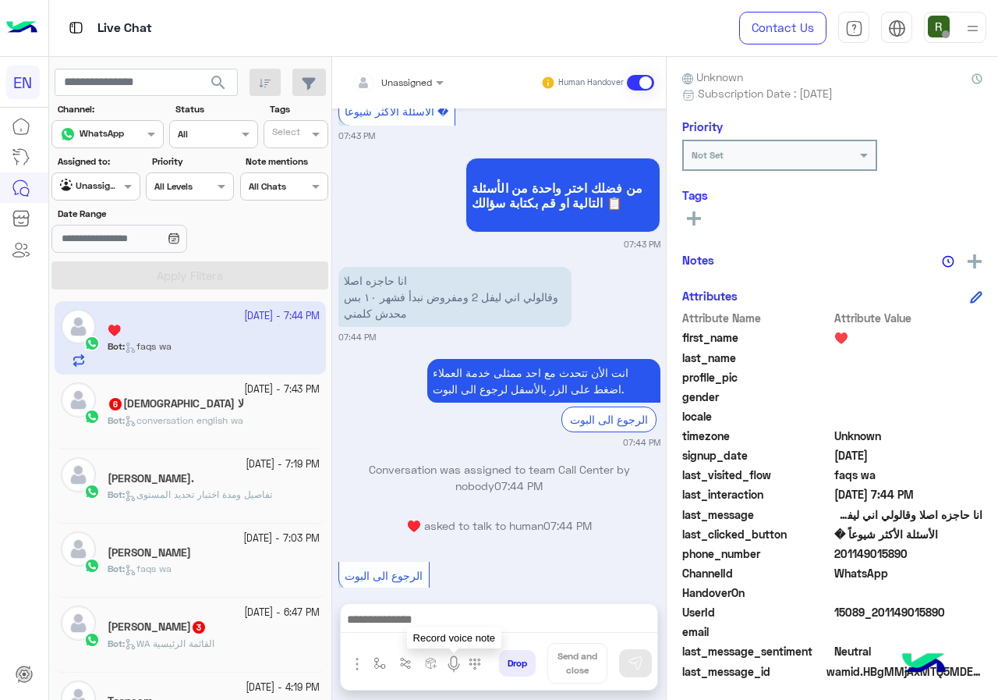
scroll to position [1175, 0]
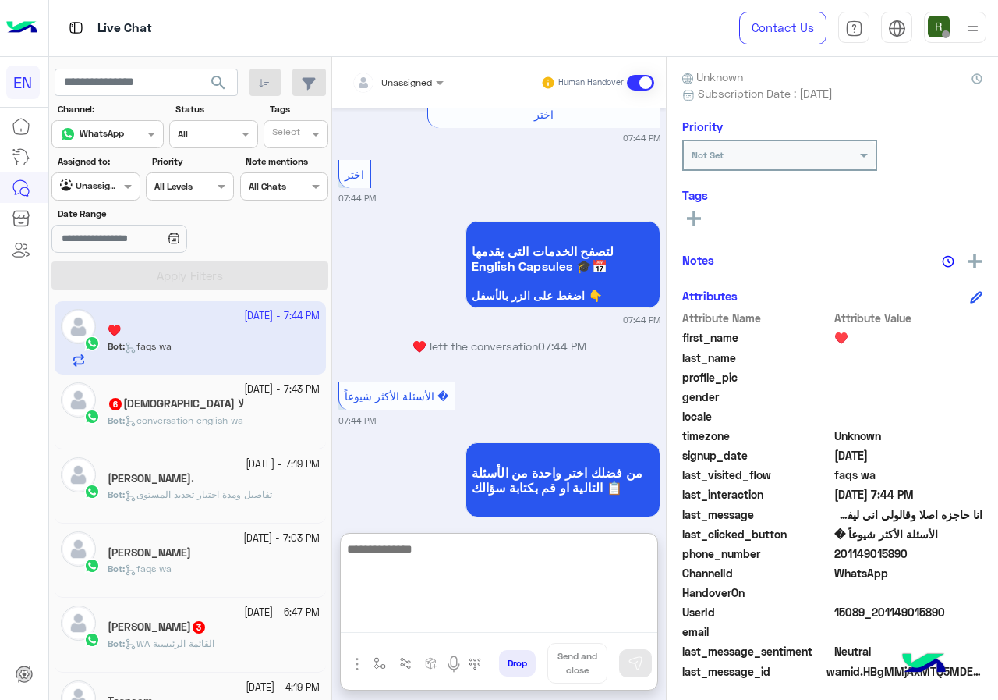
paste textarea "**********"
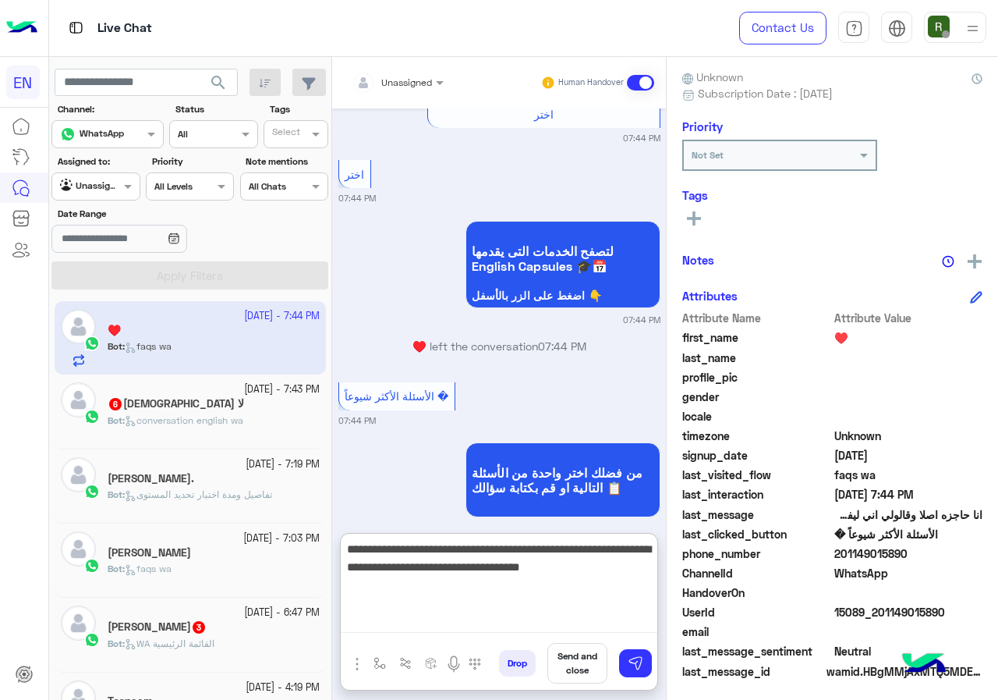
type textarea "**********"
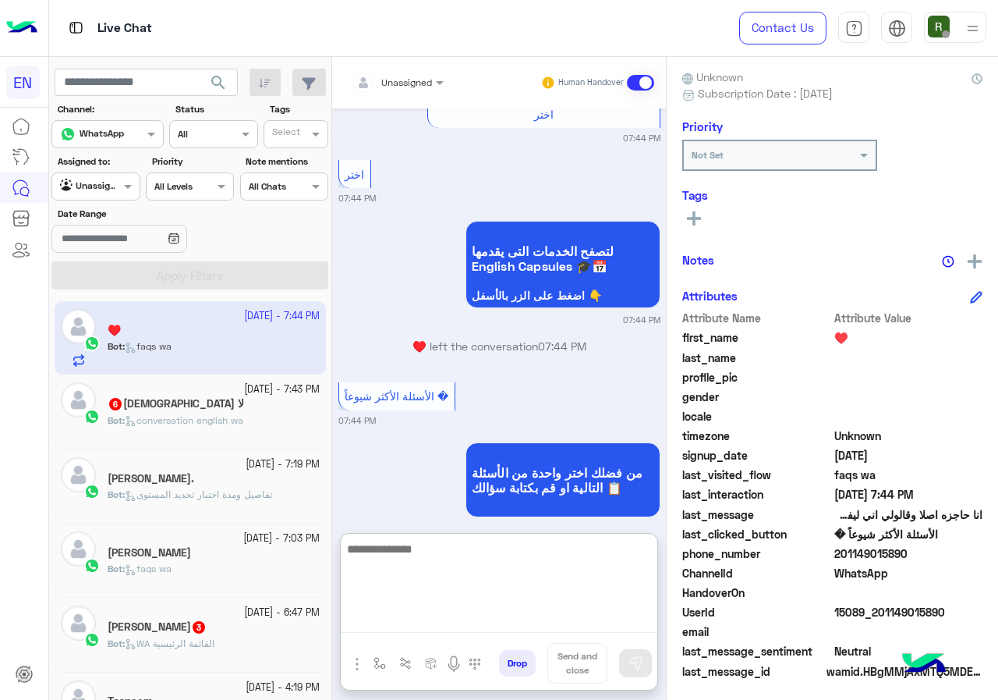
scroll to position [1355, 0]
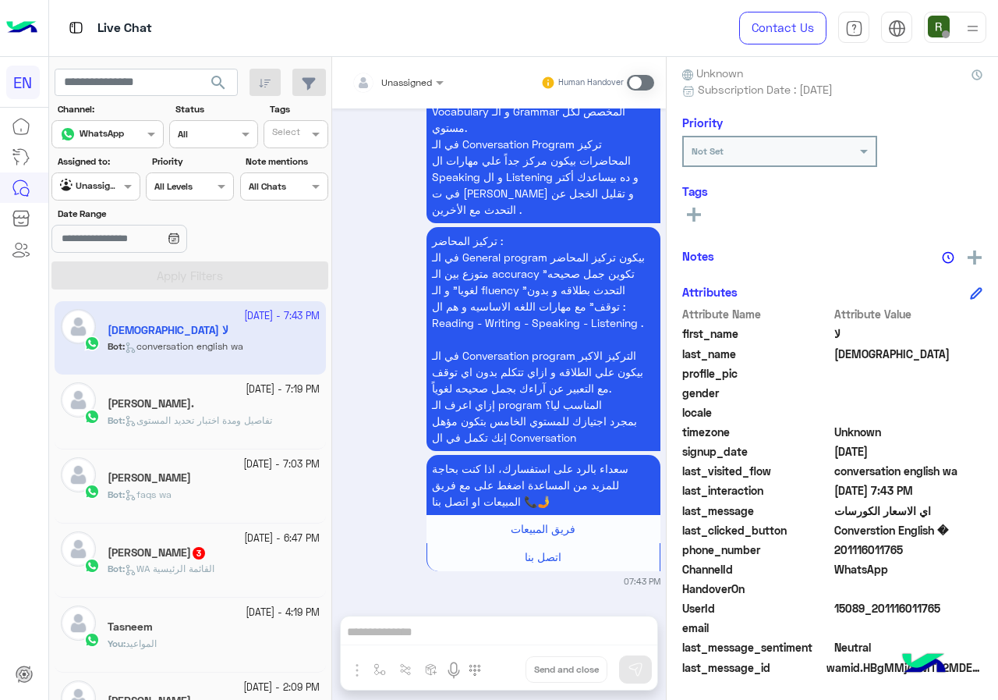
scroll to position [1943, 0]
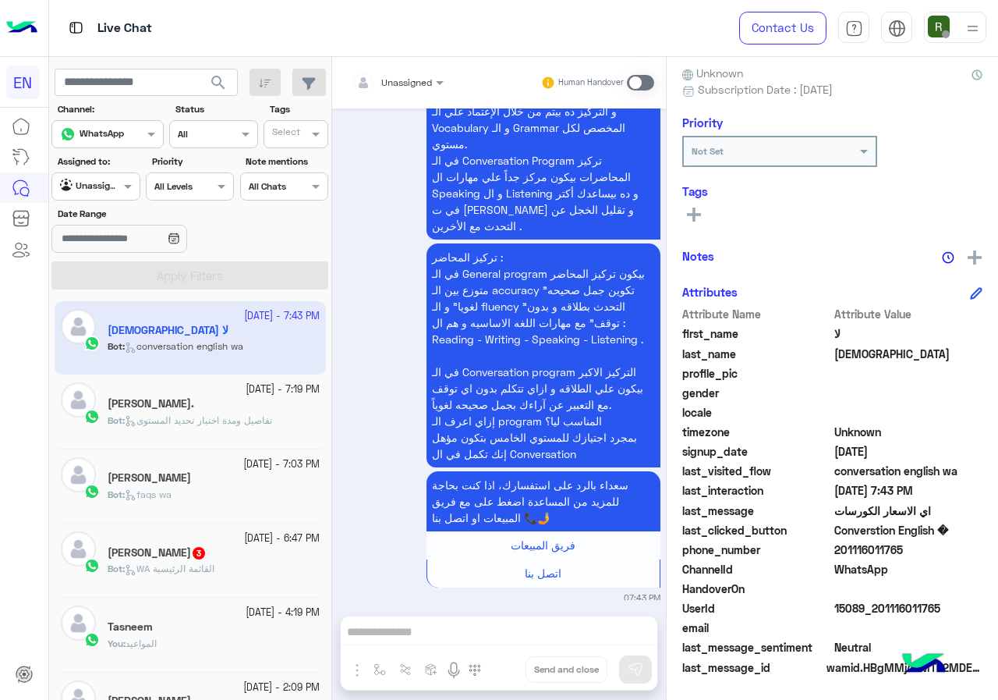
drag, startPoint x: 837, startPoint y: 548, endPoint x: 923, endPoint y: 547, distance: 85.8
click at [923, 547] on span "201116011765" at bounding box center [908, 549] width 149 height 16
click at [411, 80] on div at bounding box center [398, 80] width 108 height 15
click at [357, 342] on div "الكورس مصمم لتحسين مهارات المحادثة والتعبير عن النفس للتواصل بفاعلية وطالقة عن …" at bounding box center [499, 169] width 322 height 869
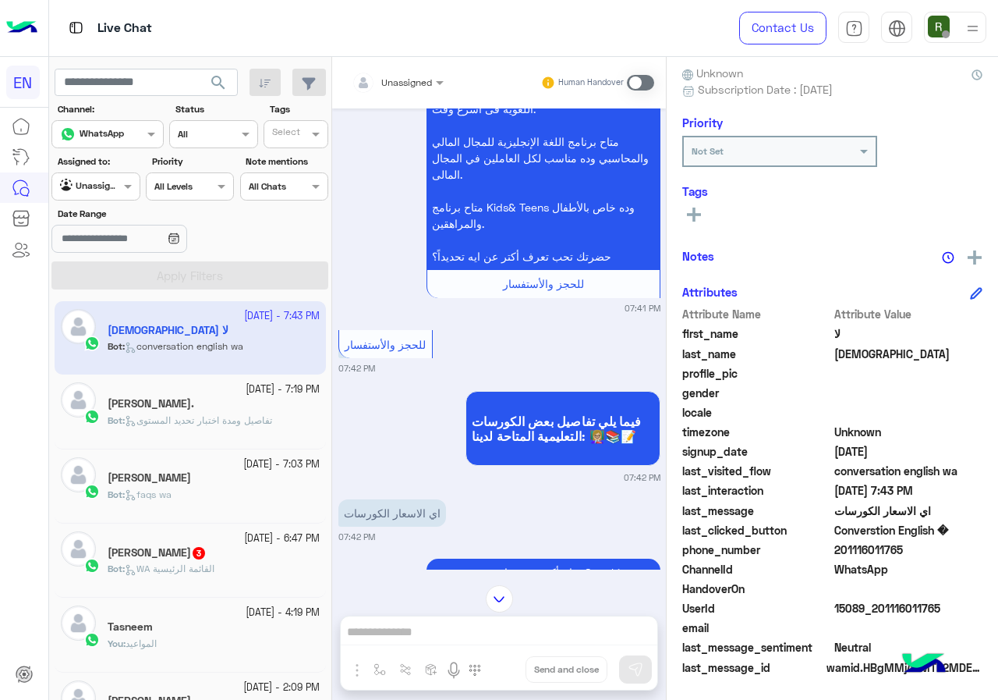
scroll to position [462, 0]
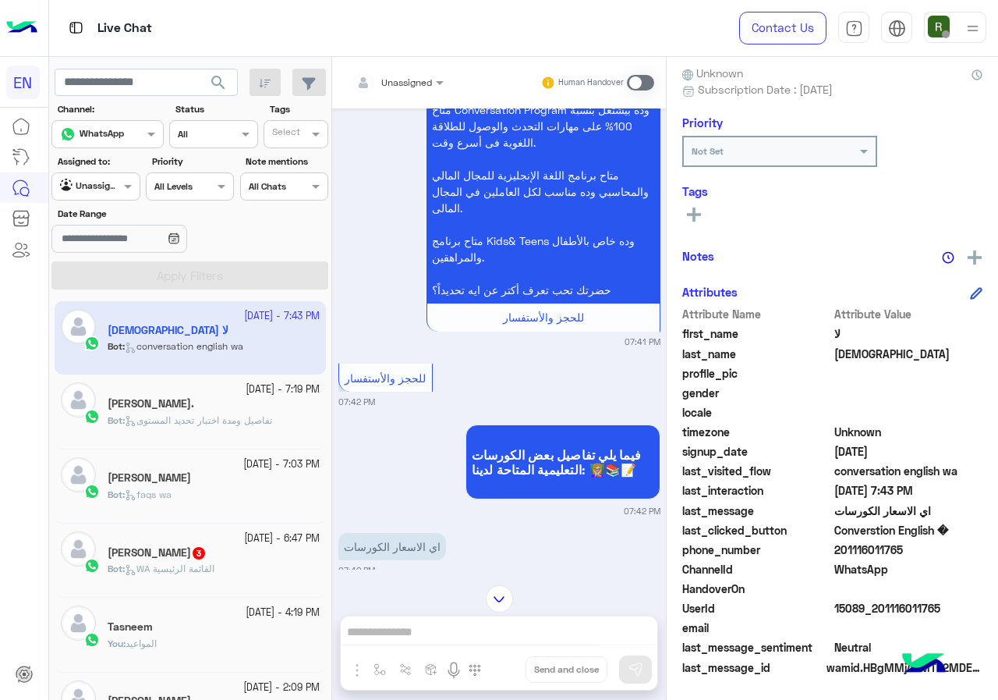
click at [409, 80] on div at bounding box center [398, 80] width 108 height 15
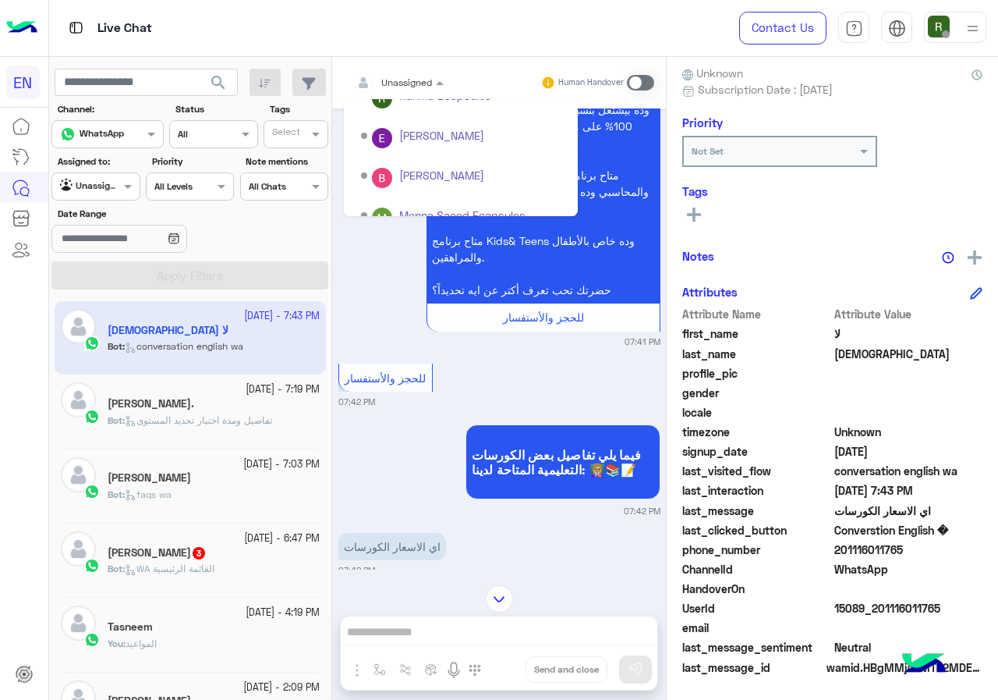
scroll to position [259, 0]
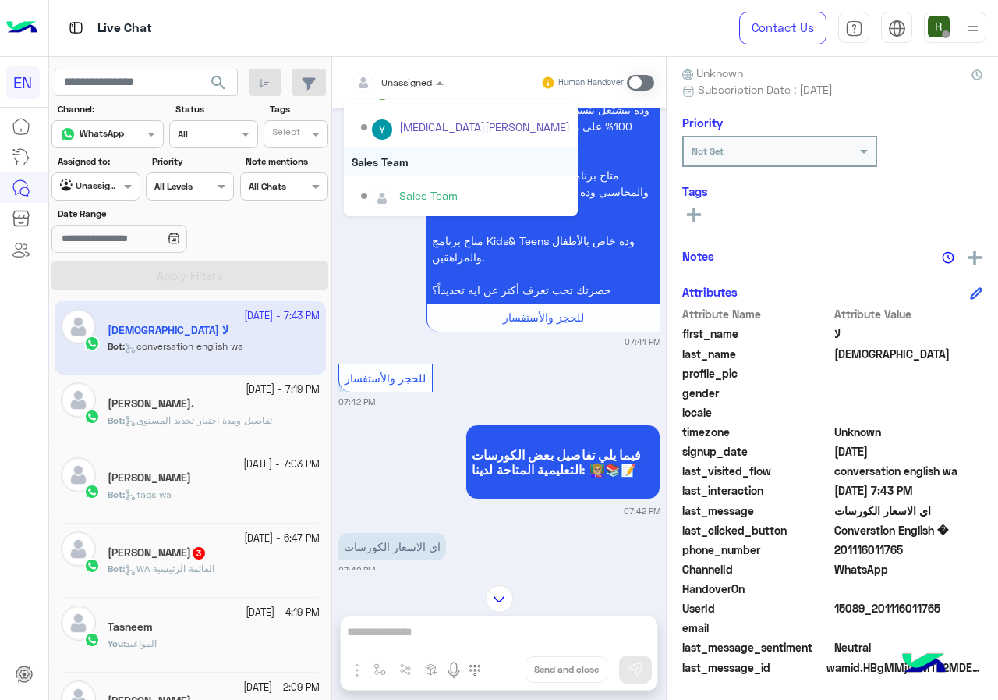
click at [414, 161] on div "Sales Team" at bounding box center [461, 161] width 234 height 29
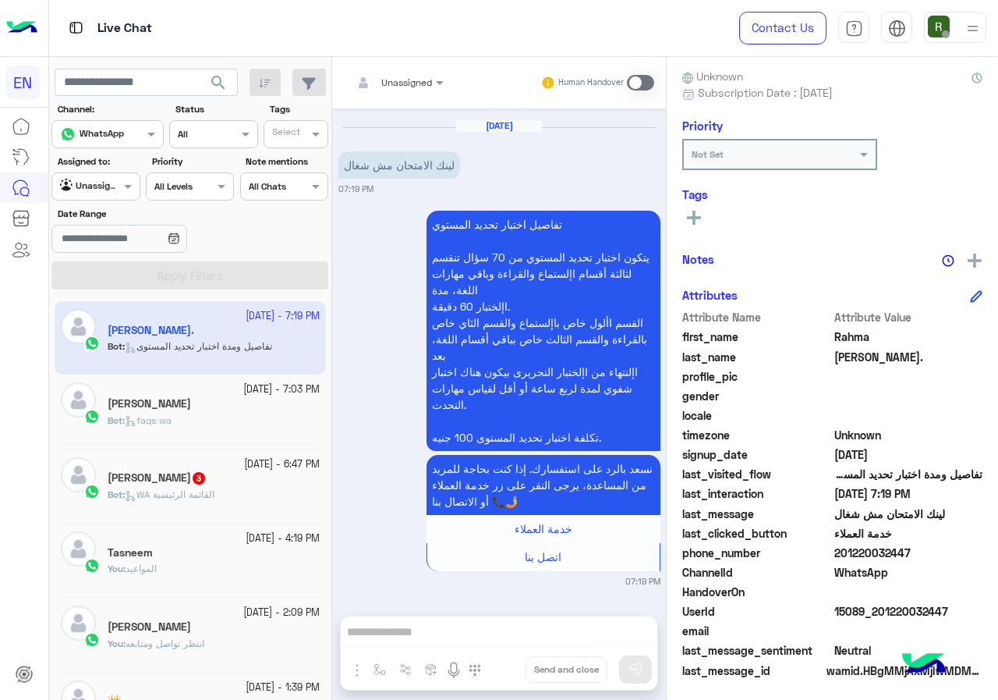
scroll to position [140, 0]
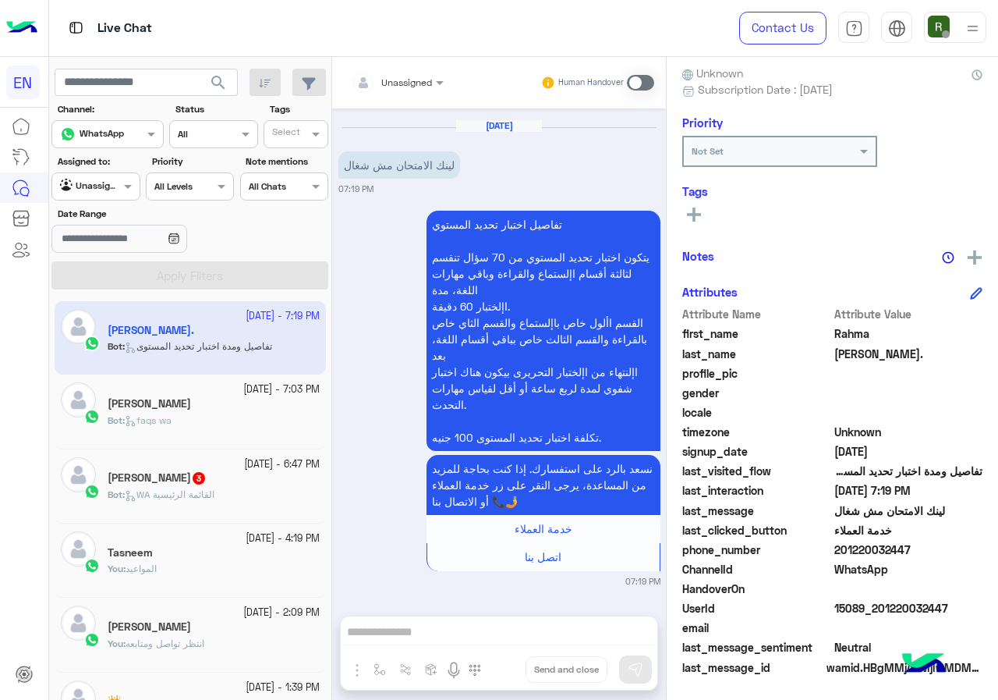
drag, startPoint x: 840, startPoint y: 550, endPoint x: 913, endPoint y: 545, distance: 73.5
click at [913, 545] on span "201220032447" at bounding box center [908, 549] width 149 height 16
copy span "01220032447"
drag, startPoint x: 873, startPoint y: 562, endPoint x: 886, endPoint y: 546, distance: 20.6
click at [886, 546] on span "201220032447" at bounding box center [908, 549] width 149 height 16
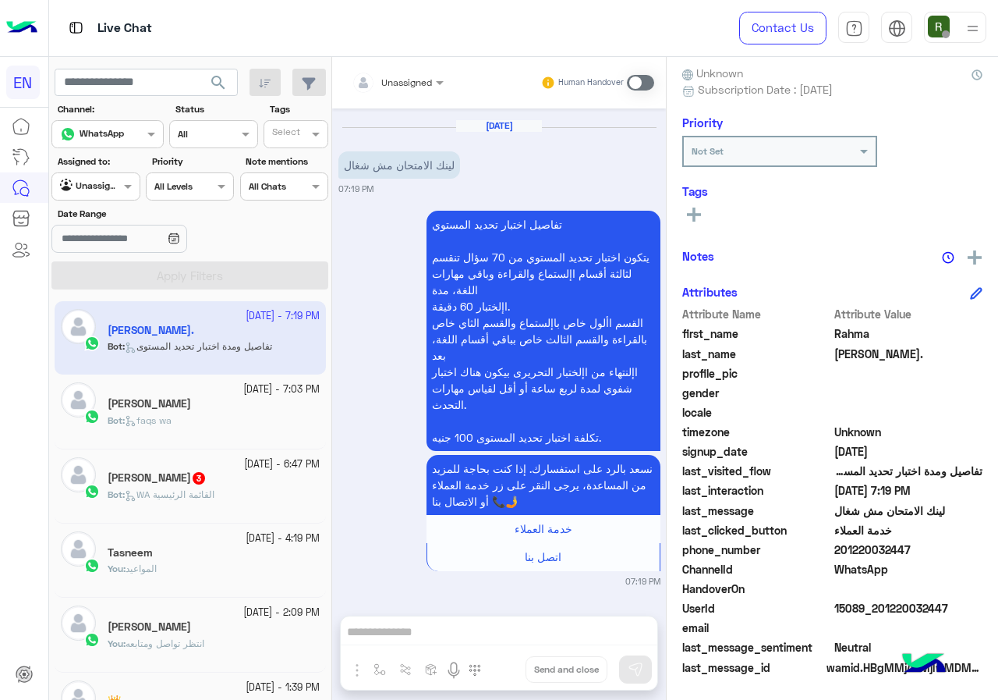
drag, startPoint x: 838, startPoint y: 546, endPoint x: 918, endPoint y: 547, distance: 80.3
click at [918, 547] on span "201220032447" at bounding box center [908, 549] width 149 height 16
copy span "01220032447"
click at [647, 76] on span at bounding box center [640, 83] width 27 height 16
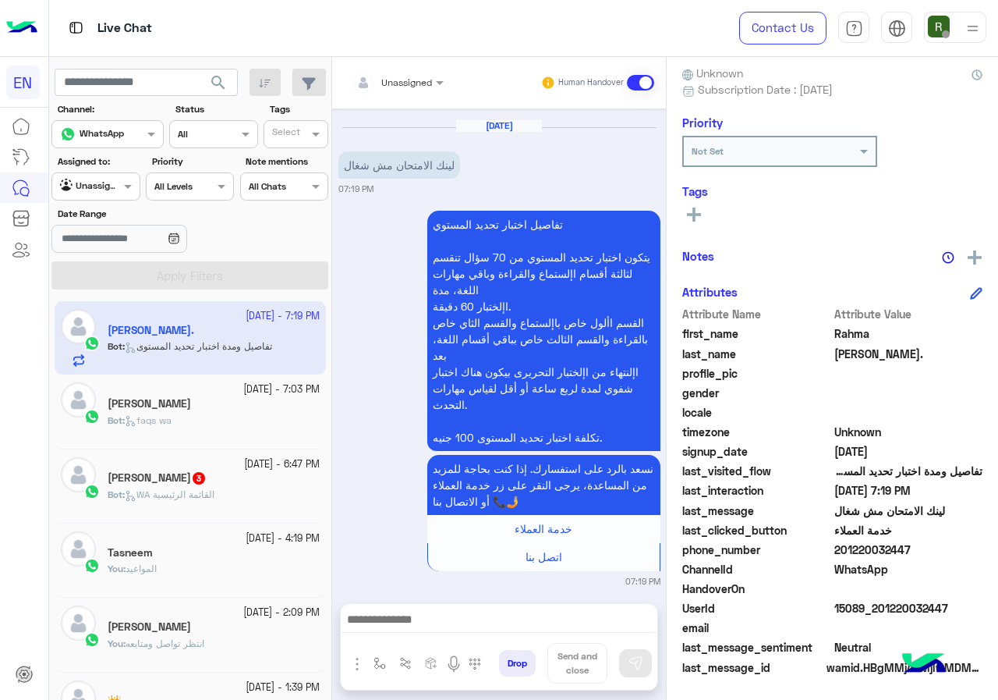
scroll to position [1986, 0]
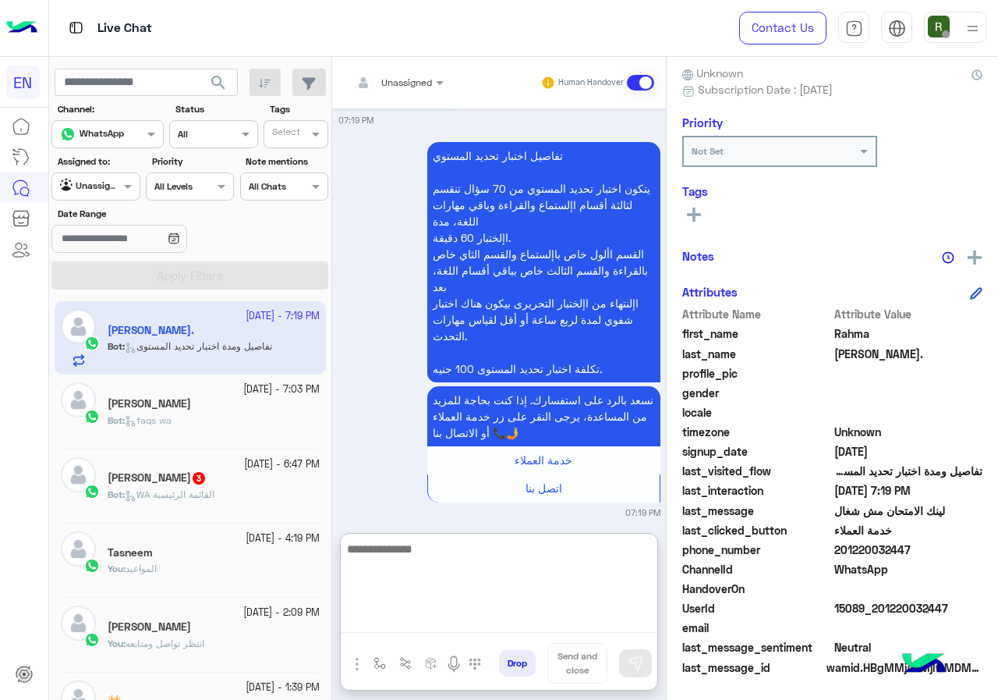
paste textarea "**********"
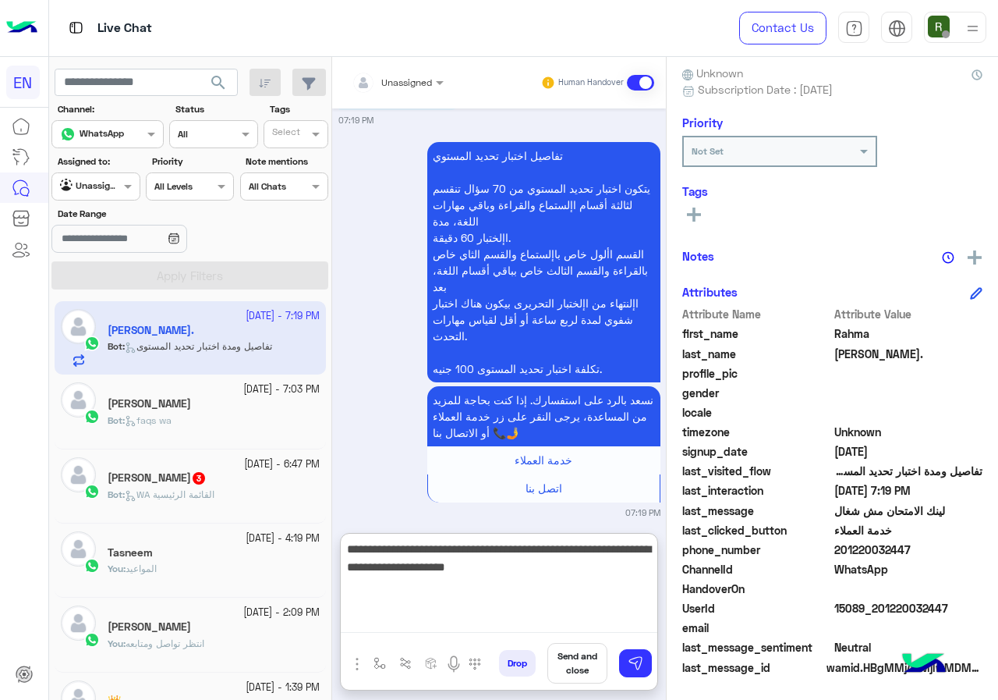
type textarea "**********"
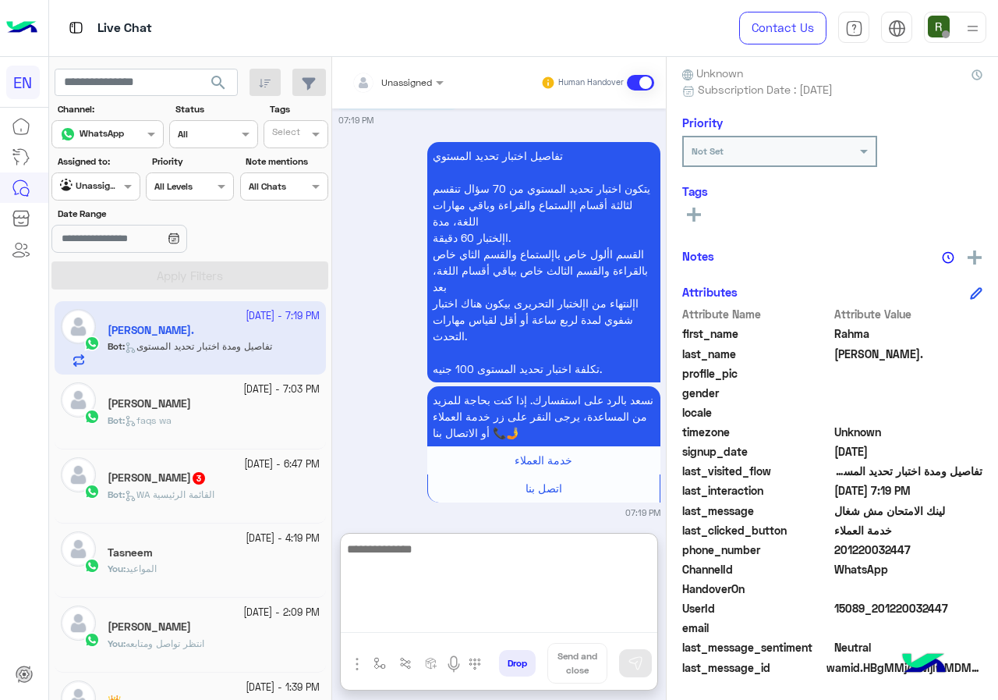
scroll to position [2149, 0]
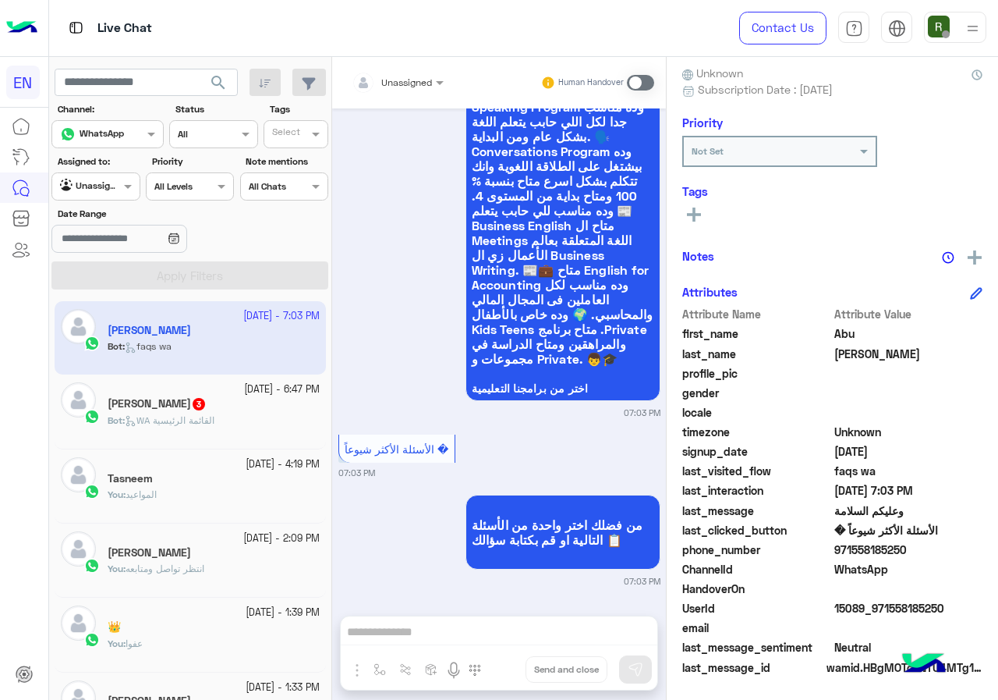
scroll to position [562, 0]
click at [838, 550] on span "971558185250" at bounding box center [908, 549] width 149 height 16
copy span "971558185250"
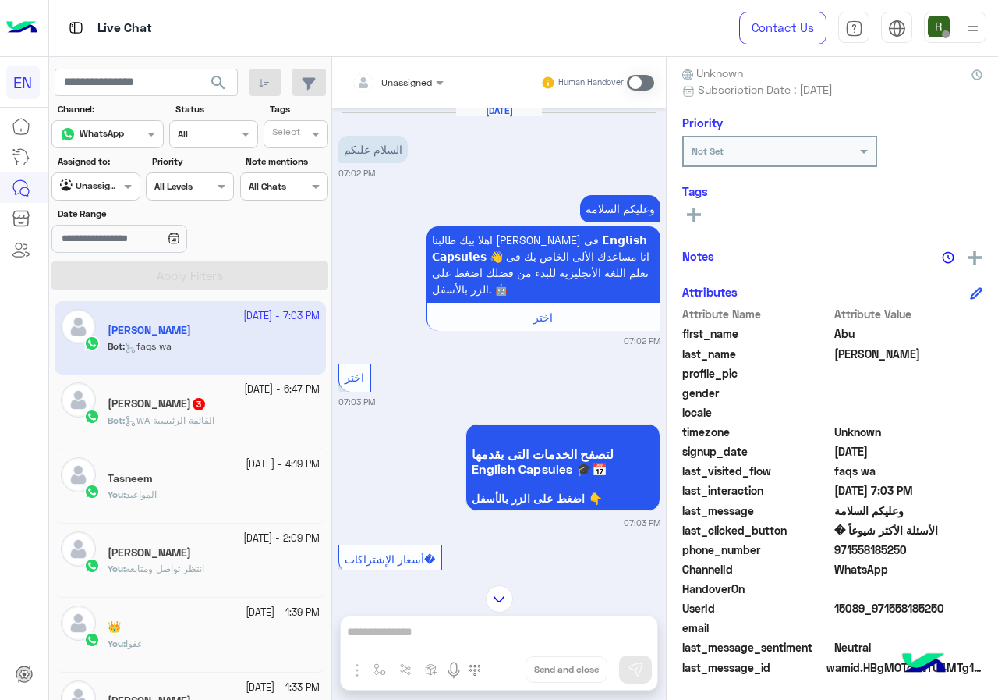
scroll to position [0, 0]
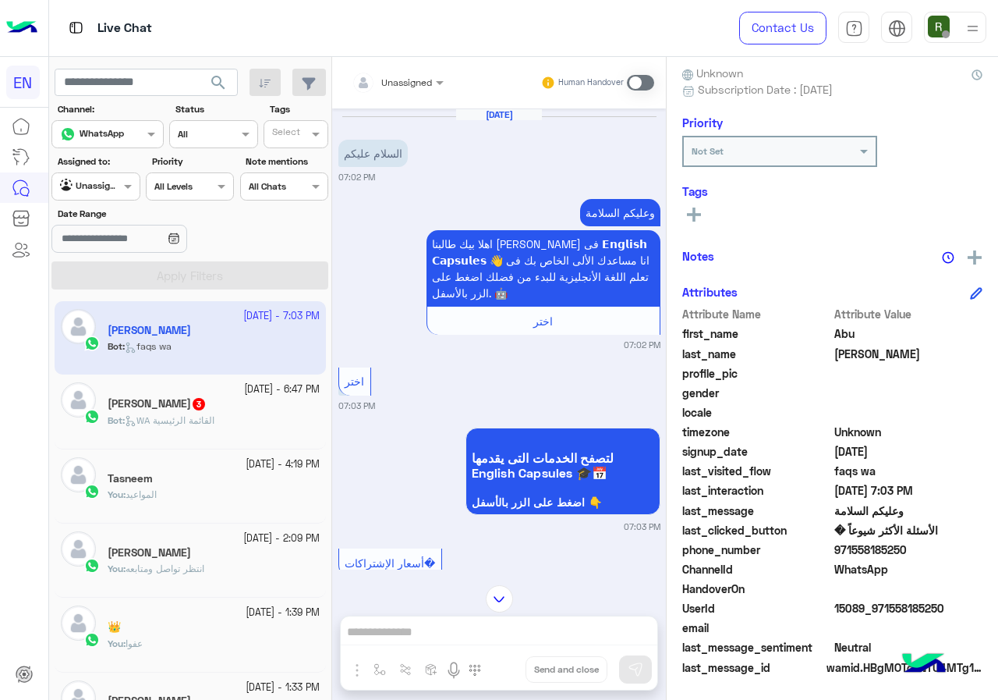
click at [629, 93] on div "Human Handover" at bounding box center [597, 83] width 115 height 28
click at [633, 83] on span at bounding box center [640, 83] width 27 height 16
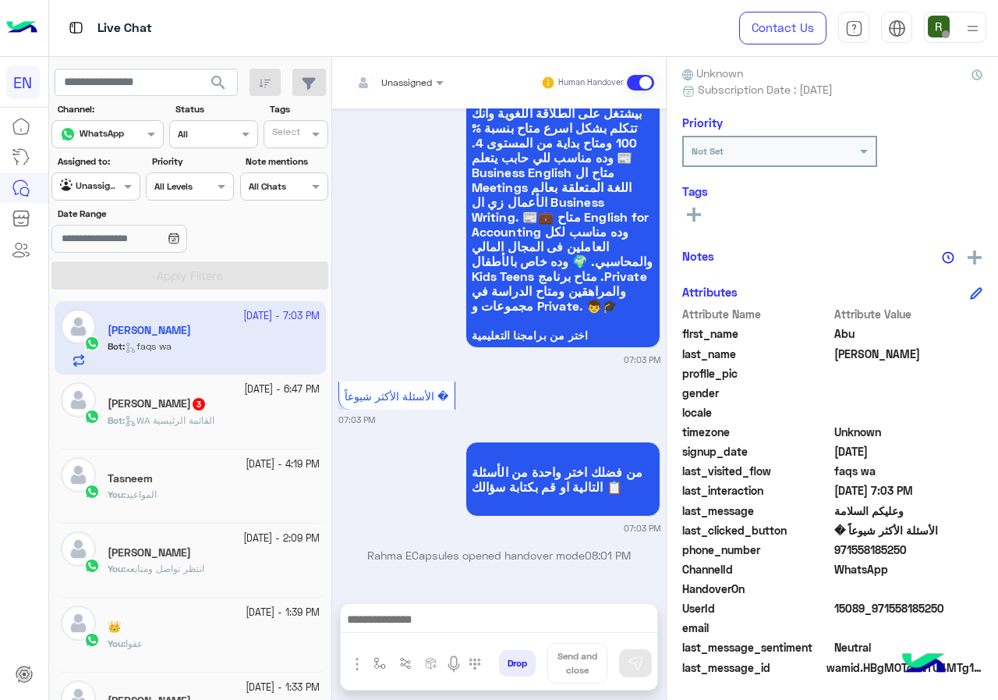
click at [423, 636] on div at bounding box center [499, 623] width 317 height 39
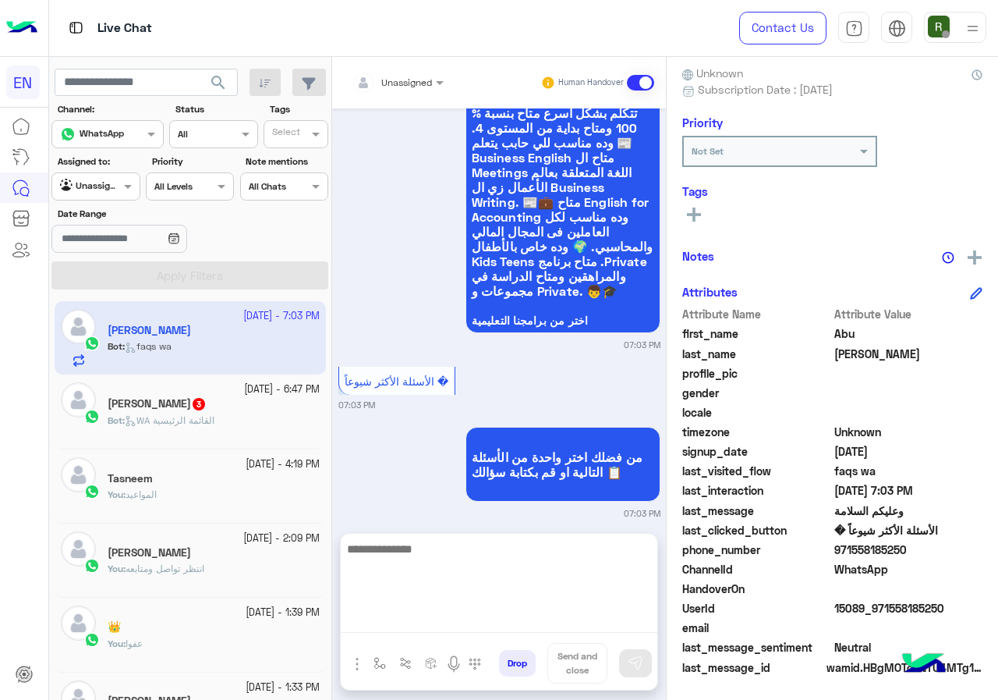
click at [470, 616] on textarea at bounding box center [499, 586] width 317 height 94
type textarea "**********"
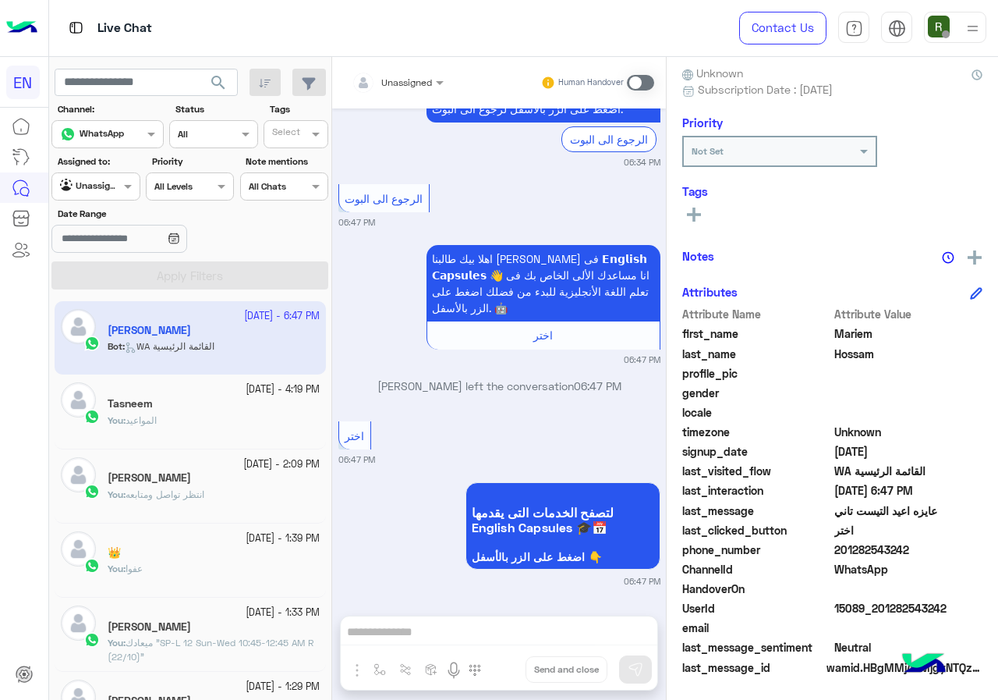
scroll to position [1342, 0]
drag, startPoint x: 836, startPoint y: 550, endPoint x: 941, endPoint y: 553, distance: 105.3
click at [941, 553] on span "201282543242" at bounding box center [908, 549] width 149 height 16
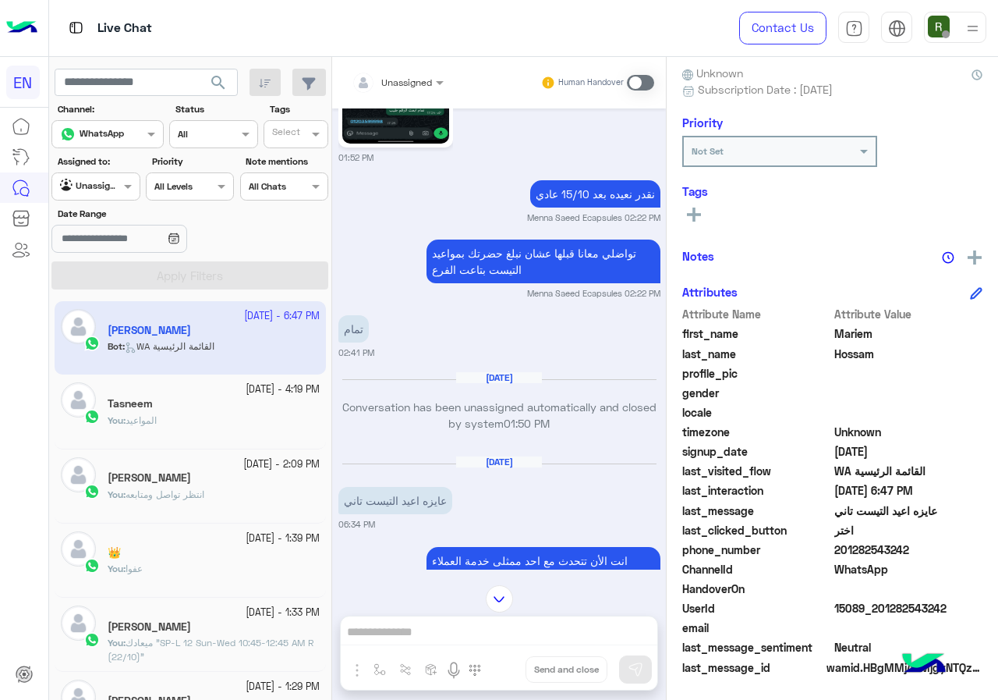
scroll to position [1030, 0]
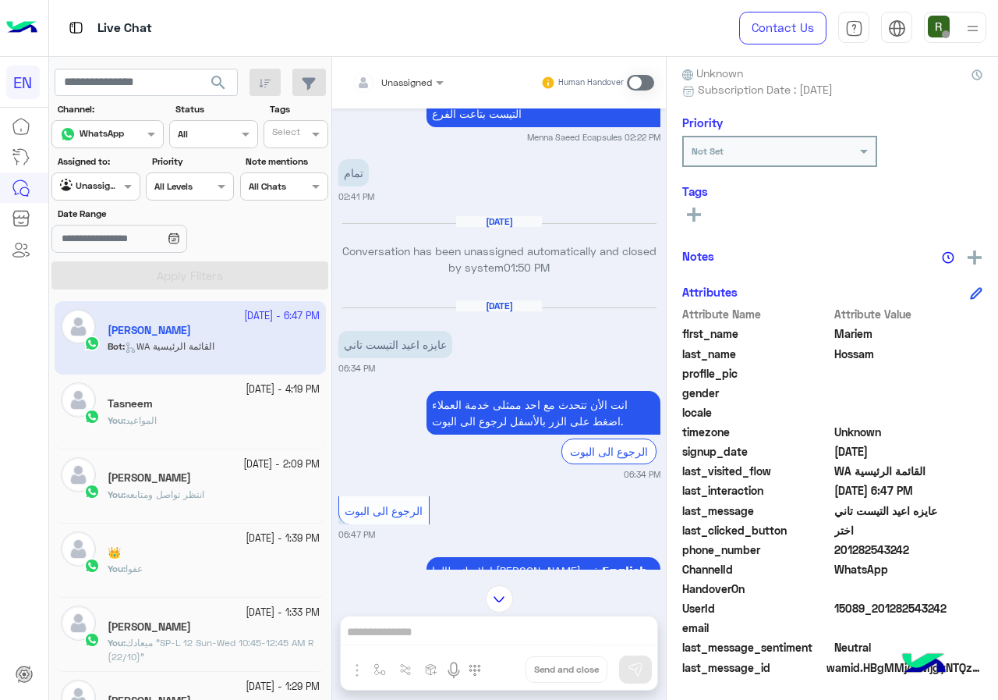
click at [518, 622] on div "Unassigned Human Handover Oct 10, 2025 احنا الأن خارج مواعيد العمل سيتم التواصل…" at bounding box center [499, 381] width 334 height 649
click at [646, 77] on span at bounding box center [640, 83] width 27 height 16
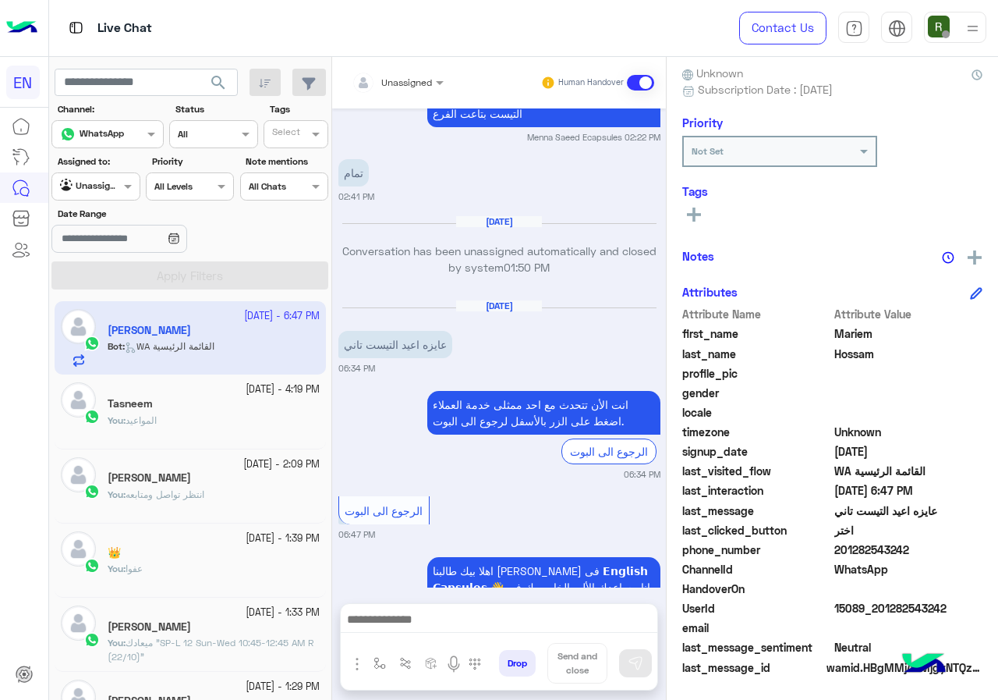
scroll to position [1394, 0]
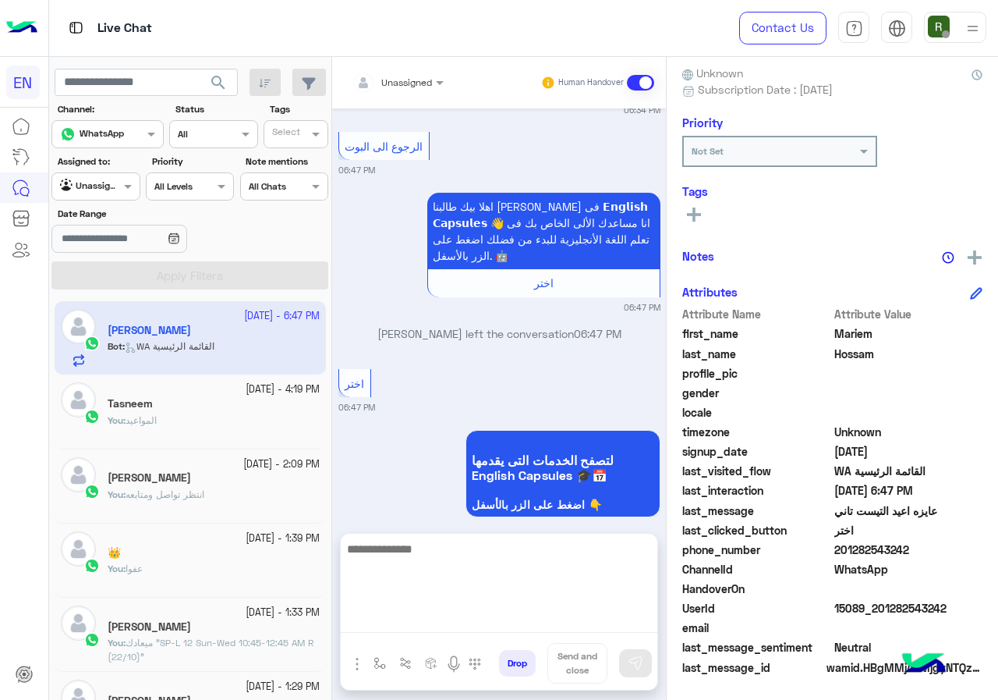
click at [514, 626] on textarea at bounding box center [499, 586] width 317 height 94
type textarea "**********"
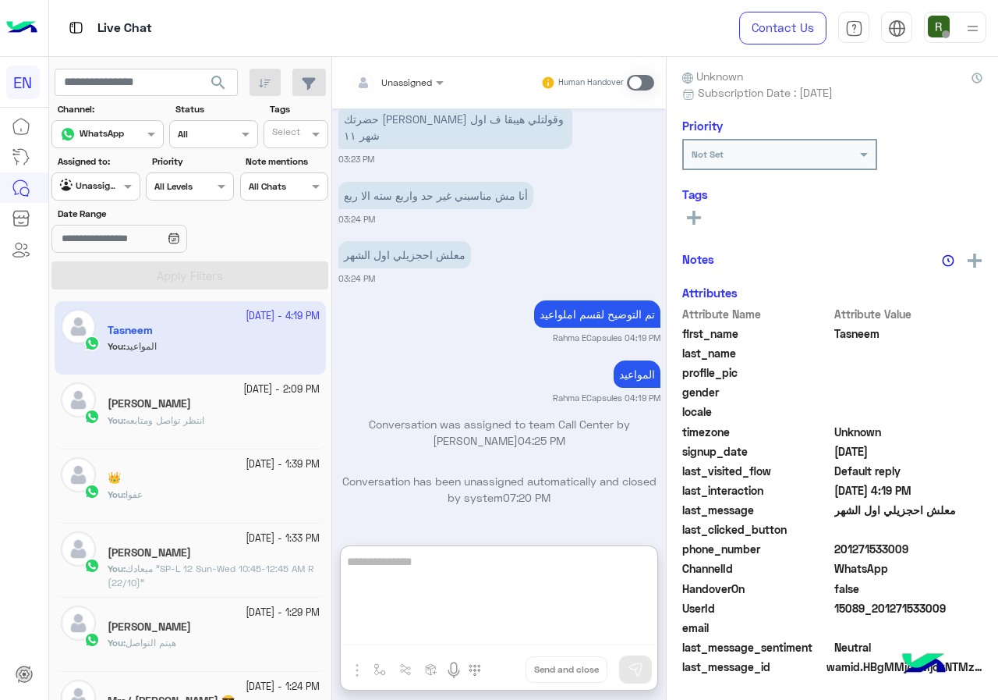
scroll to position [140, 0]
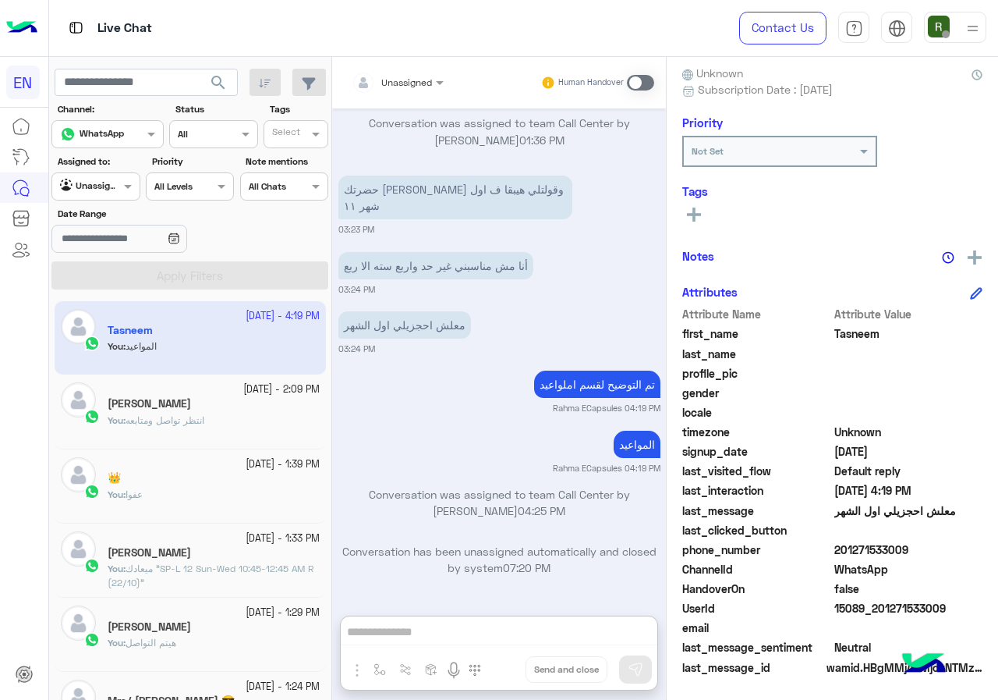
click at [124, 195] on div "Agent Filter Unassigned" at bounding box center [95, 186] width 88 height 28
click at [120, 277] on b "Your Inbox" at bounding box center [102, 276] width 55 height 13
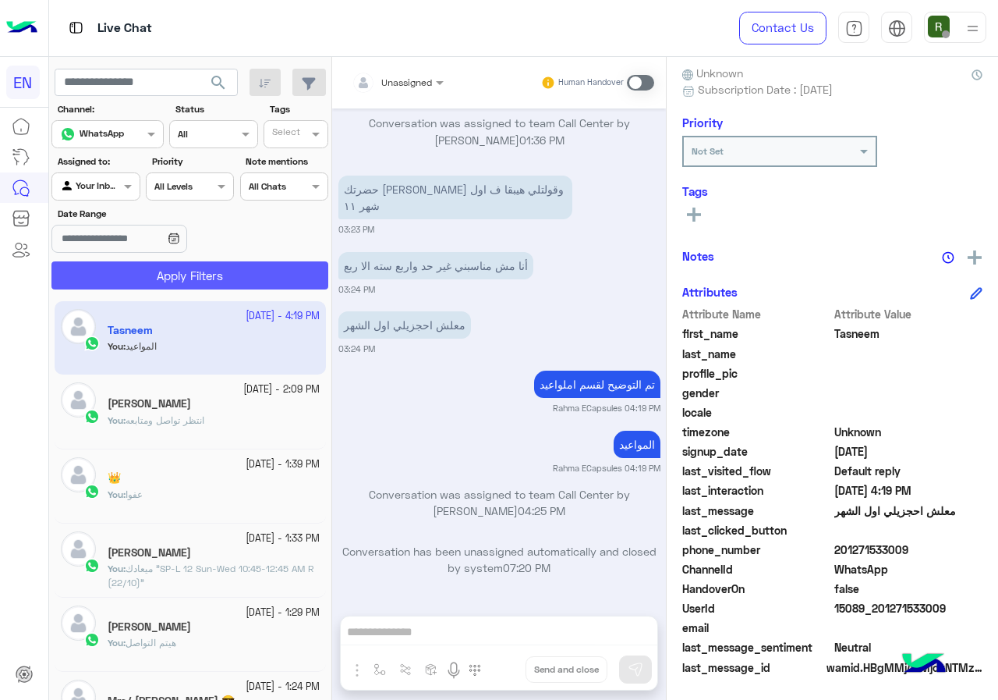
click at [132, 285] on button "Apply Filters" at bounding box center [189, 275] width 277 height 28
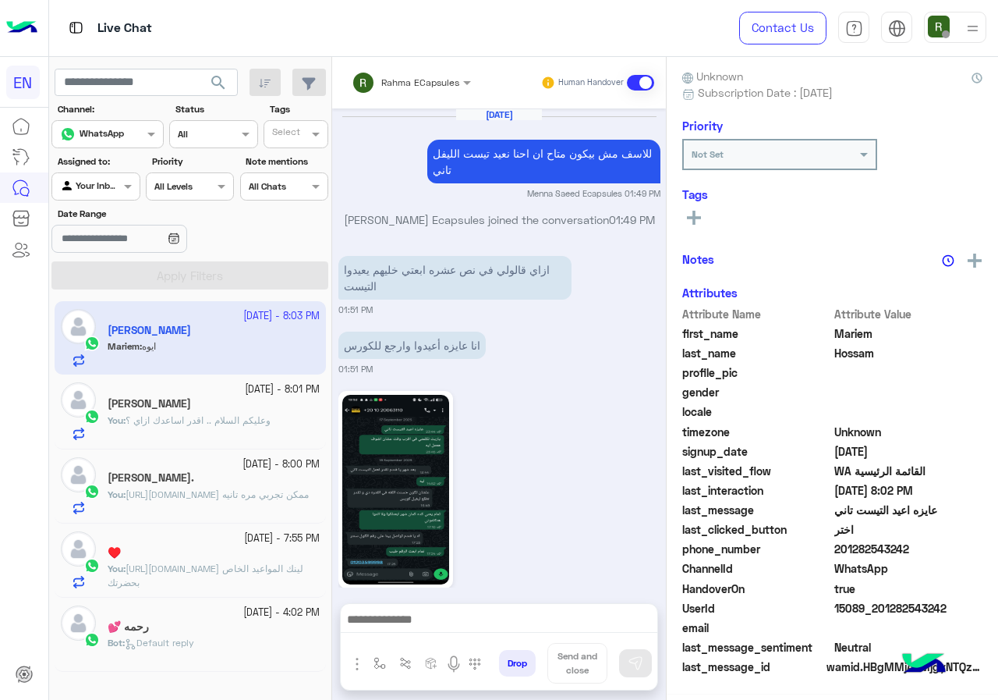
scroll to position [1120, 0]
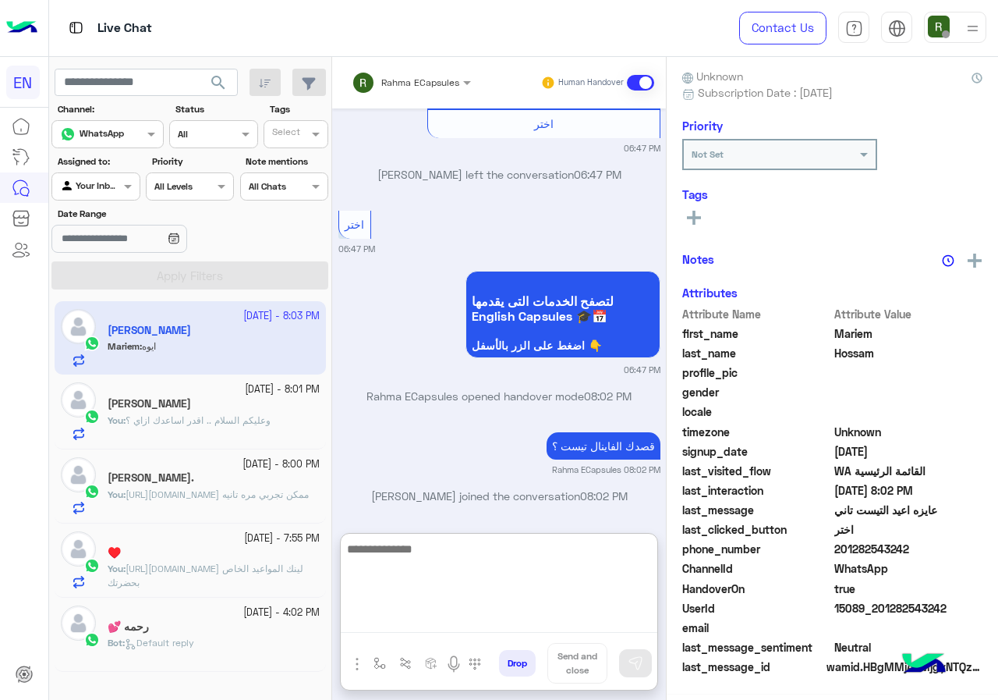
click at [450, 620] on textarea at bounding box center [499, 586] width 317 height 94
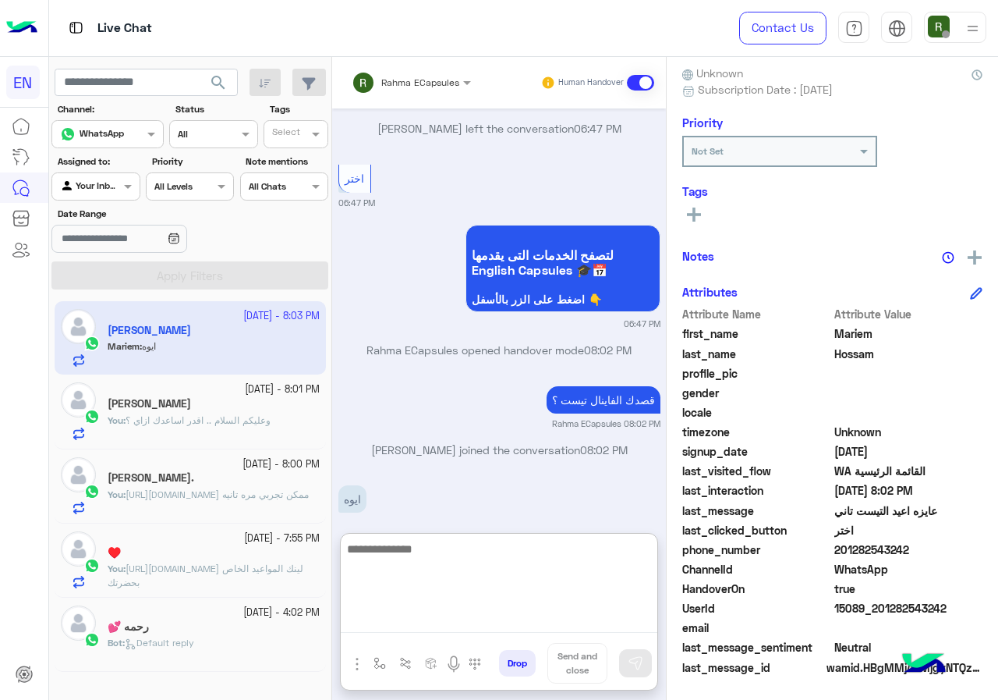
scroll to position [1190, 0]
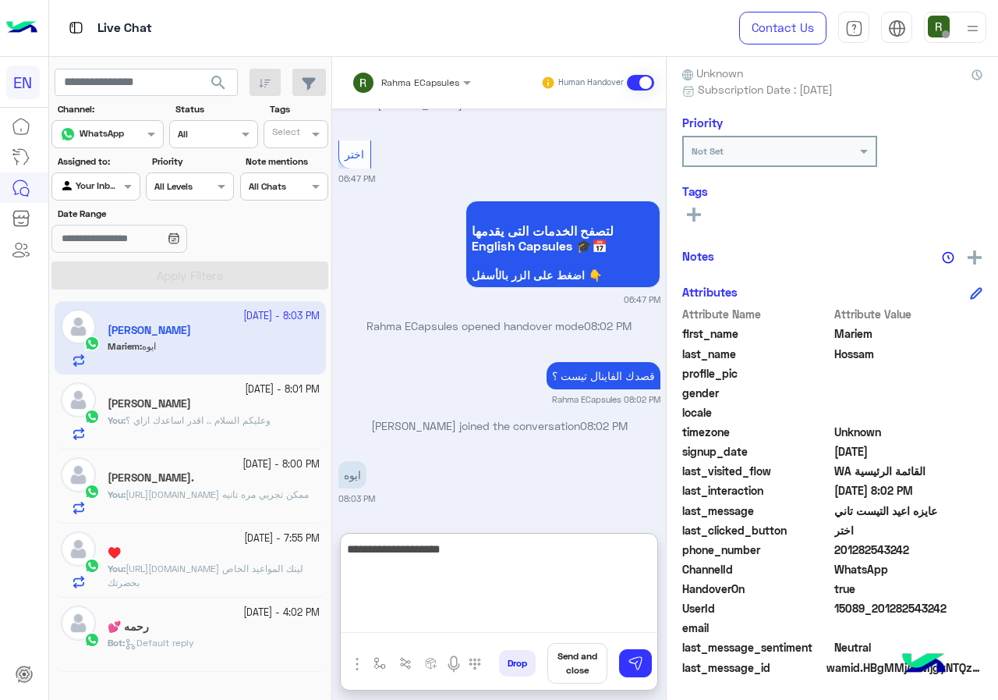
type textarea "**********"
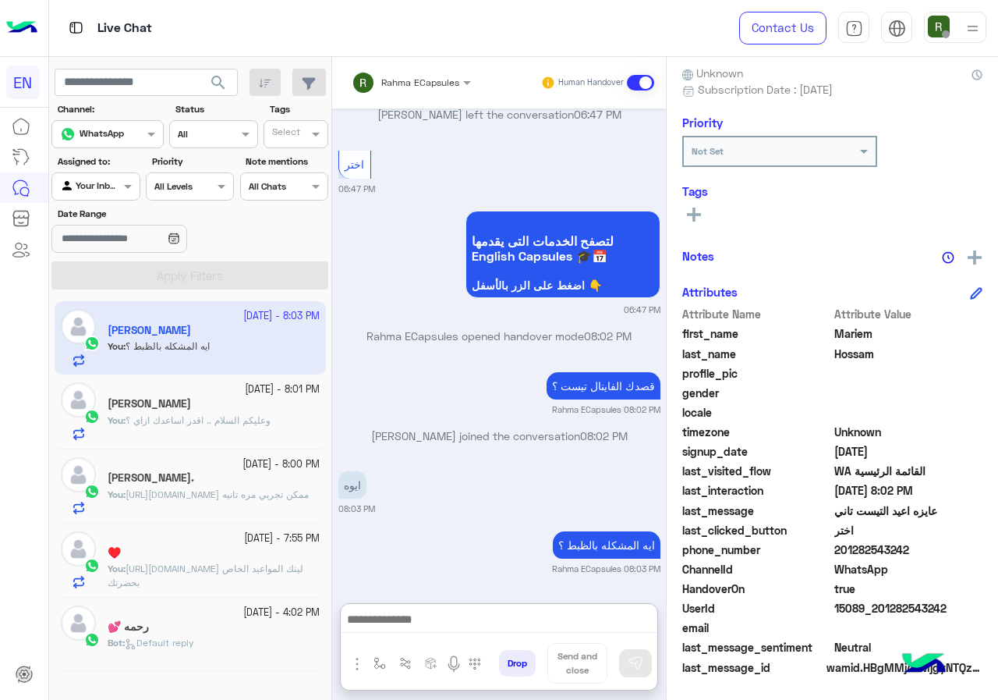
click at [406, 87] on span "Rahma ECapsules" at bounding box center [420, 82] width 78 height 12
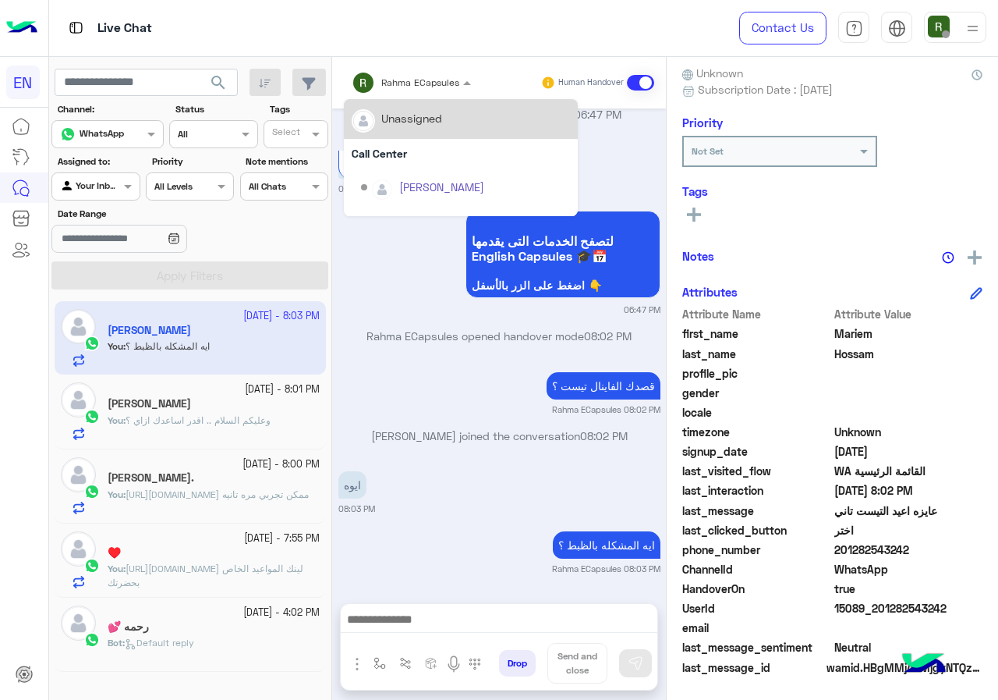
scroll to position [1180, 0]
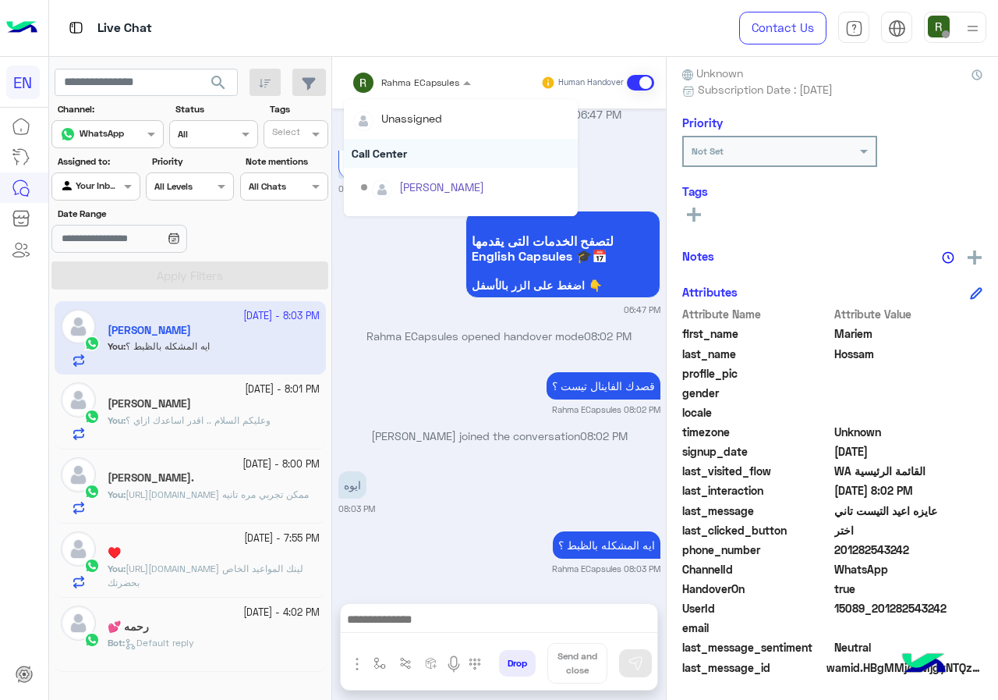
click at [404, 158] on div "Call Center" at bounding box center [461, 153] width 234 height 29
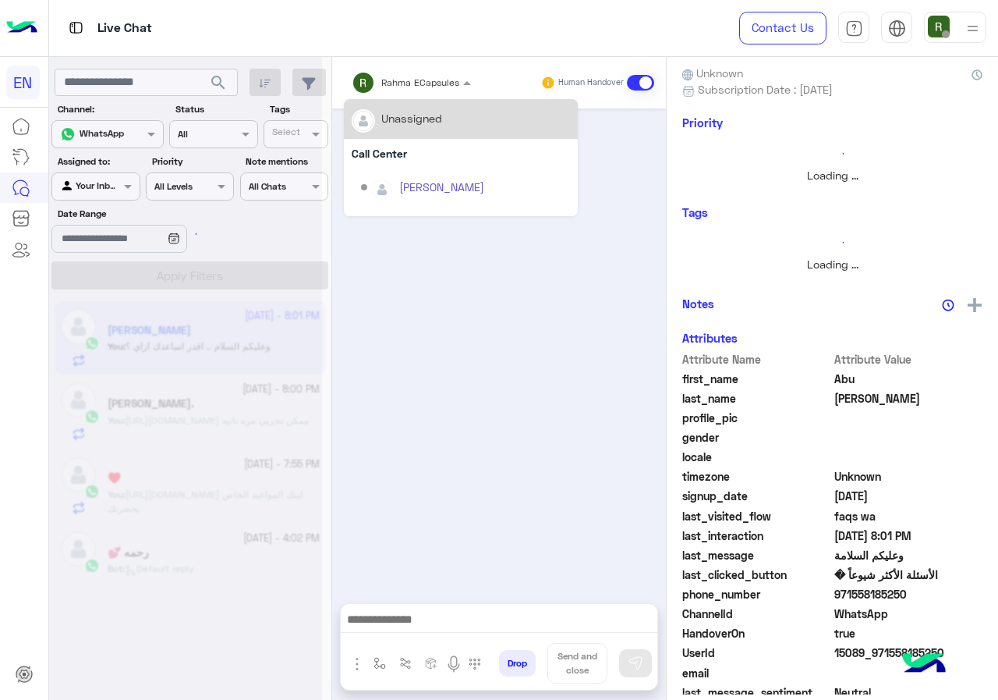
click at [400, 86] on input "text" at bounding box center [391, 80] width 79 height 14
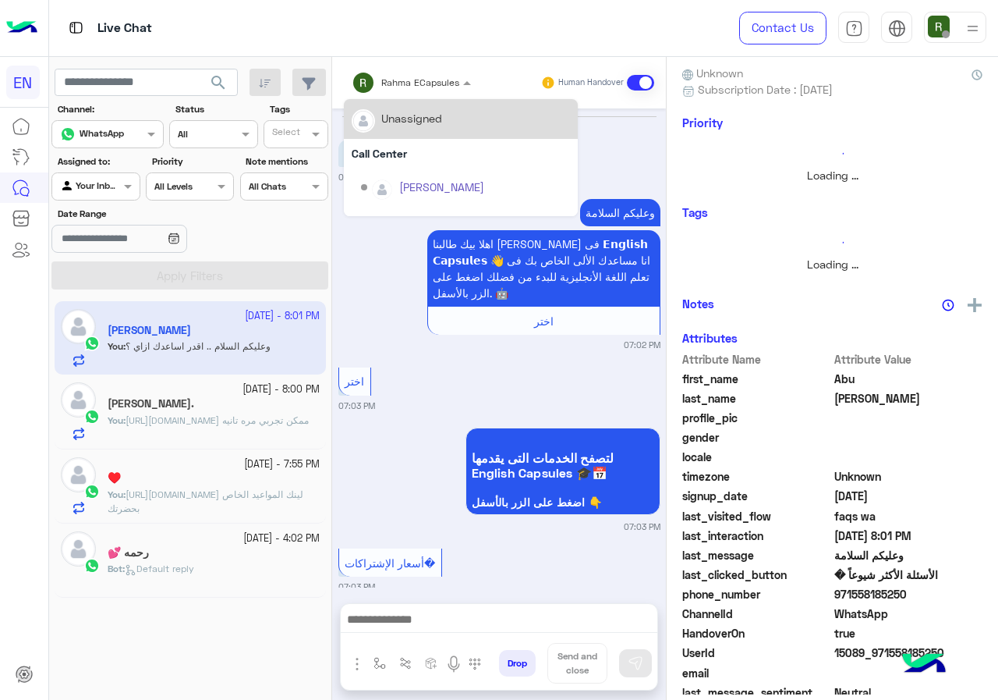
scroll to position [714, 0]
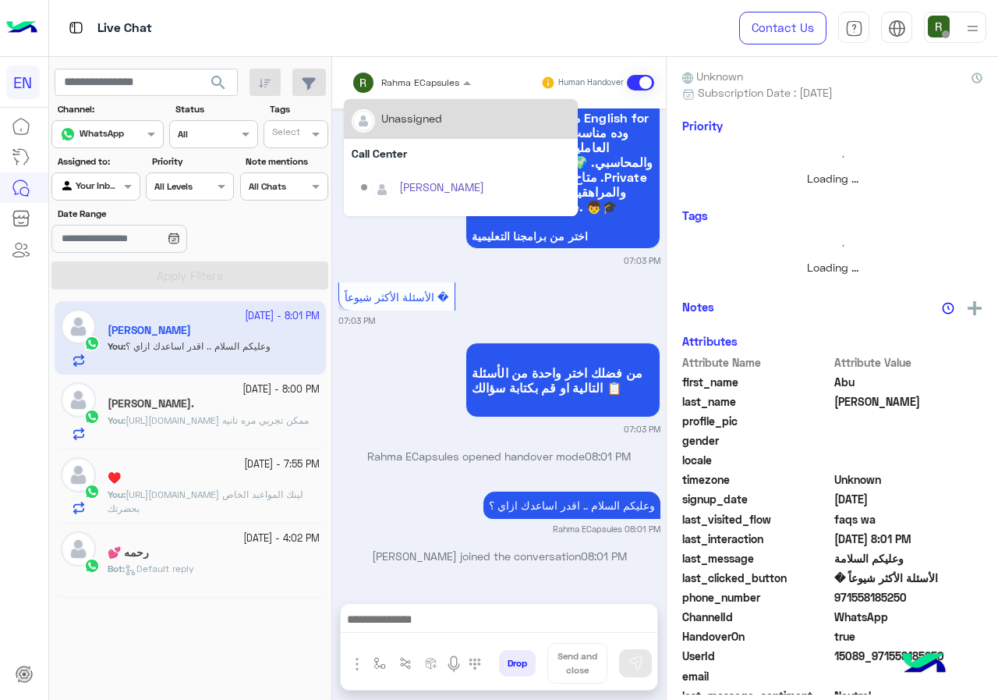
click at [399, 143] on div "Call Center" at bounding box center [461, 153] width 234 height 29
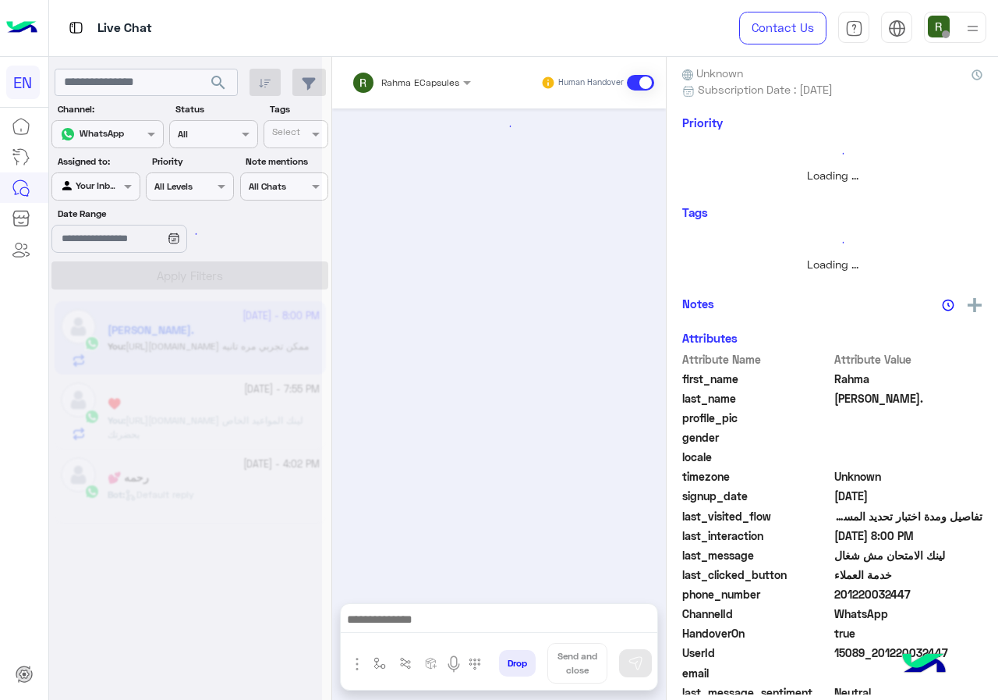
click at [399, 88] on div "Rahma ECapsules" at bounding box center [420, 83] width 78 height 14
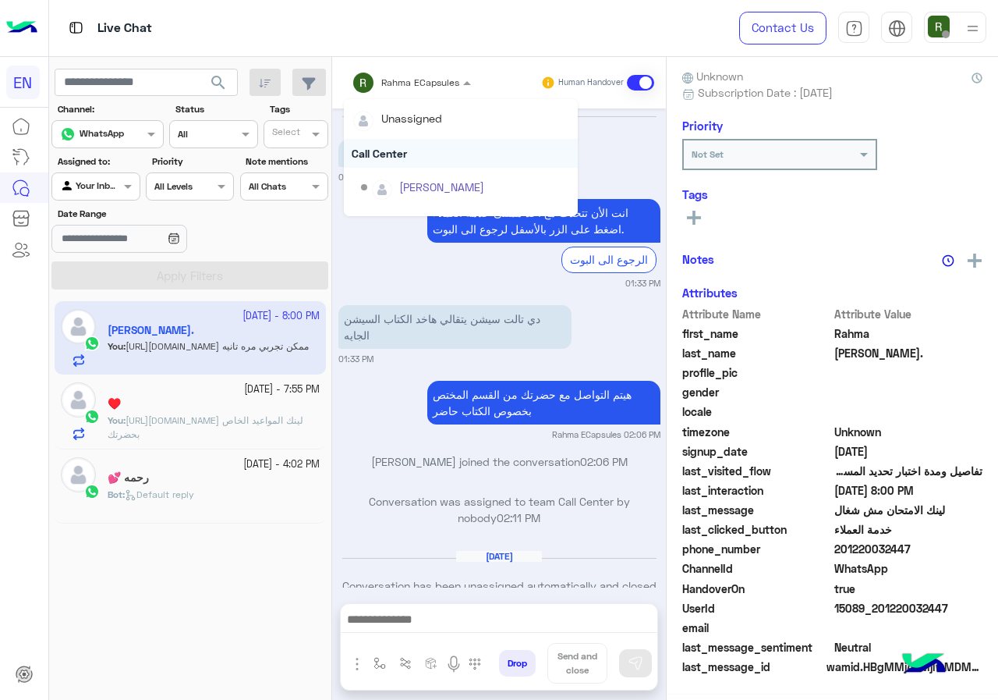
scroll to position [1890, 0]
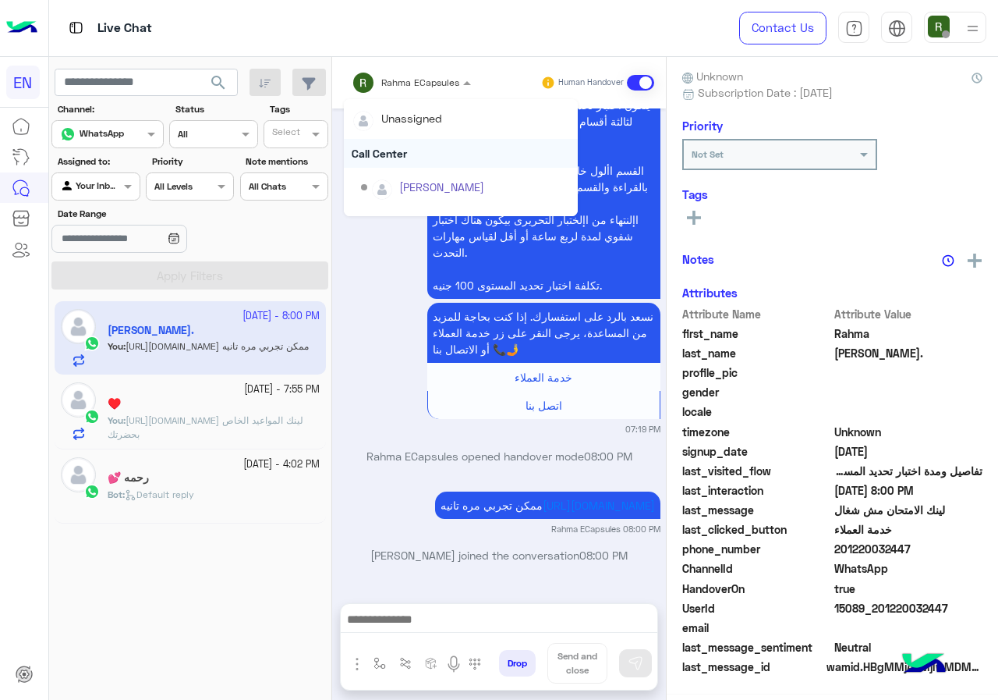
click at [393, 166] on div "Call Center" at bounding box center [461, 153] width 234 height 29
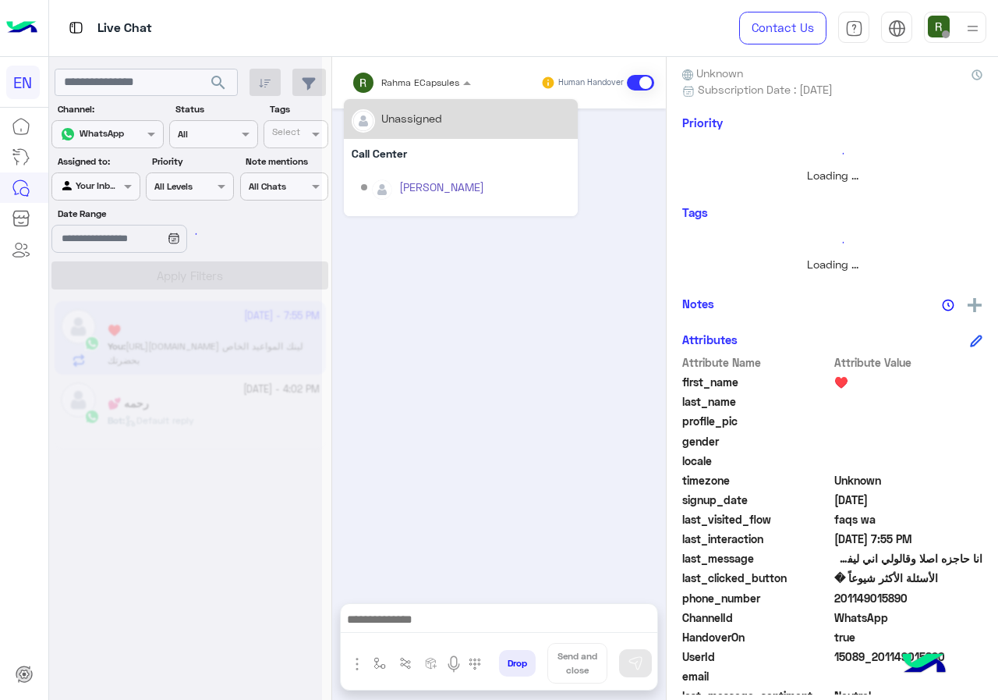
click at [397, 84] on input "text" at bounding box center [391, 80] width 79 height 14
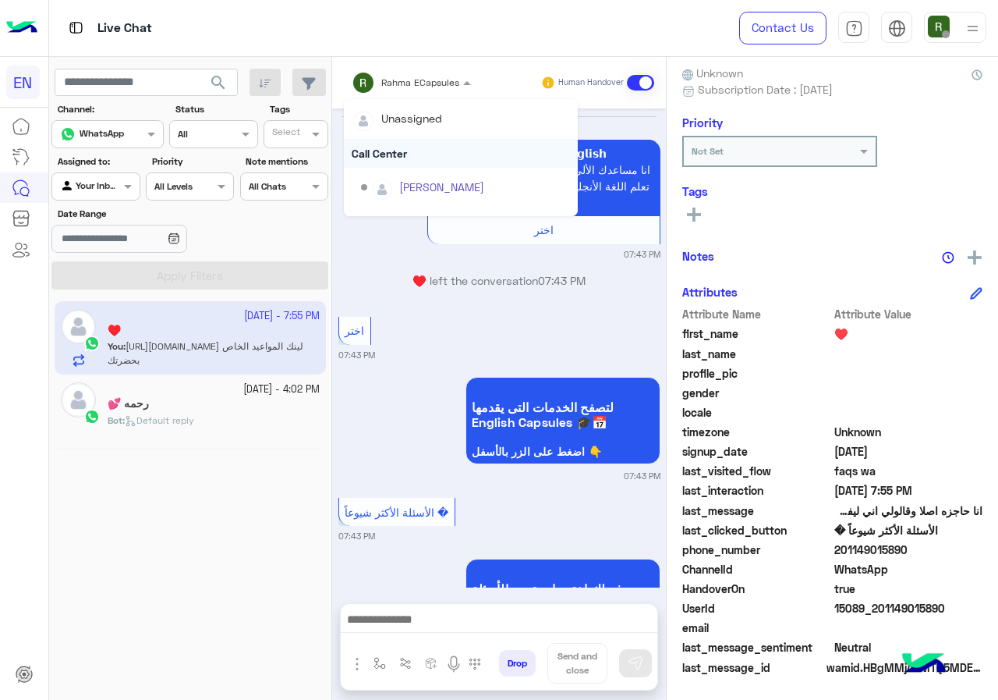
scroll to position [1147, 0]
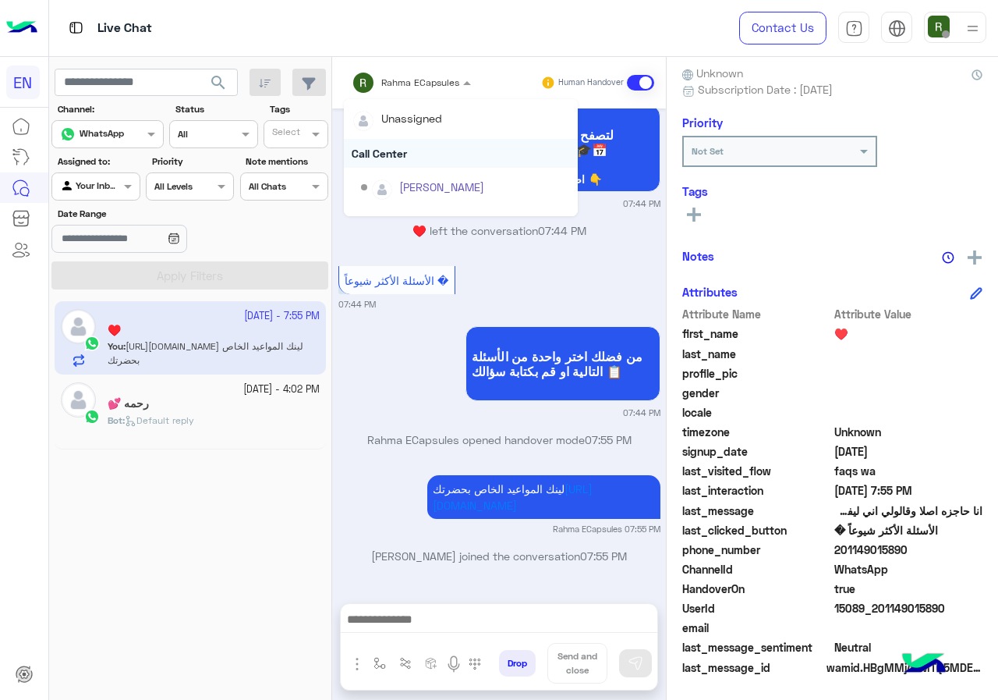
click at [397, 148] on div "Call Center" at bounding box center [461, 153] width 234 height 29
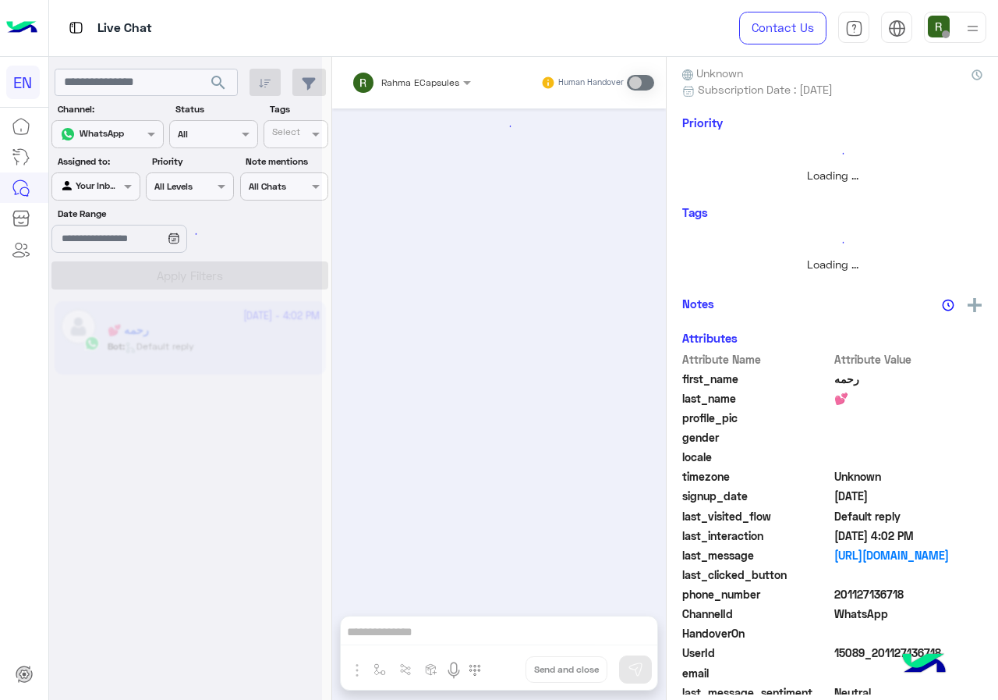
click at [91, 185] on div at bounding box center [185, 356] width 273 height 700
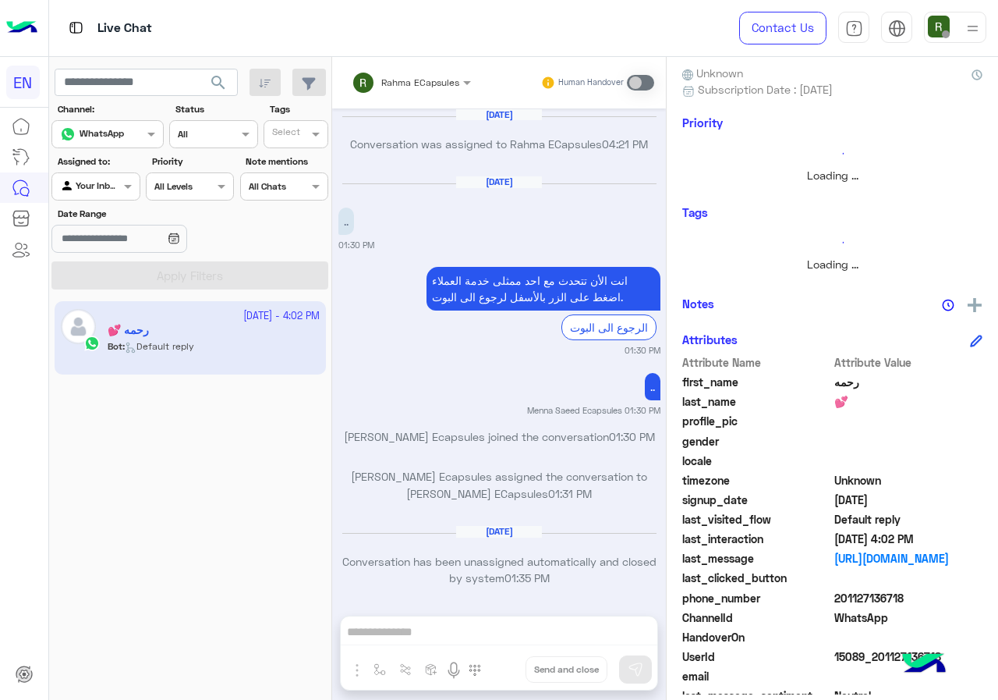
scroll to position [994, 0]
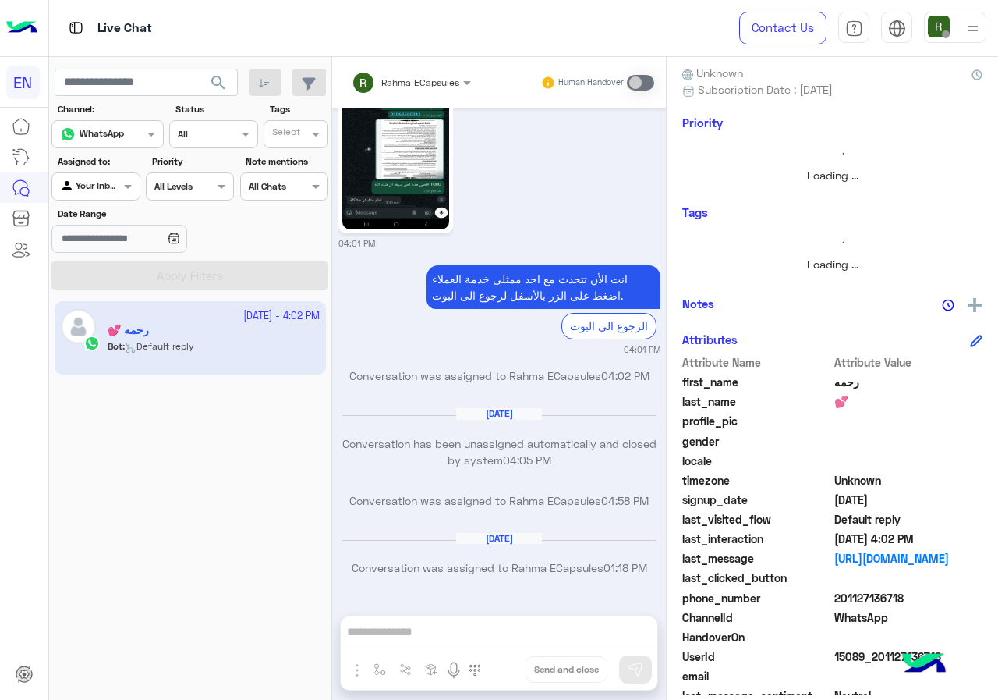
click at [117, 187] on div at bounding box center [95, 184] width 87 height 15
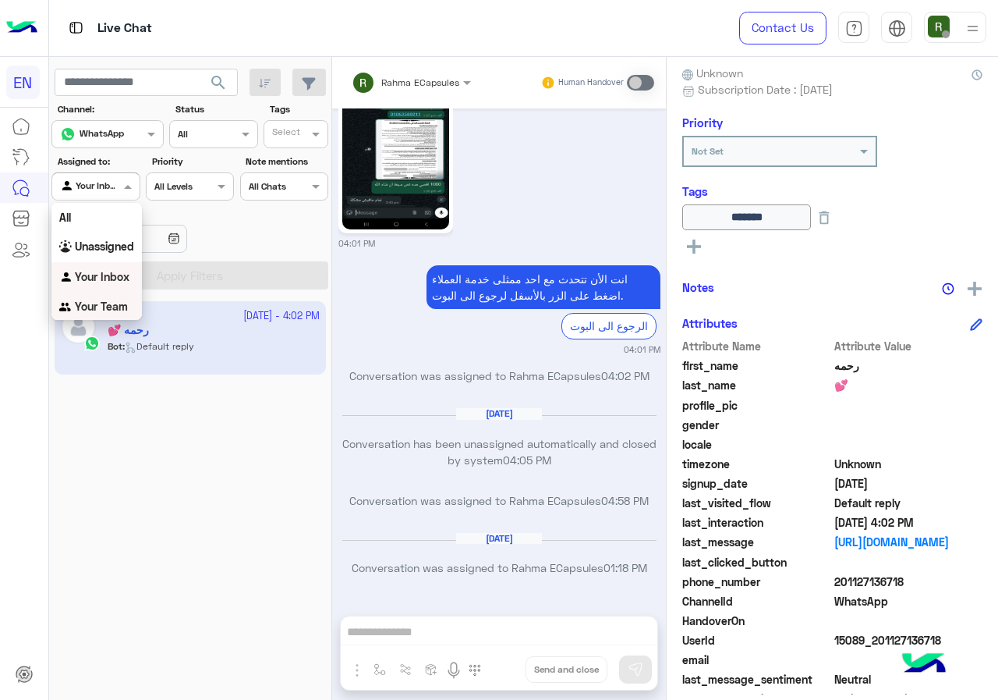
click at [106, 299] on div "Your Team" at bounding box center [96, 307] width 90 height 30
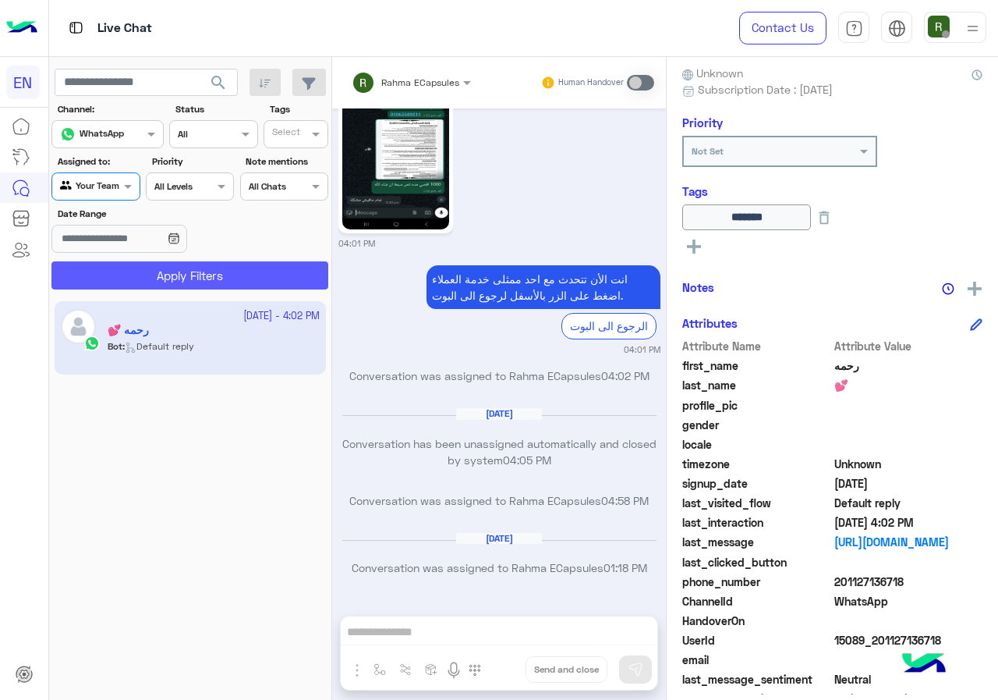
click at [126, 273] on button "Apply Filters" at bounding box center [189, 275] width 277 height 28
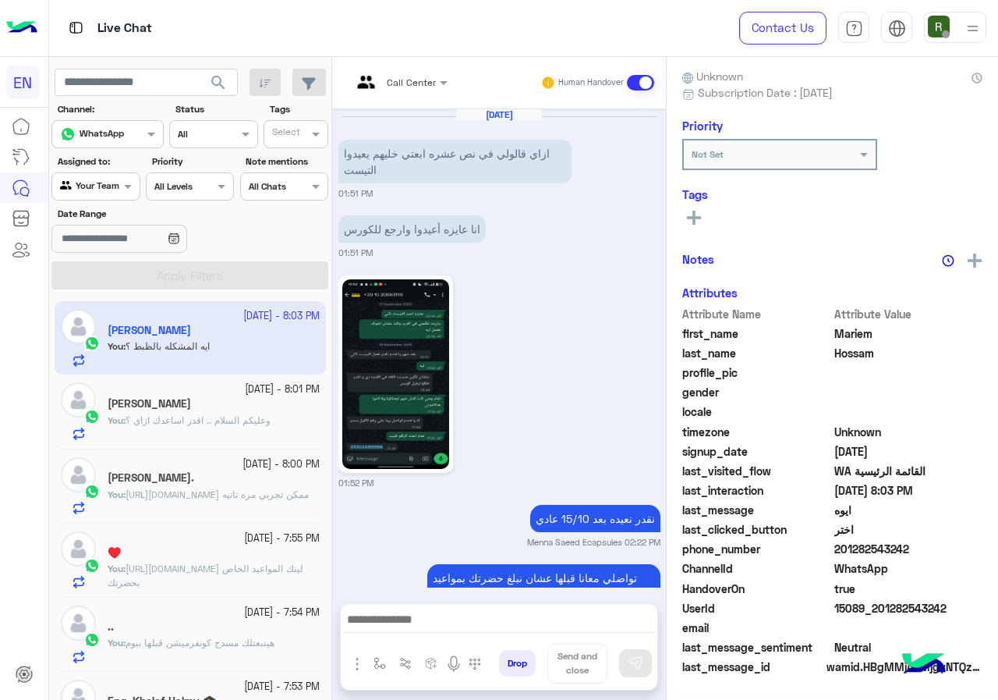
scroll to position [1121, 0]
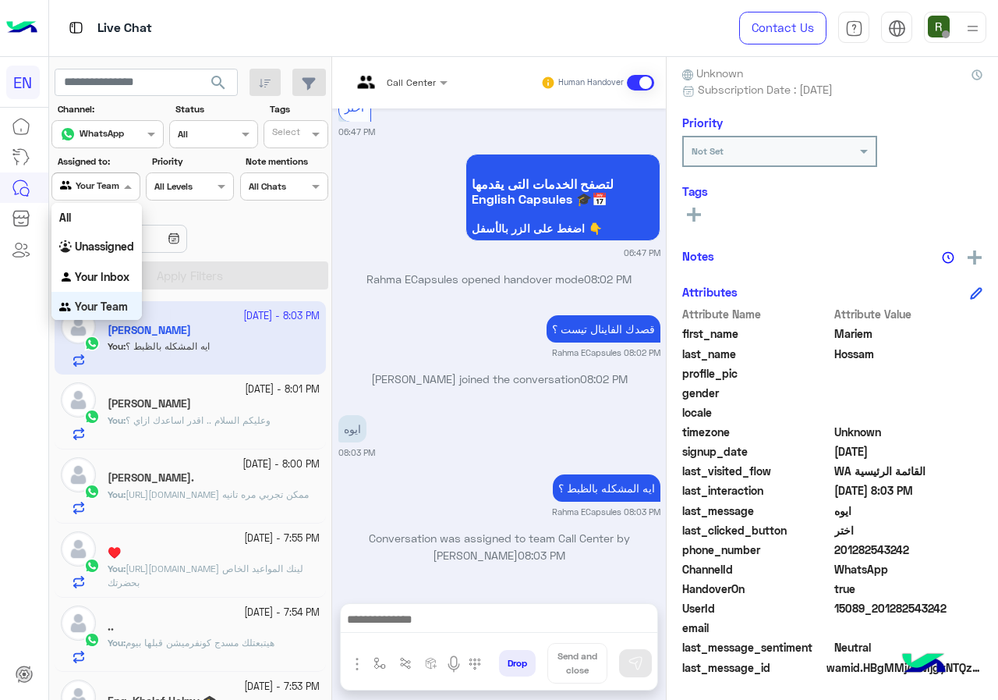
click at [91, 194] on div "Your Team" at bounding box center [89, 187] width 59 height 16
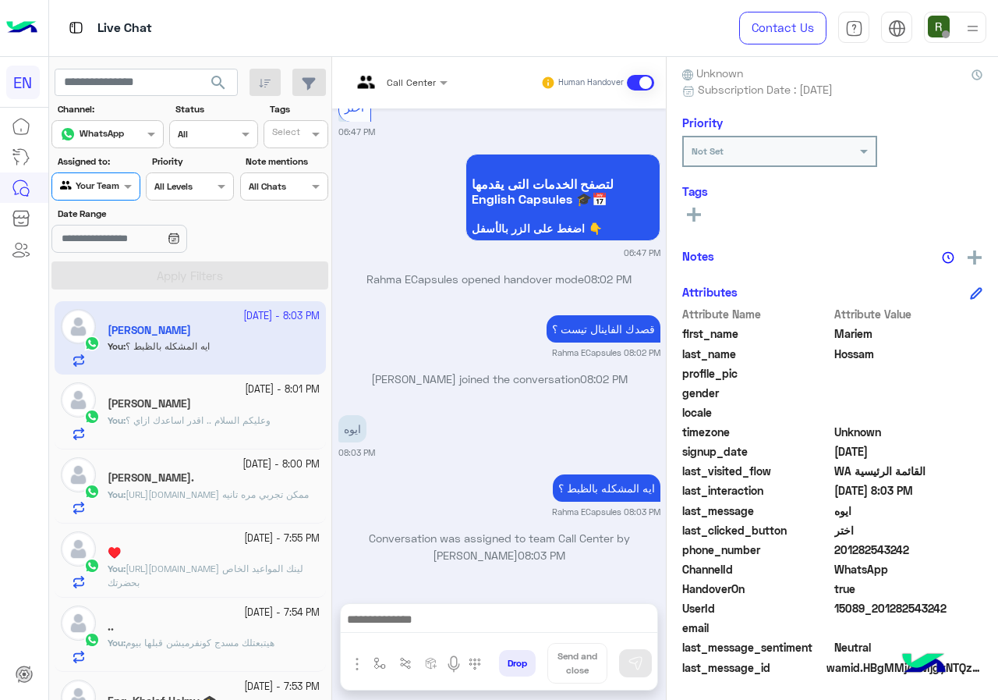
click at [91, 194] on div "Your Team" at bounding box center [89, 187] width 59 height 16
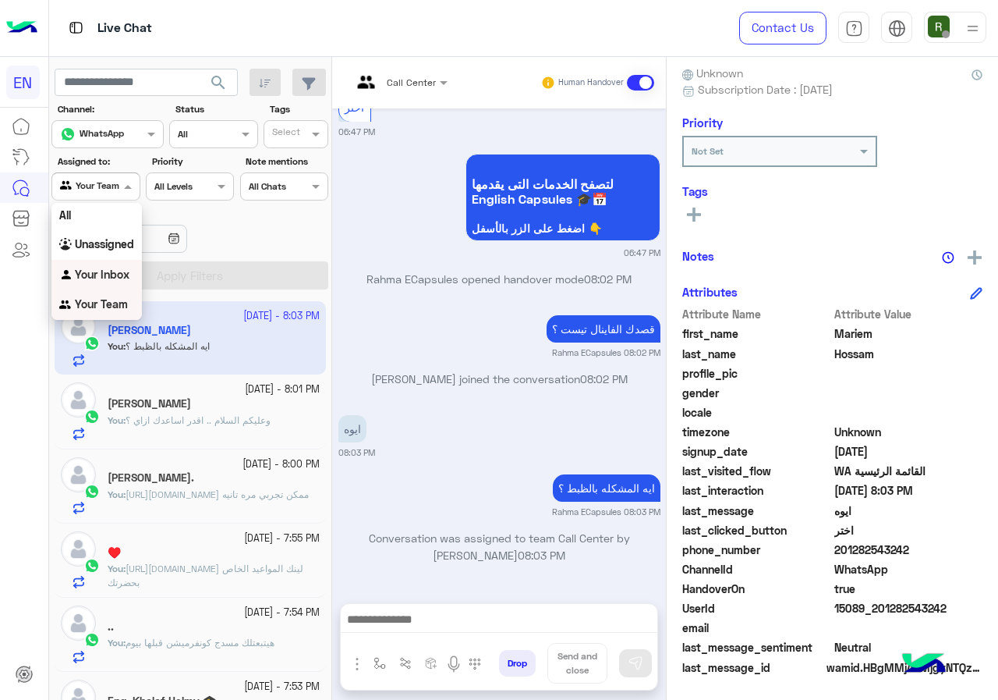
click at [104, 275] on b "Your Inbox" at bounding box center [102, 273] width 55 height 13
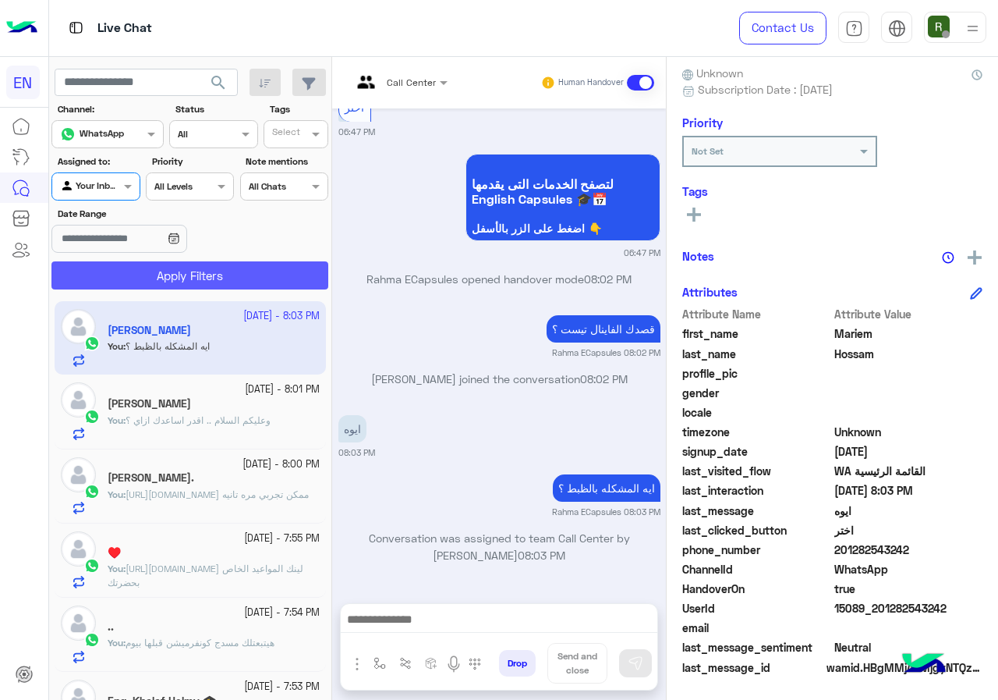
click at [114, 272] on button "Apply Filters" at bounding box center [189, 275] width 277 height 28
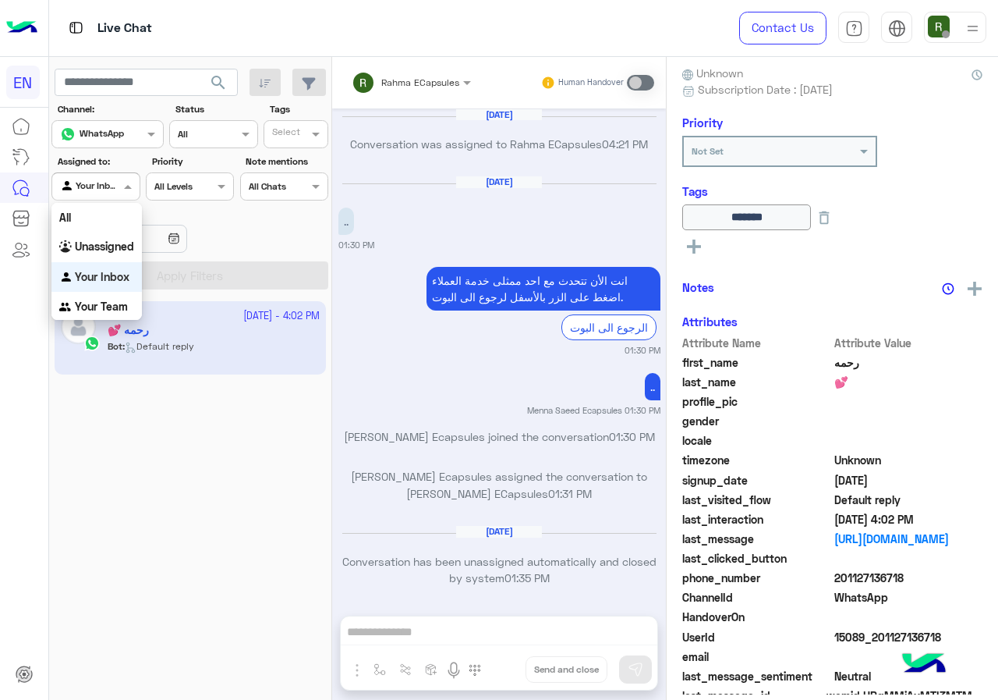
click at [101, 188] on div at bounding box center [95, 184] width 87 height 15
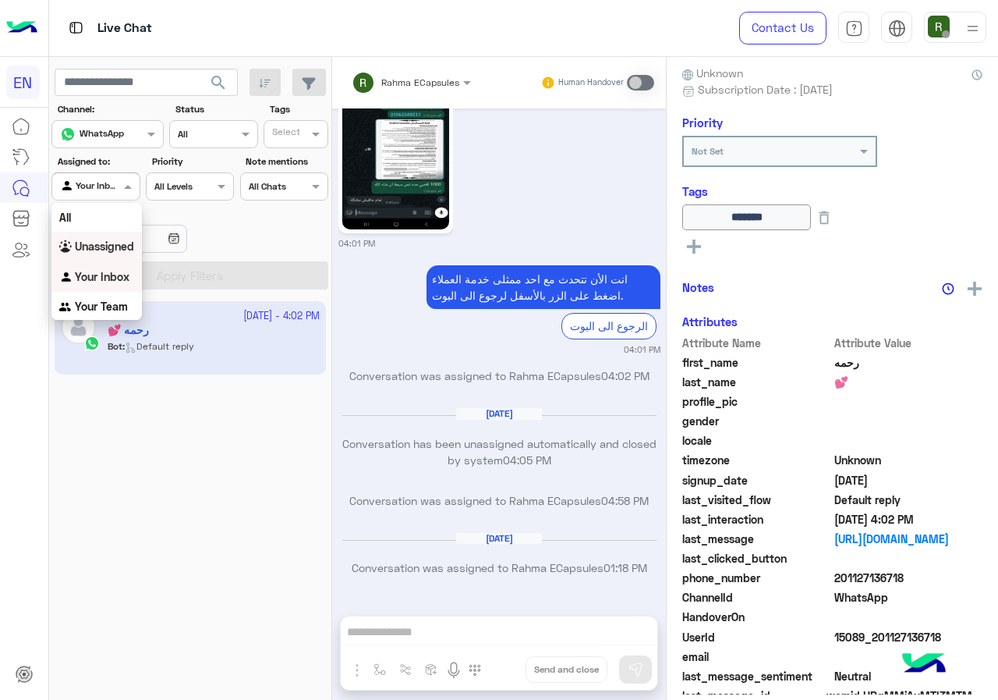
click at [109, 243] on b "Unassigned" at bounding box center [104, 245] width 59 height 13
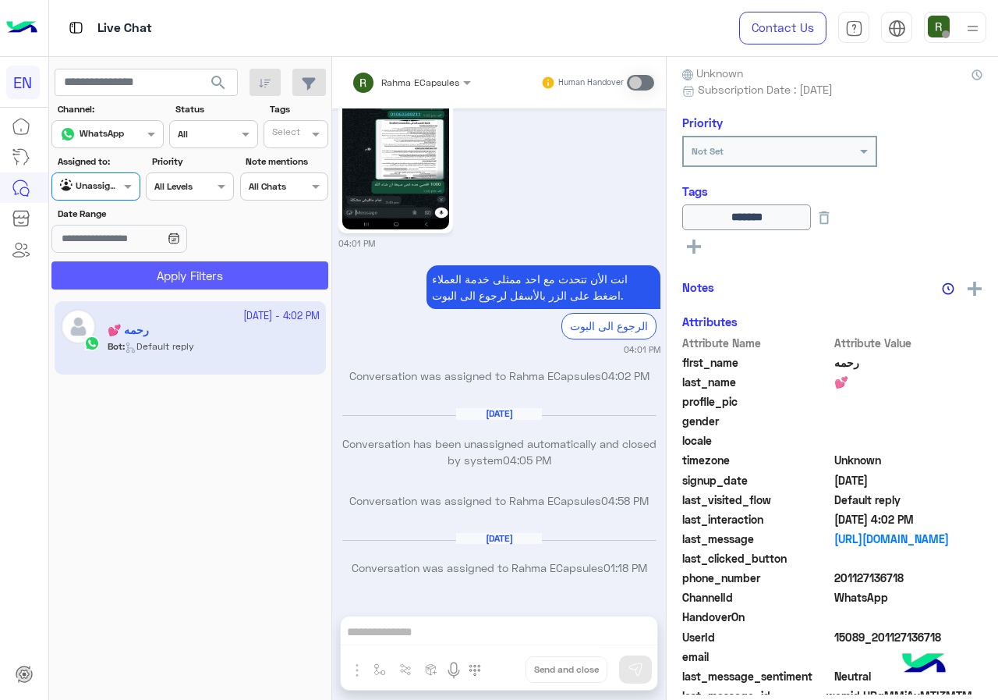
click at [122, 263] on button "Apply Filters" at bounding box center [189, 275] width 277 height 28
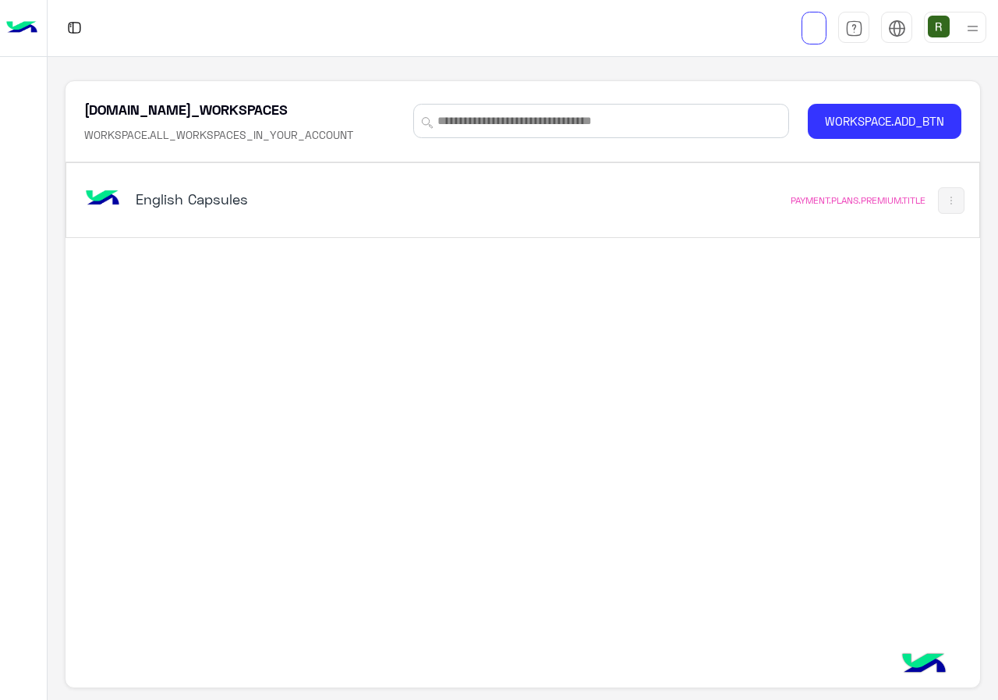
click at [414, 228] on div "English Capsules PAYMENT.PLANS.PREMIUM.TITLE" at bounding box center [522, 200] width 912 height 74
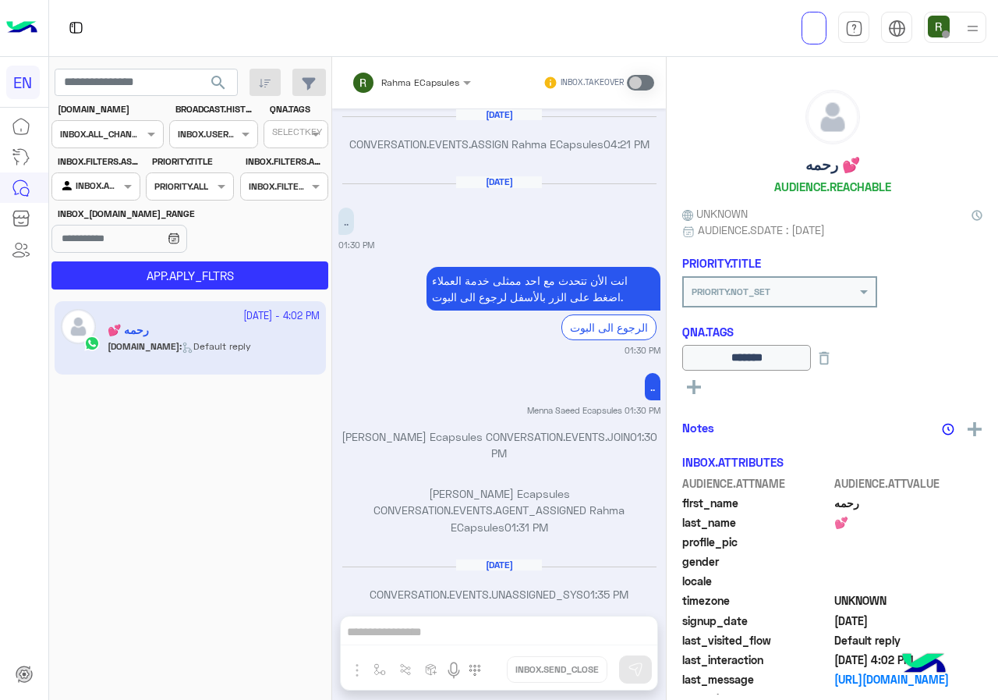
scroll to position [977, 0]
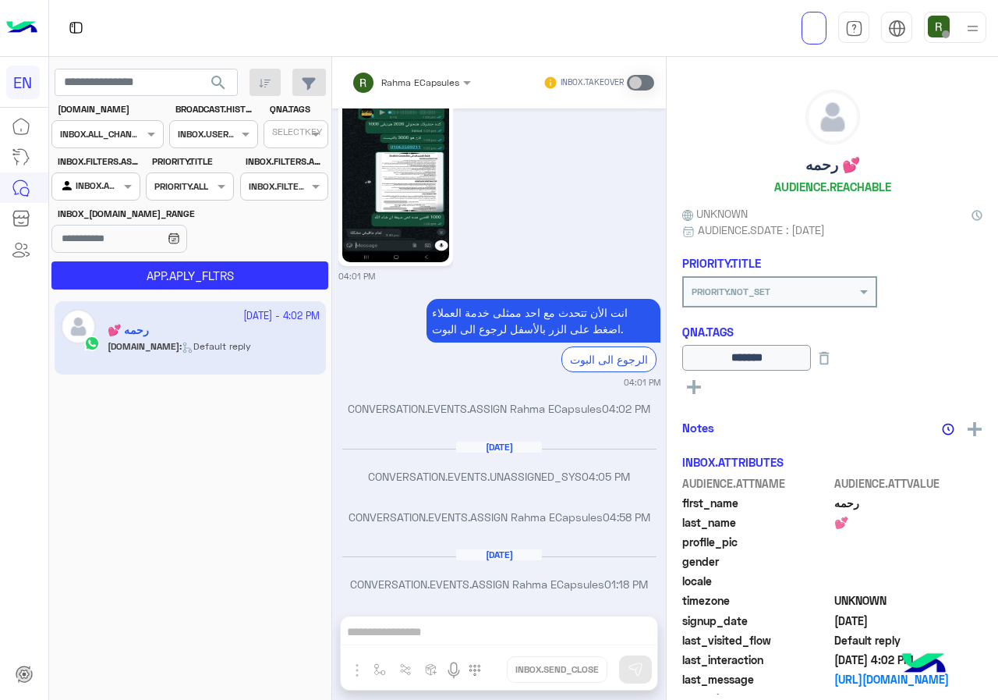
click at [115, 116] on div "CHANNEL.ANALYTICS CHANNELS INBOX.ALL_CHANNELS_FILTER" at bounding box center [107, 125] width 112 height 46
click at [112, 135] on input "text" at bounding box center [88, 133] width 57 height 14
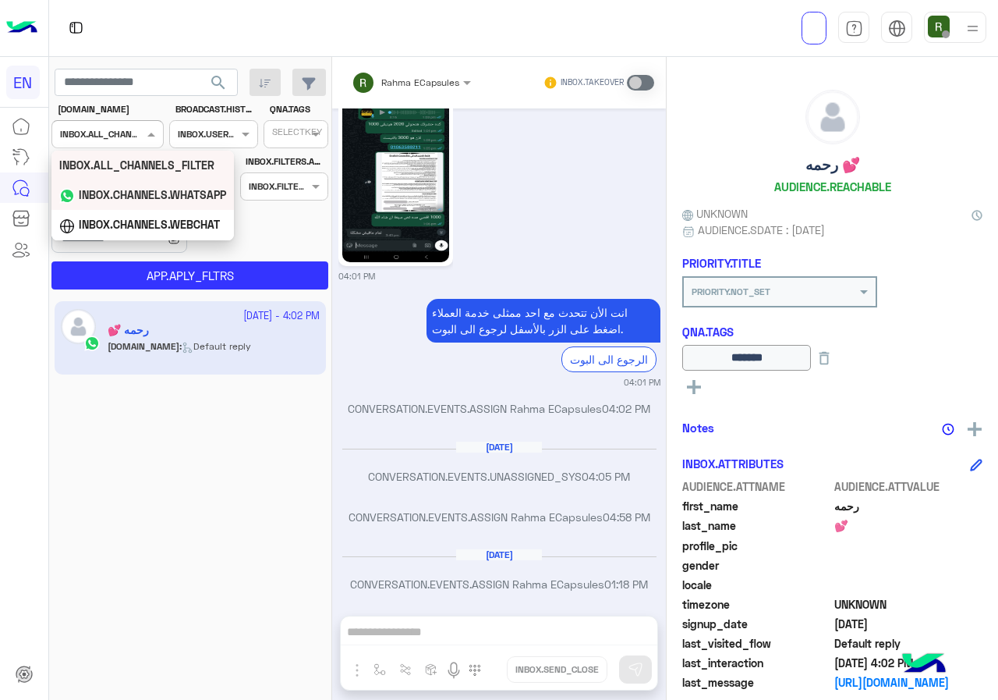
click at [147, 185] on div "INBOX.CHANNELS.WHATSAPP" at bounding box center [142, 195] width 182 height 30
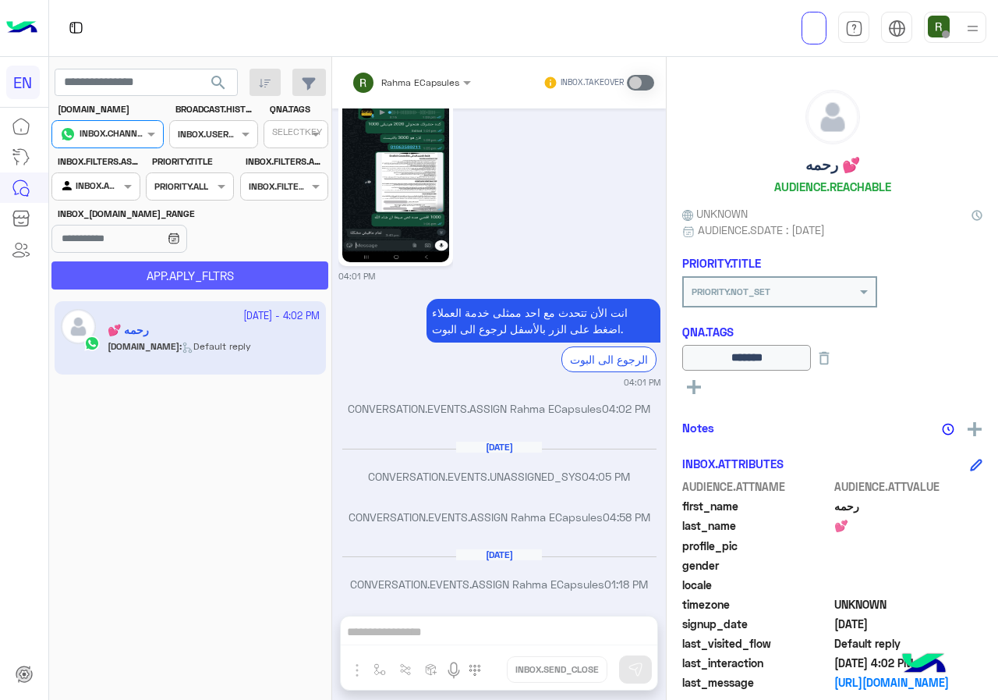
click at [154, 271] on button "APP.APLY_FLTRS" at bounding box center [189, 275] width 277 height 28
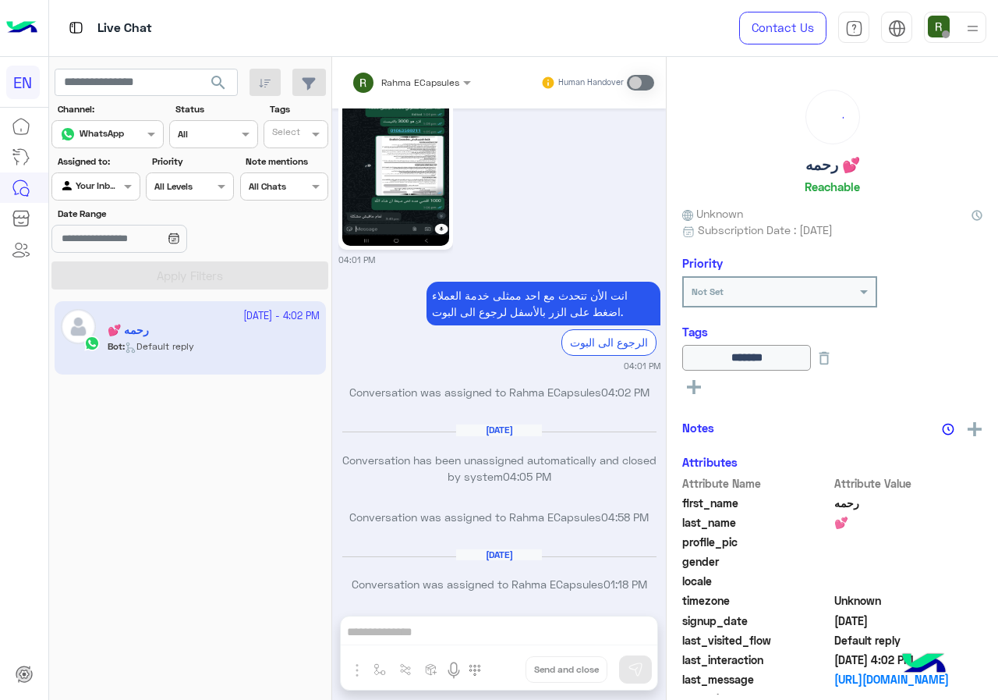
click at [101, 185] on div at bounding box center [95, 184] width 87 height 15
click at [112, 299] on div "Your Team" at bounding box center [96, 307] width 90 height 30
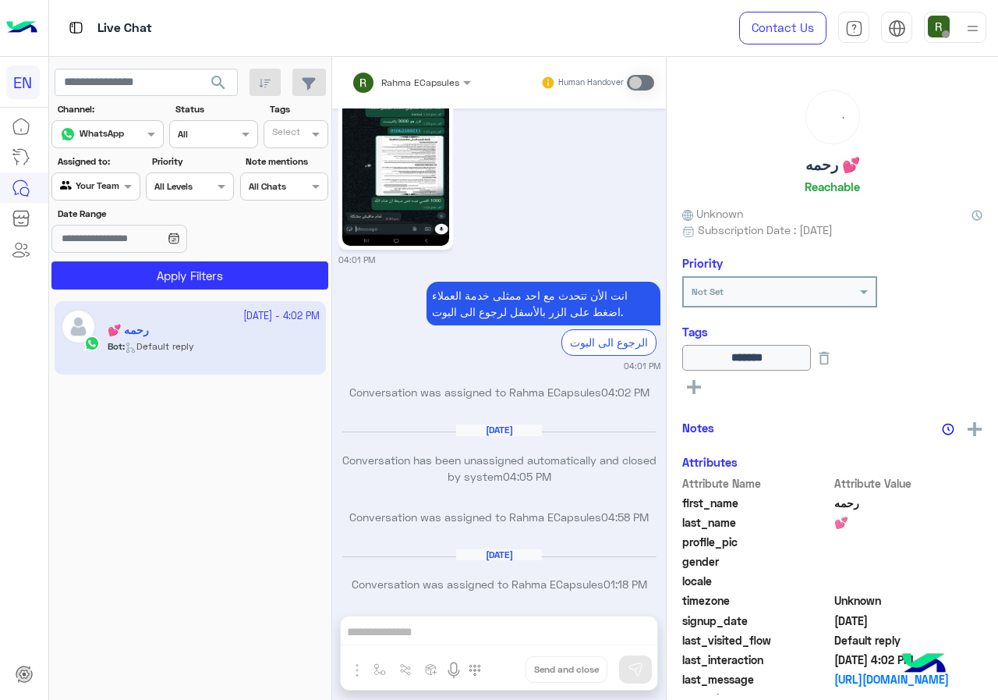
click at [177, 291] on app-inbox-users-filters "search Channel: Channel WhatsApp Status Channel All Tags Select Assigned to: Ag…" at bounding box center [190, 176] width 283 height 239
click at [179, 287] on button "Apply Filters" at bounding box center [189, 275] width 277 height 28
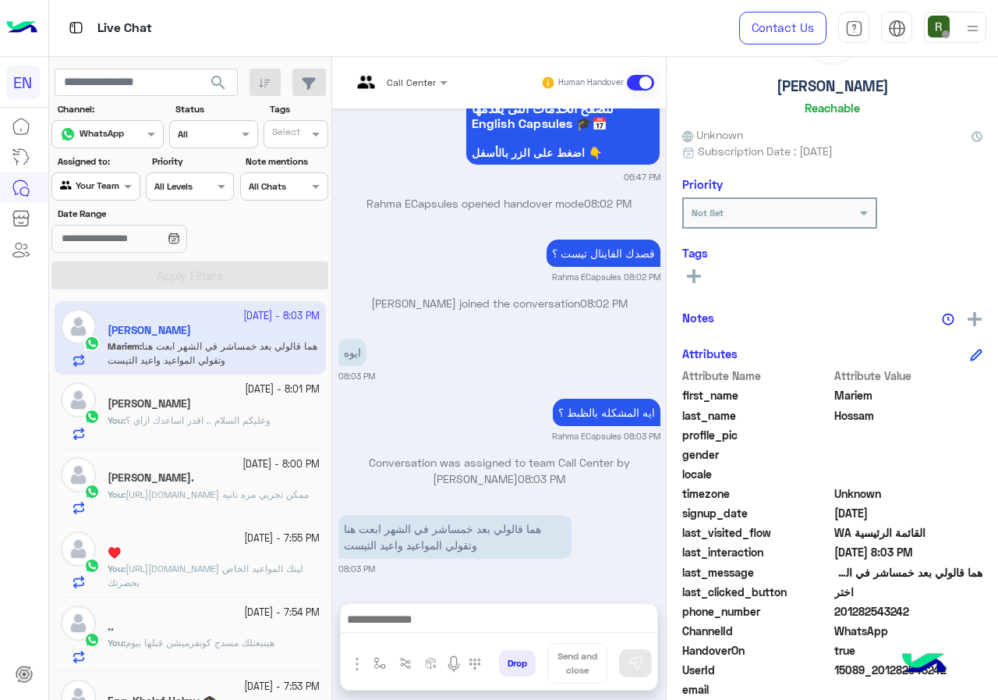
scroll to position [140, 0]
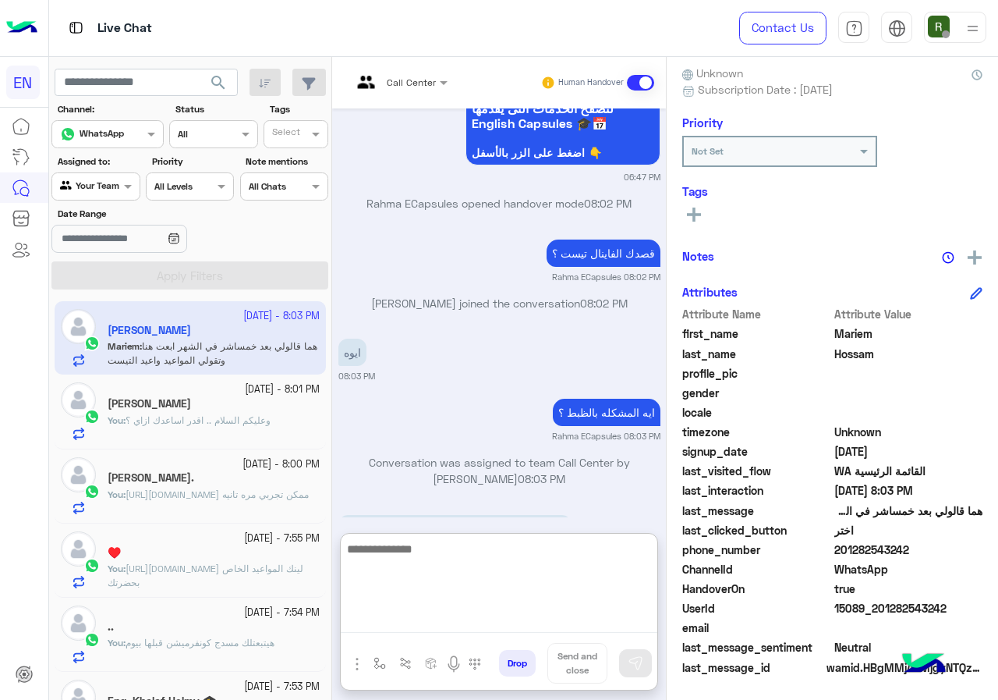
click at [470, 613] on textarea at bounding box center [499, 586] width 317 height 94
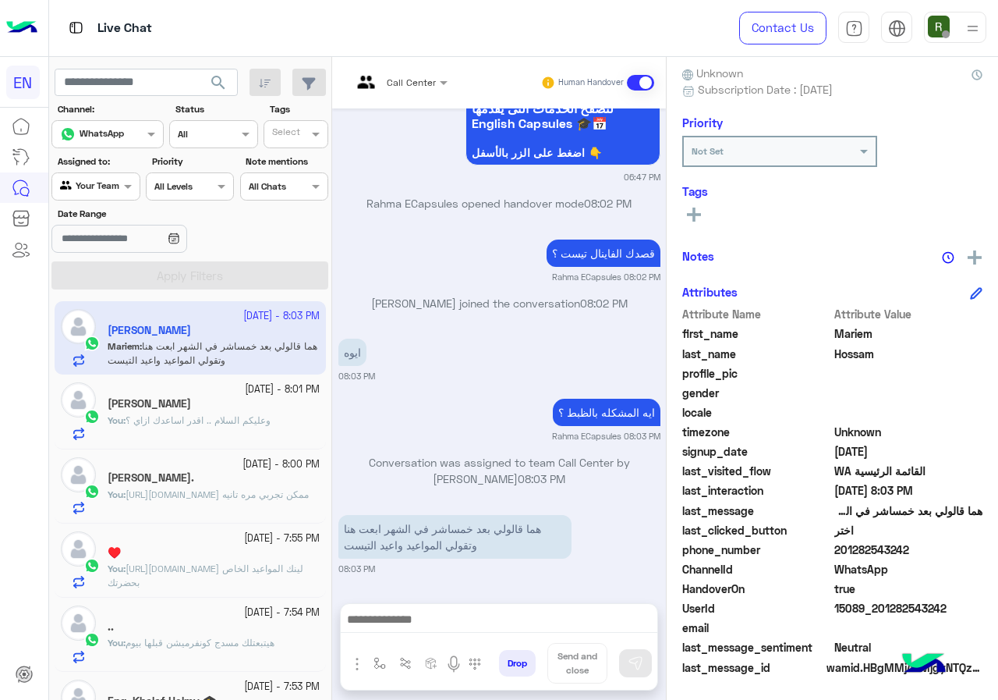
scroll to position [1121, 0]
drag, startPoint x: 834, startPoint y: 551, endPoint x: 912, endPoint y: 551, distance: 77.2
click at [912, 551] on span "201282543242" at bounding box center [908, 549] width 149 height 16
click at [873, 551] on span "201282543242" at bounding box center [908, 549] width 149 height 16
drag, startPoint x: 837, startPoint y: 552, endPoint x: 921, endPoint y: 551, distance: 84.2
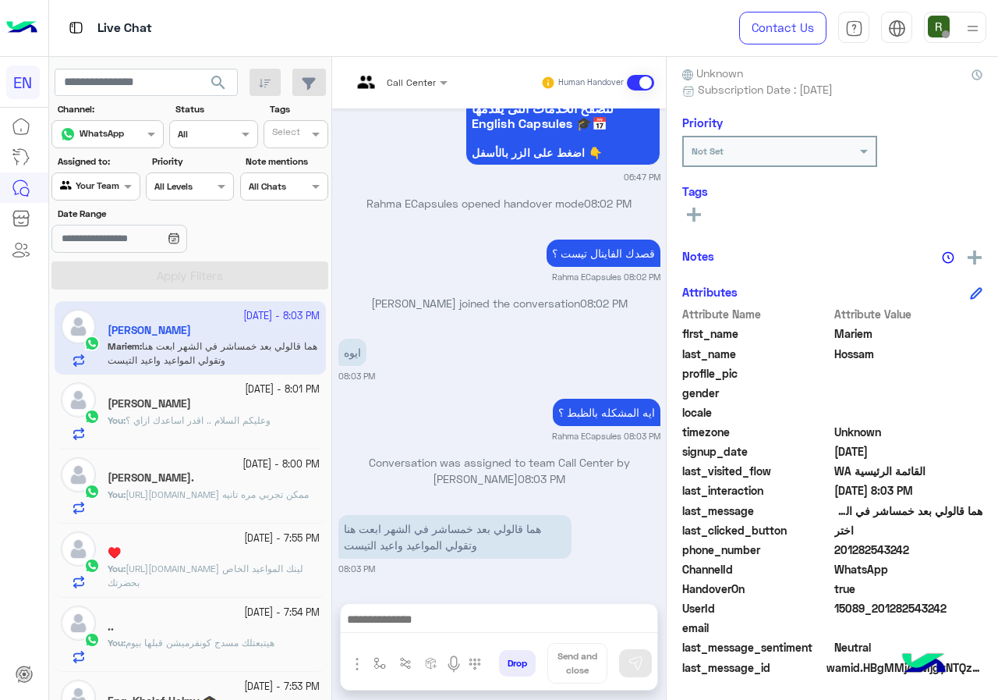
click at [921, 551] on span "201282543242" at bounding box center [908, 549] width 149 height 16
copy span "01282543242"
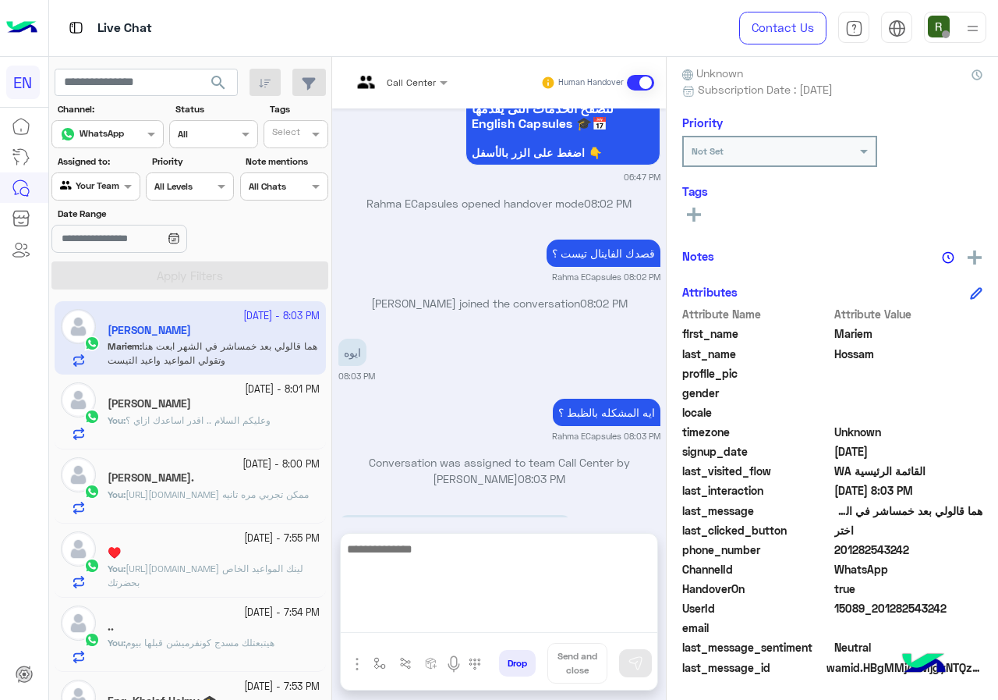
click at [482, 624] on textarea at bounding box center [499, 586] width 317 height 94
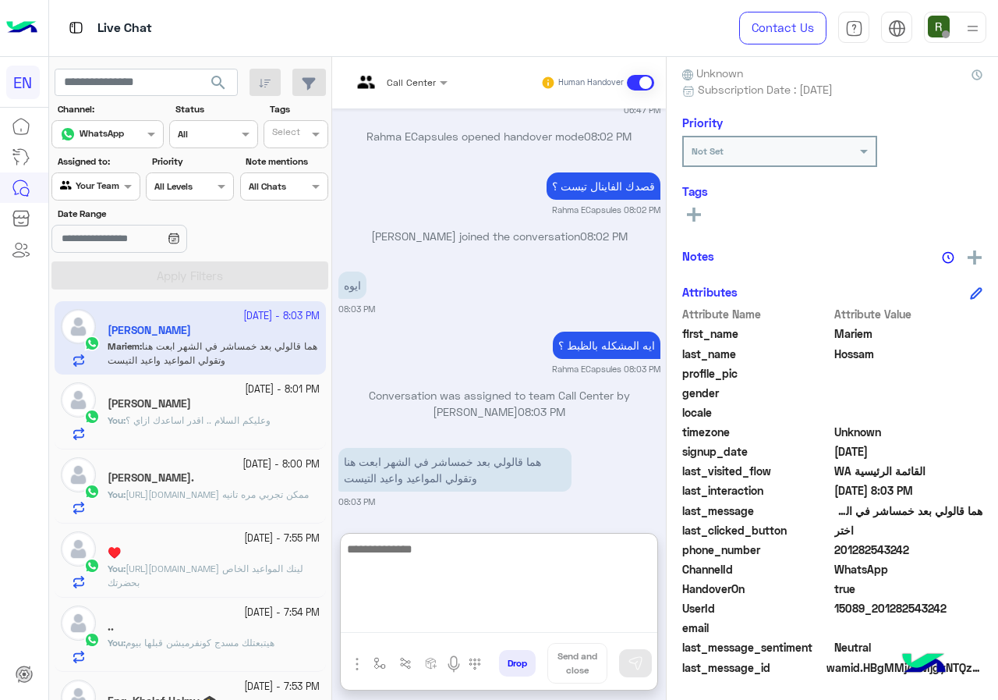
scroll to position [1190, 0]
click at [522, 552] on textarea at bounding box center [499, 586] width 317 height 94
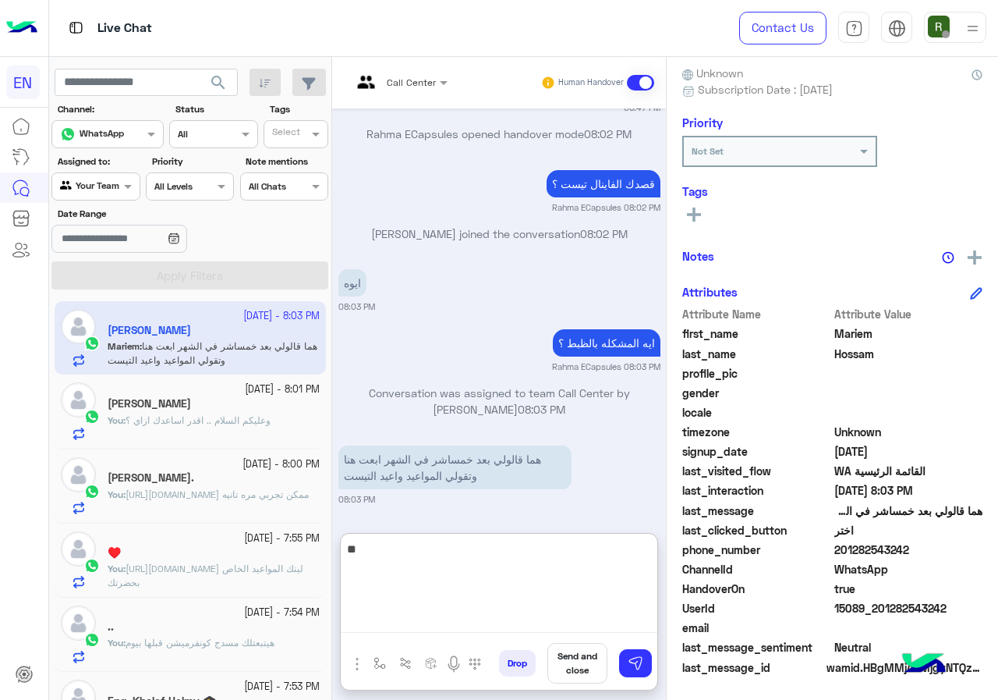
type textarea "*"
type textarea "**********"
click at [556, 557] on textarea "**********" at bounding box center [499, 586] width 317 height 94
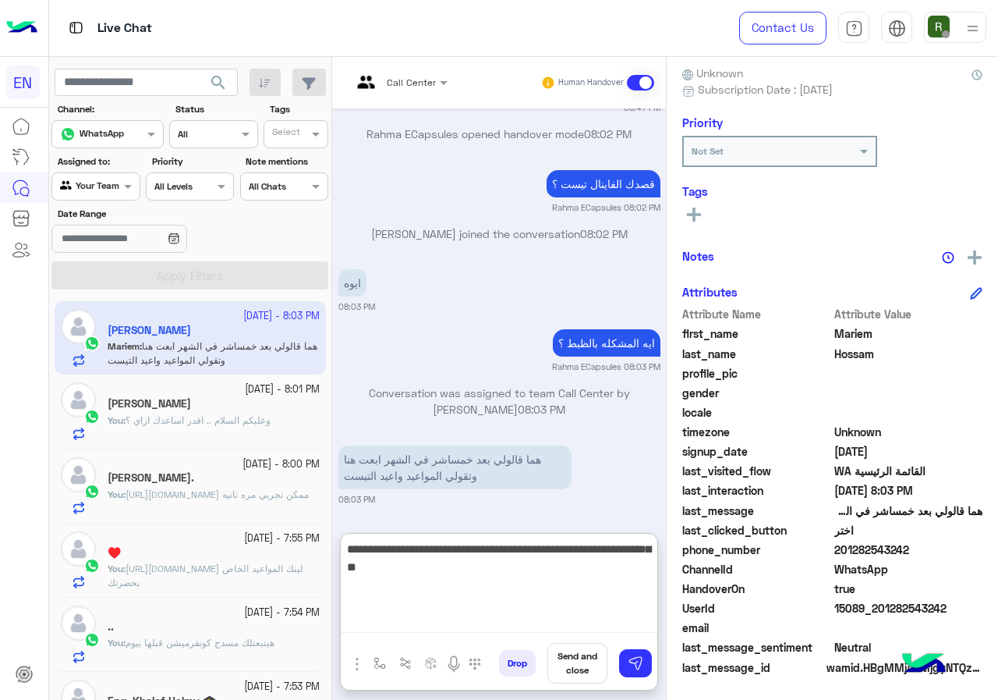
paste textarea "**********"
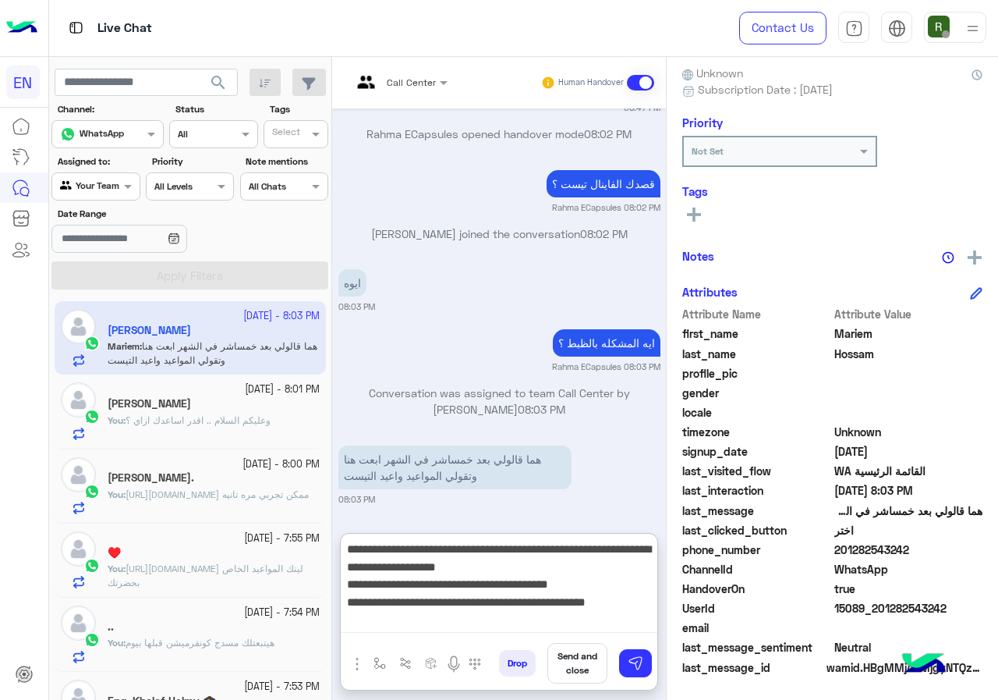
scroll to position [12, 0]
type textarea "**********"
click at [638, 669] on img at bounding box center [636, 663] width 16 height 16
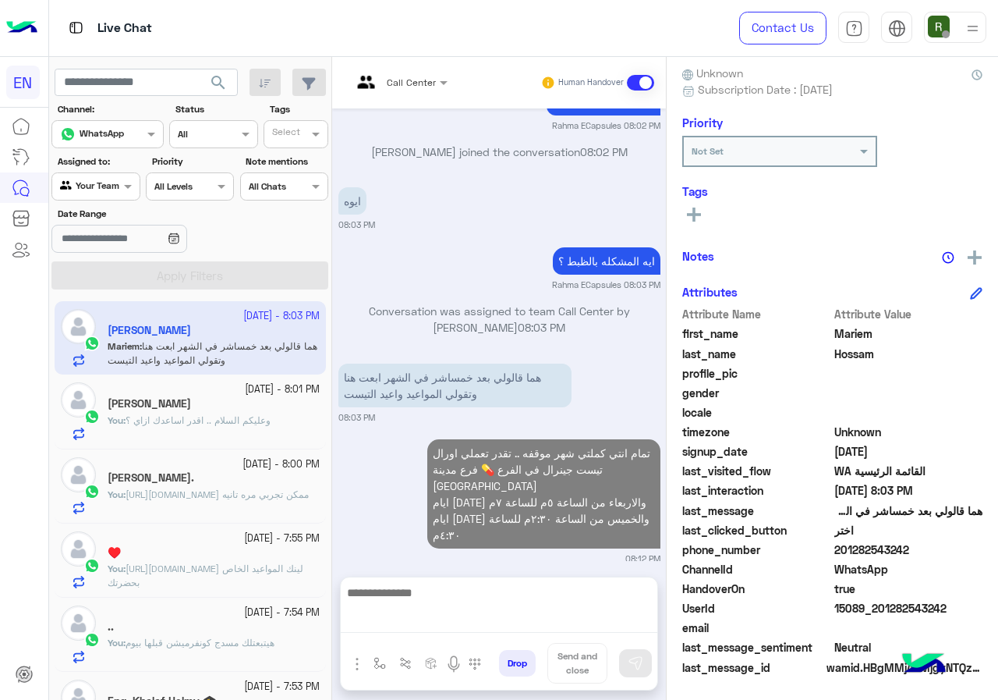
scroll to position [1245, 0]
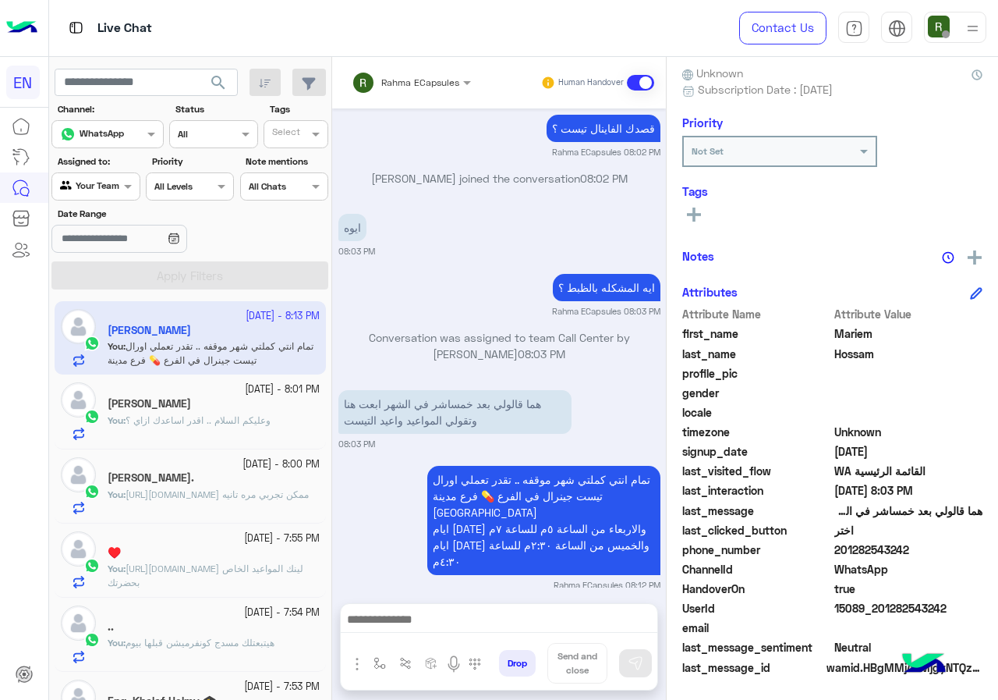
click at [112, 180] on div at bounding box center [95, 184] width 87 height 15
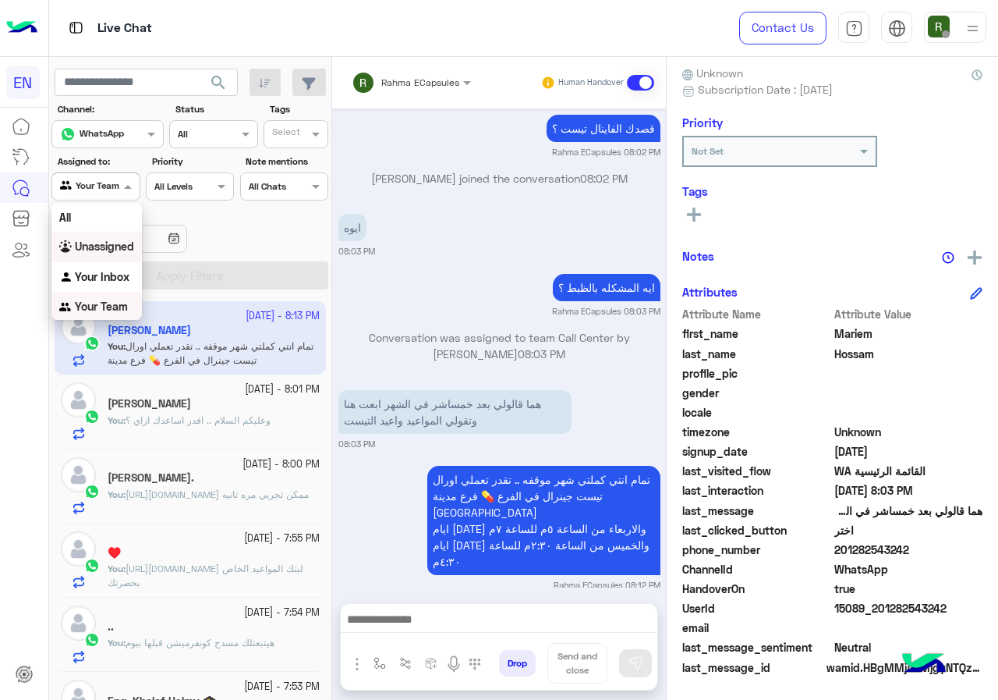
scroll to position [1, 0]
click at [106, 272] on b "Your Inbox" at bounding box center [102, 275] width 55 height 13
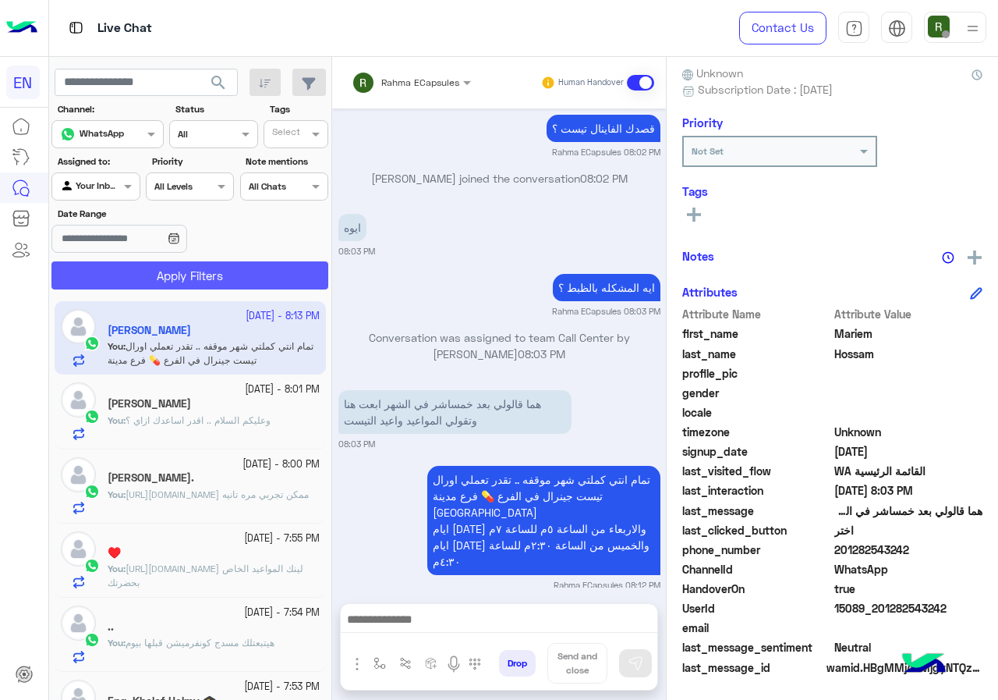
click at [141, 273] on button "Apply Filters" at bounding box center [189, 275] width 277 height 28
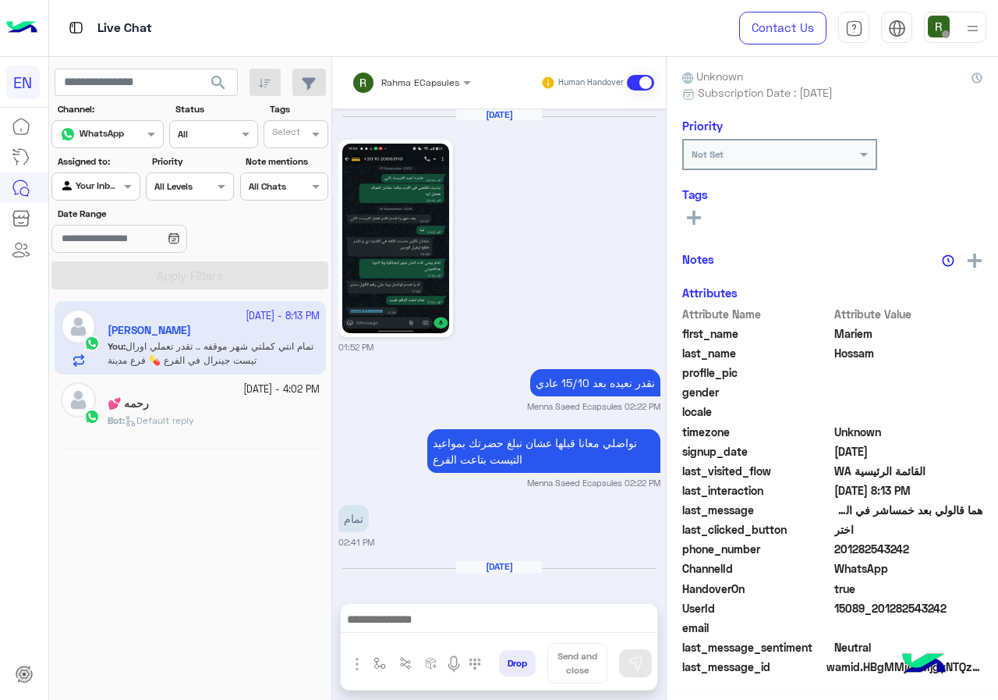
scroll to position [1186, 0]
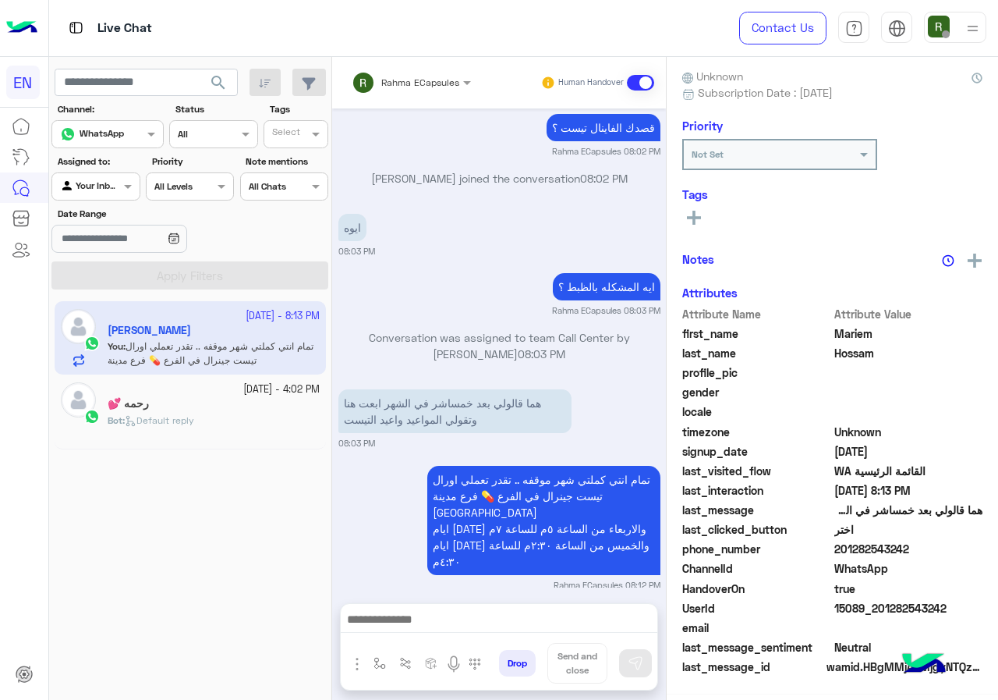
click at [406, 70] on div "Rahma ECapsules" at bounding box center [406, 82] width 108 height 31
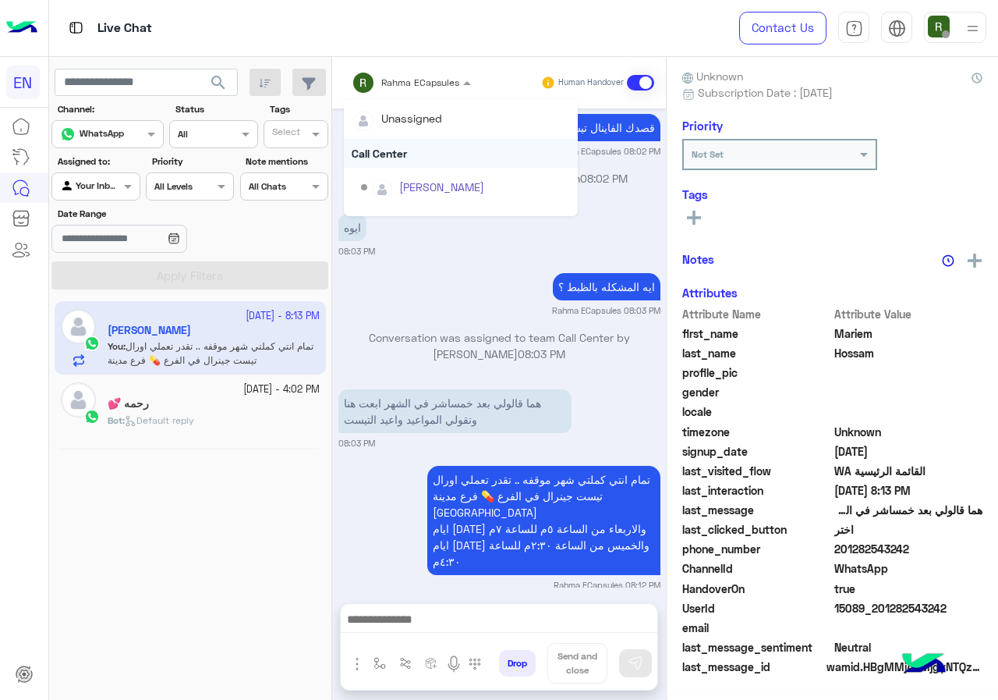
click at [406, 146] on div "Call Center" at bounding box center [461, 153] width 234 height 29
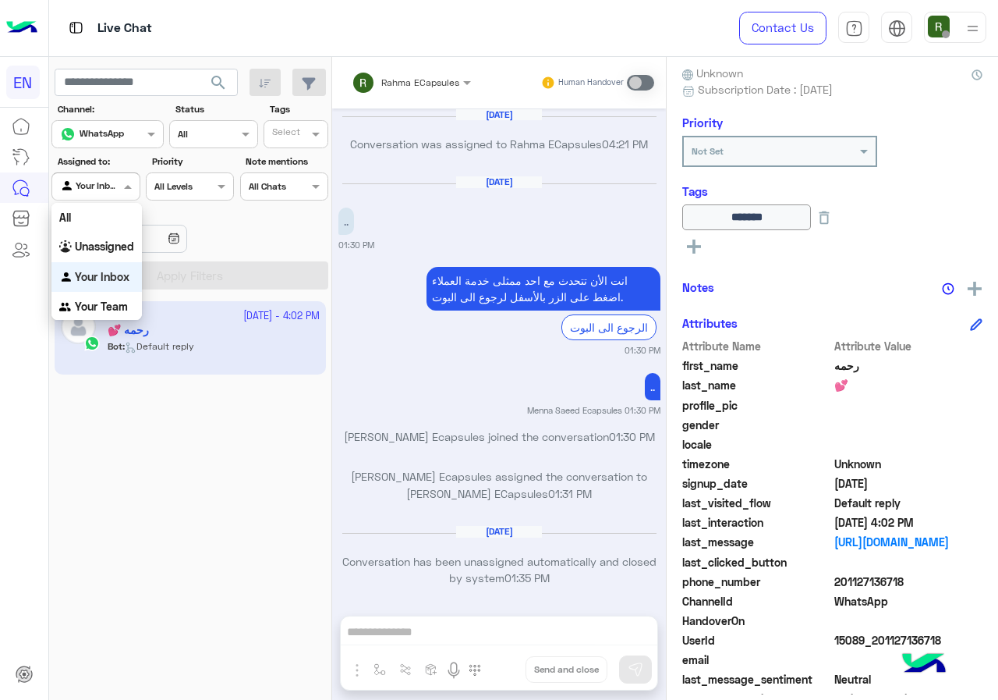
click at [120, 186] on span at bounding box center [129, 186] width 19 height 16
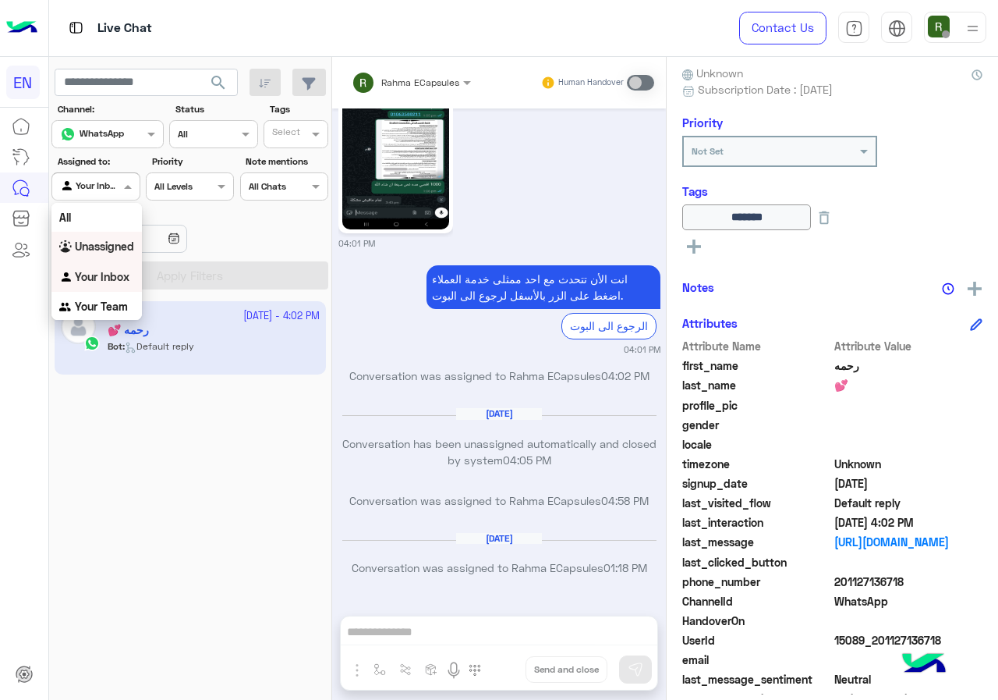
click at [106, 243] on b "Unassigned" at bounding box center [104, 245] width 59 height 13
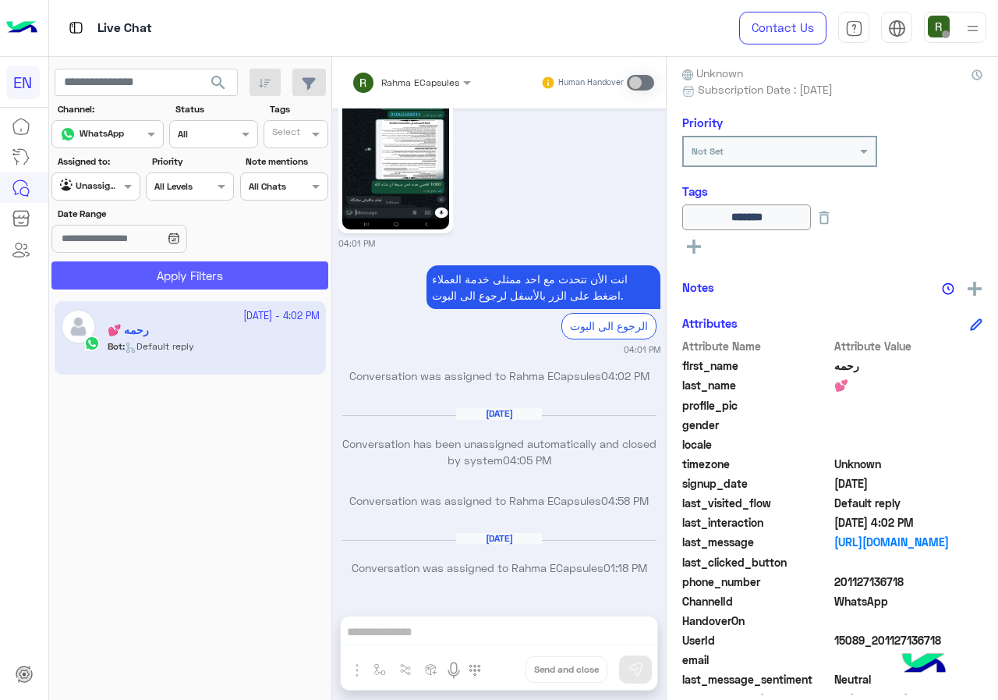
click at [124, 266] on button "Apply Filters" at bounding box center [189, 275] width 277 height 28
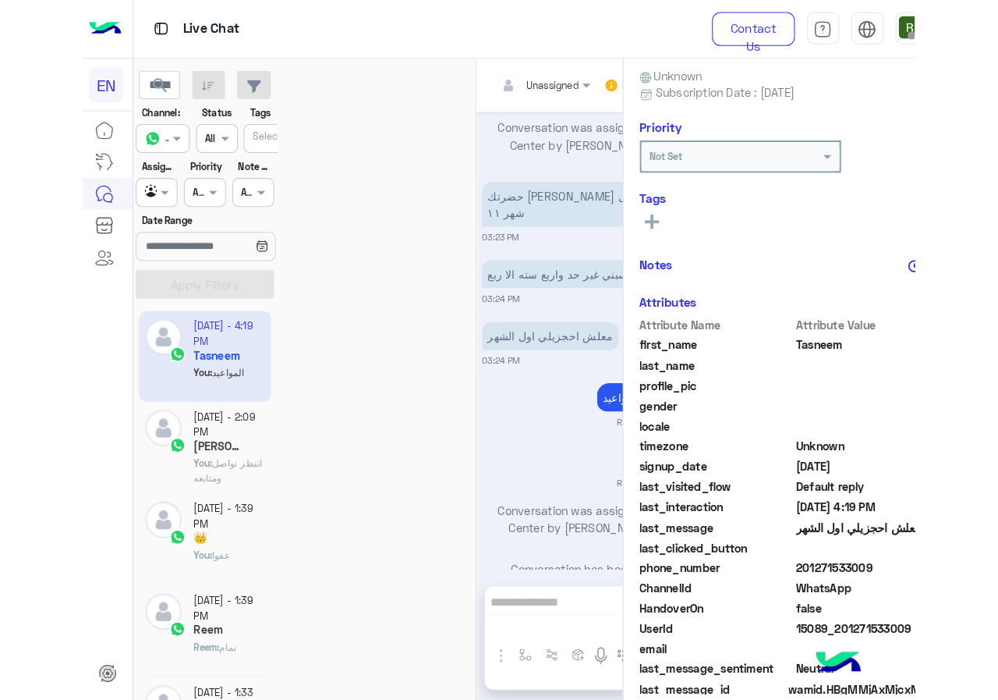
scroll to position [1280, 0]
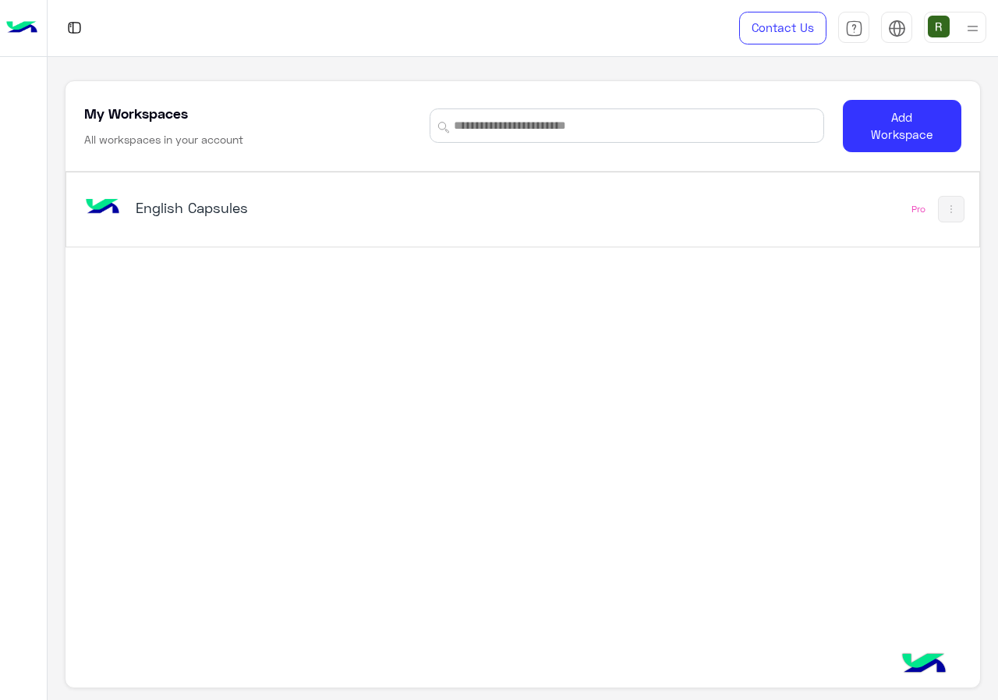
click at [425, 221] on div "English Capsules" at bounding box center [346, 208] width 530 height 45
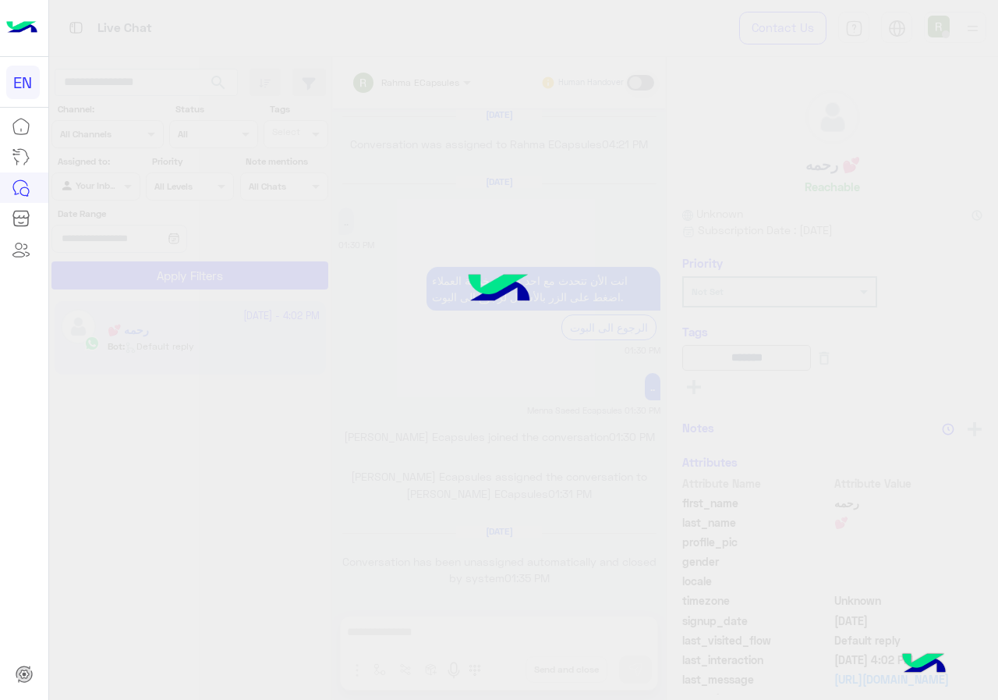
scroll to position [994, 0]
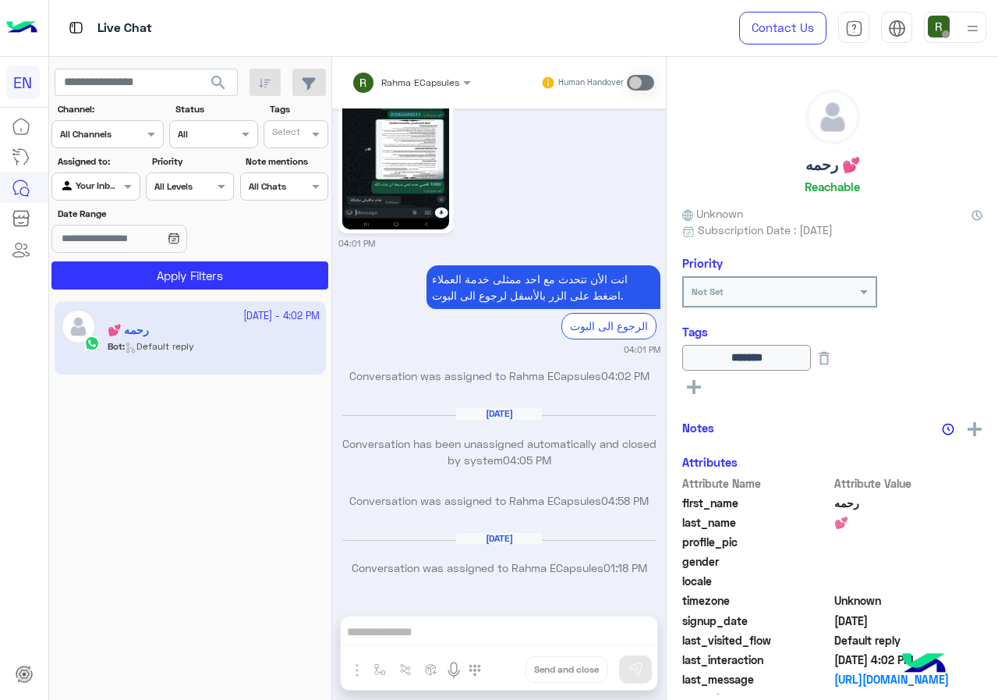
click at [133, 129] on div at bounding box center [107, 132] width 111 height 15
click at [131, 207] on div "WhatsApp" at bounding box center [107, 195] width 112 height 30
click at [142, 253] on app-date-range-input at bounding box center [142, 240] width 182 height 31
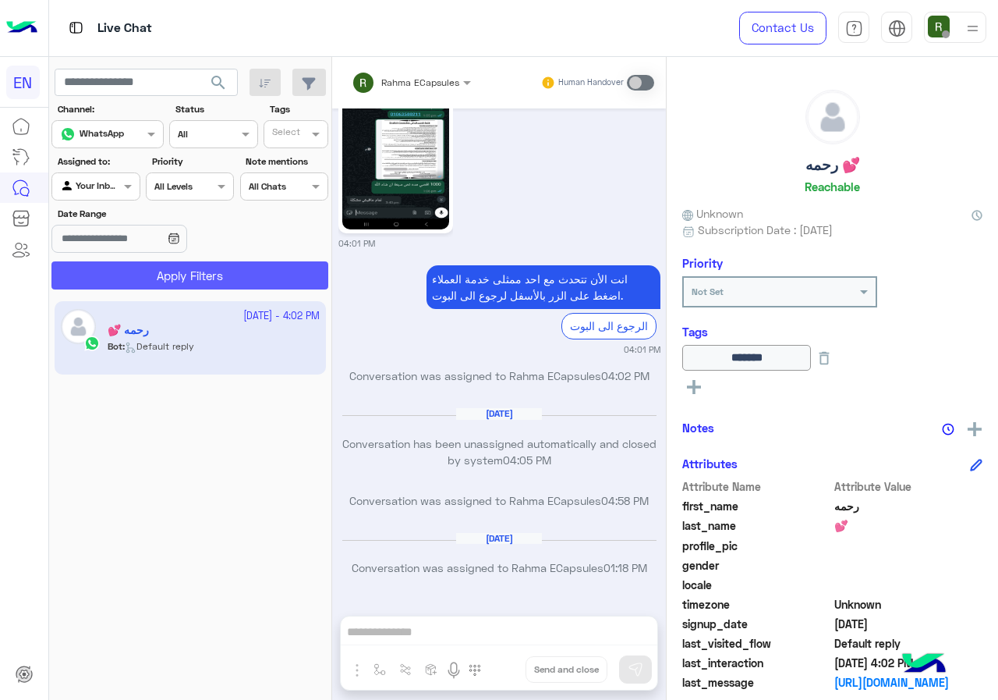
click at [143, 263] on button "Apply Filters" at bounding box center [189, 275] width 277 height 28
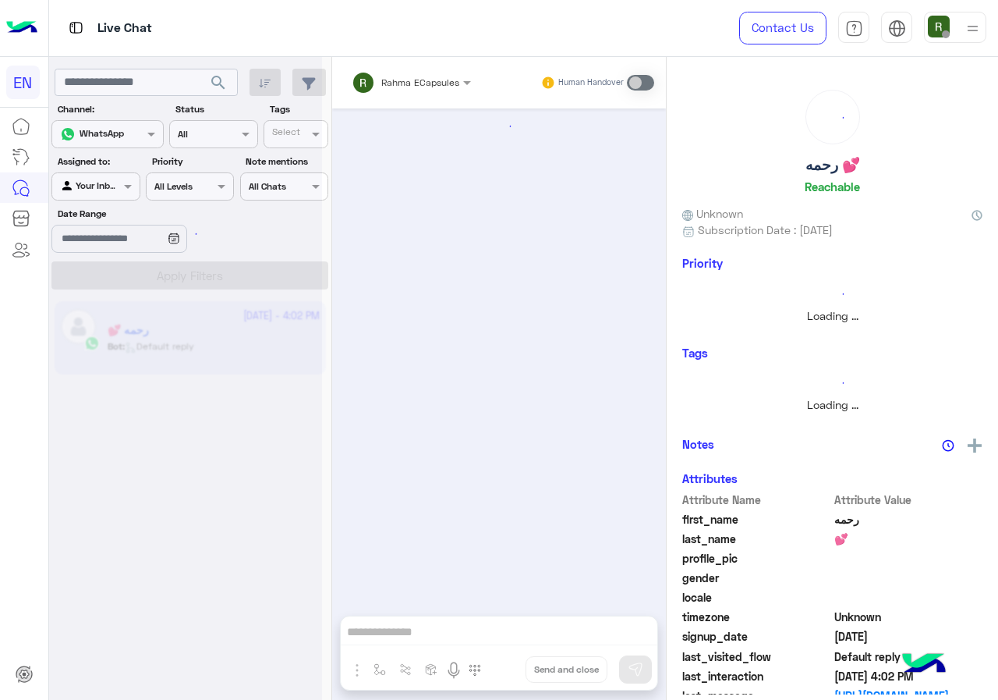
scroll to position [0, 0]
click at [112, 189] on div at bounding box center [185, 356] width 273 height 700
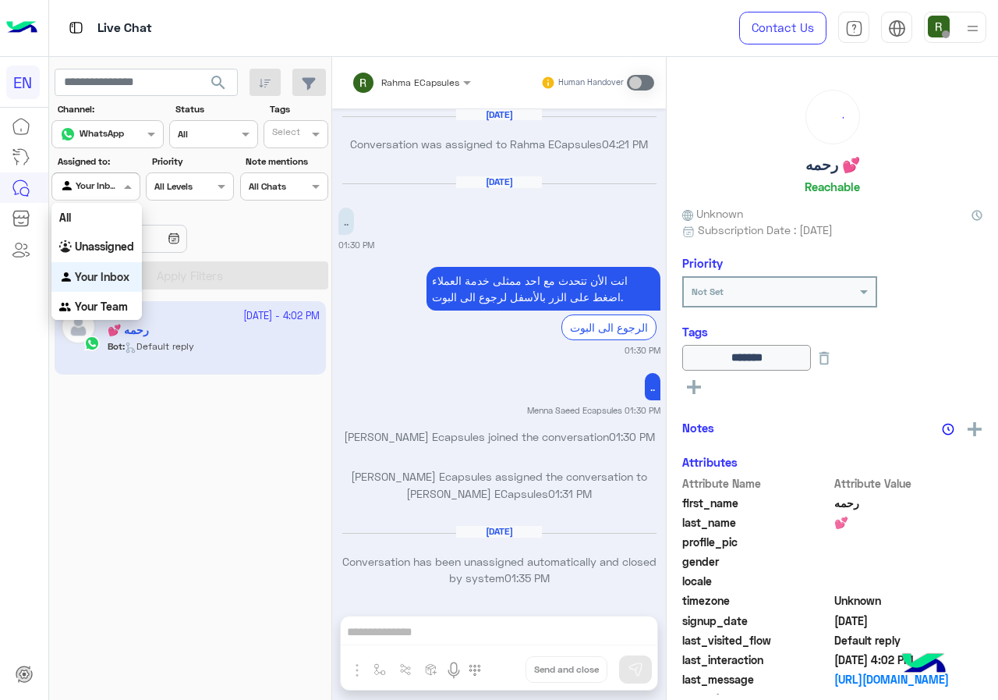
click at [119, 188] on div at bounding box center [95, 184] width 87 height 15
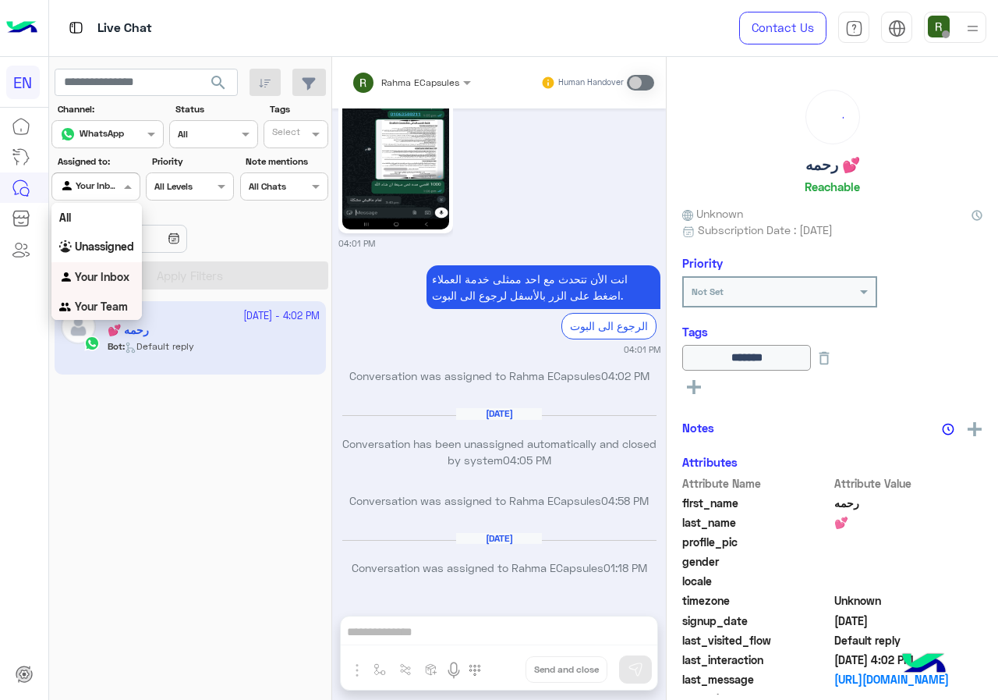
click at [121, 313] on b "Your Team" at bounding box center [101, 305] width 53 height 13
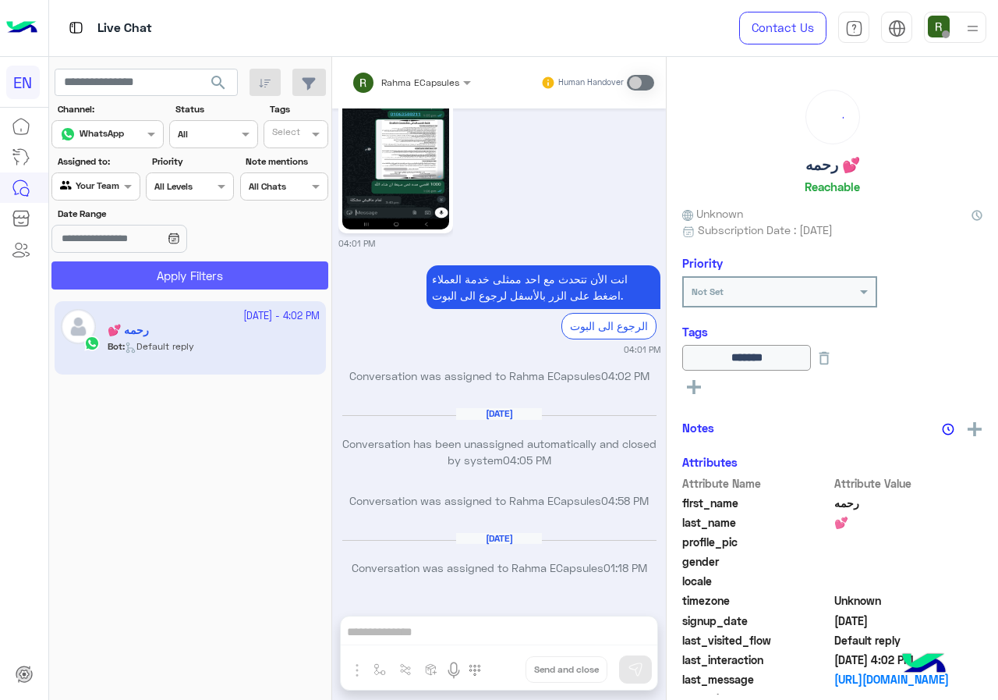
click at [136, 284] on button "Apply Filters" at bounding box center [189, 275] width 277 height 28
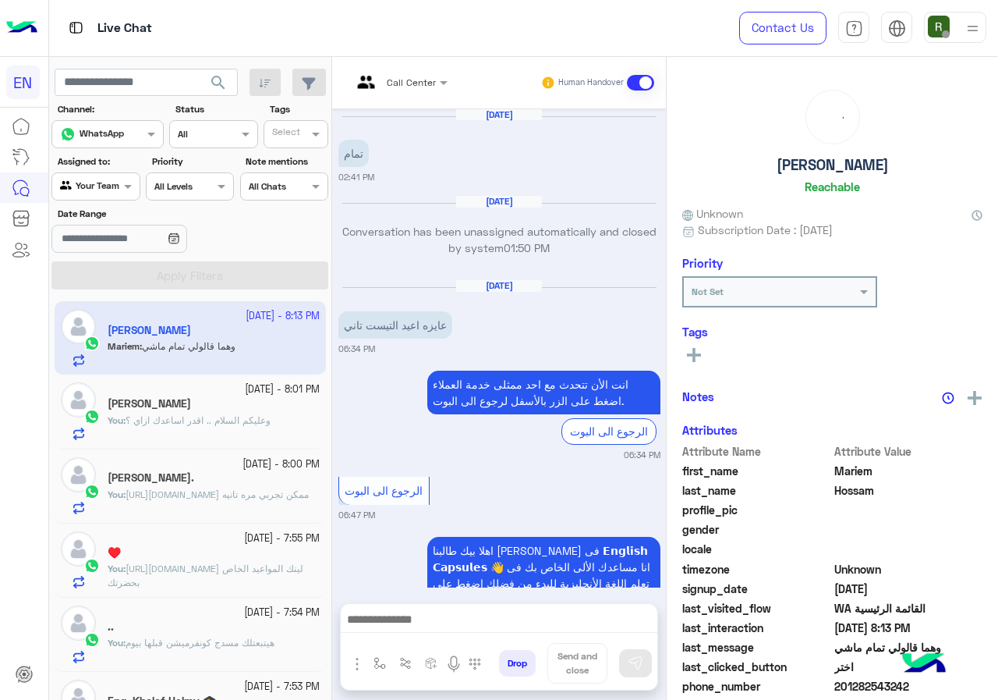
scroll to position [997, 0]
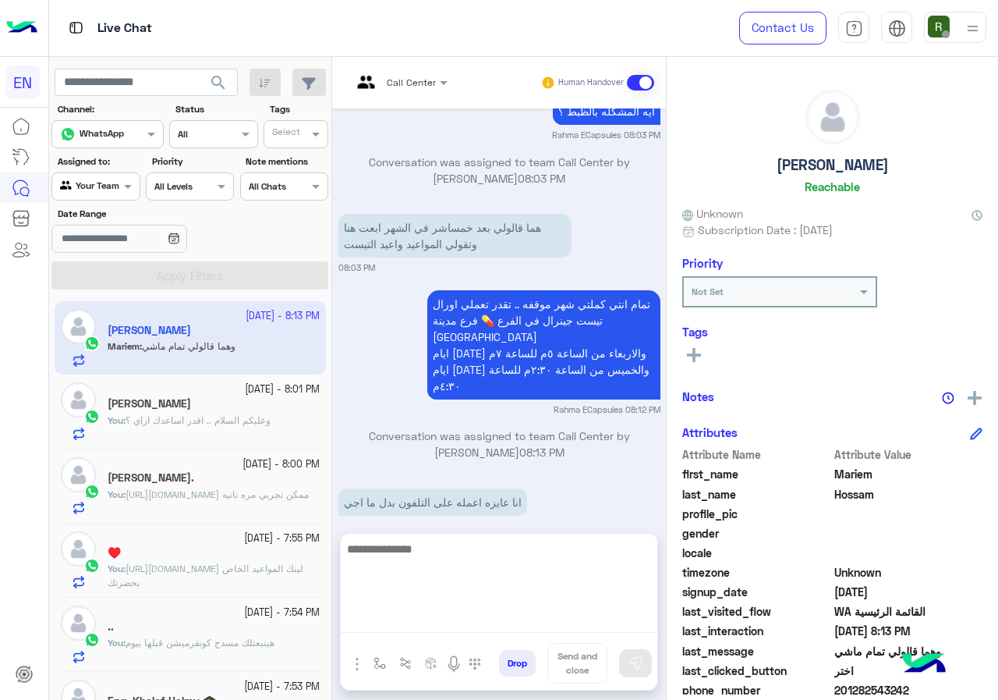
click at [487, 629] on textarea at bounding box center [499, 586] width 317 height 94
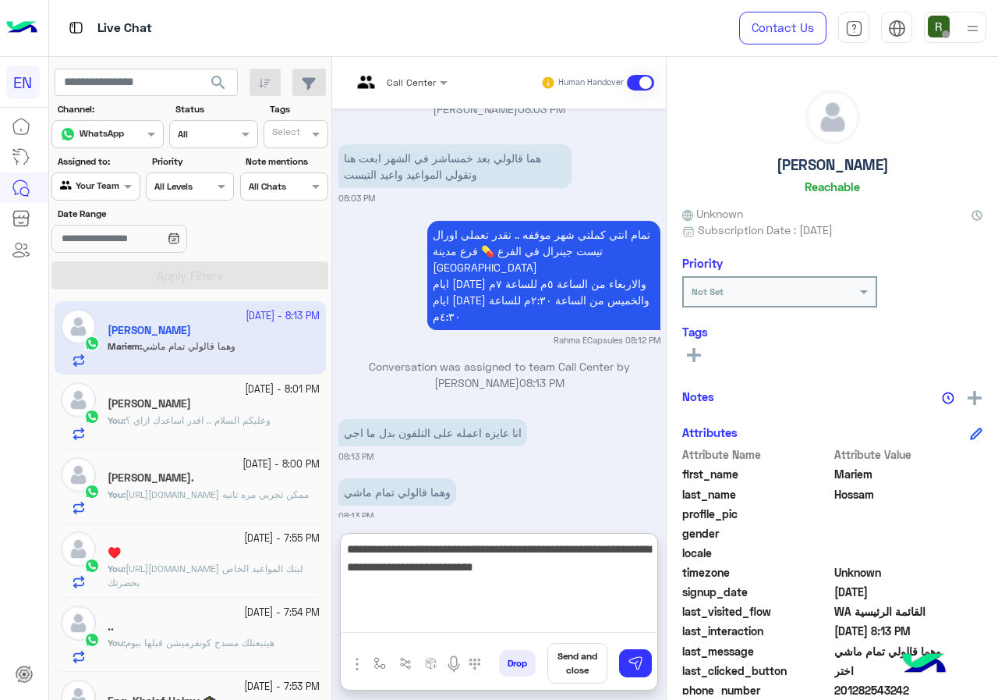
type textarea "**********"
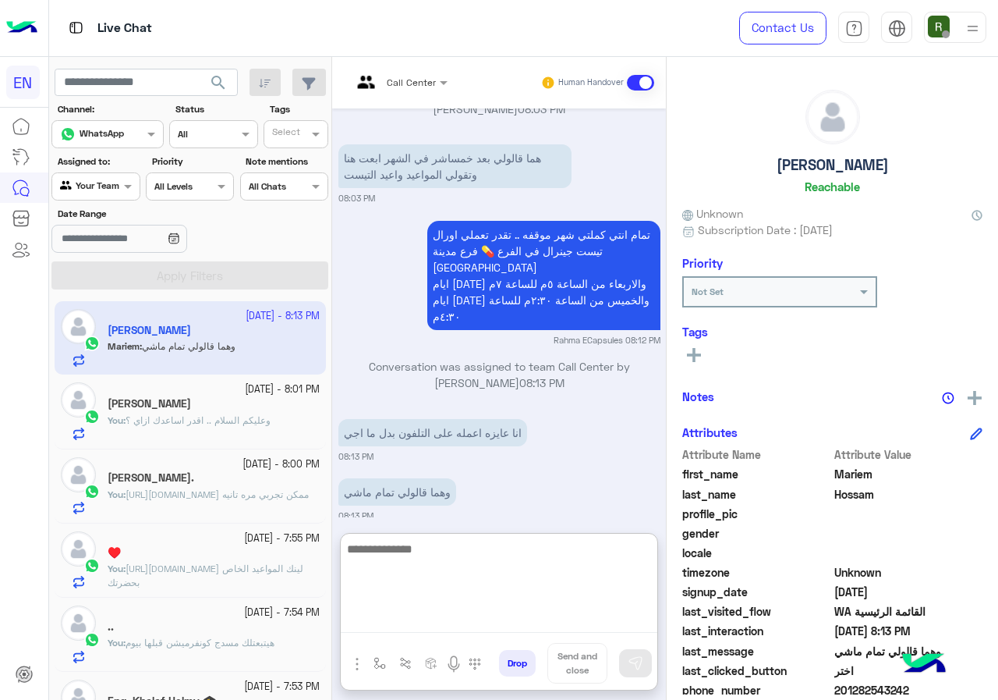
scroll to position [1159, 0]
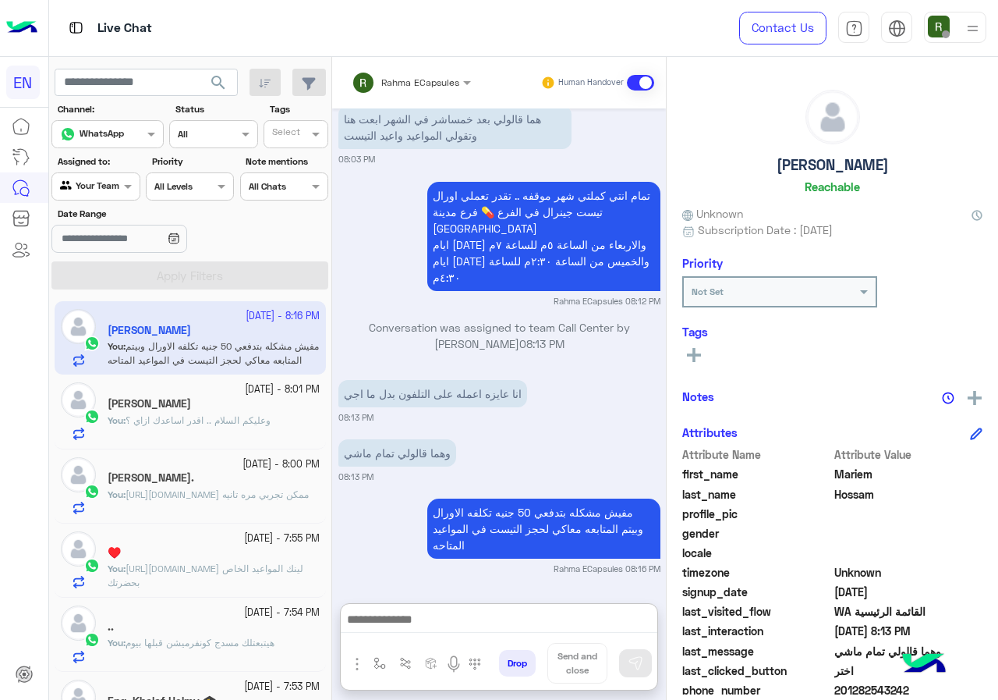
click at [109, 198] on div "Agent Filter Your Team" at bounding box center [95, 186] width 88 height 28
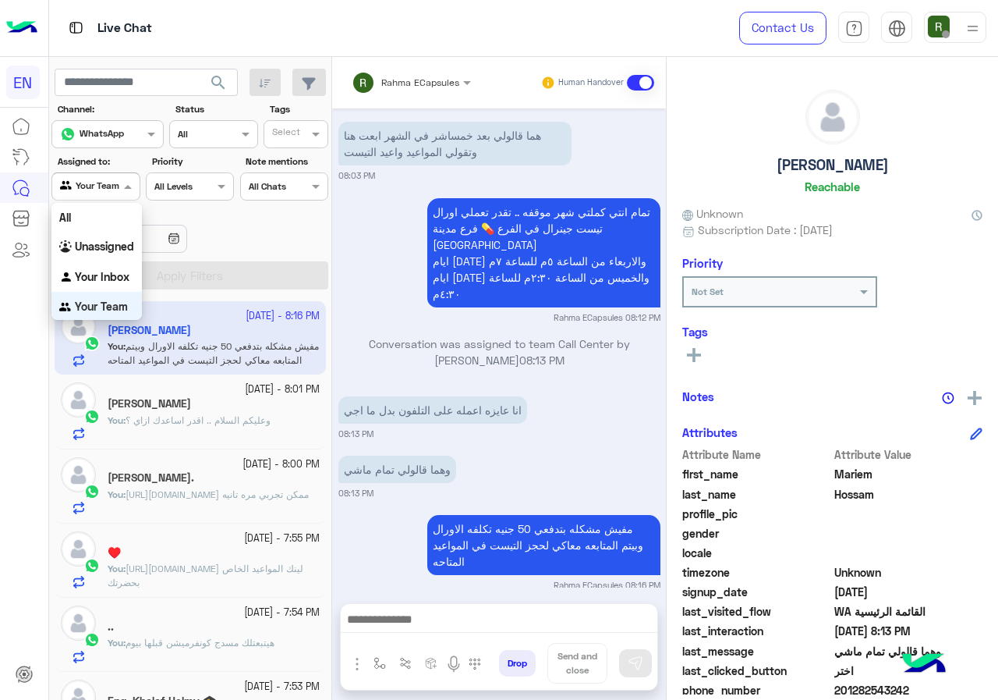
scroll to position [1, 0]
click at [121, 283] on div "Your Inbox" at bounding box center [96, 276] width 90 height 30
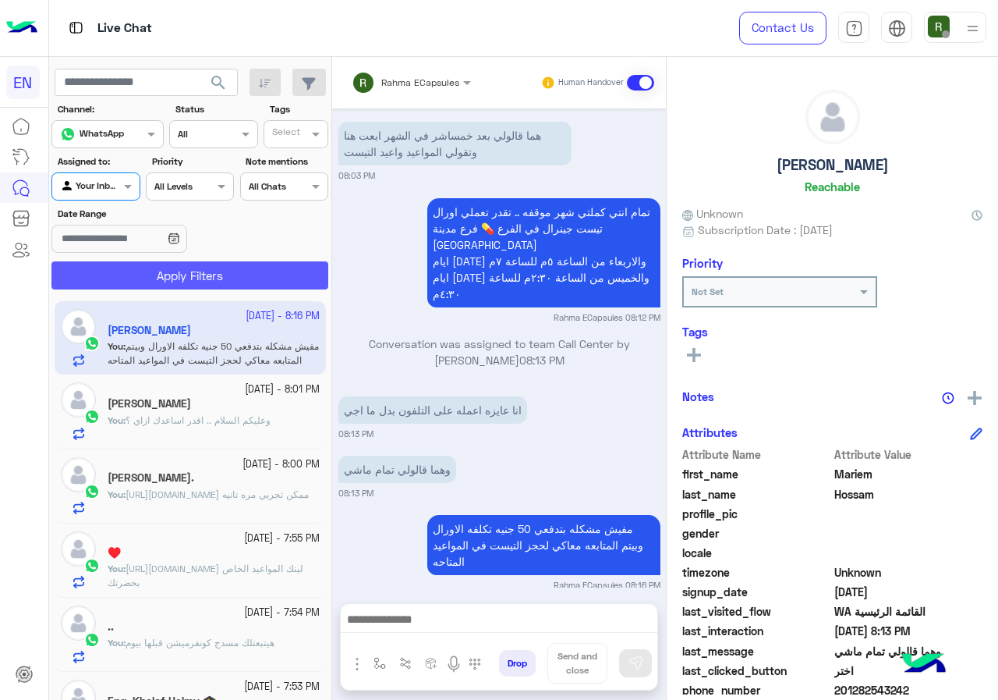
click at [154, 270] on button "Apply Filters" at bounding box center [189, 275] width 277 height 28
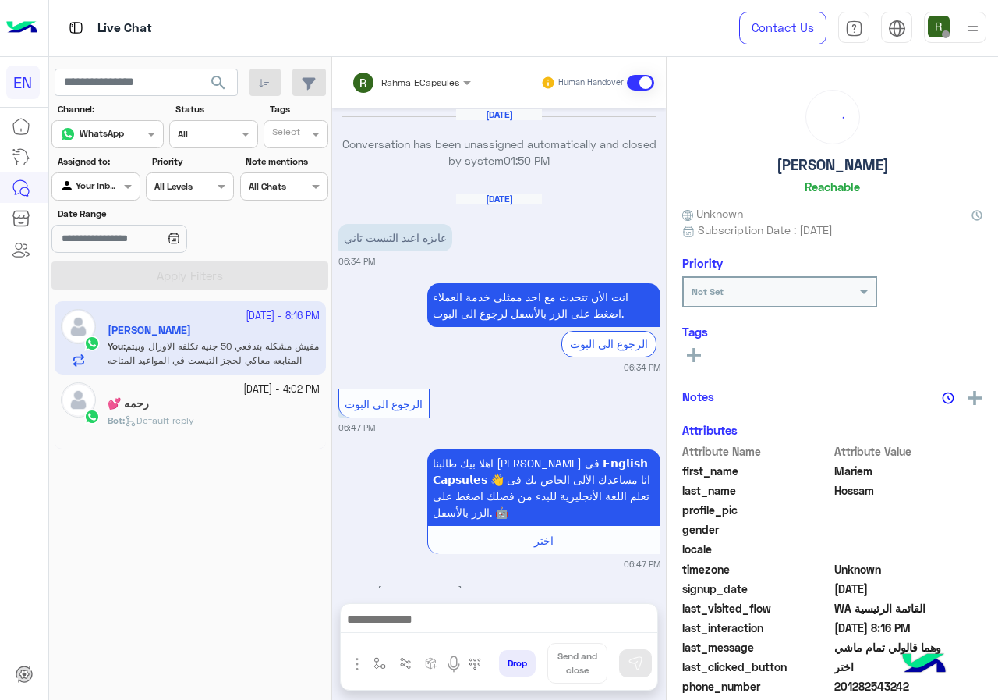
scroll to position [1002, 0]
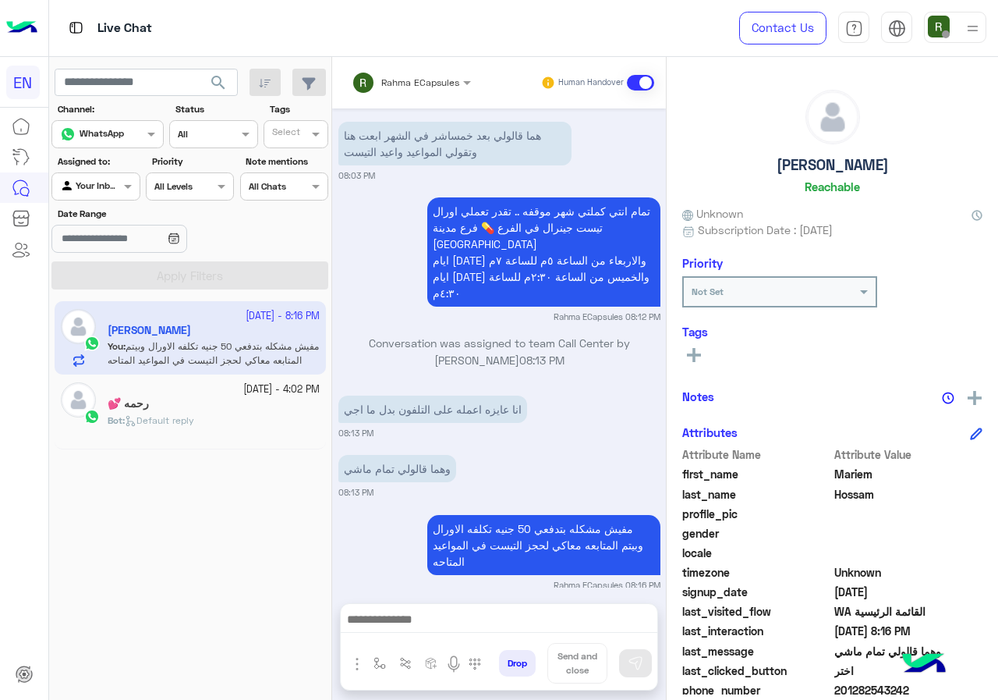
click at [420, 79] on input "text" at bounding box center [391, 80] width 79 height 14
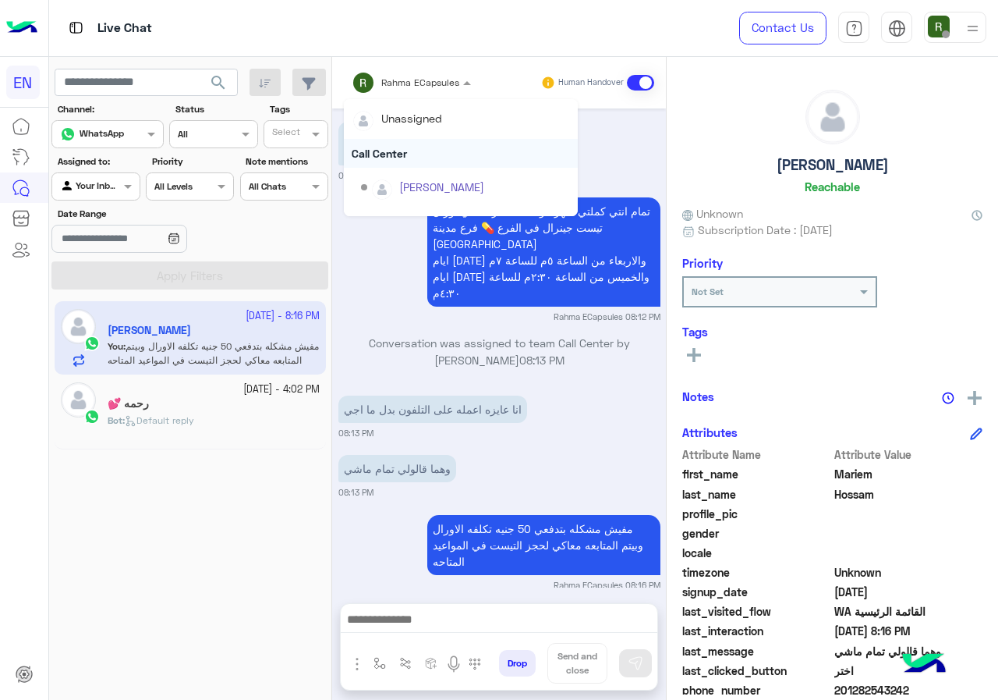
click at [420, 150] on div "Call Center" at bounding box center [461, 153] width 234 height 29
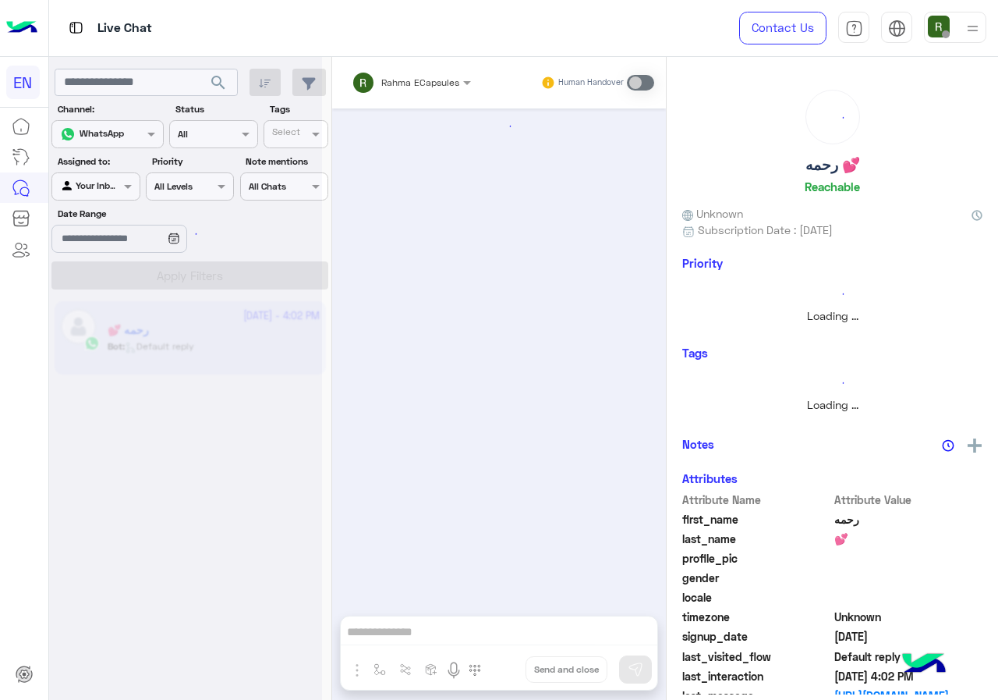
click at [117, 191] on div at bounding box center [185, 356] width 273 height 700
click at [121, 188] on div at bounding box center [185, 356] width 273 height 700
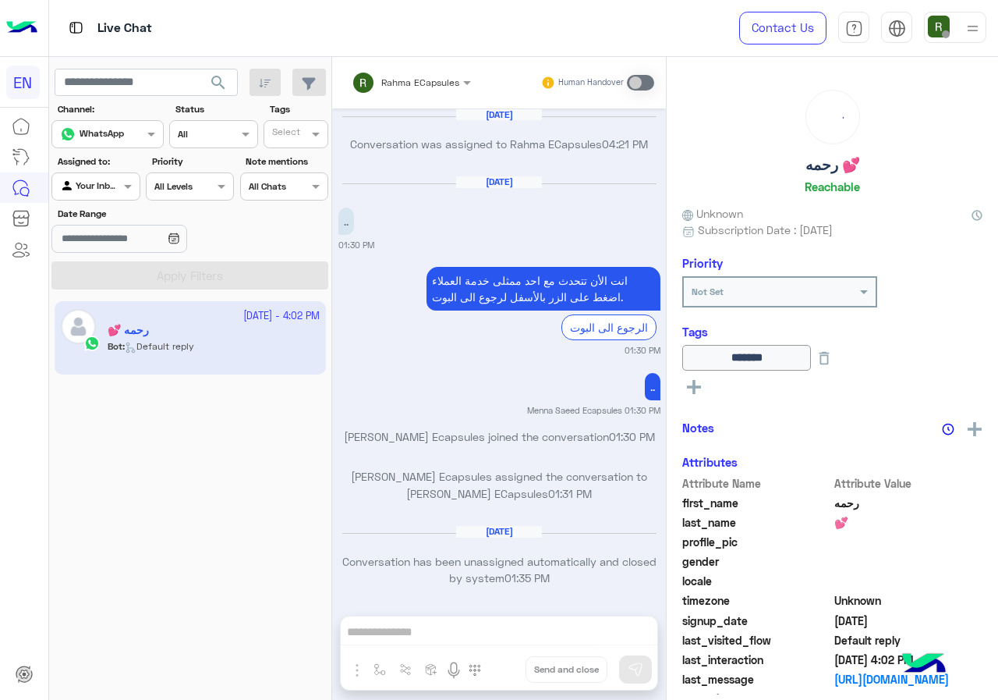
scroll to position [994, 0]
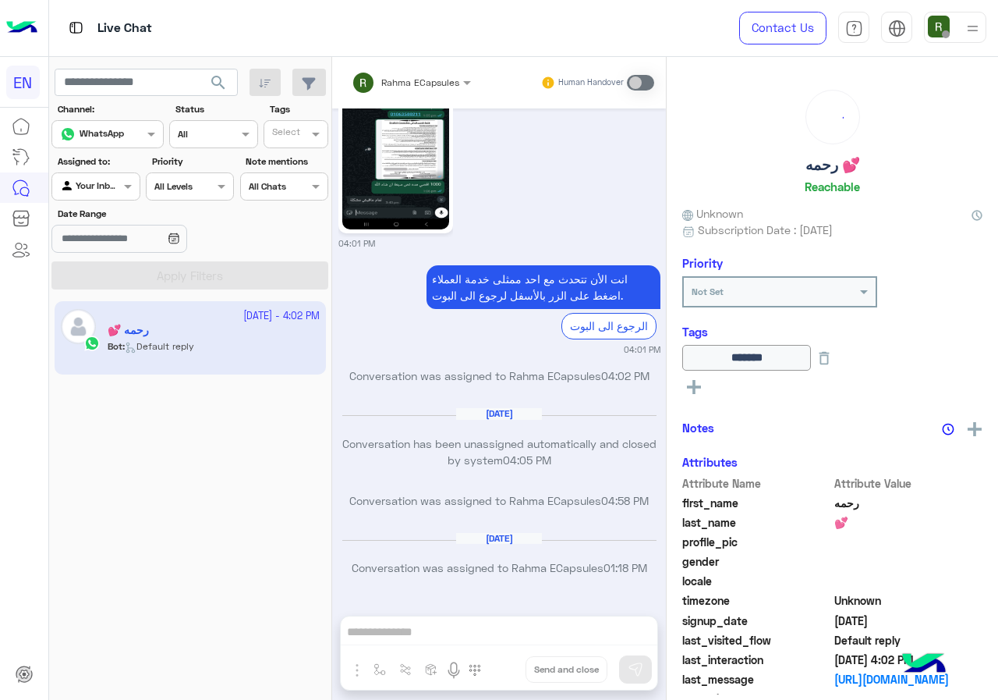
click at [114, 199] on div "Agent Filter Your Inbox" at bounding box center [95, 186] width 88 height 28
click at [116, 250] on b "Unassigned" at bounding box center [104, 245] width 59 height 13
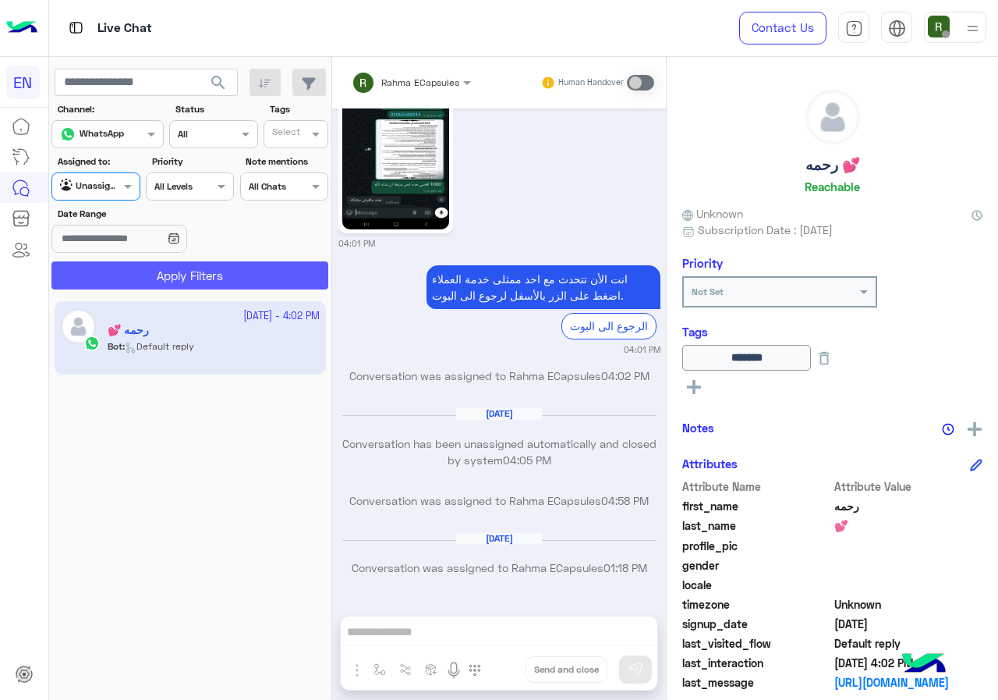
click at [146, 277] on button "Apply Filters" at bounding box center [189, 275] width 277 height 28
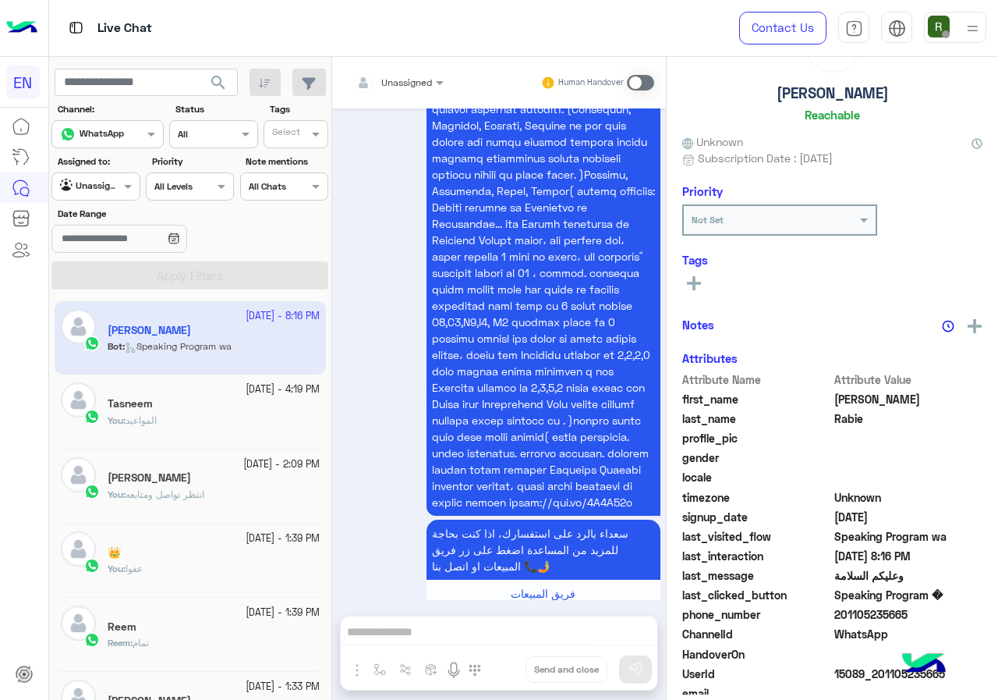
scroll to position [136, 0]
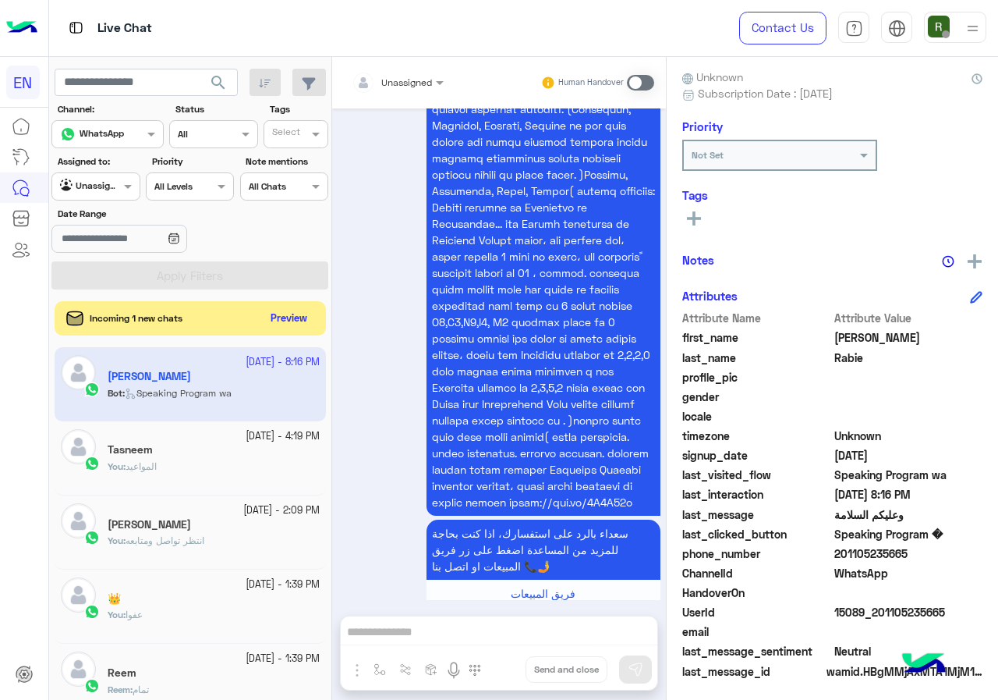
drag, startPoint x: 838, startPoint y: 550, endPoint x: 909, endPoint y: 552, distance: 71.0
click at [909, 552] on span "201105235665" at bounding box center [908, 553] width 149 height 16
copy span "01105235665"
click at [299, 316] on button "Preview" at bounding box center [290, 317] width 48 height 21
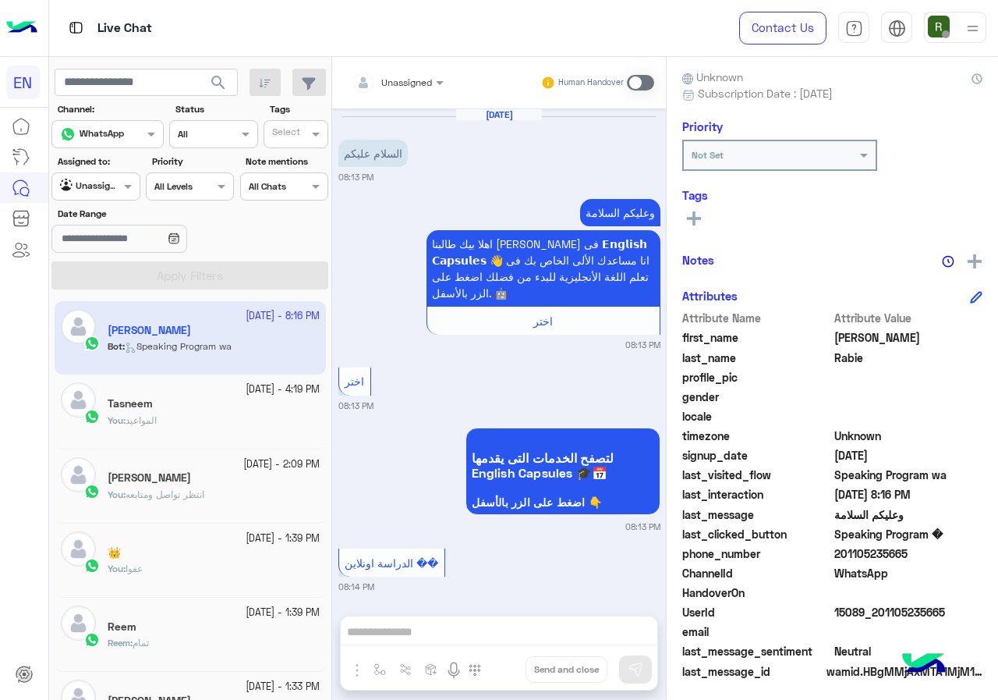
scroll to position [2164, 0]
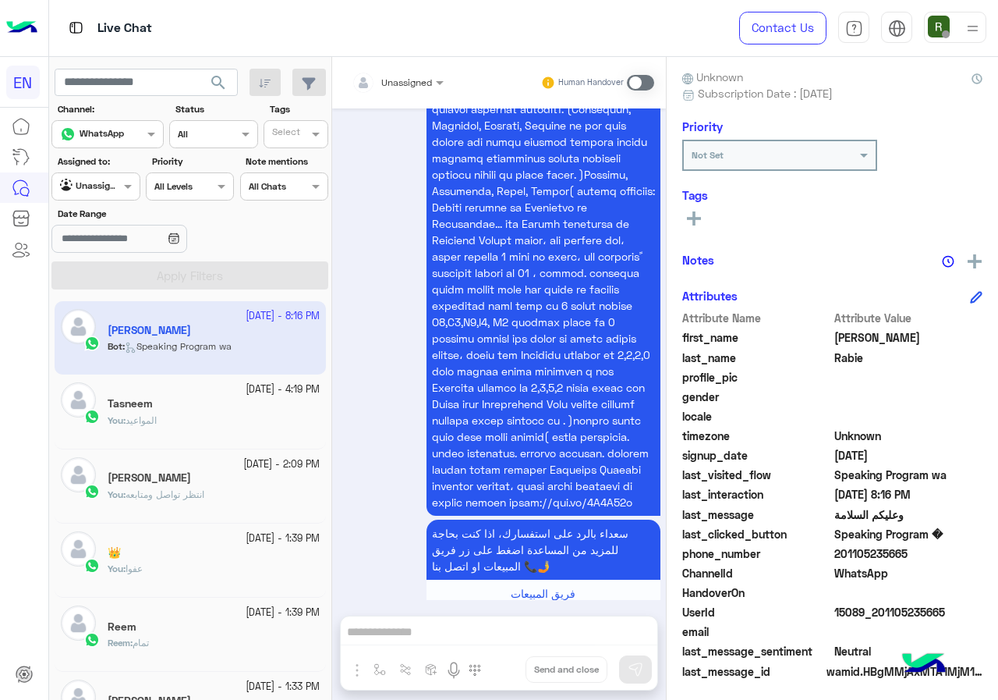
click at [403, 74] on input "text" at bounding box center [379, 80] width 55 height 14
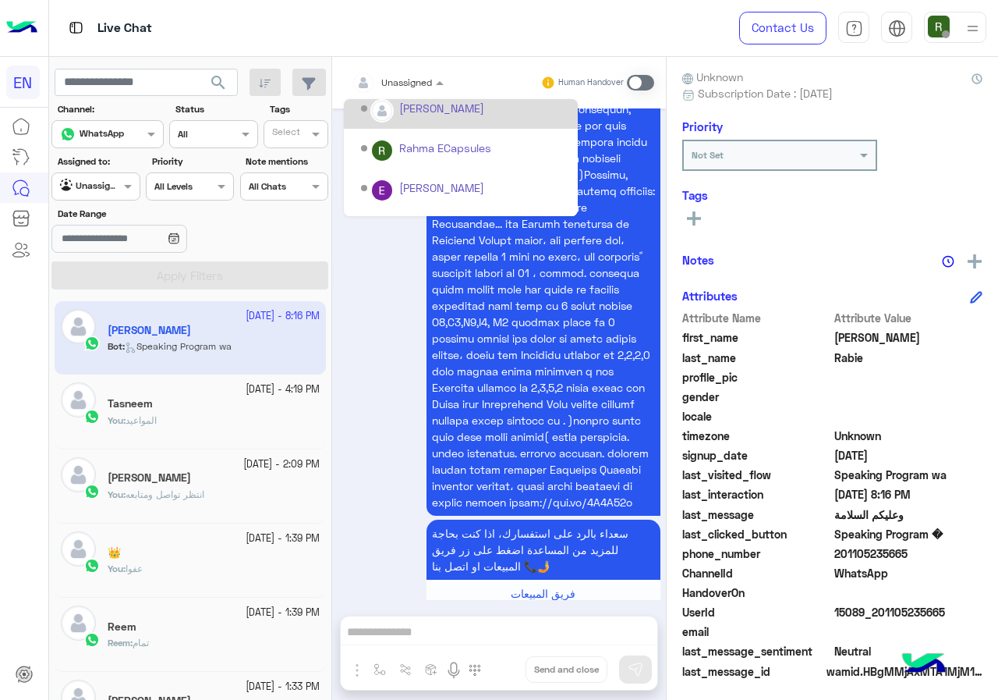
scroll to position [259, 0]
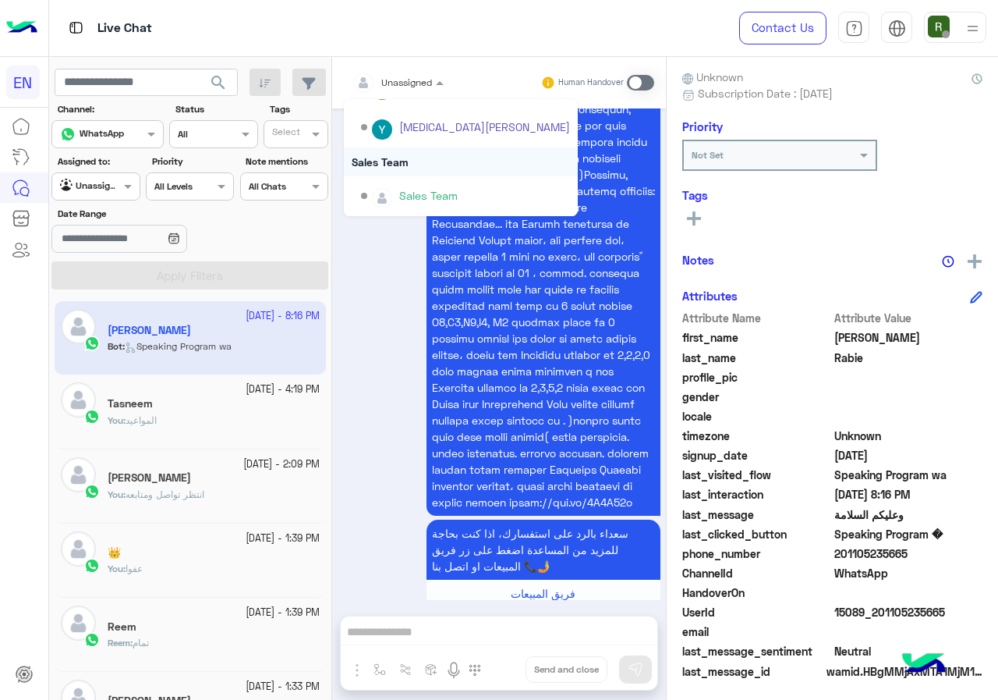
click at [415, 158] on div "Sales Team" at bounding box center [461, 161] width 234 height 29
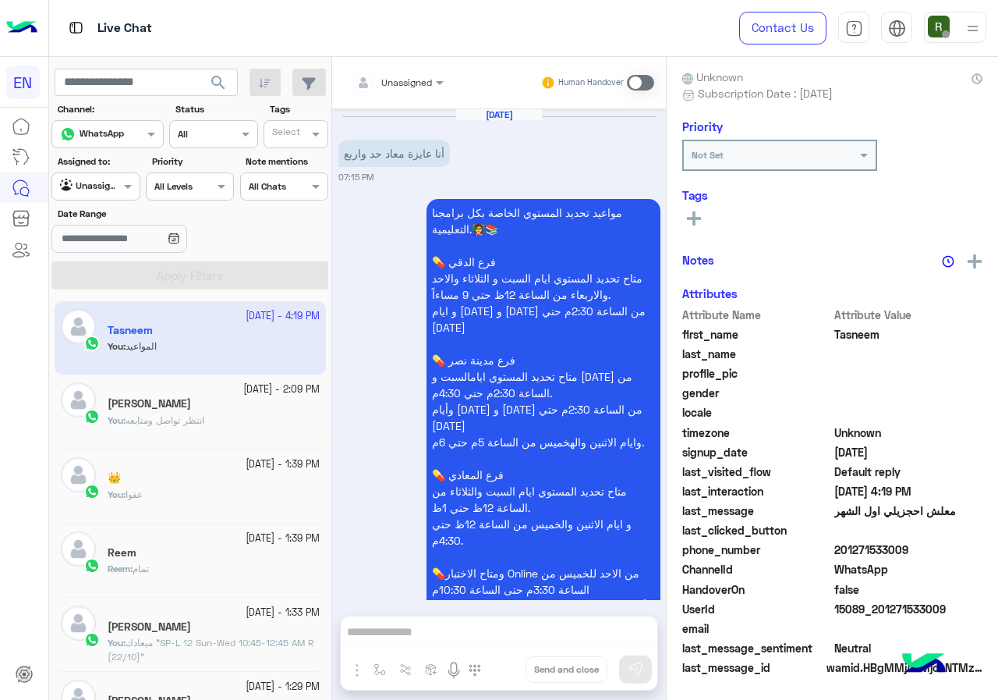
scroll to position [1280, 0]
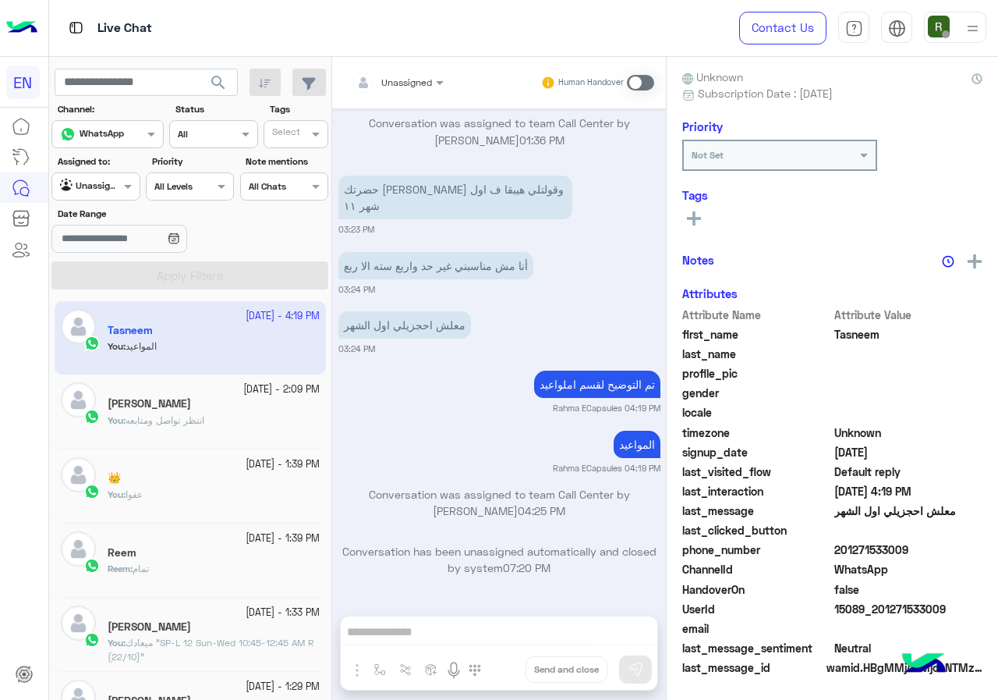
click at [96, 190] on input "text" at bounding box center [78, 185] width 36 height 14
click at [113, 278] on b "Your Inbox" at bounding box center [102, 276] width 55 height 13
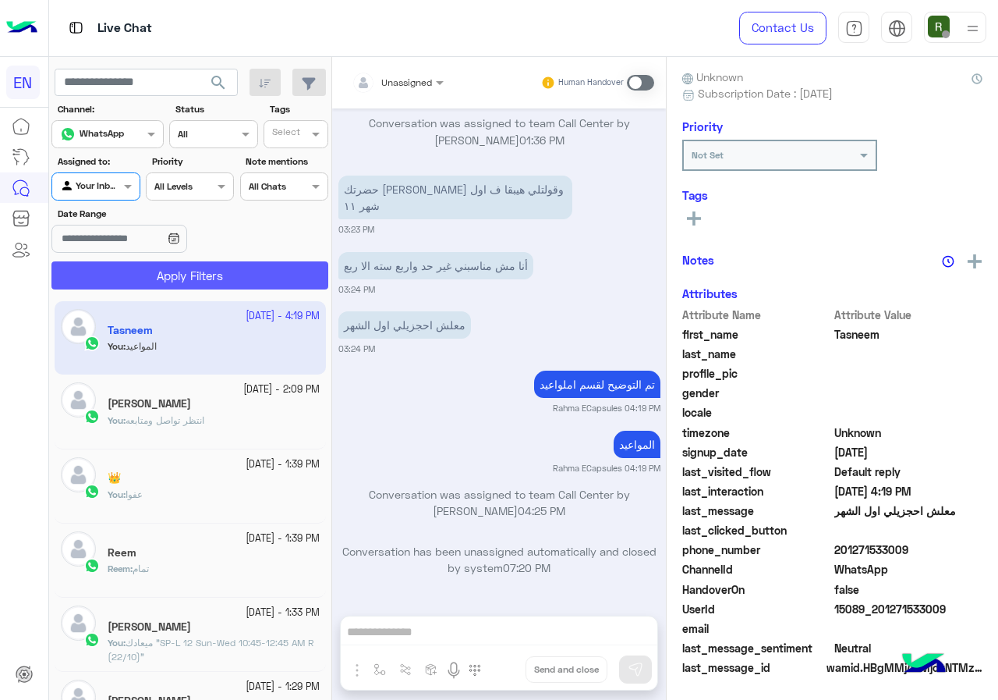
click at [125, 281] on button "Apply Filters" at bounding box center [189, 275] width 277 height 28
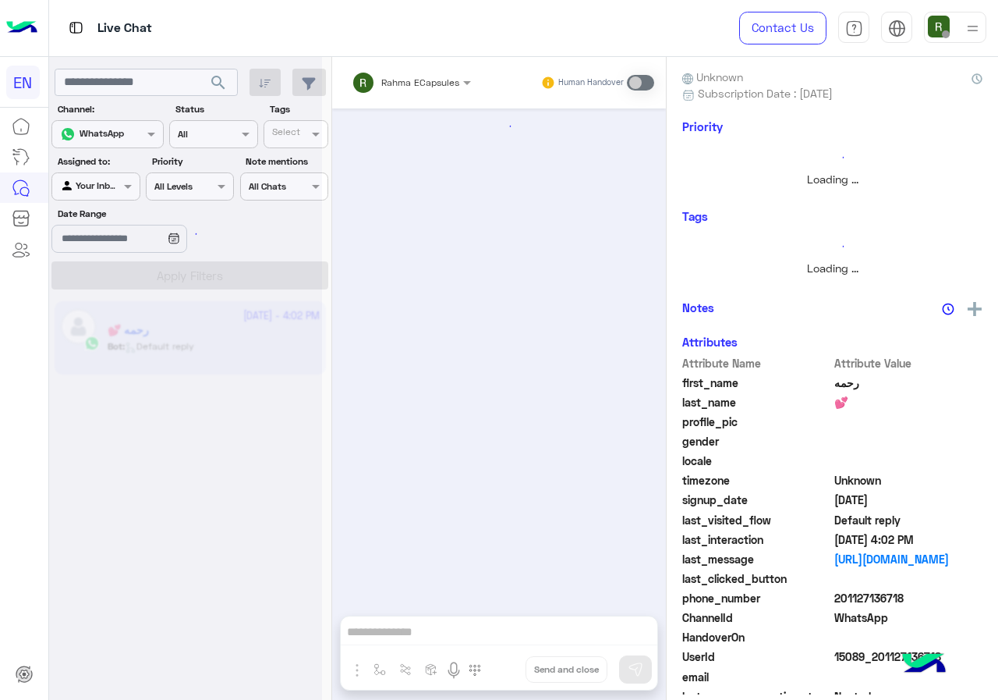
click at [112, 182] on div at bounding box center [185, 356] width 273 height 700
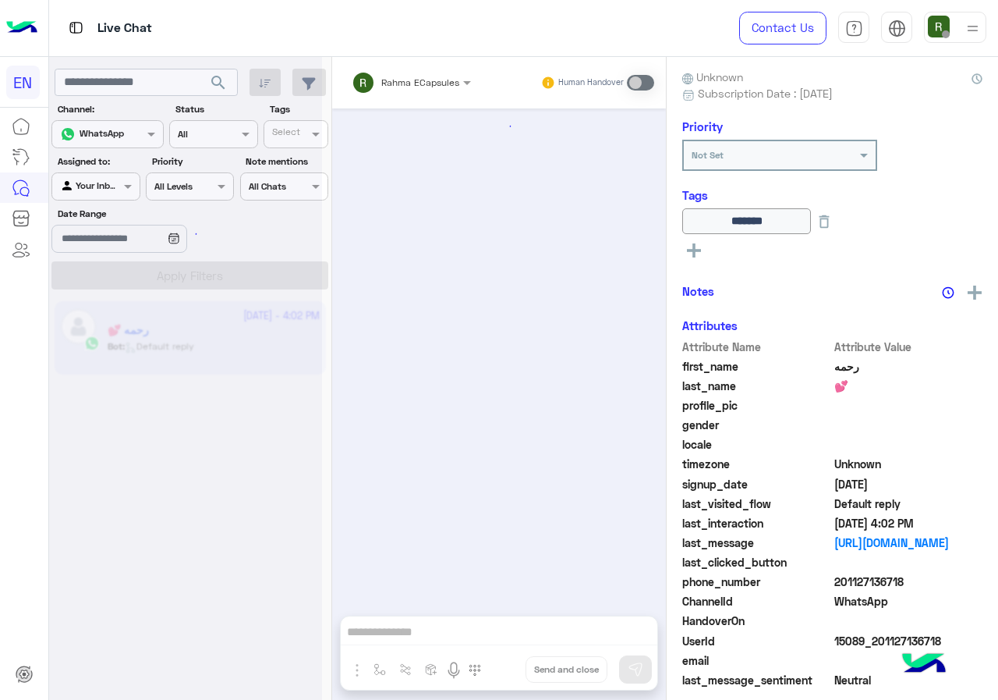
scroll to position [994, 0]
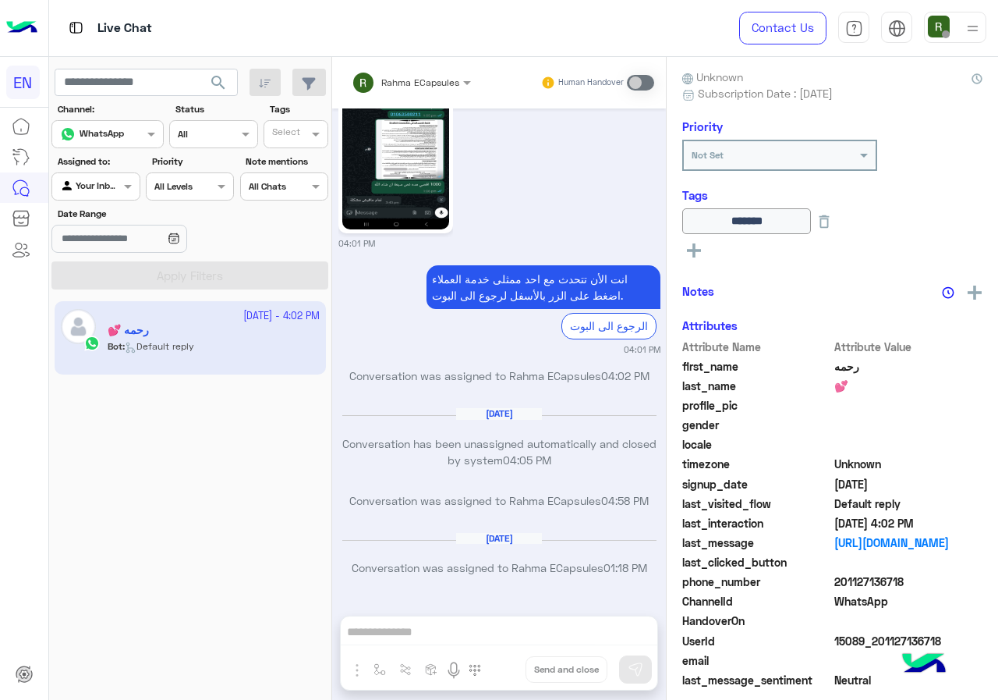
click at [101, 179] on div at bounding box center [95, 184] width 87 height 15
click at [101, 307] on b "Your Team" at bounding box center [101, 305] width 53 height 13
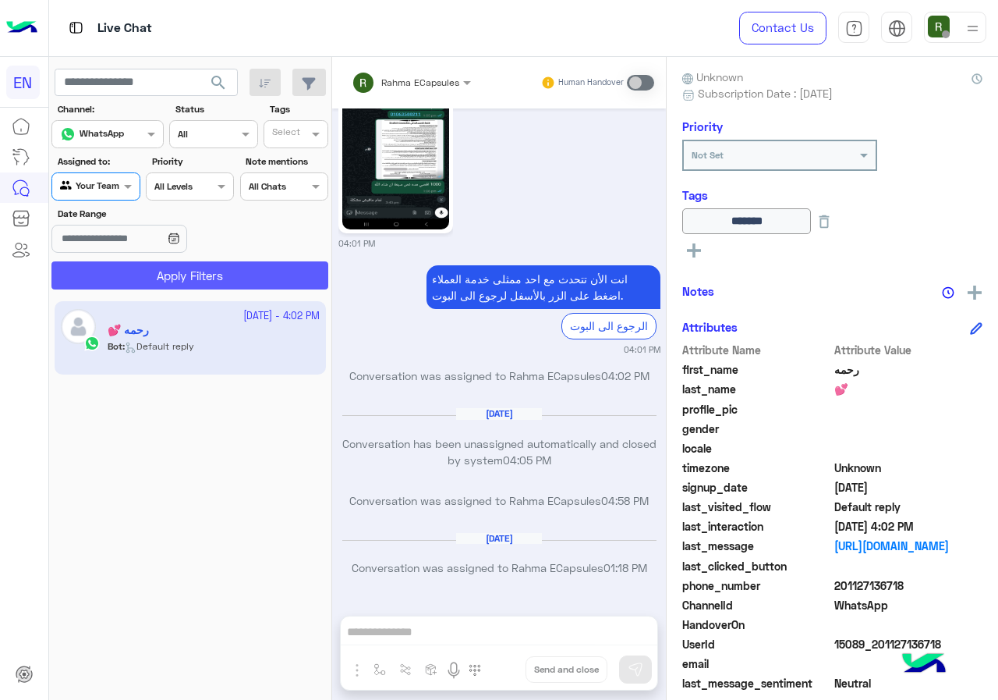
click at [116, 272] on button "Apply Filters" at bounding box center [189, 275] width 277 height 28
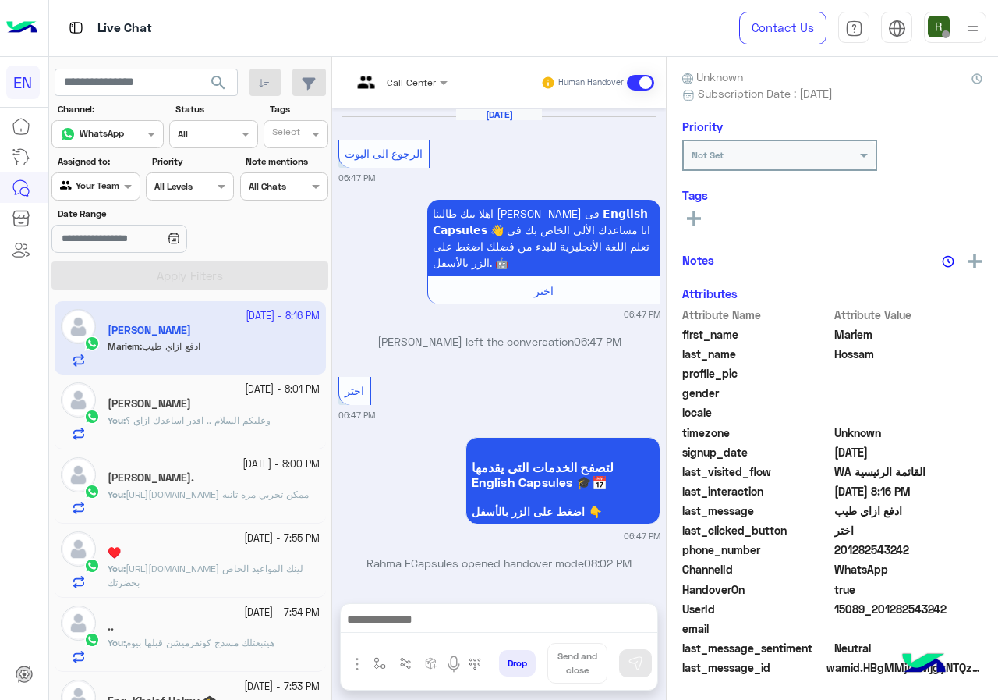
scroll to position [928, 0]
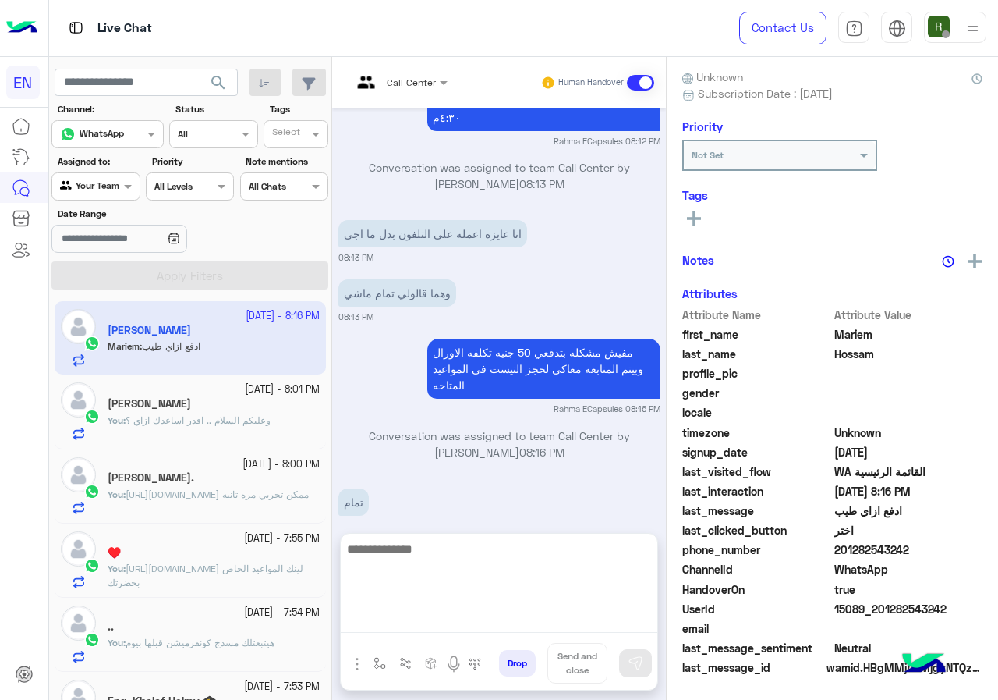
click at [475, 609] on textarea at bounding box center [499, 586] width 317 height 94
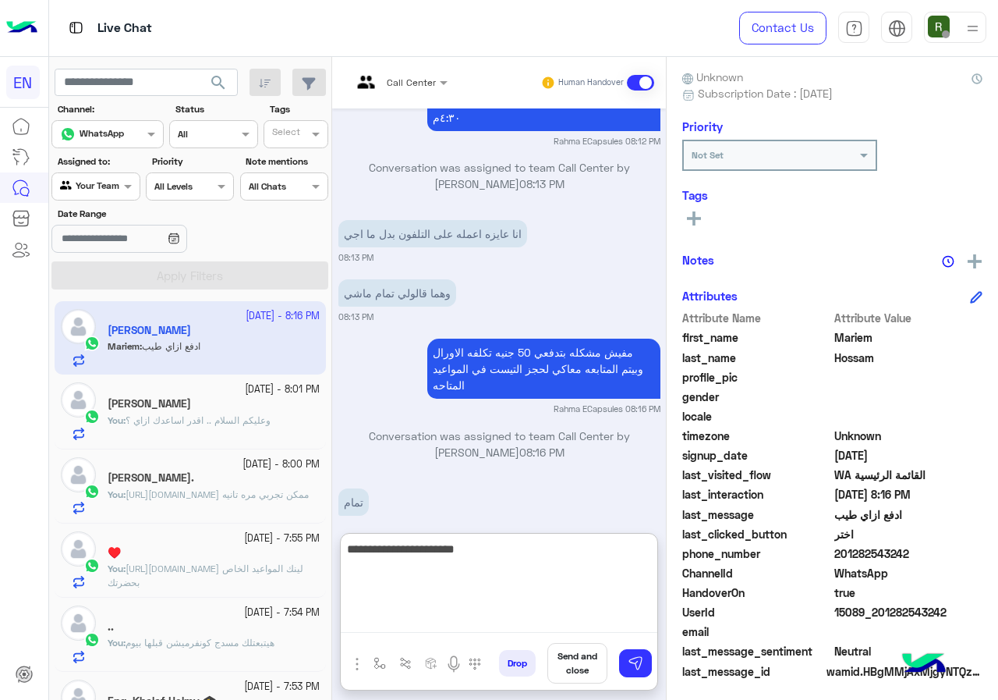
type textarea "**********"
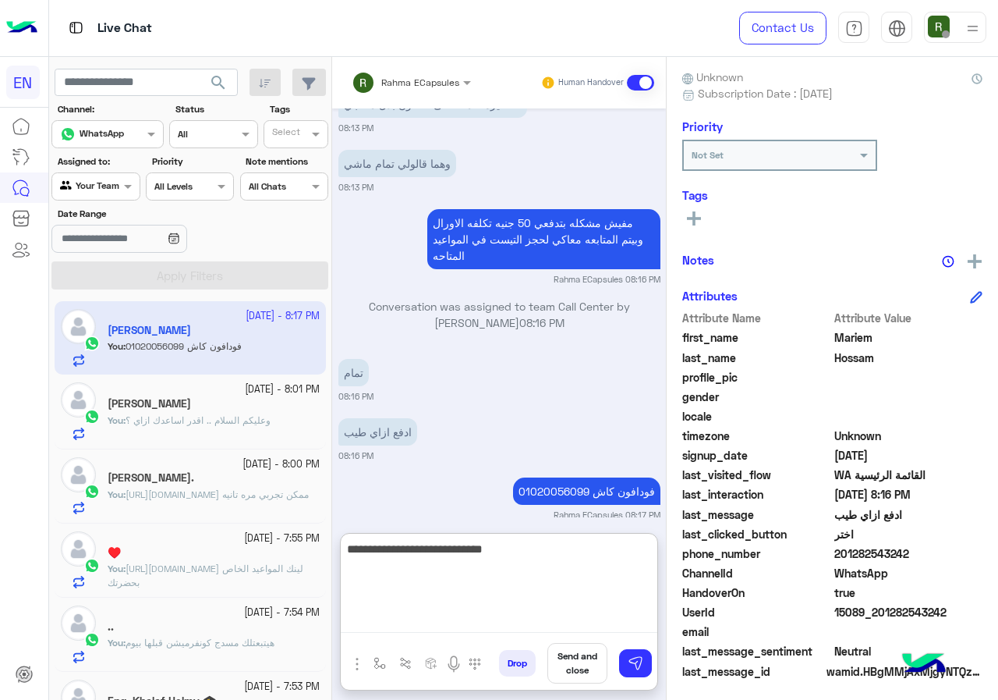
type textarea "**********"
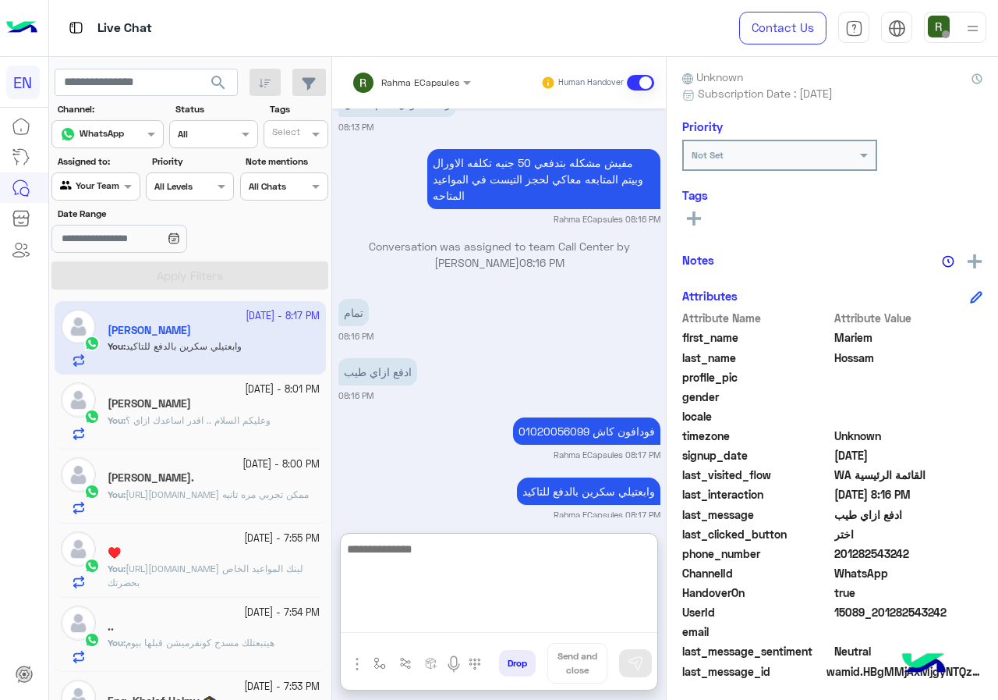
scroll to position [1177, 0]
